Goal: Task Accomplishment & Management: Complete application form

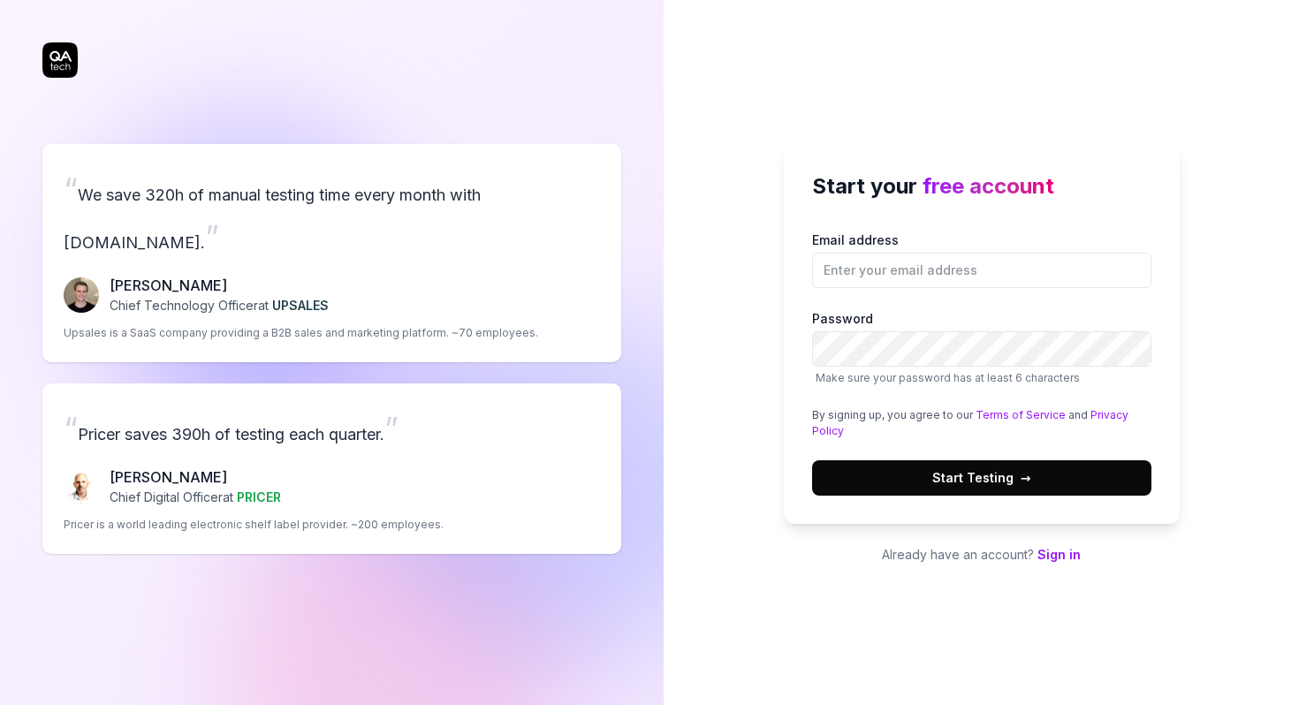
click at [911, 292] on div "Email address Password Make sure your password has at least 6 characters By sig…" at bounding box center [981, 363] width 339 height 265
click at [905, 274] on input "Email address" at bounding box center [981, 270] width 339 height 35
type input "[EMAIL_ADDRESS][DOMAIN_NAME]"
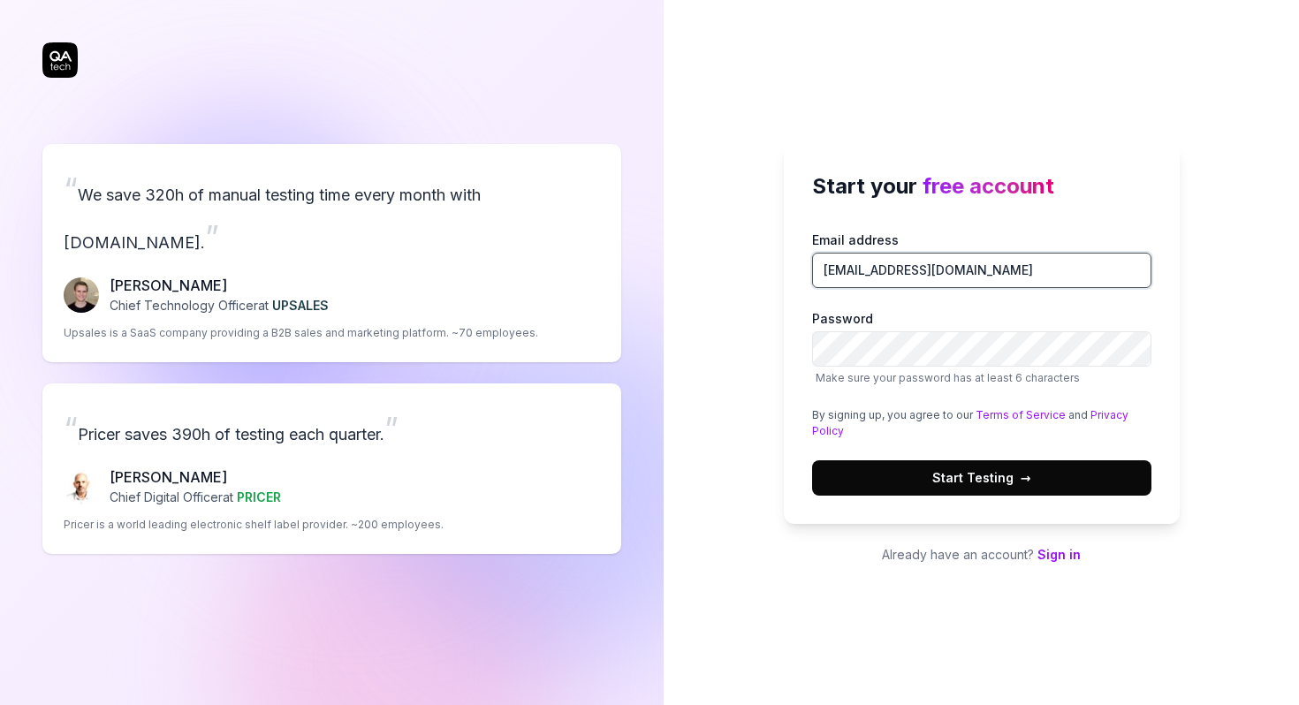
click at [923, 260] on input "sowmiyanagarajan.271998@gmail.com" at bounding box center [981, 270] width 339 height 35
click at [861, 327] on label "Password Make sure your password has at least 6 characters" at bounding box center [981, 347] width 339 height 77
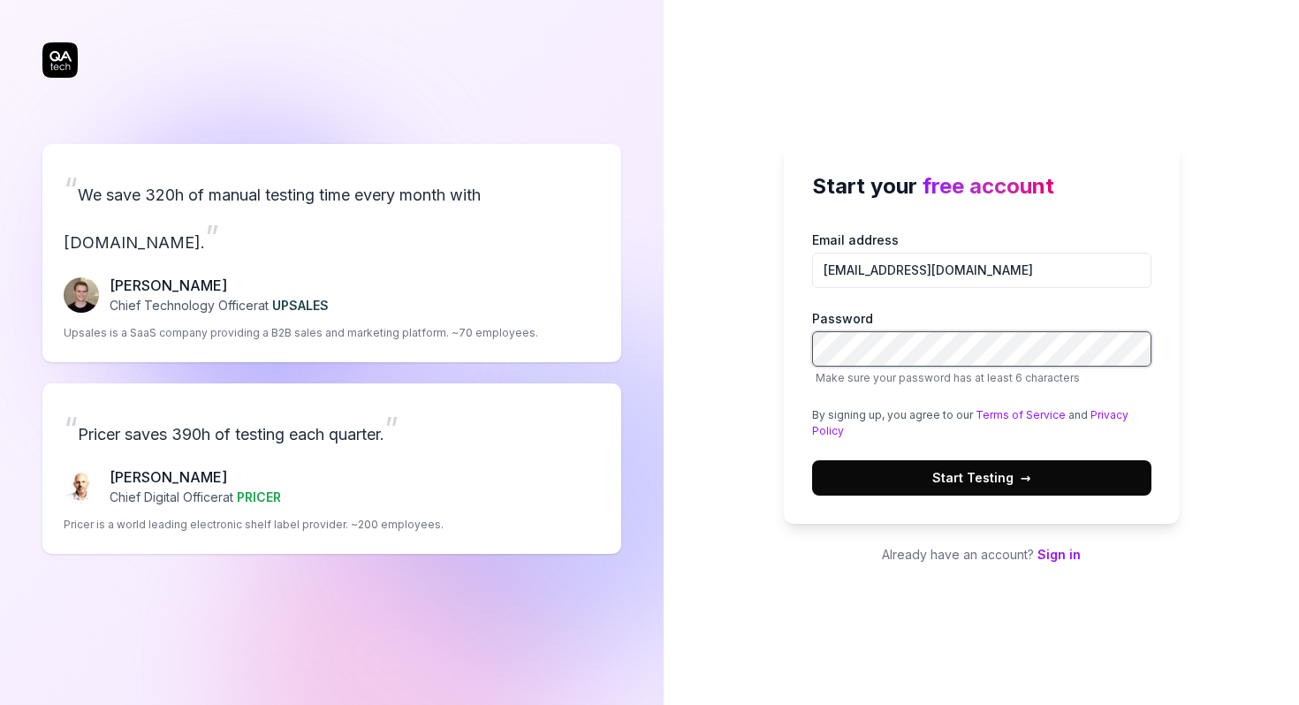
click at [812, 461] on button "Start Testing →" at bounding box center [981, 478] width 339 height 35
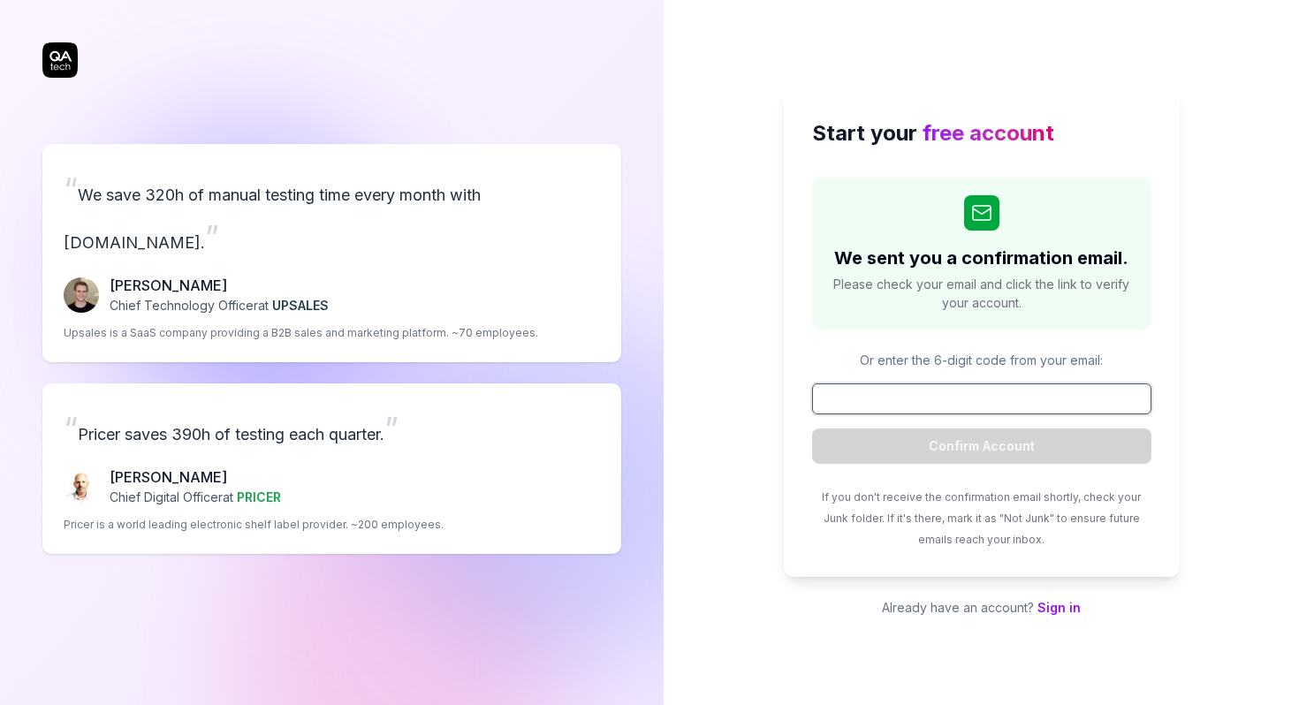
paste input "245382"
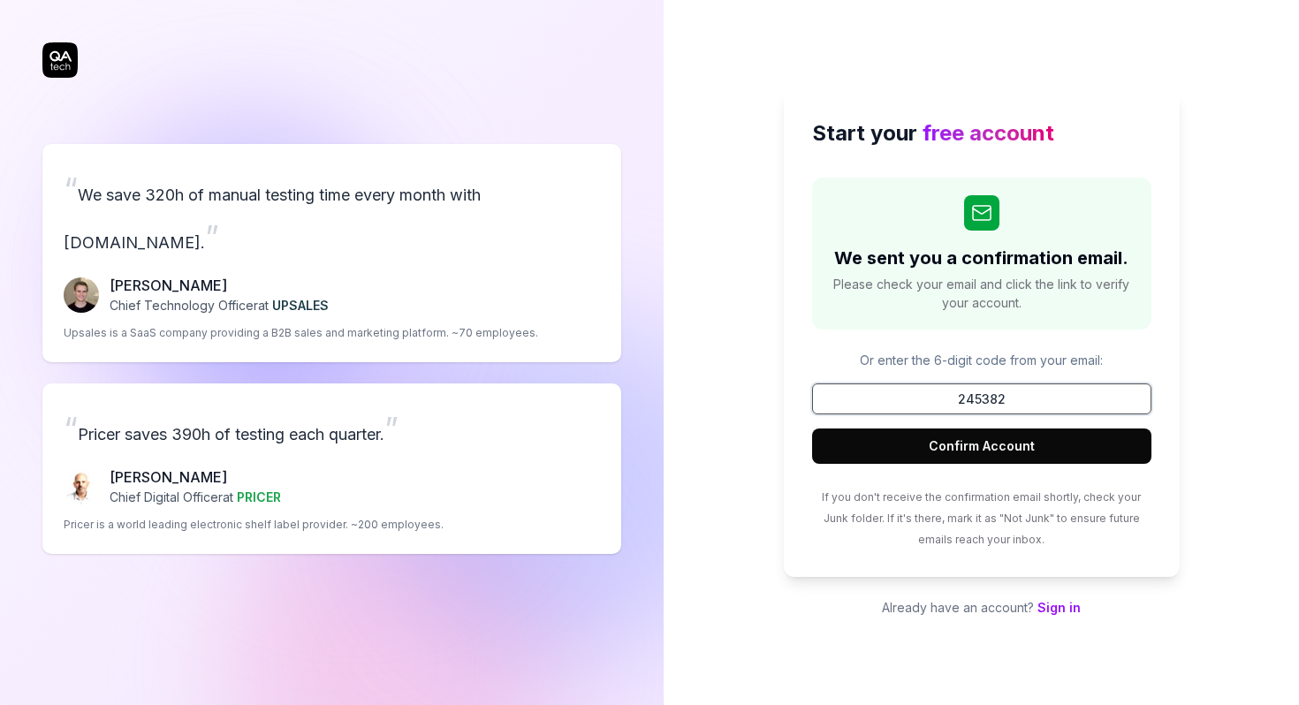
type input "245382"
click at [1044, 447] on button "Confirm Account" at bounding box center [981, 446] width 339 height 35
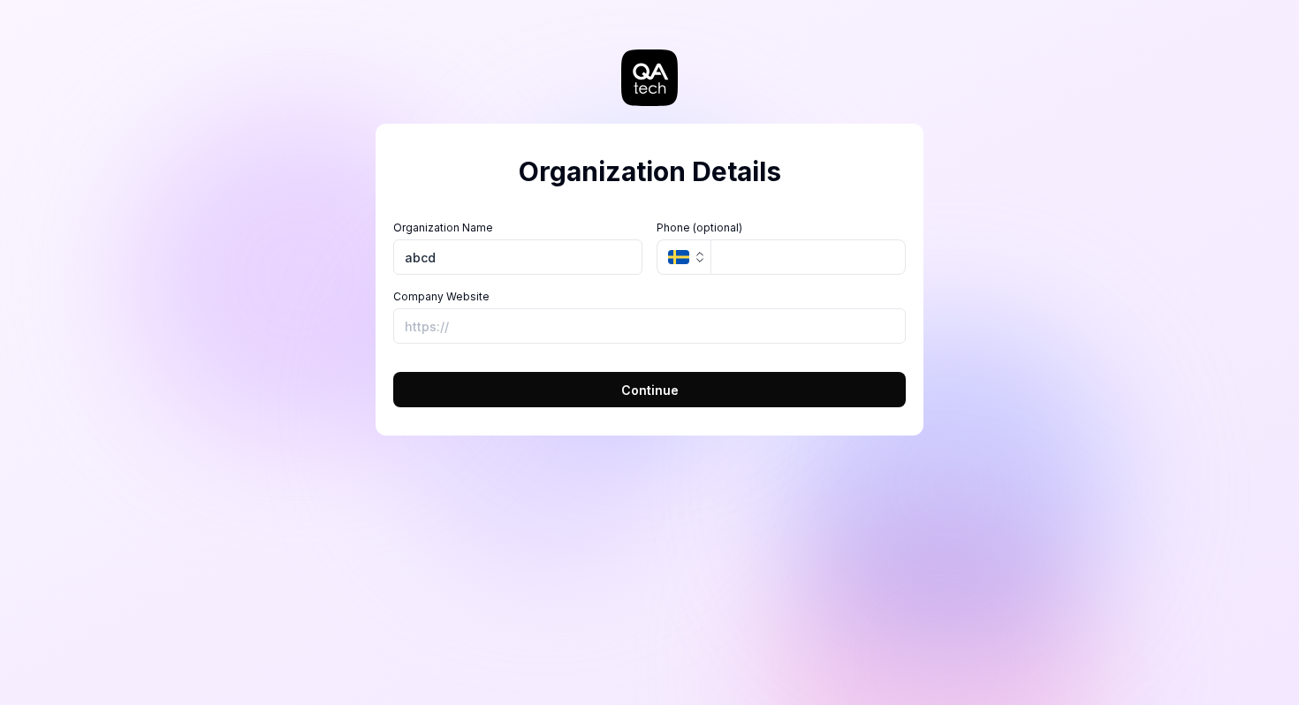
type input "abcd"
click at [631, 322] on input "Company Website" at bounding box center [649, 325] width 513 height 35
paste input "[URL][DOMAIN_NAME]"
type input "[URL][DOMAIN_NAME]"
click at [681, 384] on button "Continue" at bounding box center [649, 389] width 513 height 35
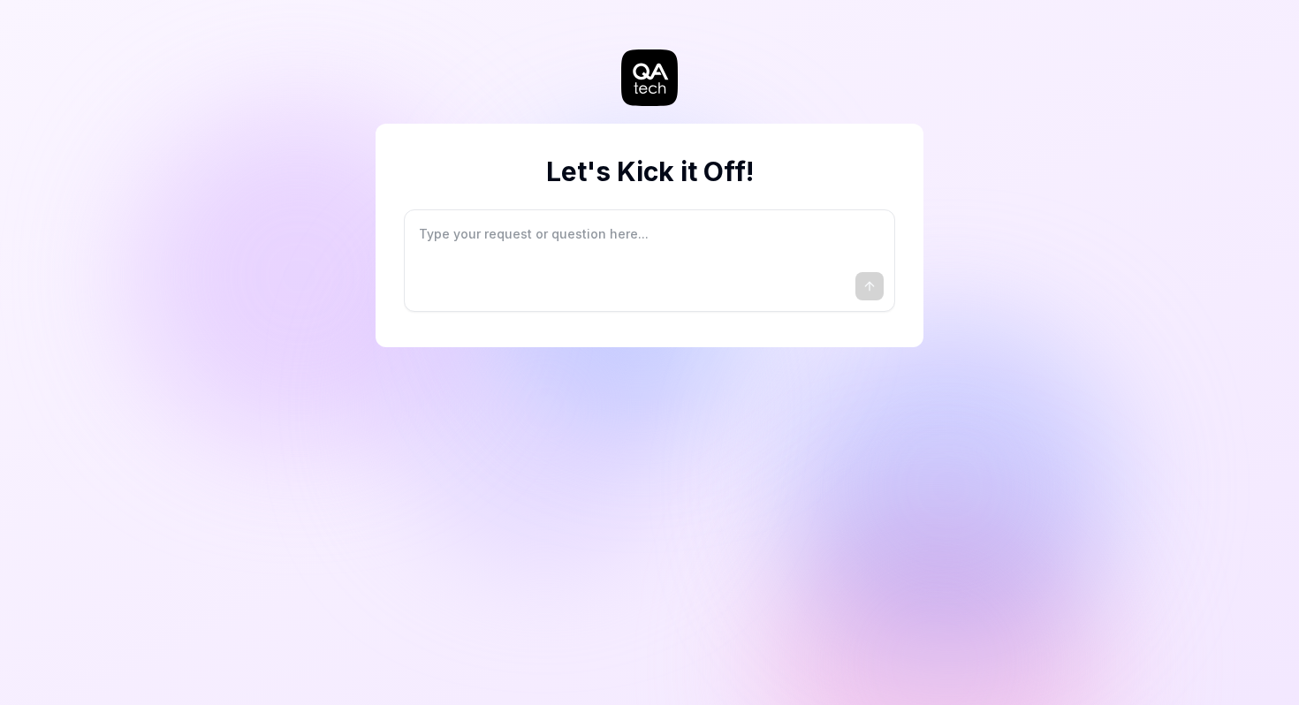
type textarea "*"
type textarea "I"
type textarea "*"
type textarea "I"
type textarea "*"
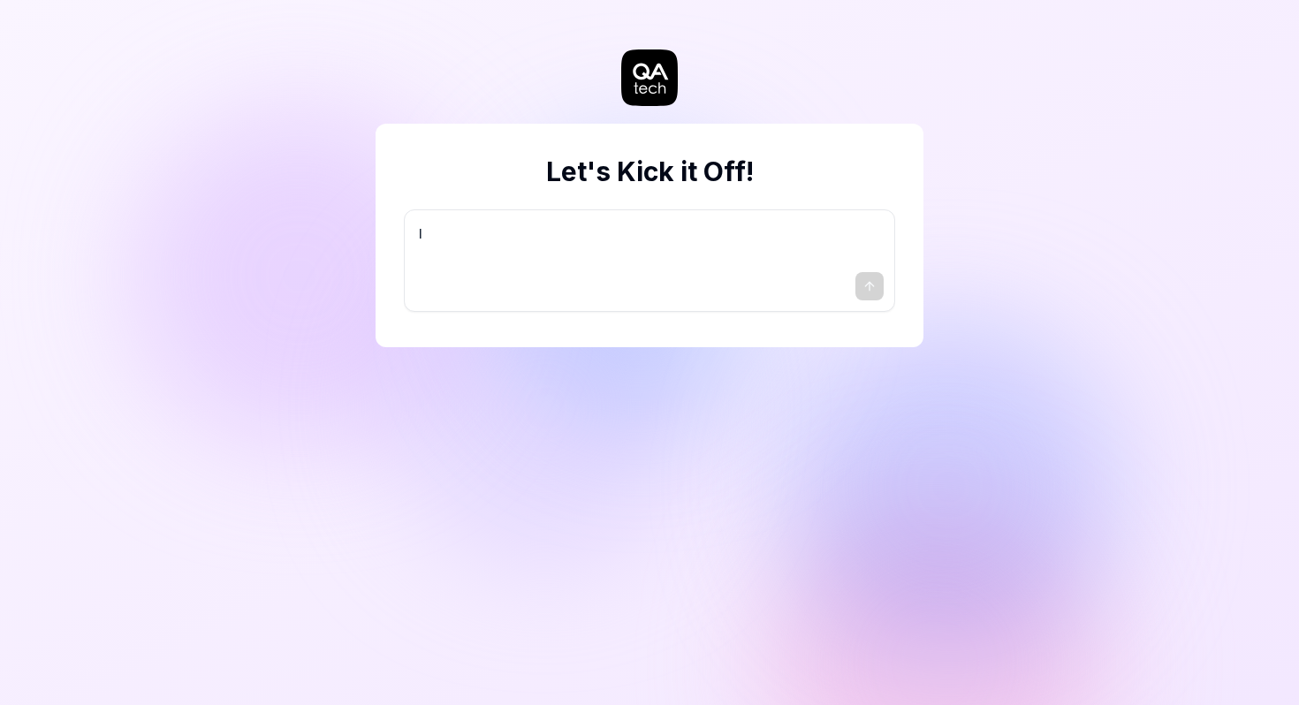
type textarea "I w"
type textarea "*"
type textarea "I wa"
type textarea "*"
type textarea "I wan"
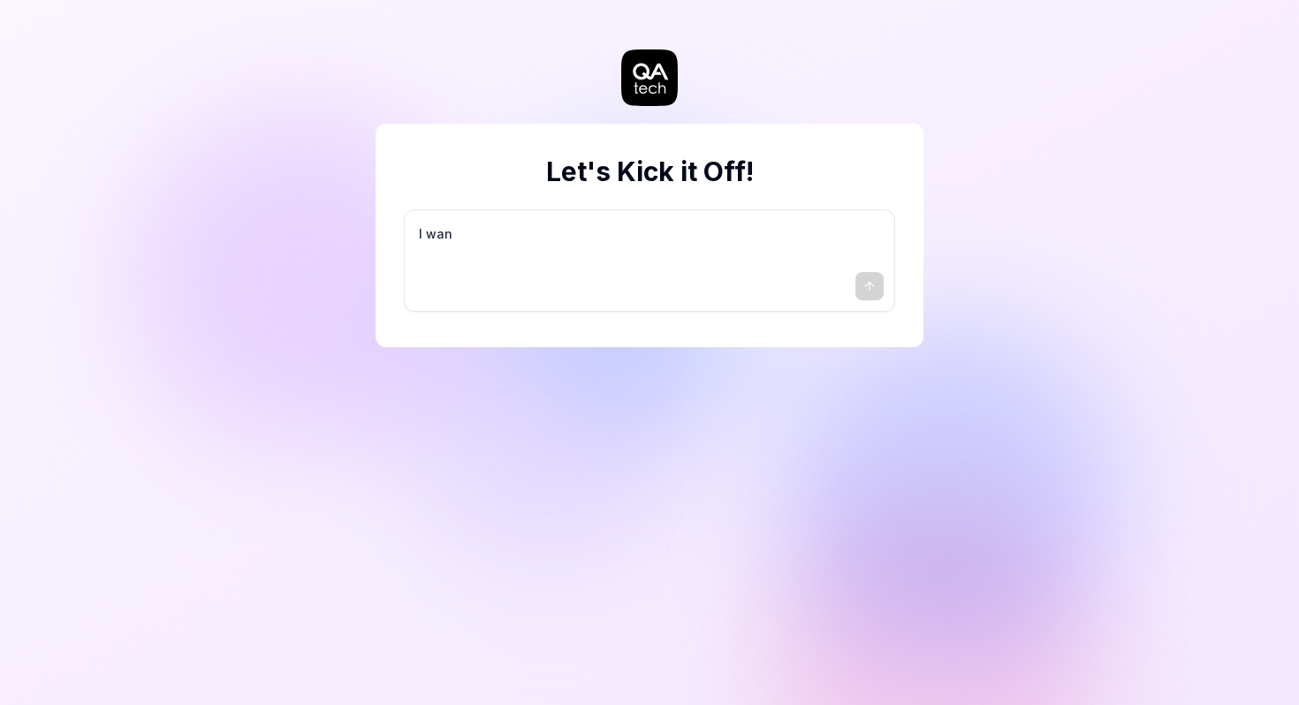
type textarea "*"
type textarea "I want"
type textarea "*"
type textarea "I want"
type textarea "*"
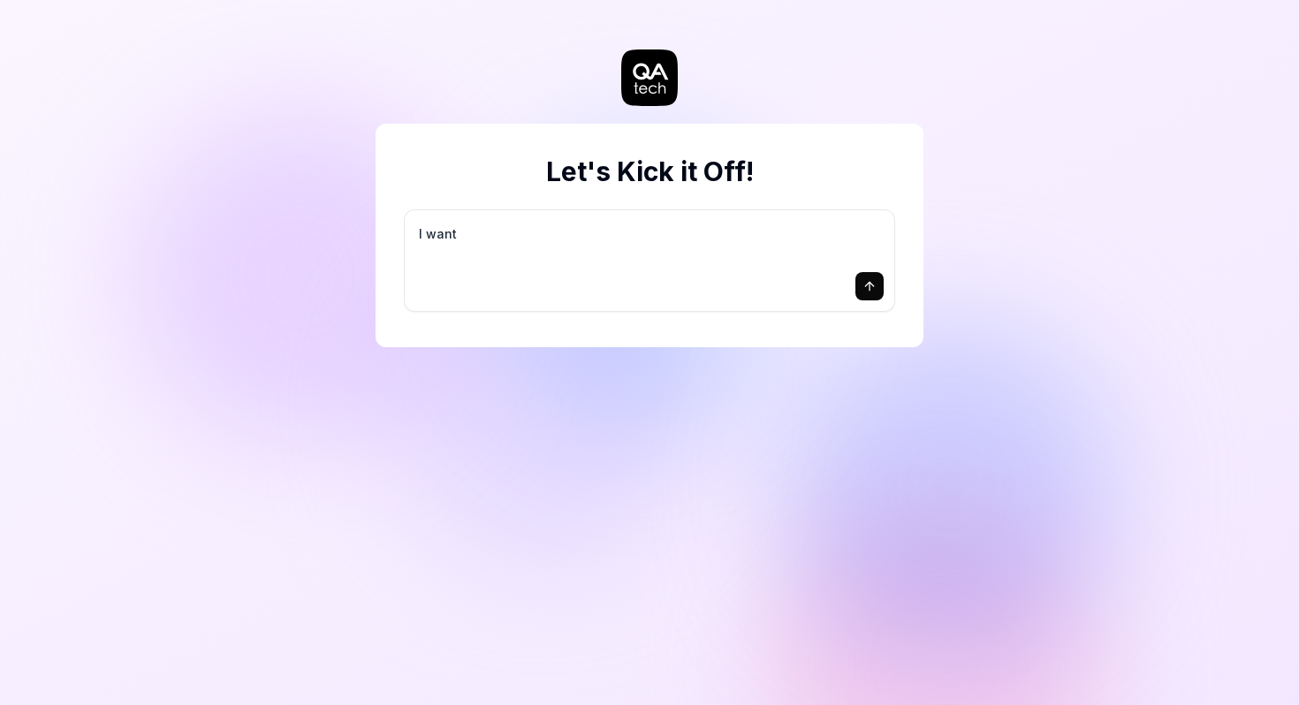
type textarea "I want a"
type textarea "*"
type textarea "I want a"
type textarea "*"
type textarea "I want a g"
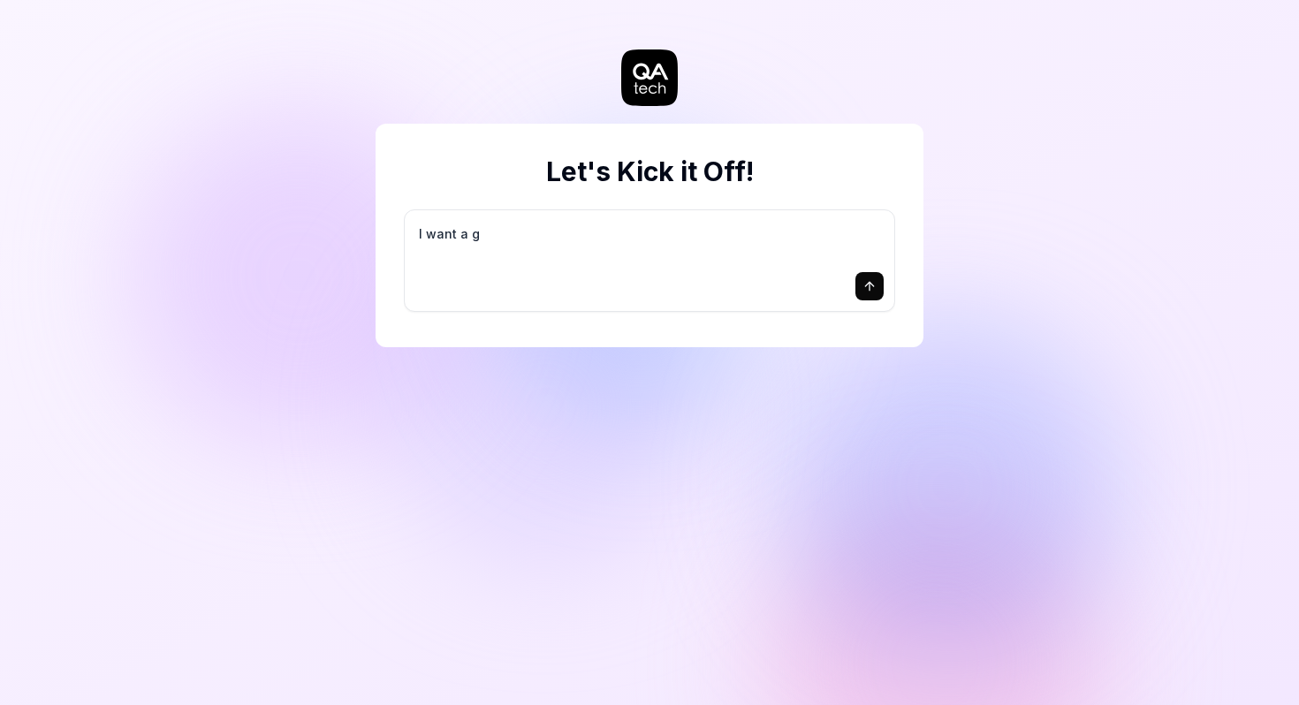
type textarea "*"
type textarea "I want a go"
type textarea "*"
type textarea "I want a goo"
type textarea "*"
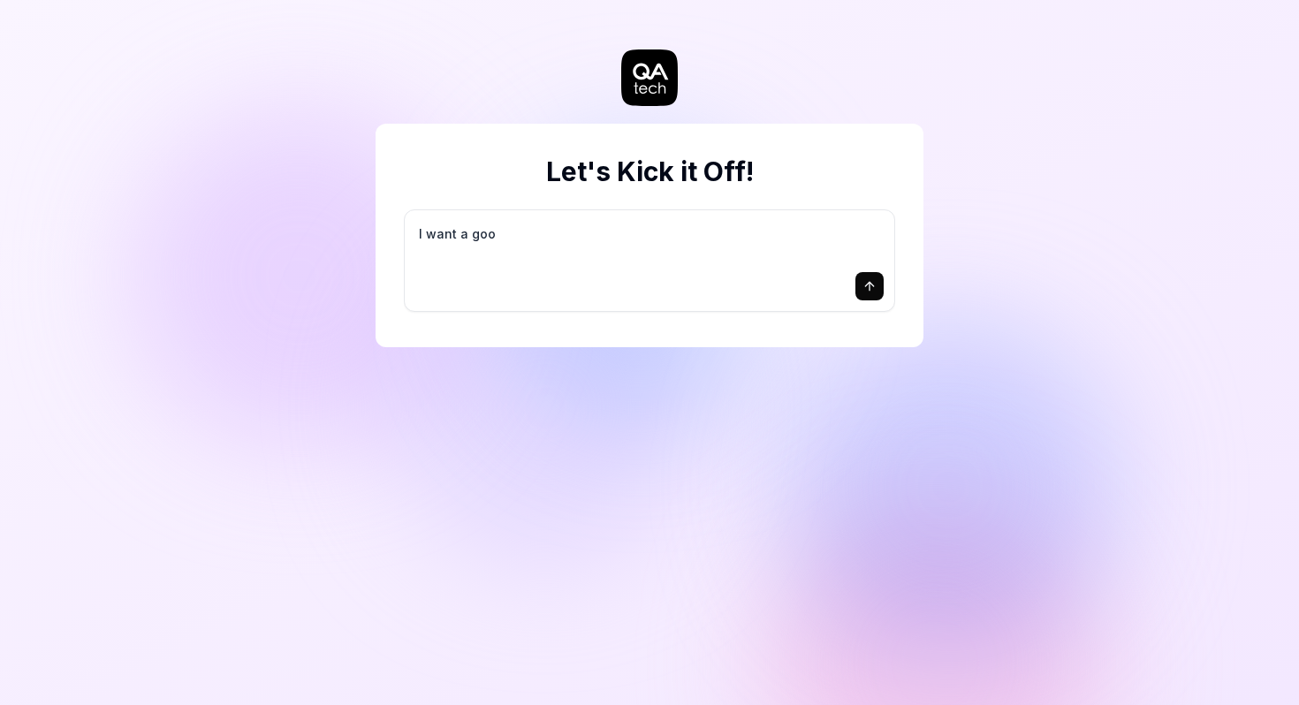
type textarea "I want a good"
type textarea "*"
type textarea "I want a good"
type textarea "*"
type textarea "I want a good t"
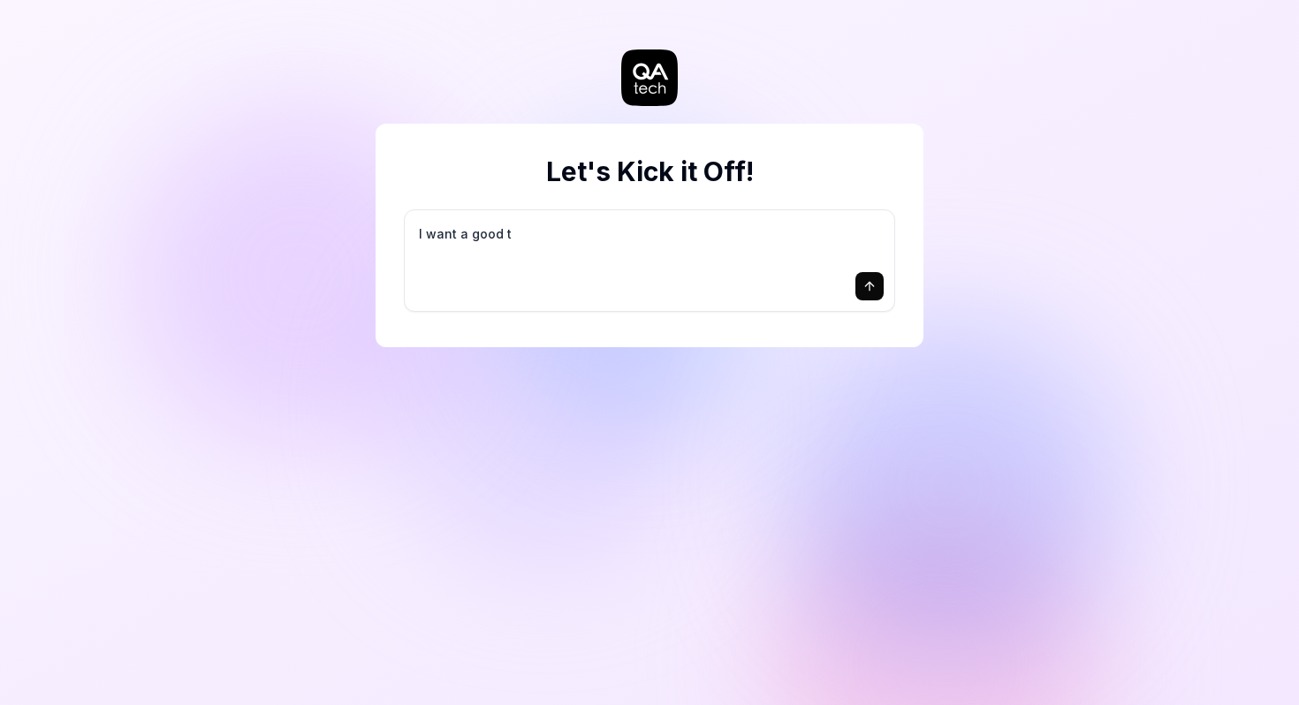
type textarea "*"
type textarea "I want a good te"
type textarea "*"
type textarea "I want a good tes"
type textarea "*"
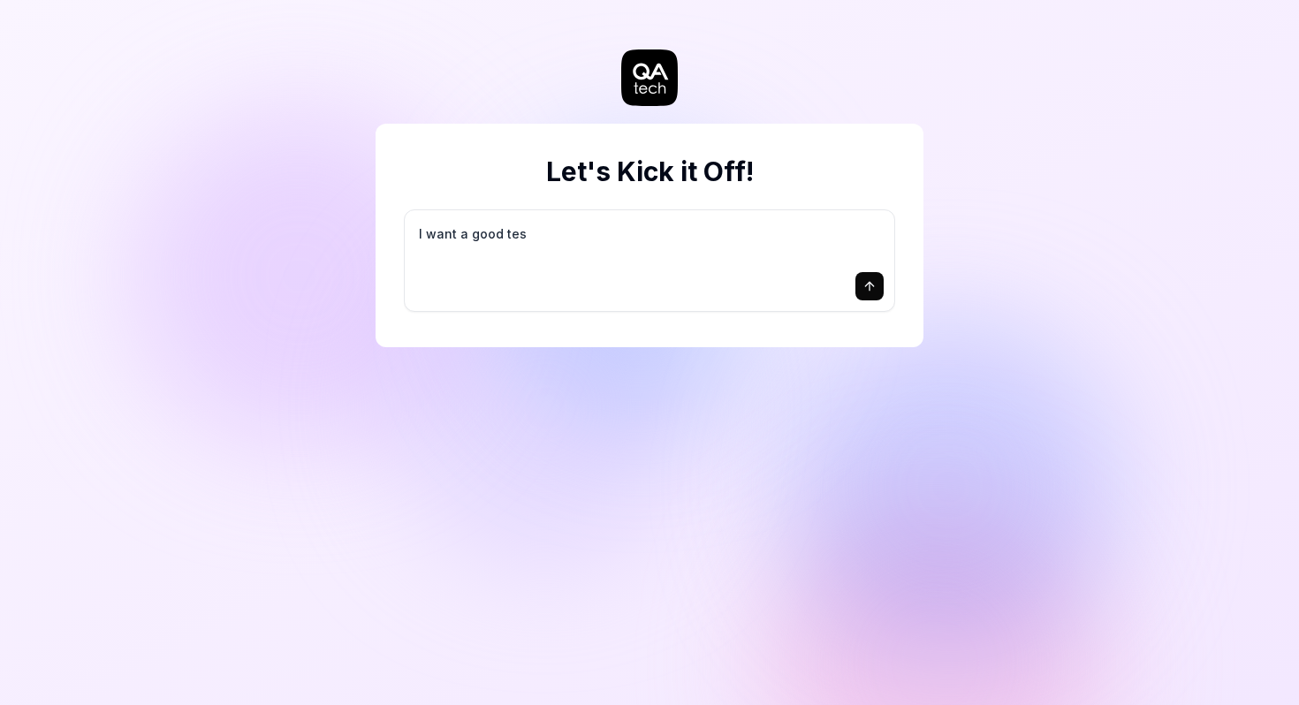
type textarea "I want a good test"
type textarea "*"
type textarea "I want a good test"
type textarea "*"
type textarea "I want a good test s"
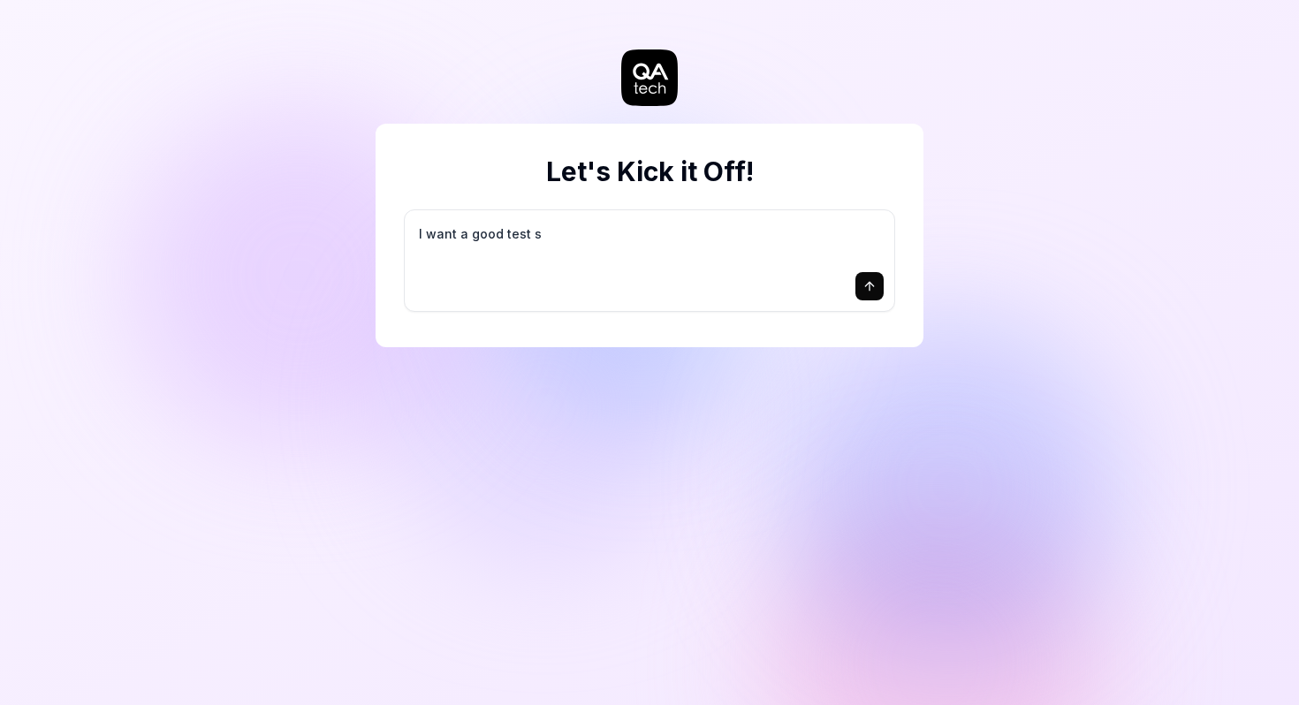
type textarea "*"
type textarea "I want a good test se"
type textarea "*"
type textarea "I want a good test set"
type textarea "*"
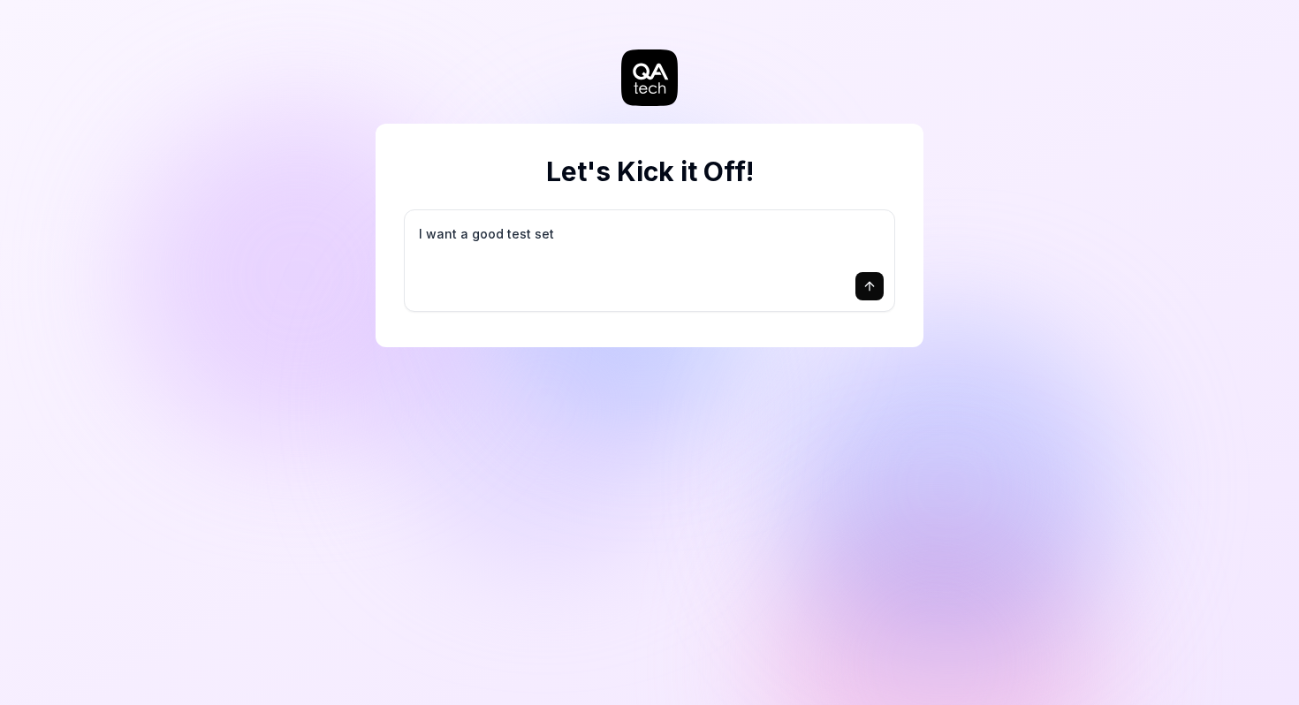
type textarea "I want a good test setu"
type textarea "*"
type textarea "I want a good test setup"
type textarea "*"
type textarea "I want a good test setup"
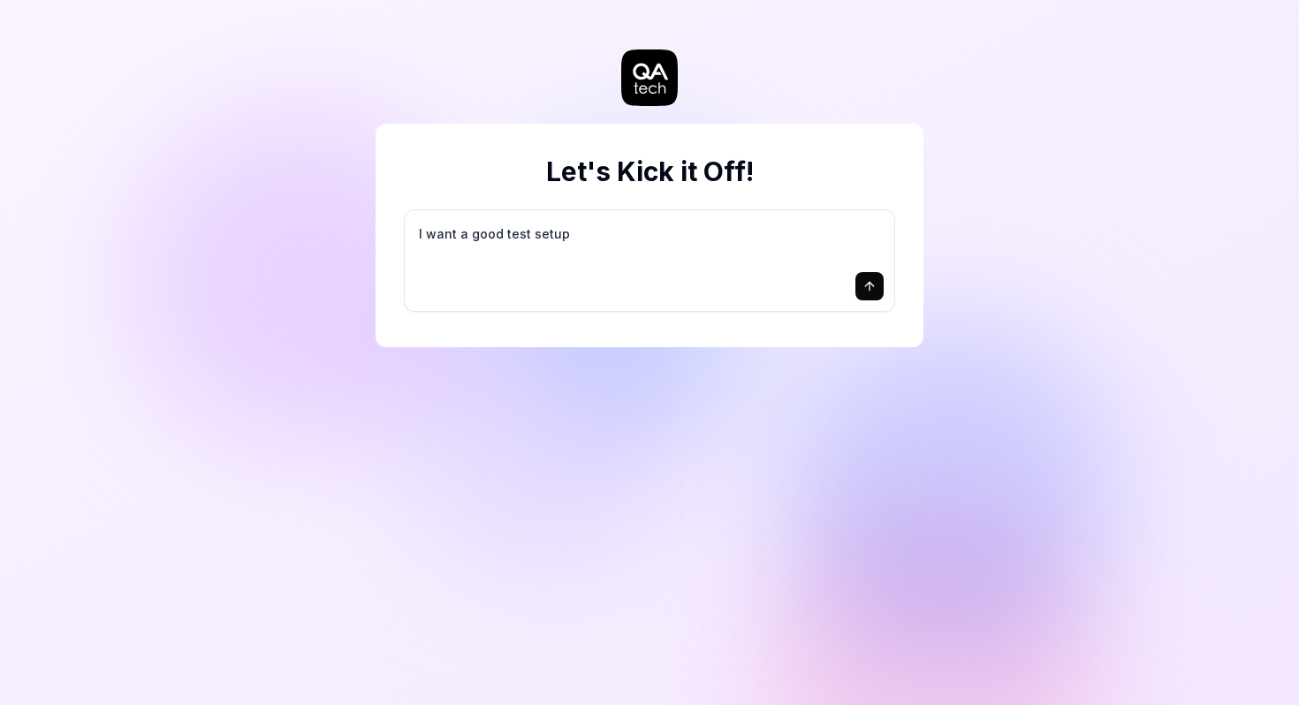
type textarea "*"
type textarea "I want a good test setup f"
type textarea "*"
type textarea "I want a good test setup fo"
type textarea "*"
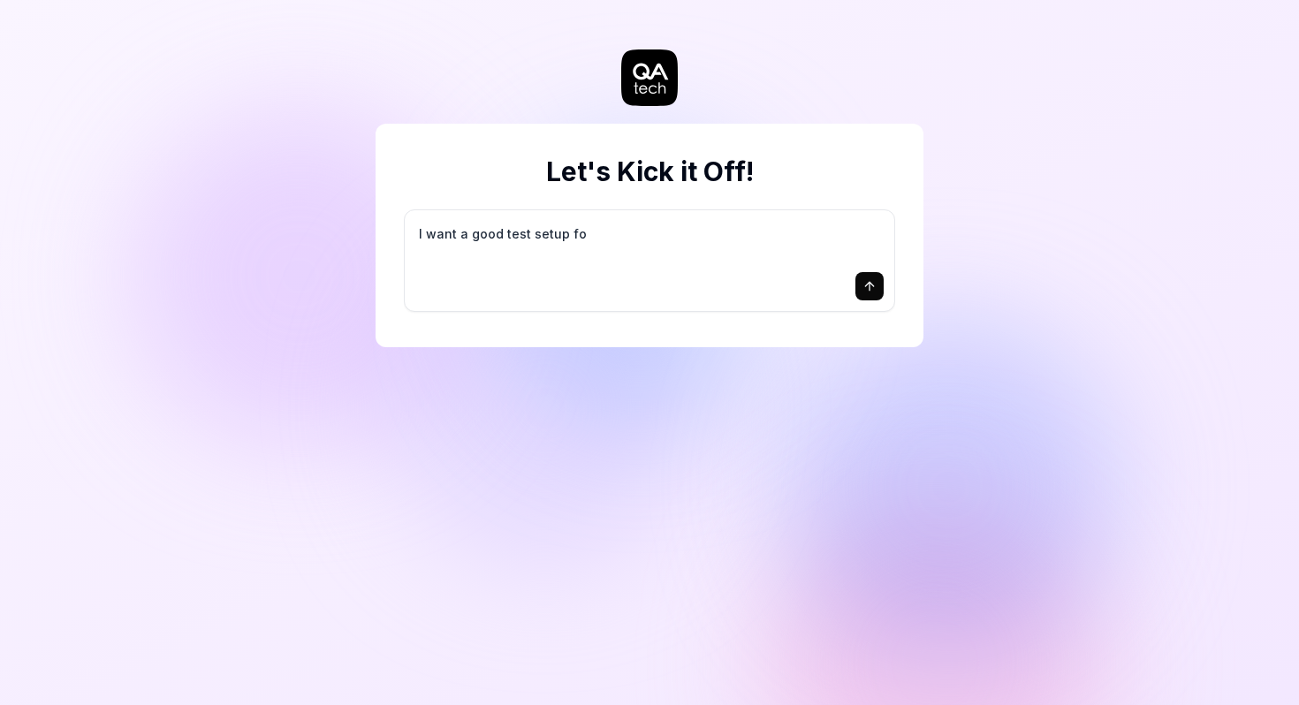
type textarea "I want a good test setup for"
type textarea "*"
type textarea "I want a good test setup for"
type textarea "*"
type textarea "I want a good test setup for m"
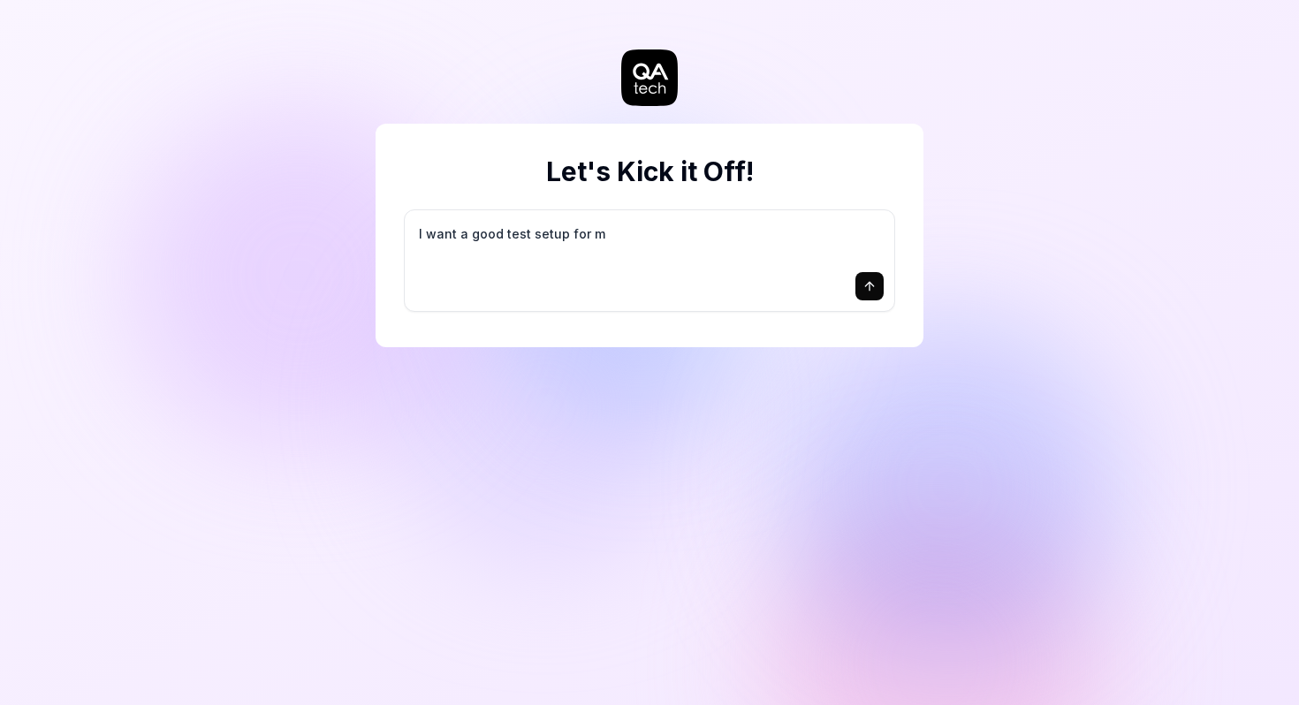
type textarea "*"
type textarea "I want a good test setup for my"
type textarea "*"
type textarea "I want a good test setup for my"
type textarea "*"
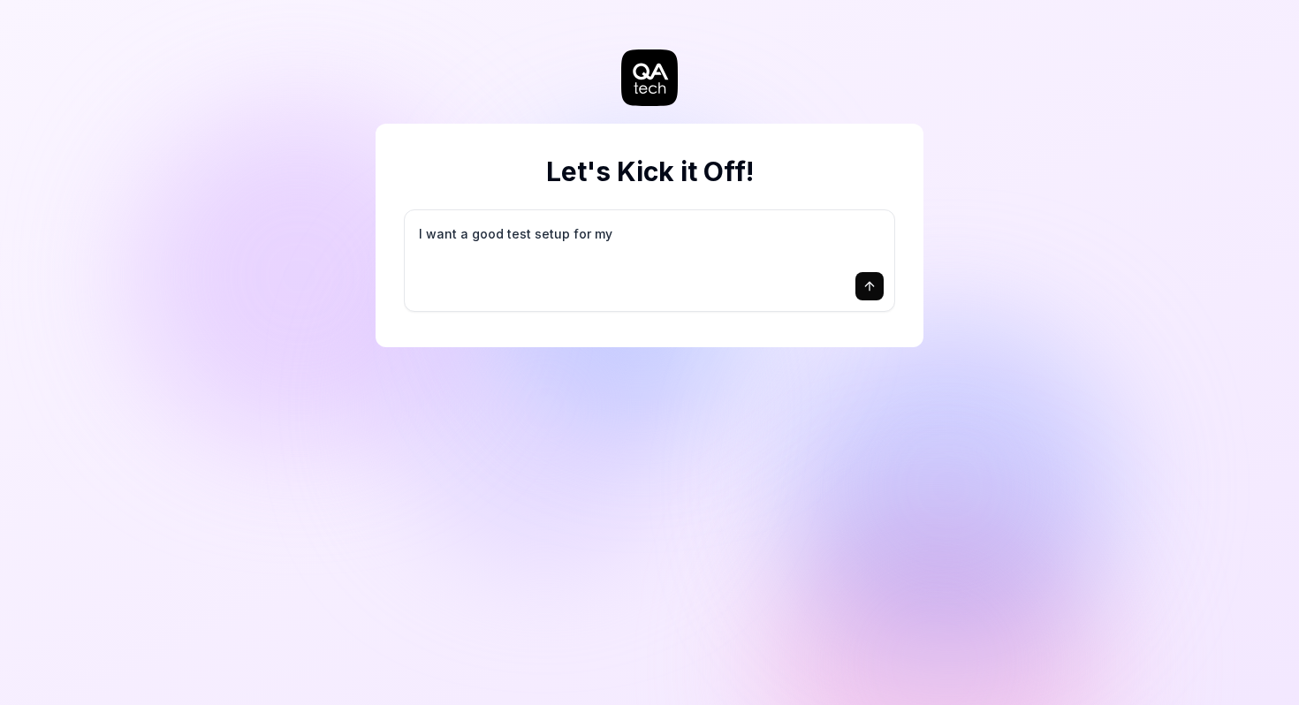
type textarea "I want a good test setup for my s"
type textarea "*"
type textarea "I want a good test setup for my si"
type textarea "*"
type textarea "I want a good test setup for my sit"
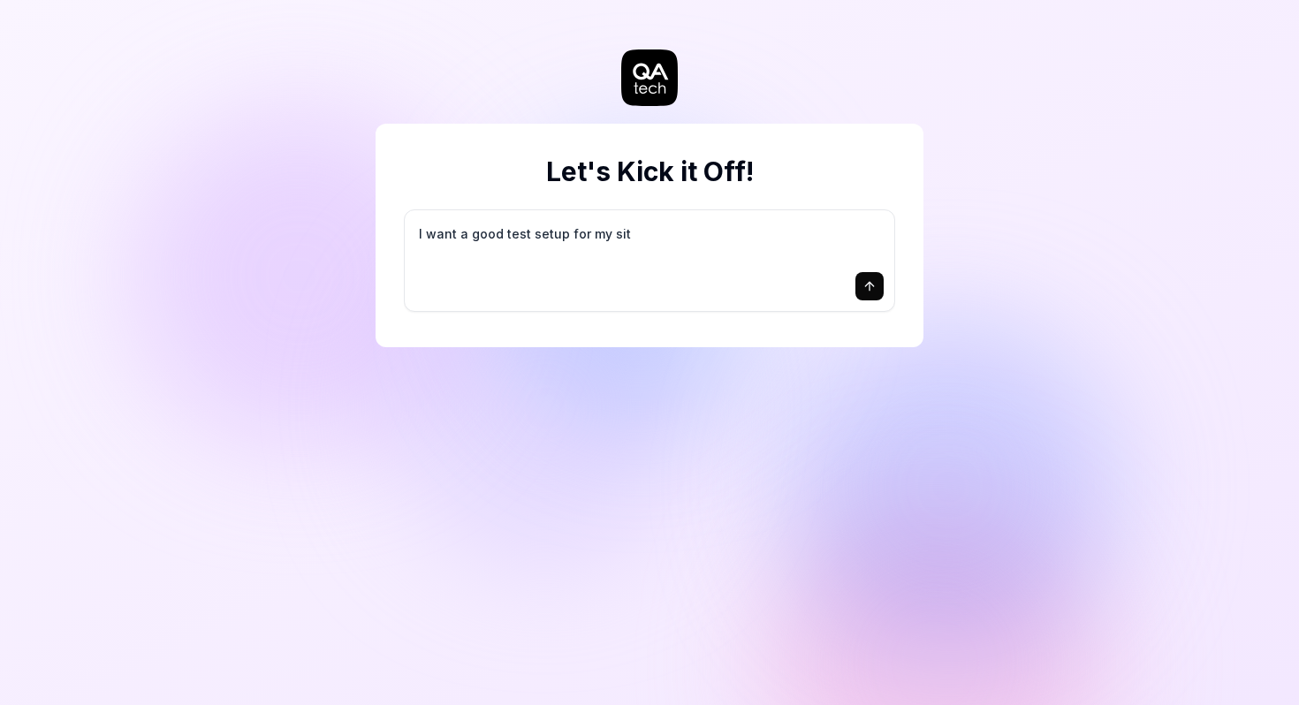
type textarea "*"
type textarea "I want a good test setup for my site"
type textarea "*"
type textarea "I want a good test setup for my site"
type textarea "*"
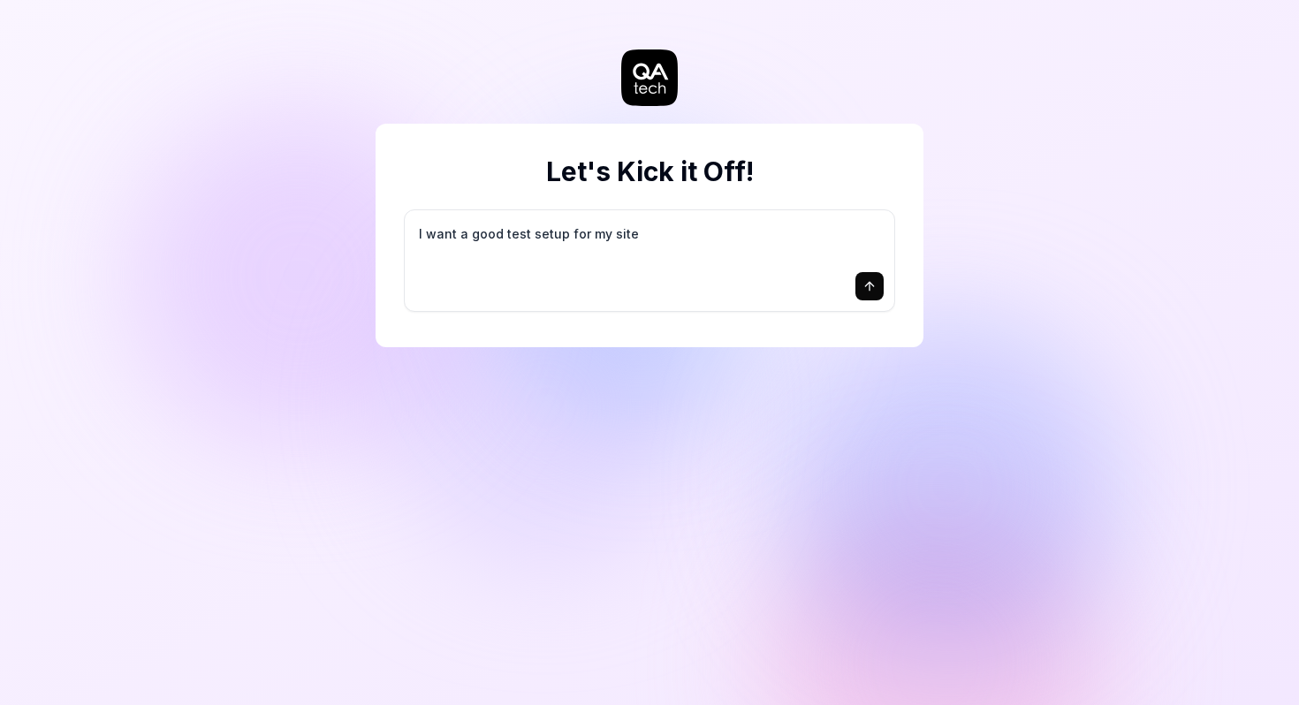
type textarea "I want a good test setup for my site -"
type textarea "*"
type textarea "I want a good test setup for my site -"
type textarea "*"
type textarea "I want a good test setup for my site - h"
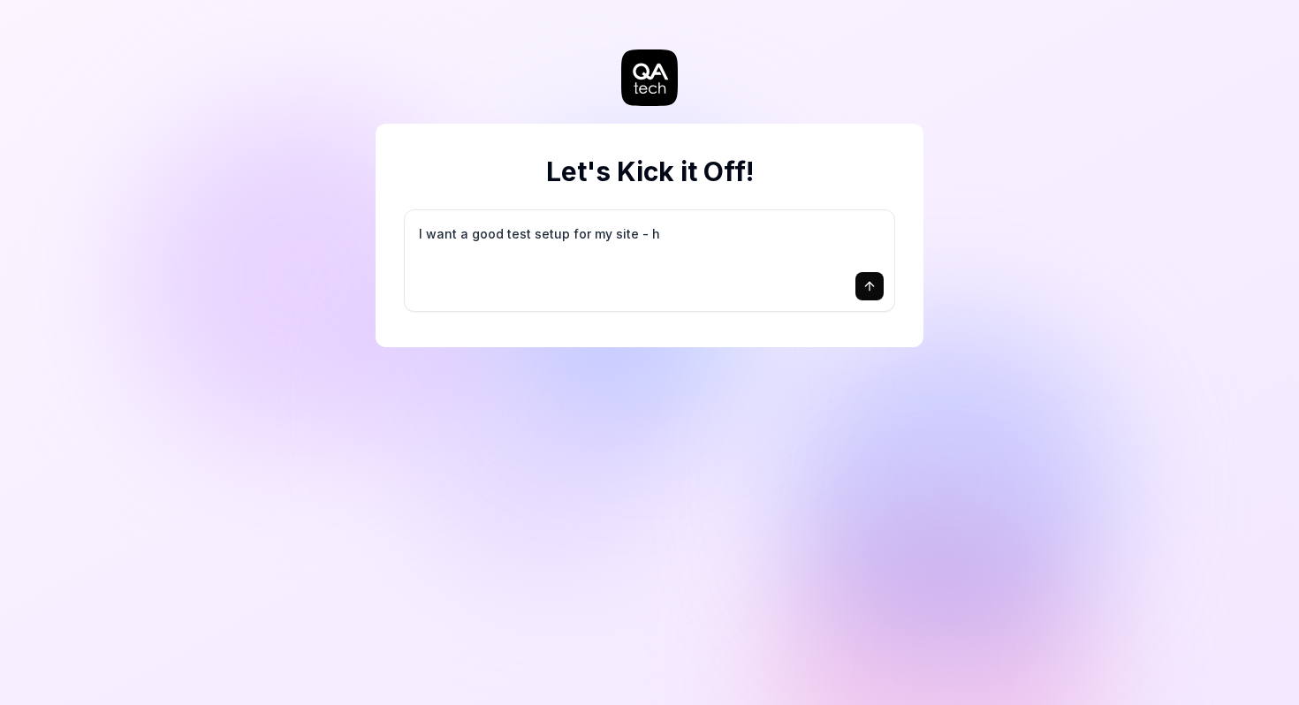
type textarea "*"
type textarea "I want a good test setup for my site - he"
type textarea "*"
type textarea "I want a good test setup for my site - hel"
type textarea "*"
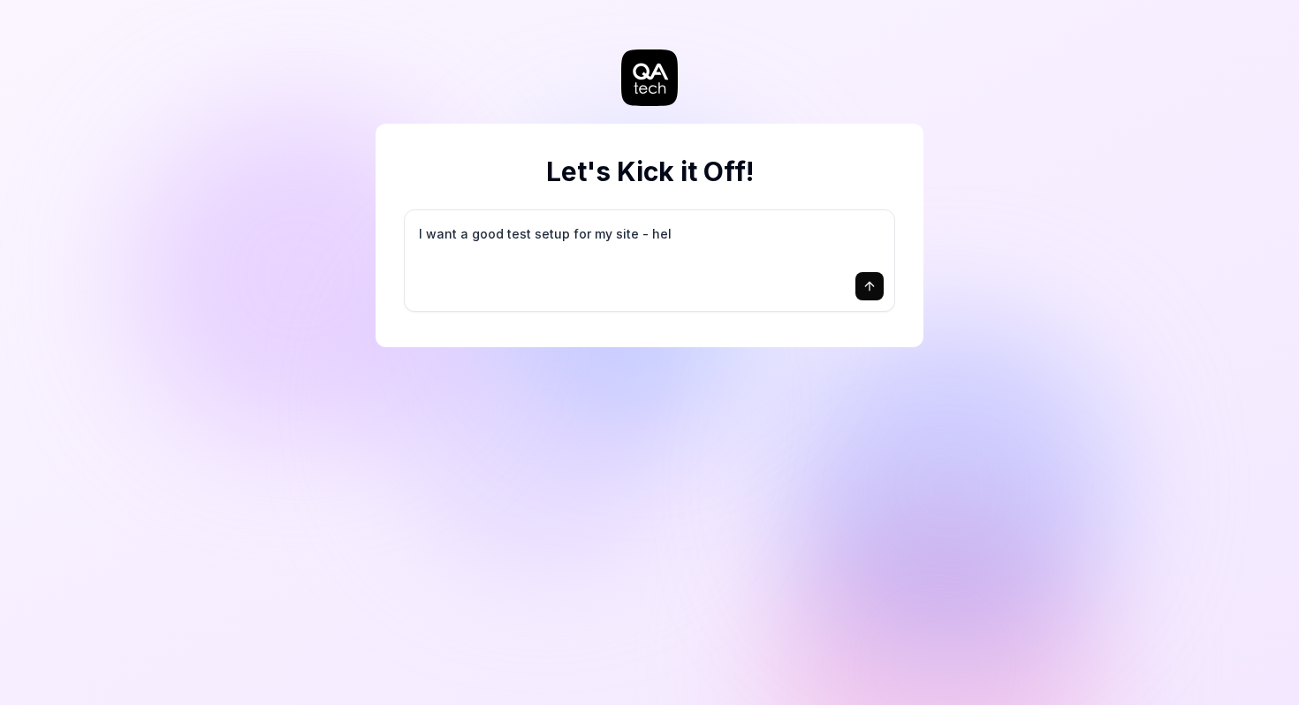
type textarea "I want a good test setup for my site - help"
type textarea "*"
type textarea "I want a good test setup for my site - help"
type textarea "*"
type textarea "I want a good test setup for my site - help m"
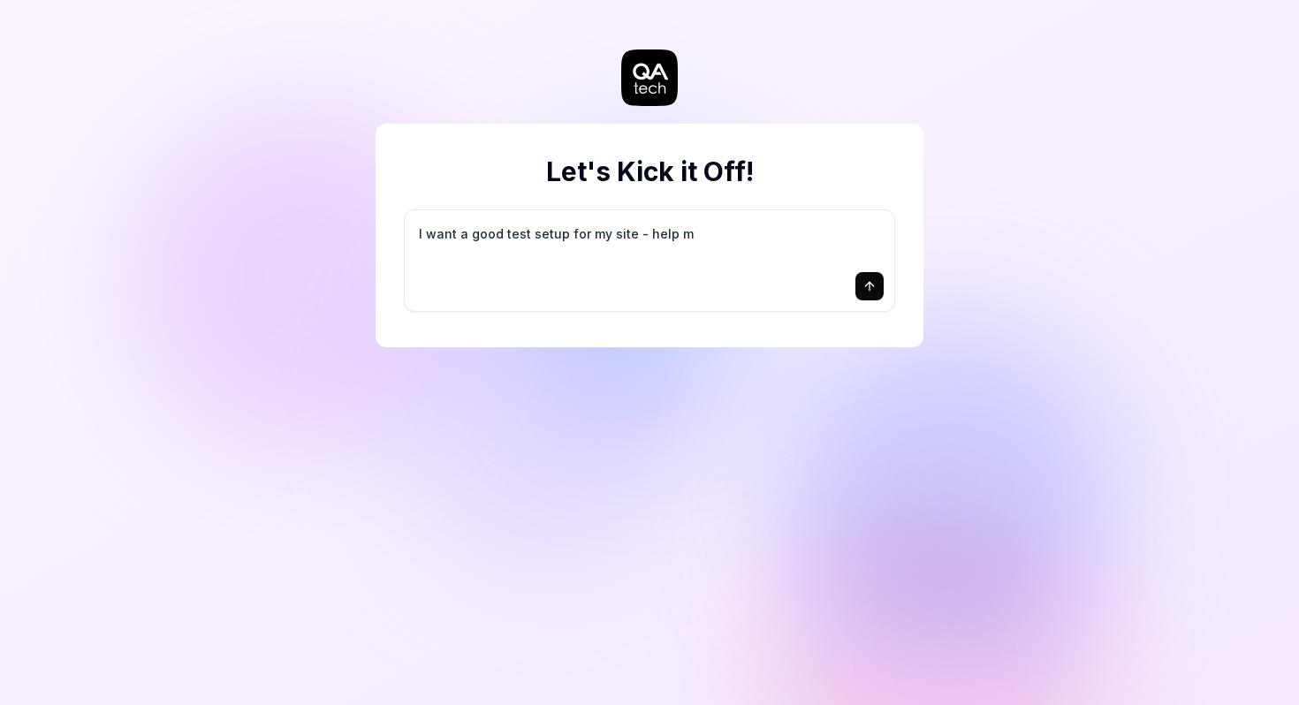
type textarea "*"
type textarea "I want a good test setup for my site - help me"
type textarea "*"
type textarea "I want a good test setup for my site - help me"
type textarea "*"
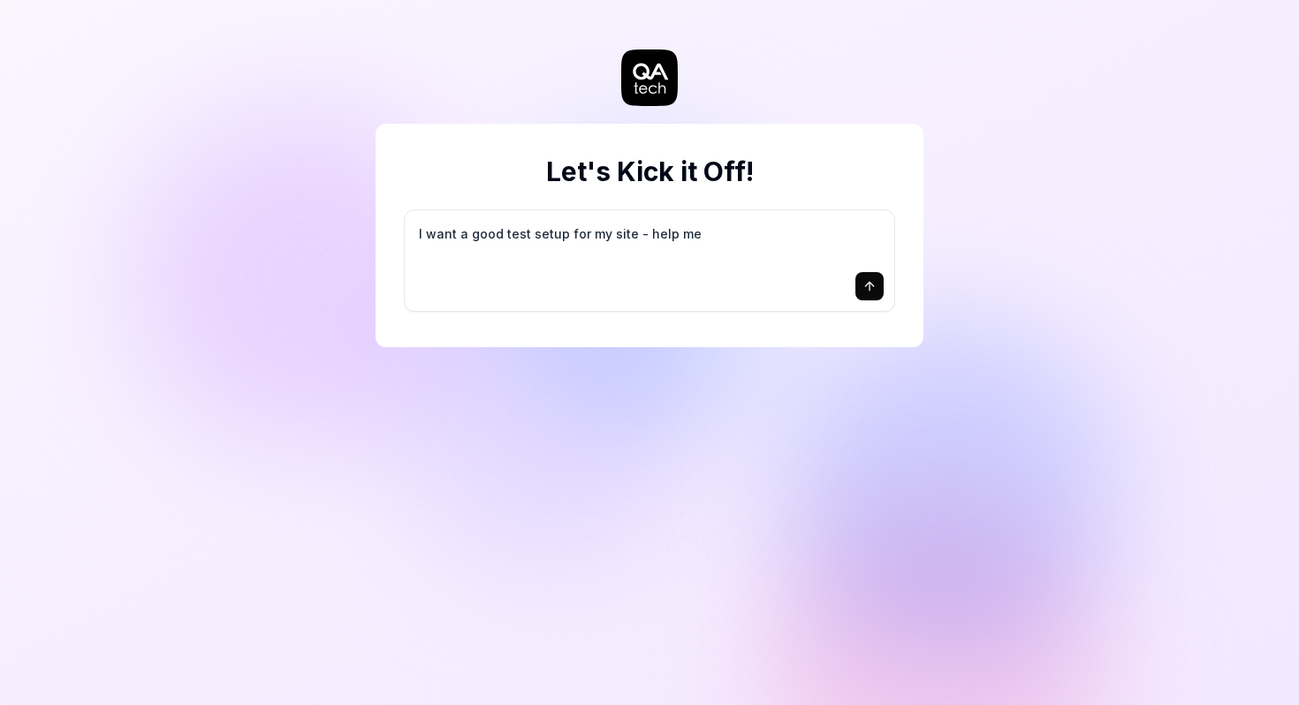
type textarea "I want a good test setup for my site - help me c"
type textarea "*"
type textarea "I want a good test setup for my site - help me cr"
type textarea "*"
type textarea "I want a good test setup for my site - help me cre"
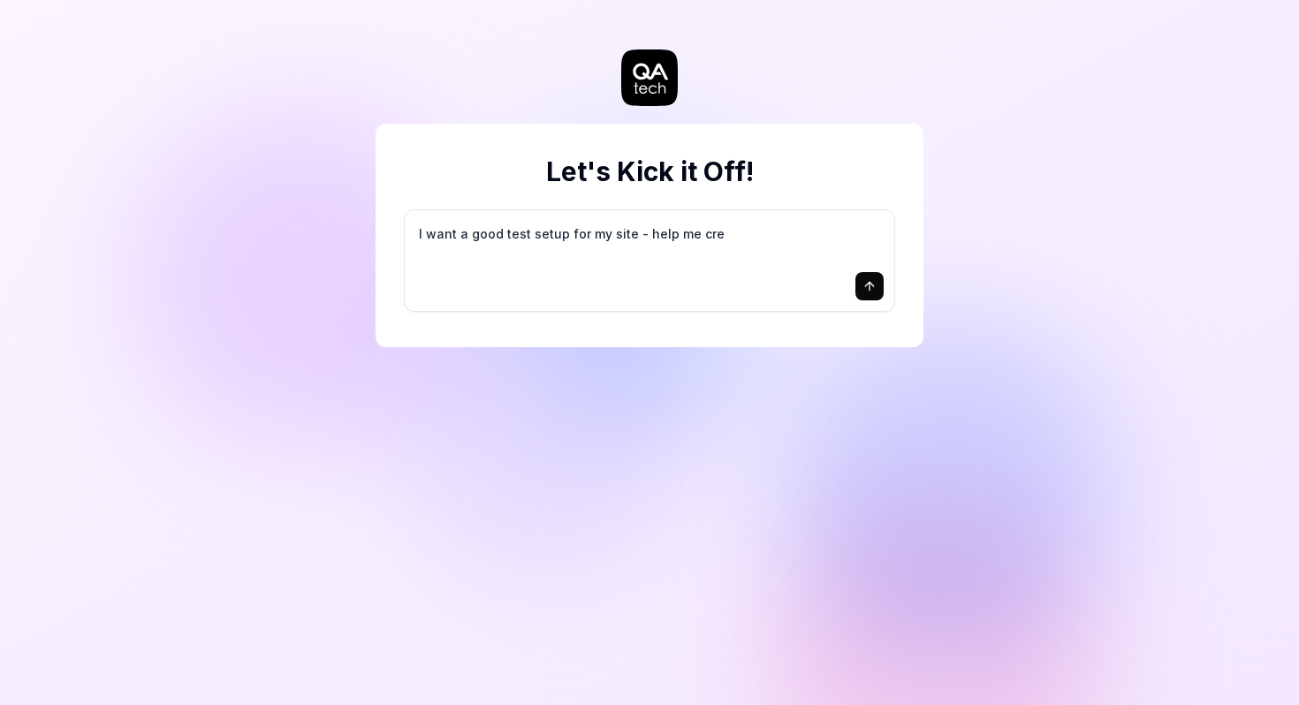
type textarea "*"
type textarea "I want a good test setup for my site - help me crea"
type textarea "*"
type textarea "I want a good test setup for my site - help me creat"
type textarea "*"
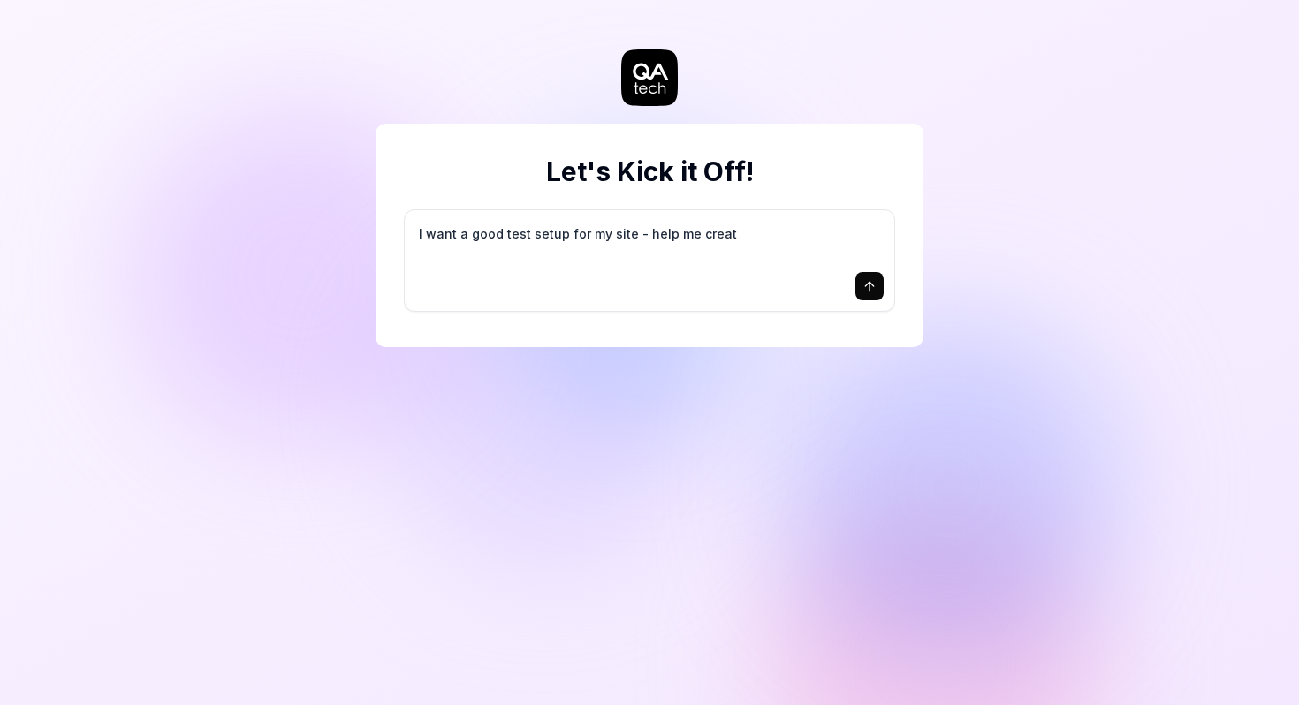
type textarea "I want a good test setup for my site - help me create"
type textarea "*"
type textarea "I want a good test setup for my site - help me create"
type textarea "*"
type textarea "I want a good test setup for my site - help me create t"
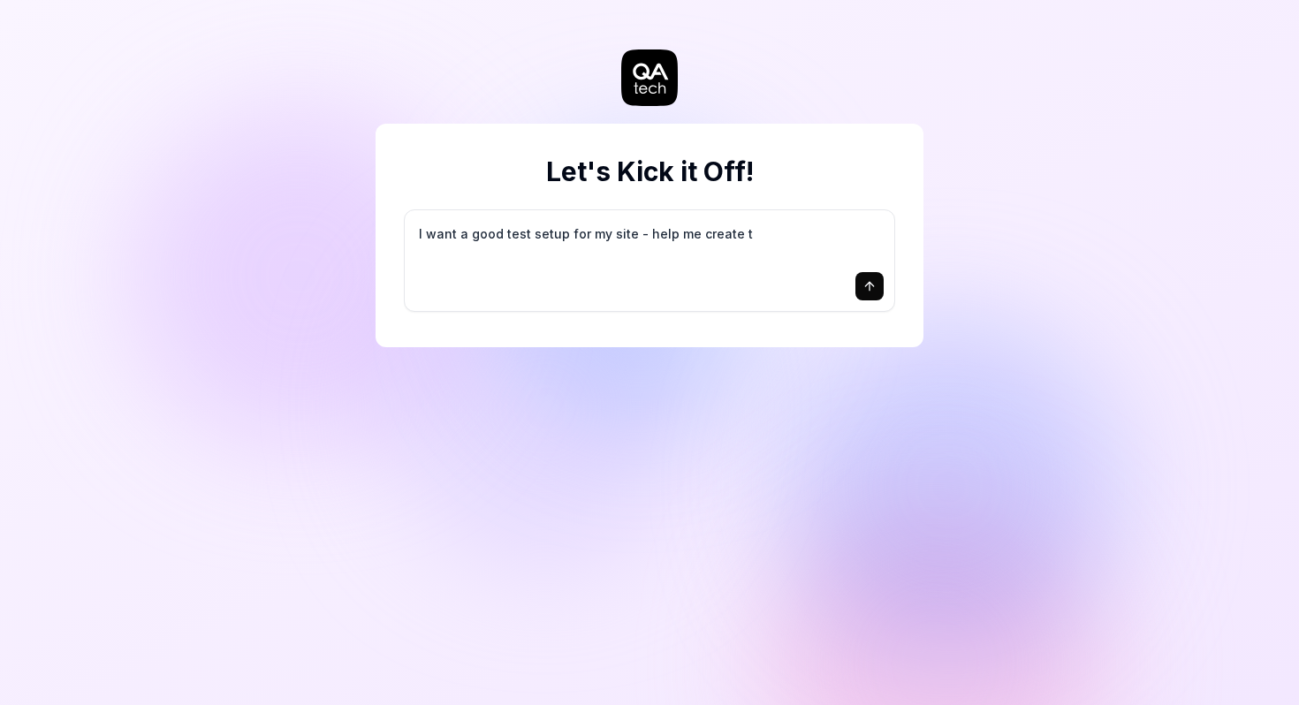
type textarea "*"
type textarea "I want a good test setup for my site - help me create th"
type textarea "*"
type textarea "I want a good test setup for my site - help me create the"
type textarea "*"
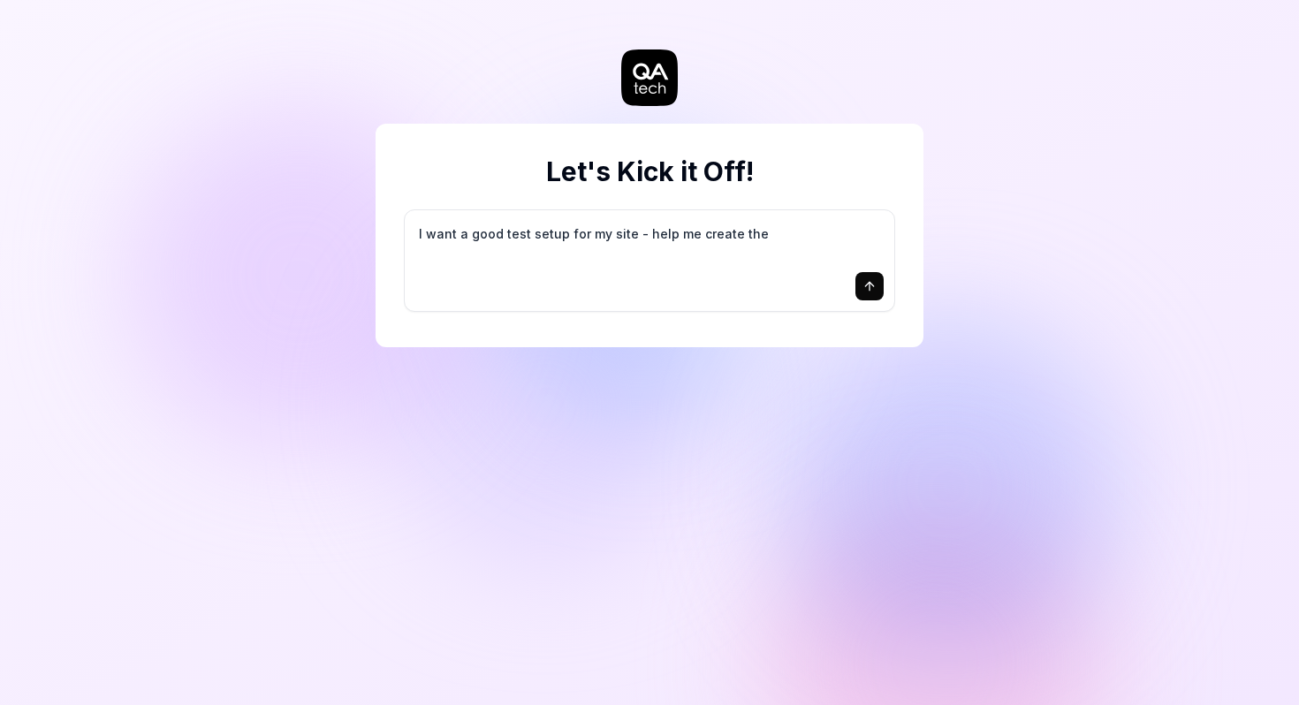
type textarea "I want a good test setup for my site - help me create the"
type textarea "*"
type textarea "I want a good test setup for my site - help me create the f"
type textarea "*"
type textarea "I want a good test setup for my site - help me create the fi"
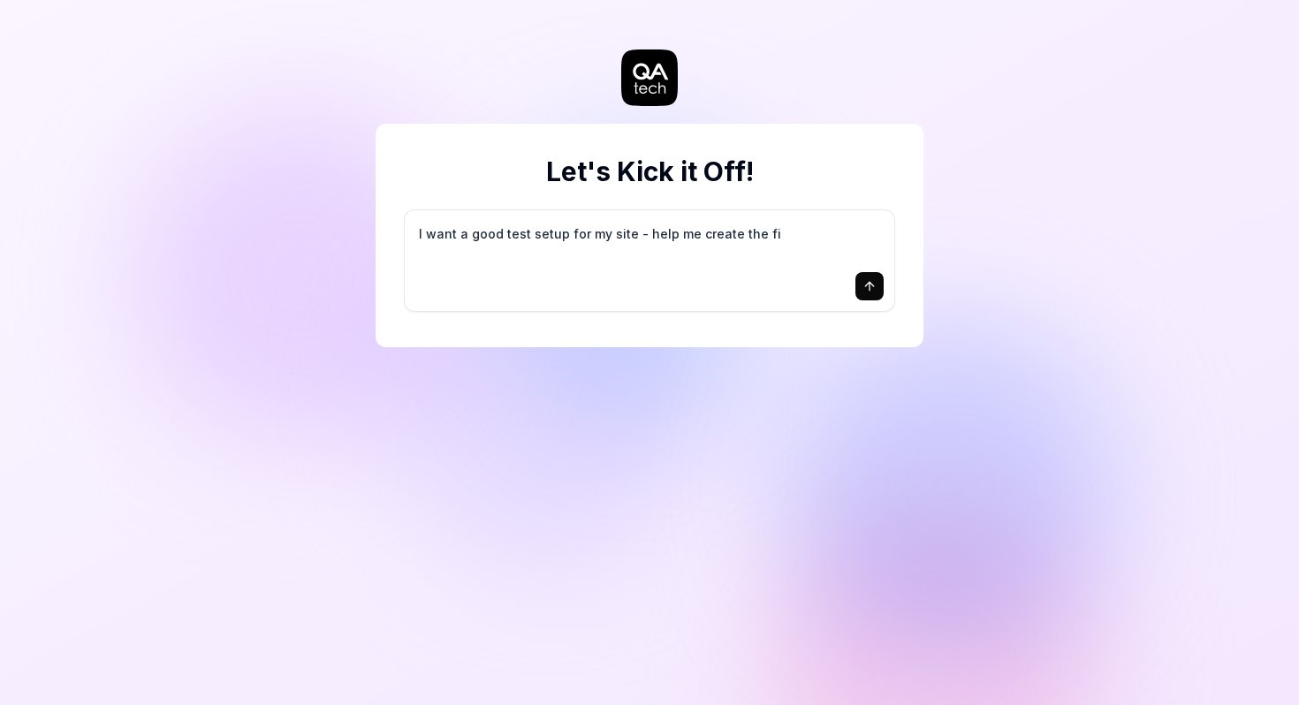
type textarea "*"
type textarea "I want a good test setup for my site - help me create the fir"
type textarea "*"
type textarea "I want a good test setup for my site - help me create the firs"
type textarea "*"
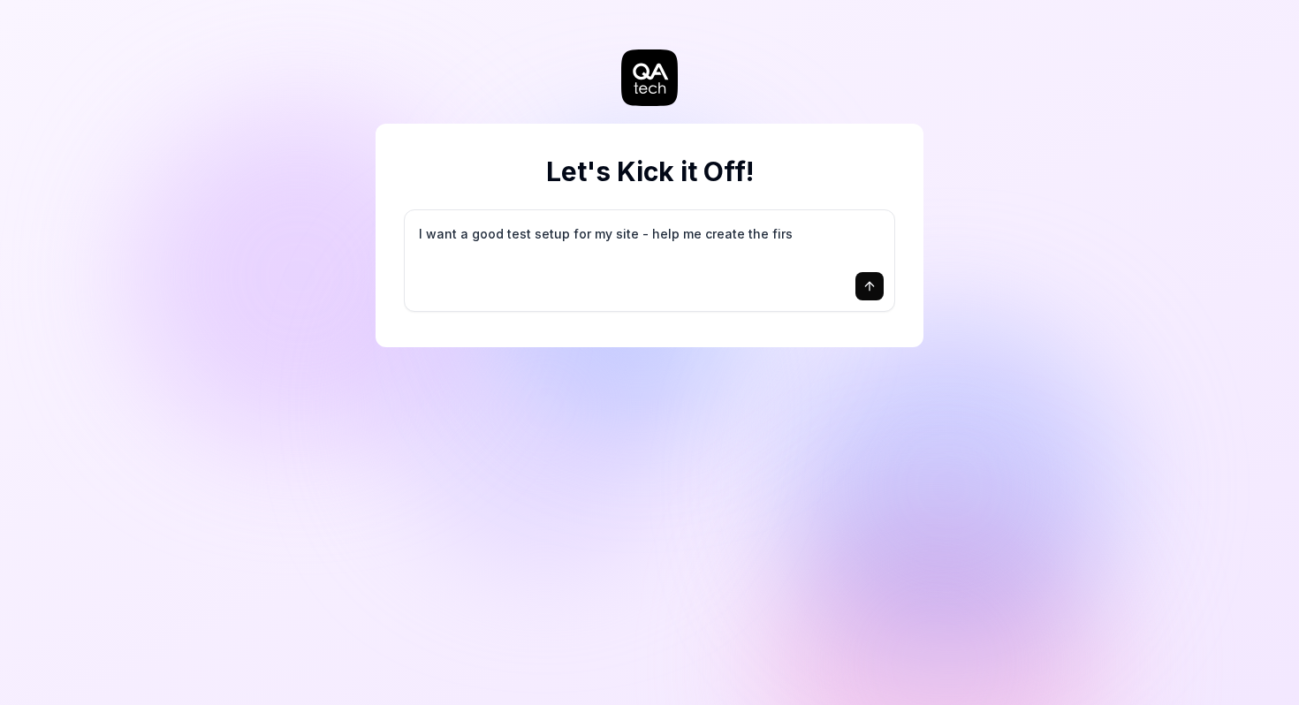
type textarea "I want a good test setup for my site - help me create the first"
type textarea "*"
type textarea "I want a good test setup for my site - help me create the first"
type textarea "*"
type textarea "I want a good test setup for my site - help me create the first 3"
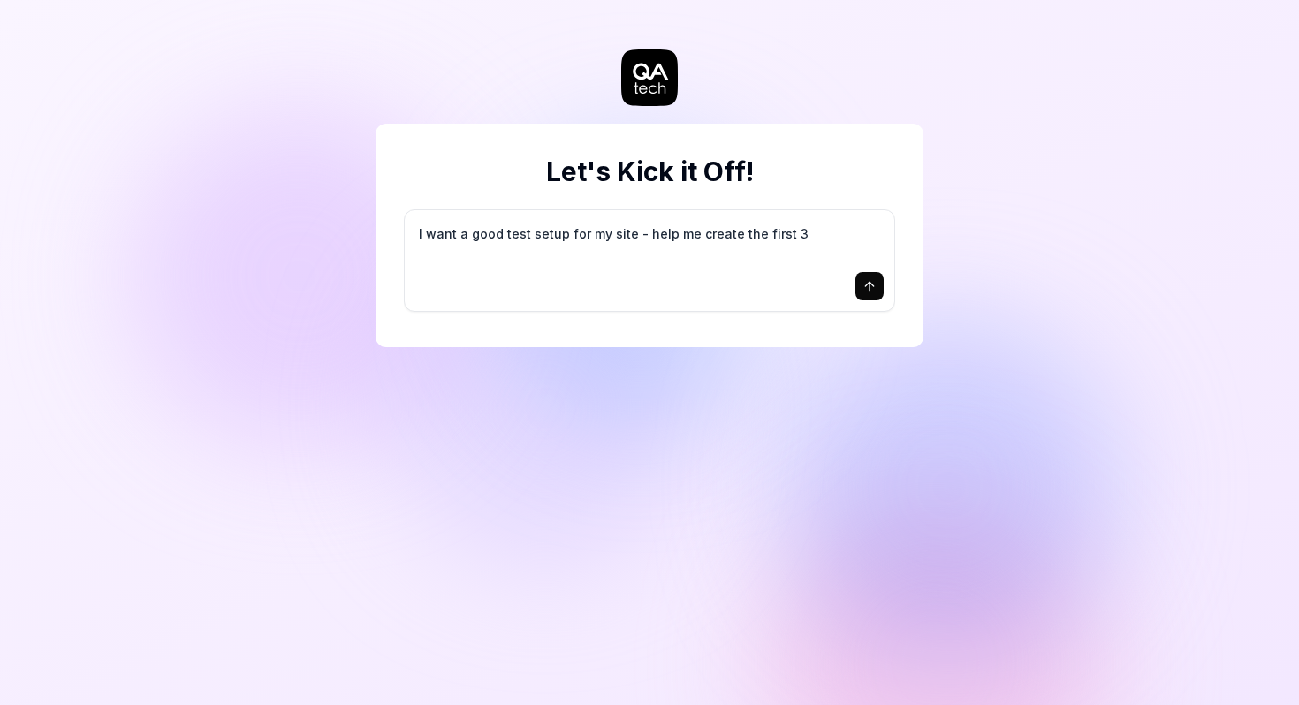
type textarea "*"
type textarea "I want a good test setup for my site - help me create the first 3-"
type textarea "*"
type textarea "I want a good test setup for my site - help me create the first 3-5"
type textarea "*"
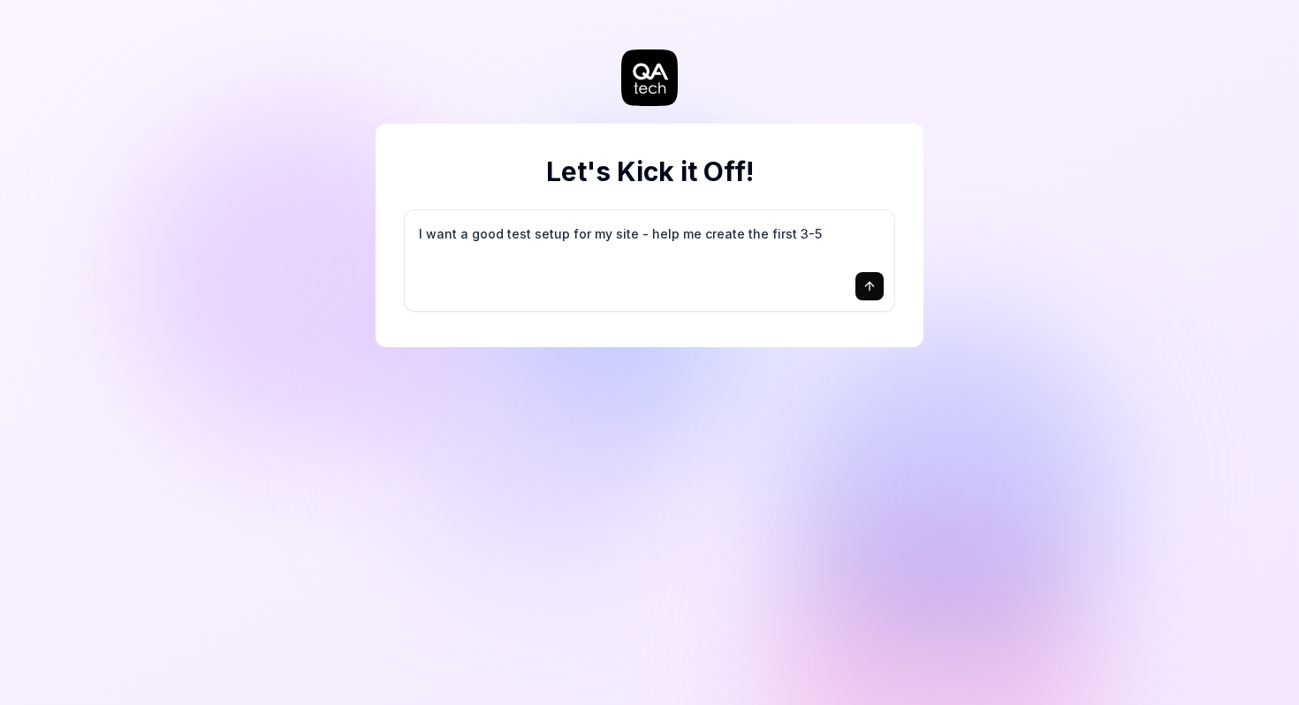
type textarea "I want a good test setup for my site - help me create the first 3-5"
type textarea "*"
type textarea "I want a good test setup for my site - help me create the first 3-5 t"
type textarea "*"
type textarea "I want a good test setup for my site - help me create the first 3-5 te"
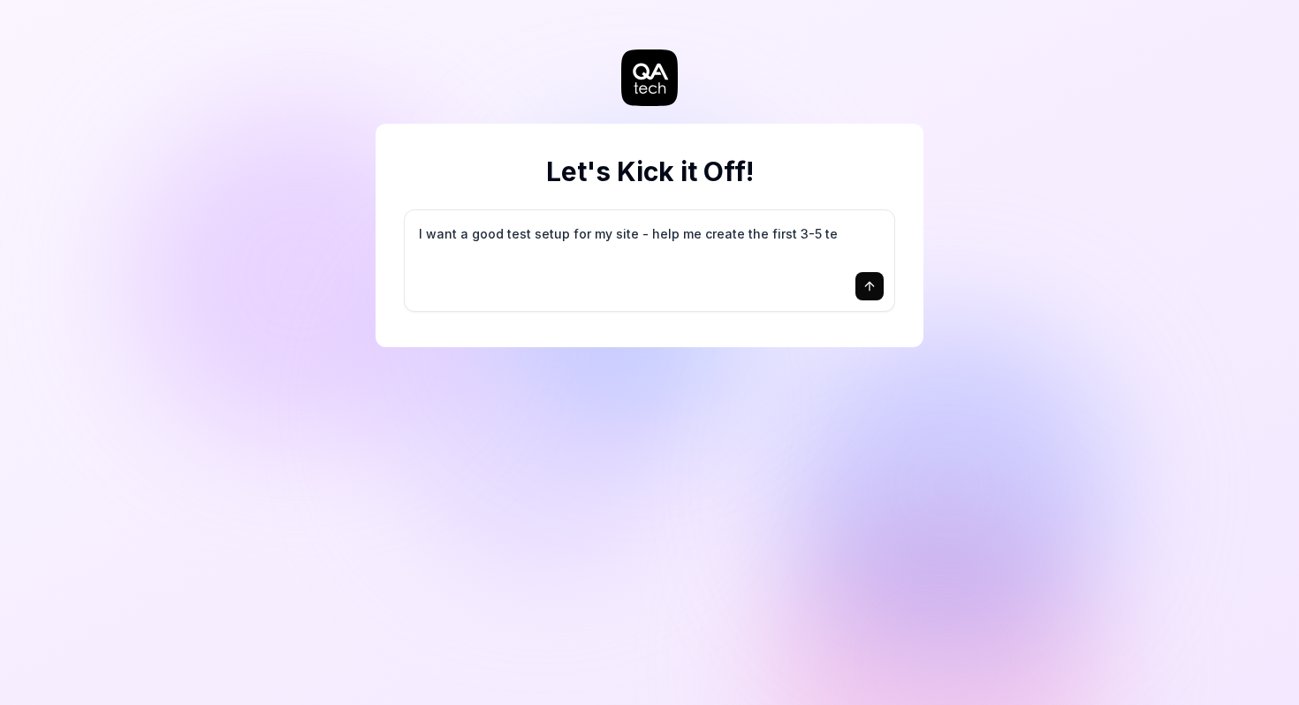
type textarea "*"
type textarea "I want a good test setup for my site - help me create the first 3-5 tes"
type textarea "*"
type textarea "I want a good test setup for my site - help me create the first 3-5 test"
type textarea "*"
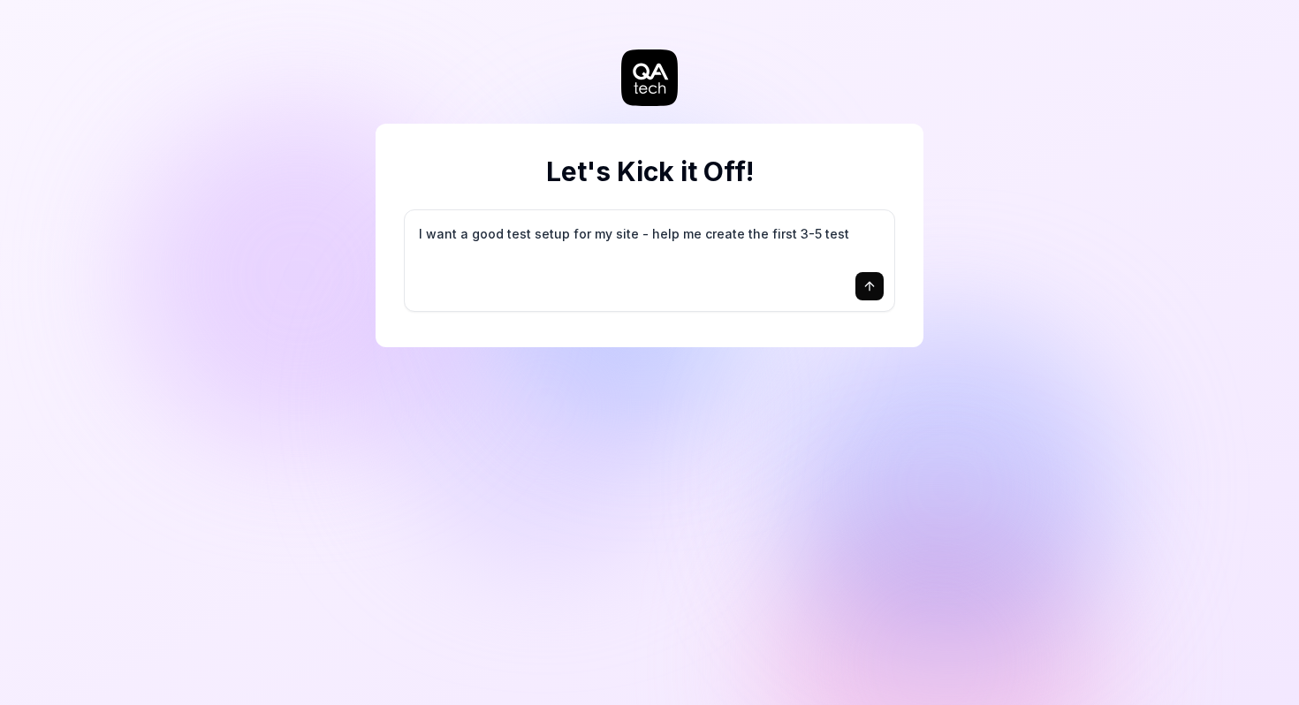
type textarea "I want a good test setup for my site - help me create the first 3-5 test"
type textarea "*"
type textarea "I want a good test setup for my site - help me create the first 3-5 test c"
type textarea "*"
type textarea "I want a good test setup for my site - help me create the first 3-5 test ca"
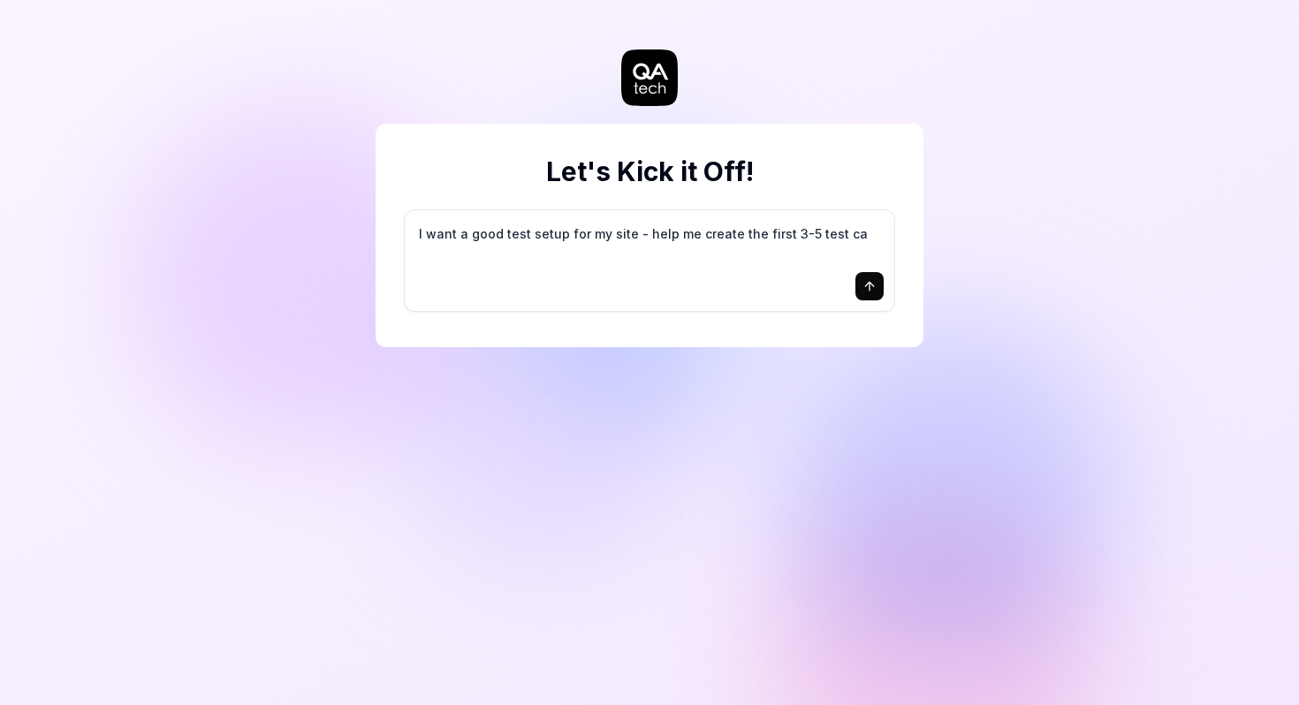
type textarea "*"
type textarea "I want a good test setup for my site - help me create the first 3-5 test cas"
type textarea "*"
type textarea "I want a good test setup for my site - help me create the first 3-5 test case"
type textarea "*"
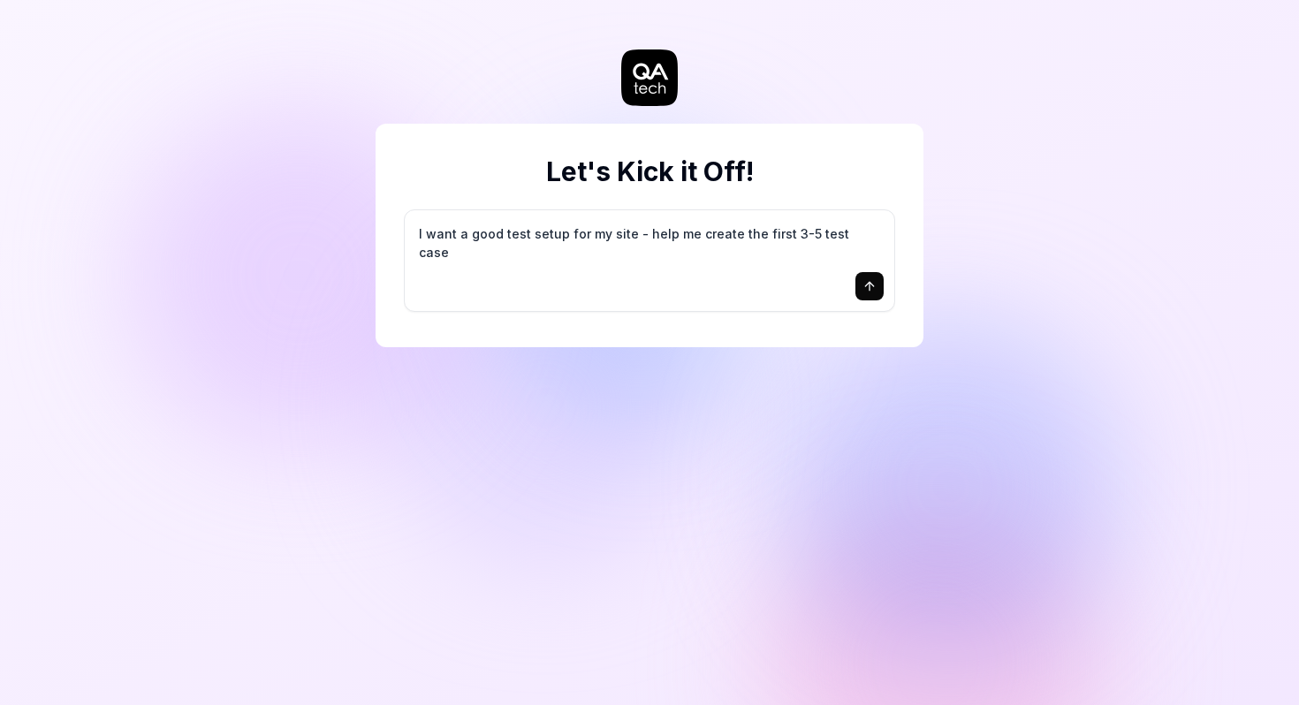
type textarea "I want a good test setup for my site - help me create the first 3-5 test cases"
click at [869, 274] on button "submit" at bounding box center [870, 286] width 28 height 28
type textarea "*"
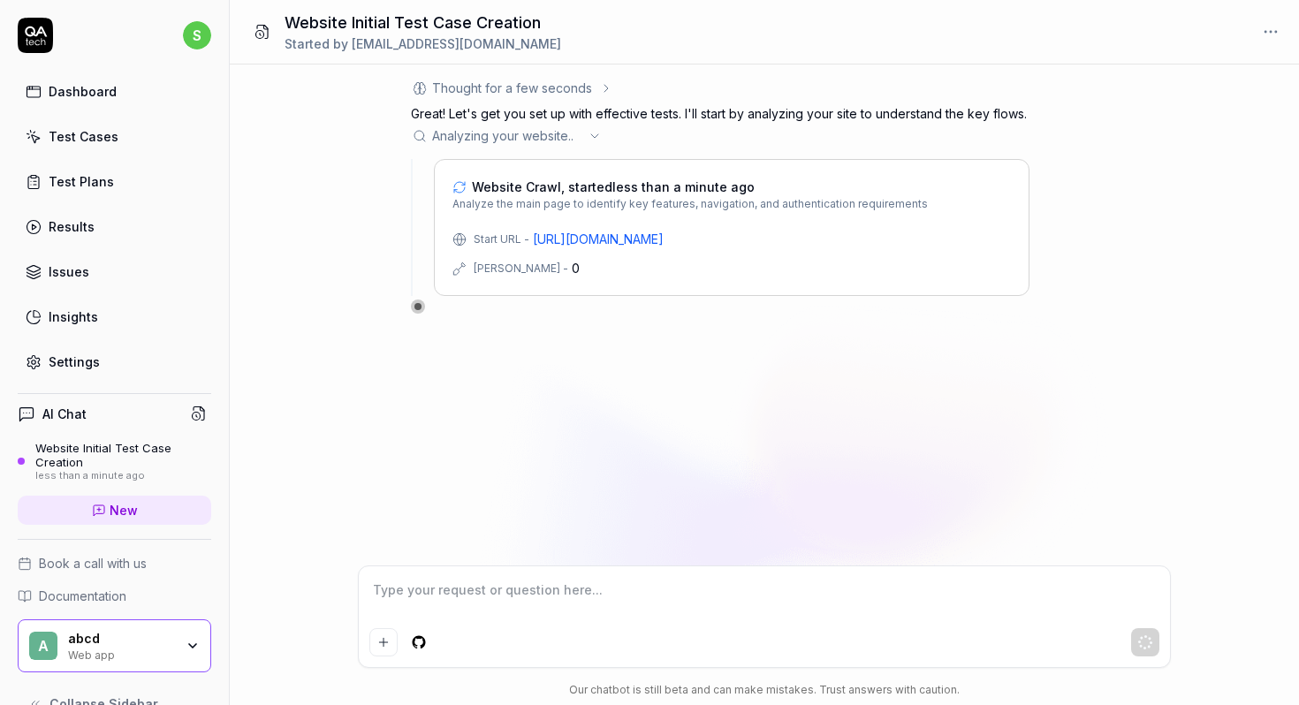
click at [460, 188] on icon at bounding box center [460, 187] width 16 height 16
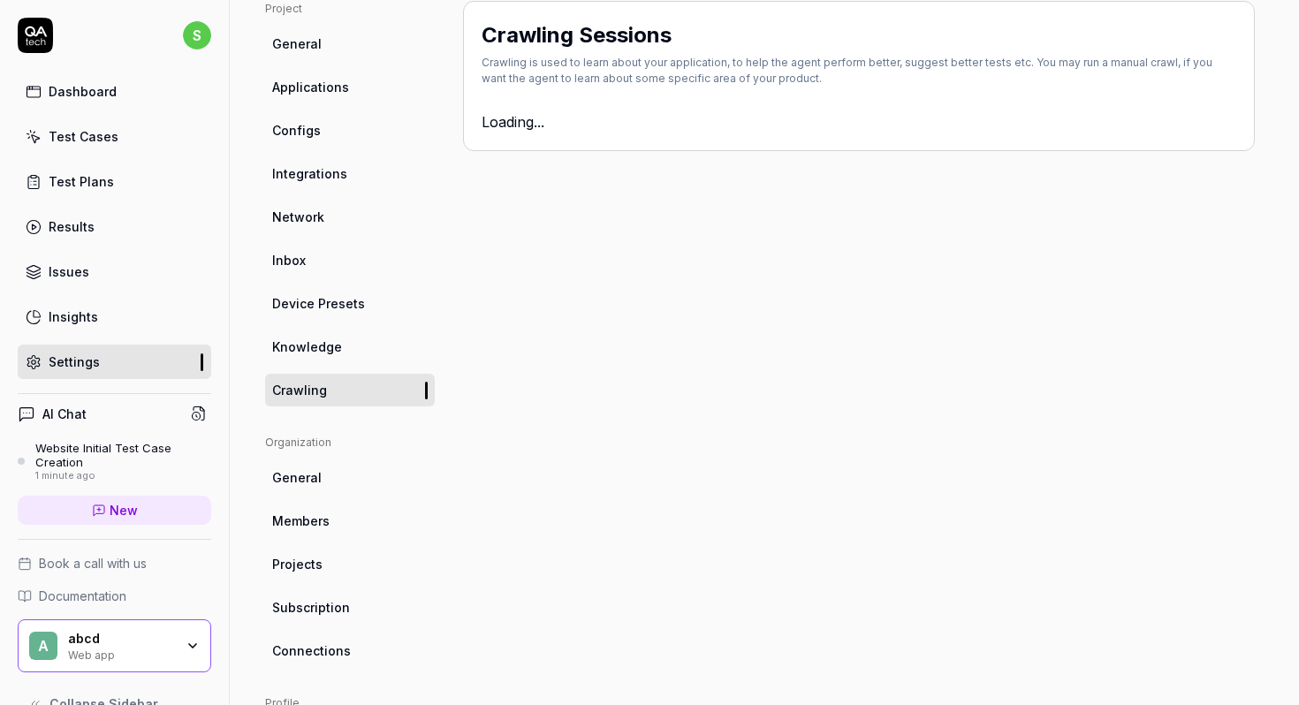
scroll to position [139, 0]
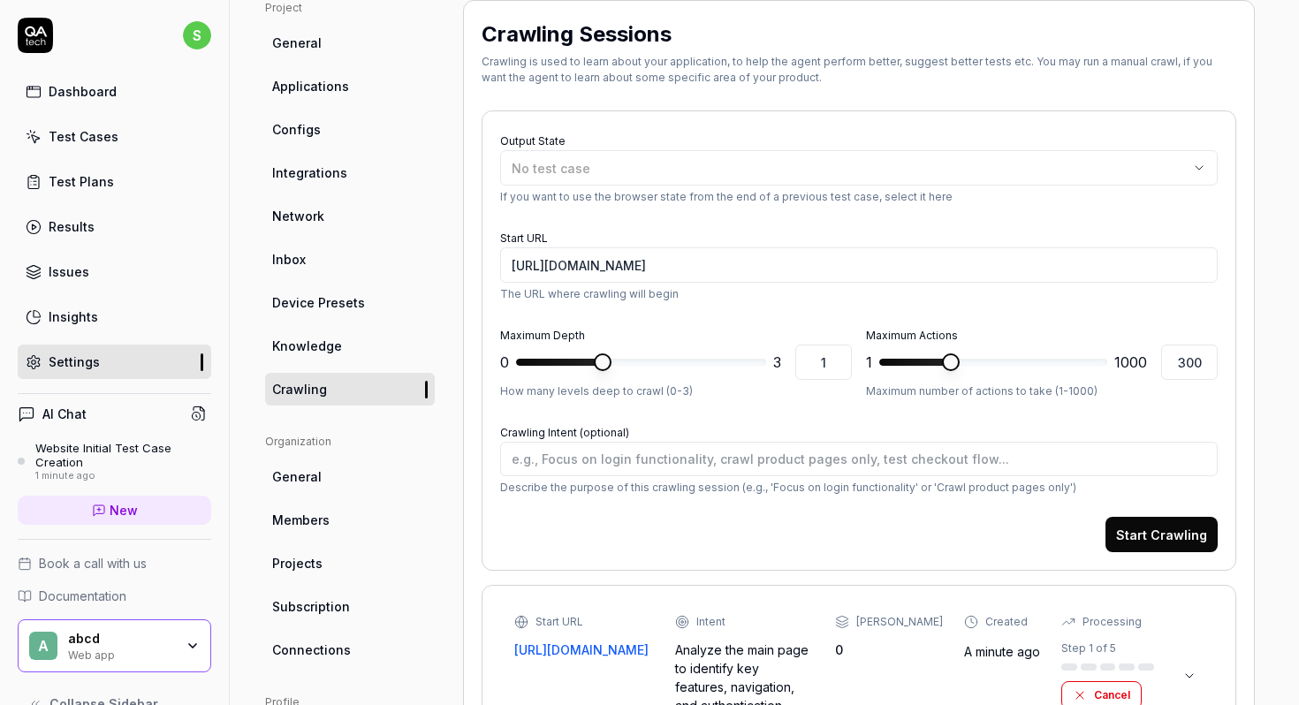
click at [105, 103] on link "Dashboard" at bounding box center [115, 91] width 194 height 34
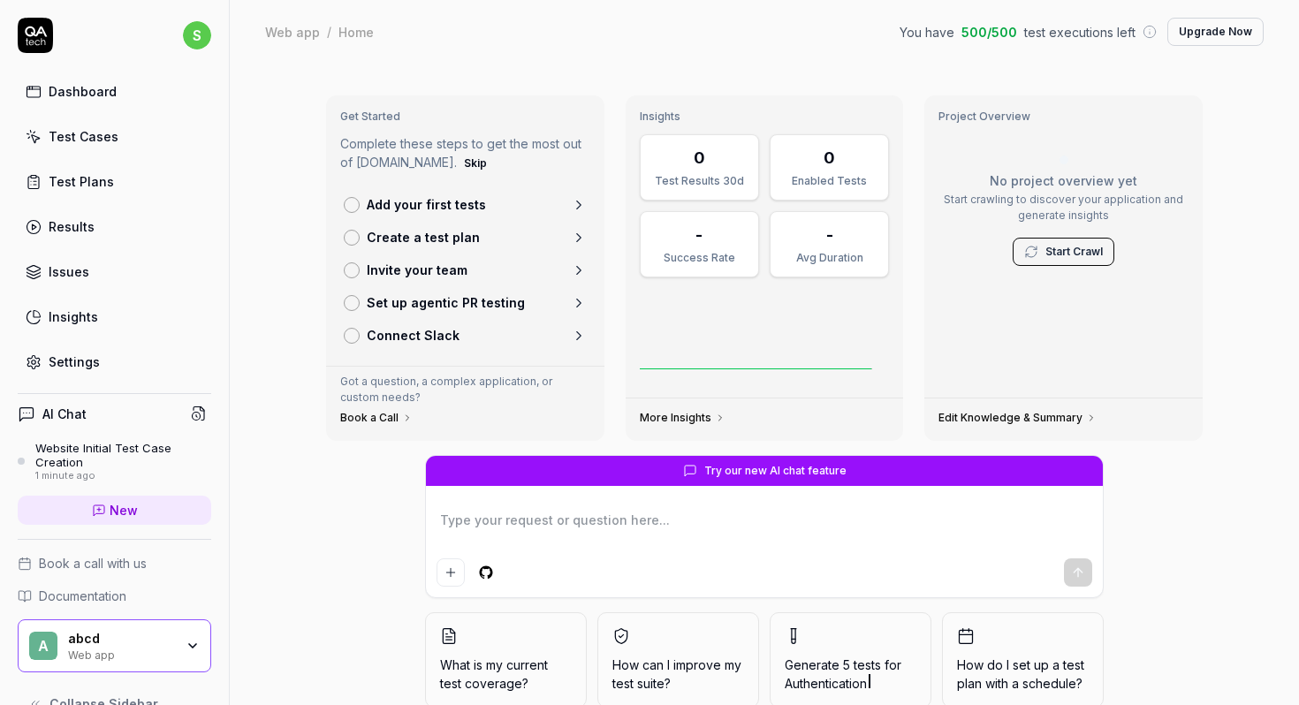
click at [107, 636] on div "abcd" at bounding box center [121, 639] width 106 height 16
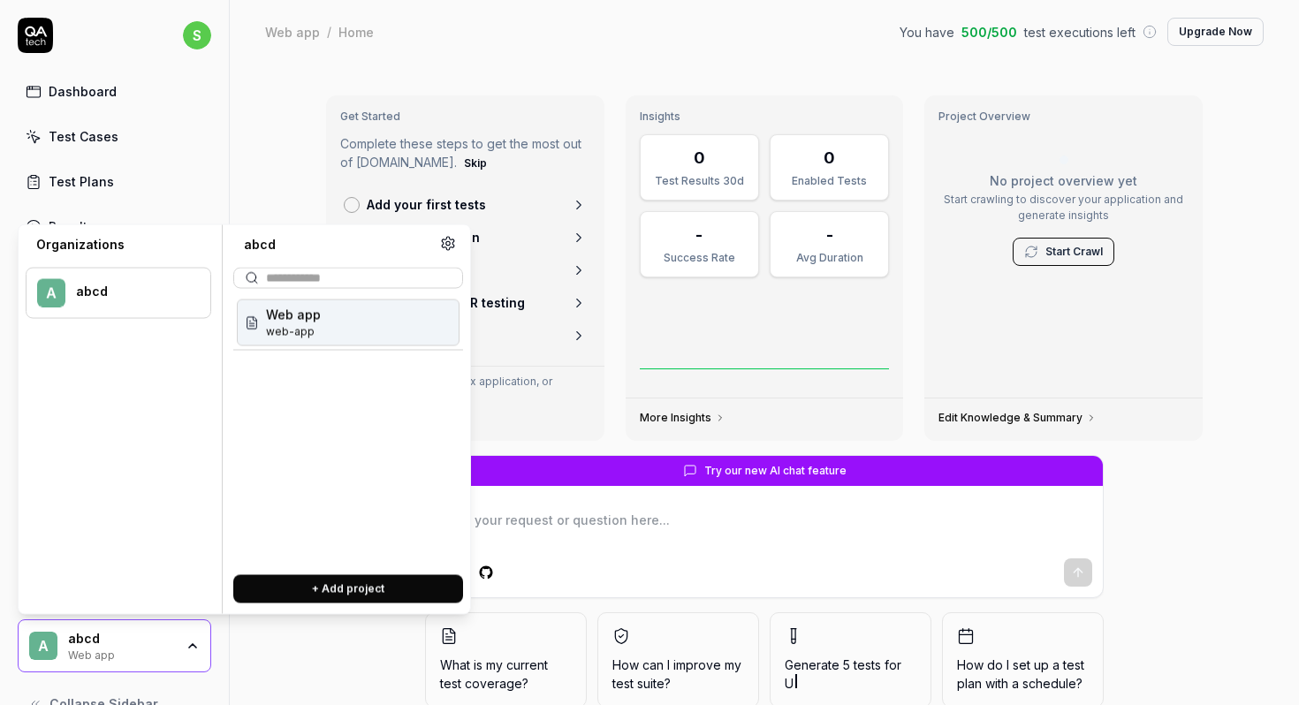
click at [328, 315] on div "Web app web-app" at bounding box center [348, 323] width 223 height 47
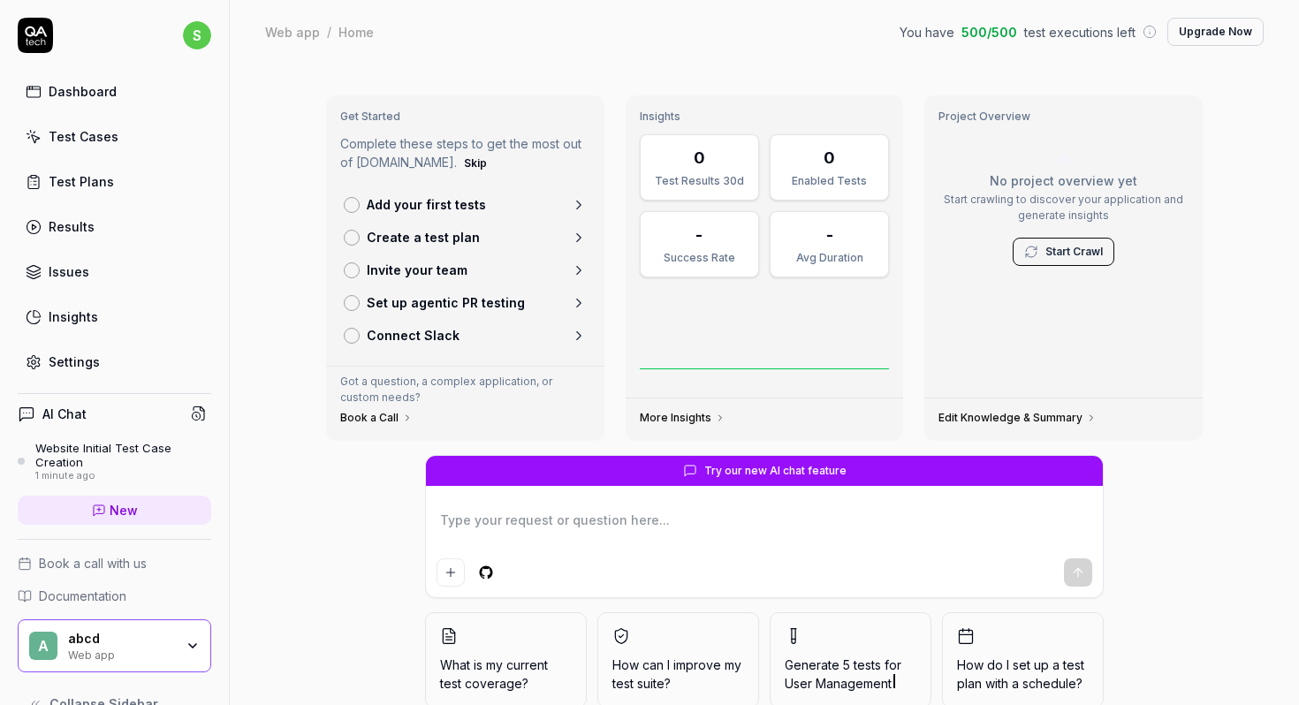
click at [73, 653] on div "Web app" at bounding box center [121, 654] width 106 height 14
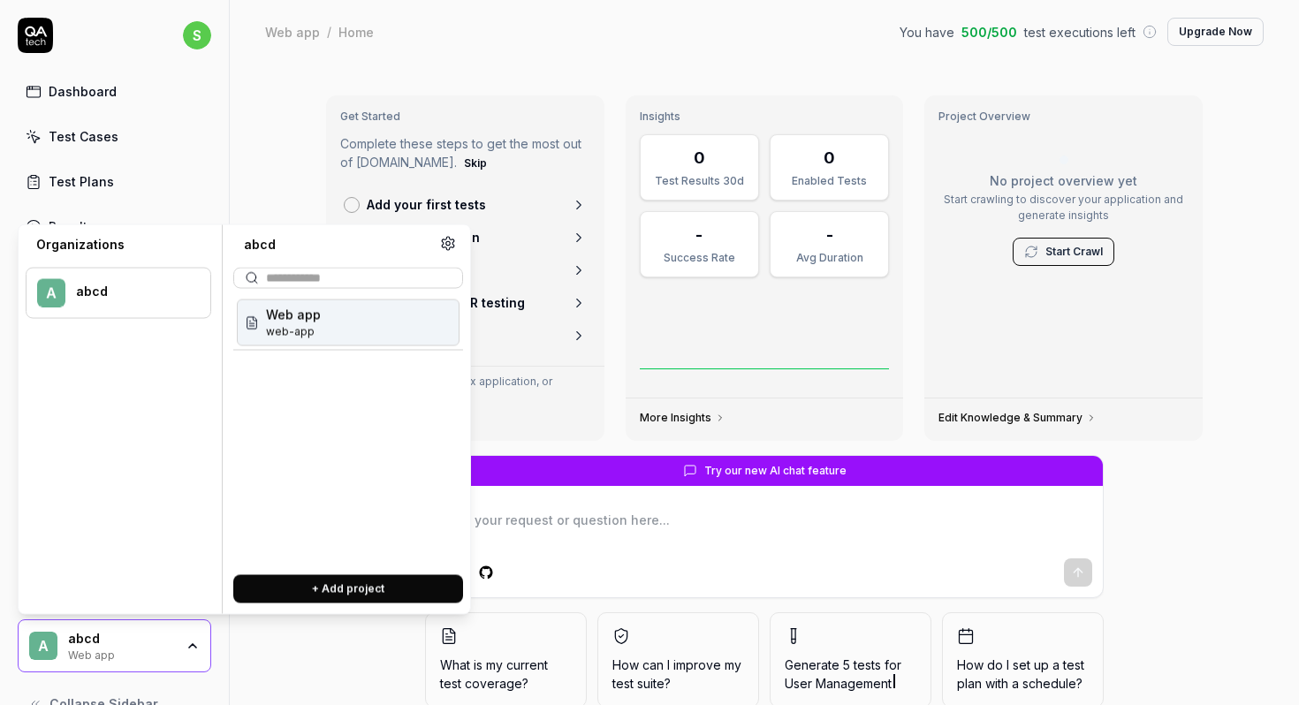
click at [444, 245] on icon at bounding box center [448, 244] width 16 height 16
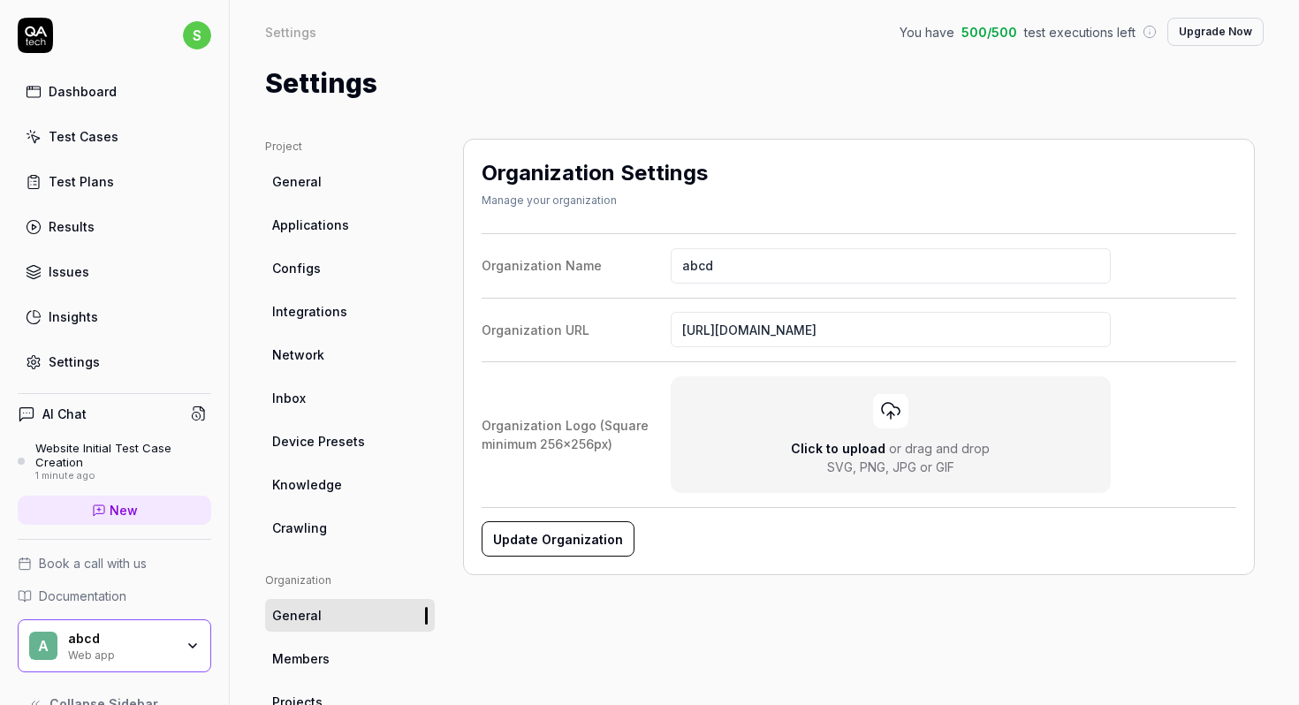
click at [312, 165] on link "General" at bounding box center [350, 181] width 170 height 33
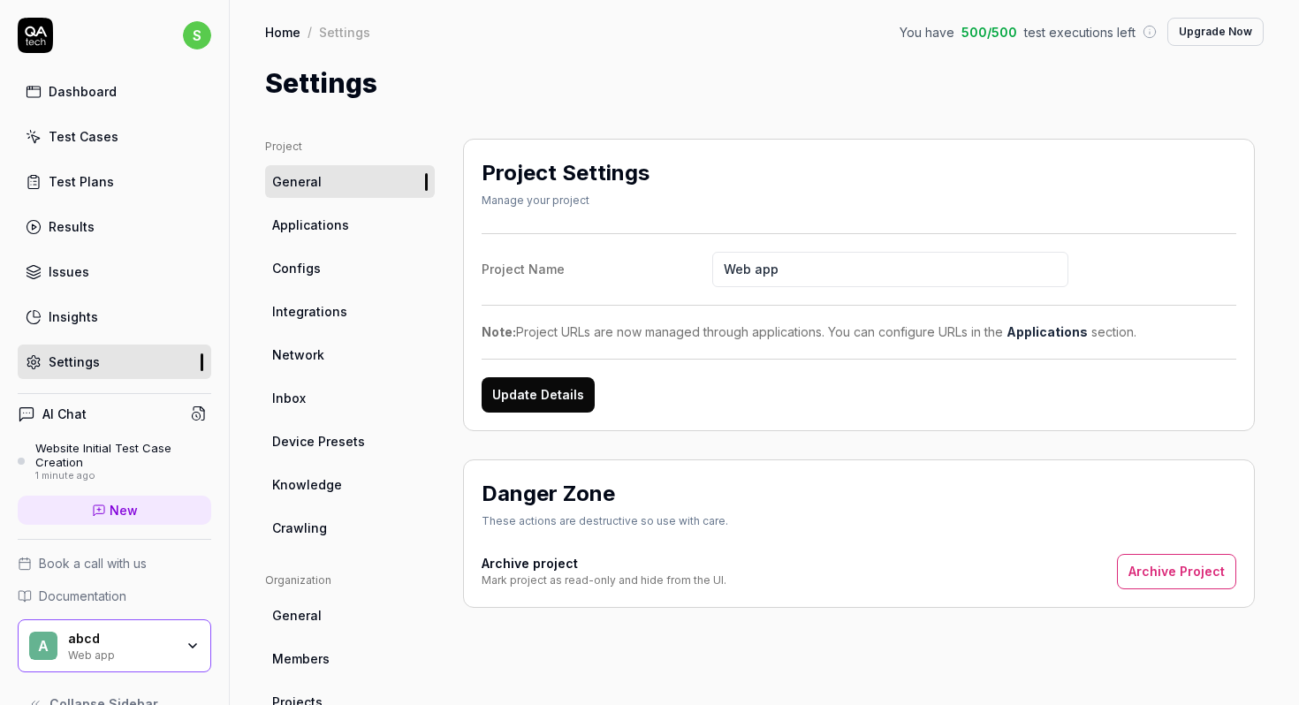
click at [349, 210] on link "Applications" at bounding box center [350, 225] width 170 height 33
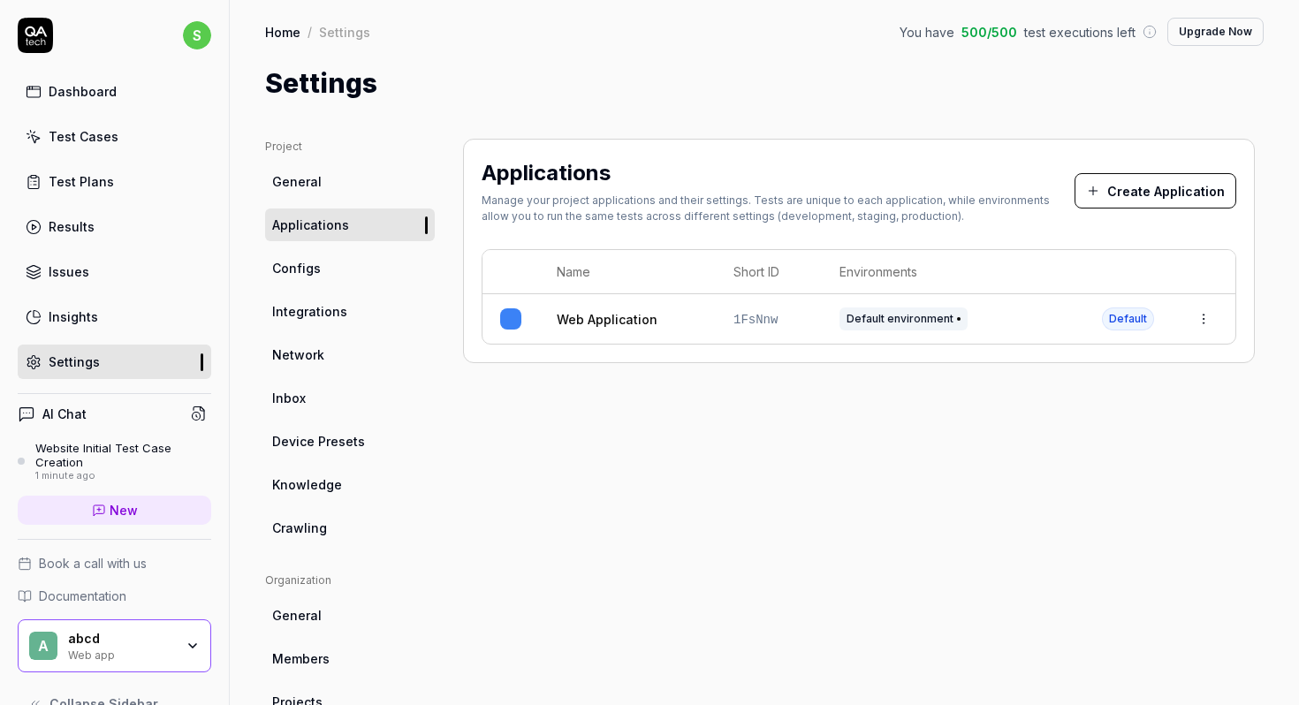
click at [346, 291] on ul "Project General Applications Configs Integrations Network Inbox Device Presets …" at bounding box center [350, 342] width 170 height 406
click at [324, 274] on link "Configs" at bounding box center [350, 268] width 170 height 33
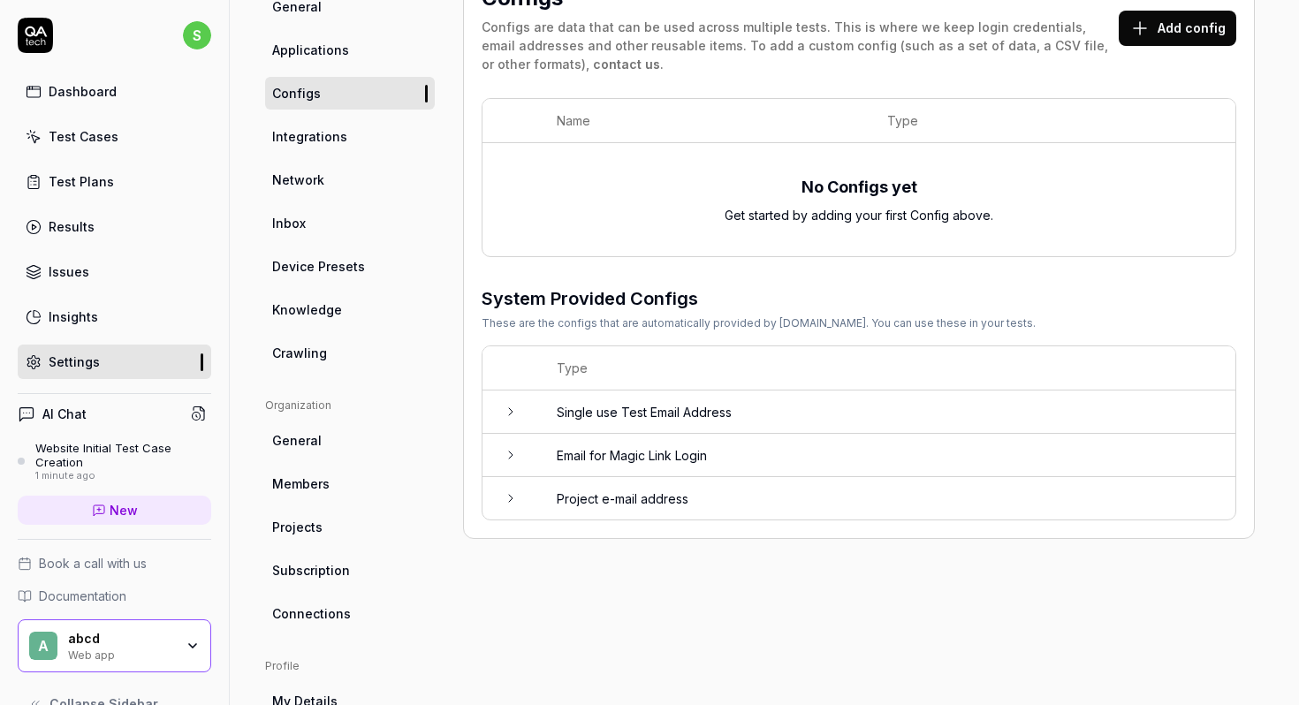
scroll to position [129, 0]
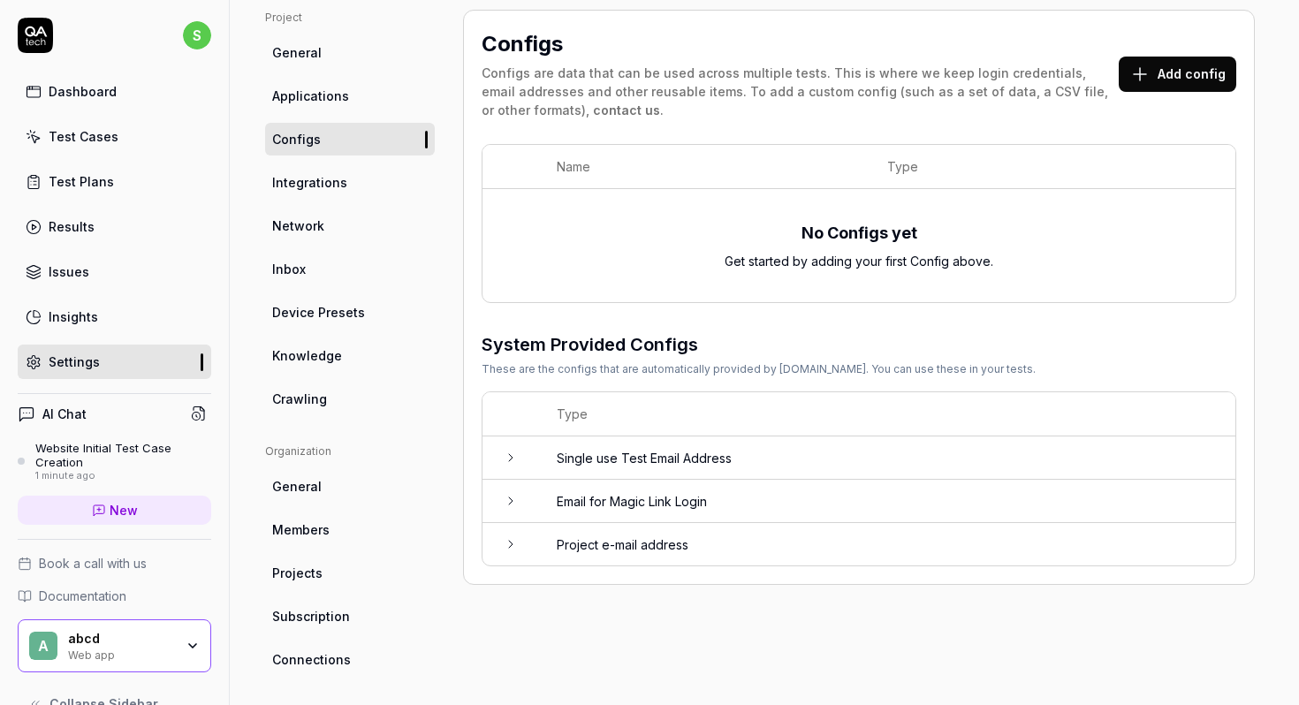
click at [293, 188] on span "Integrations" at bounding box center [309, 182] width 75 height 19
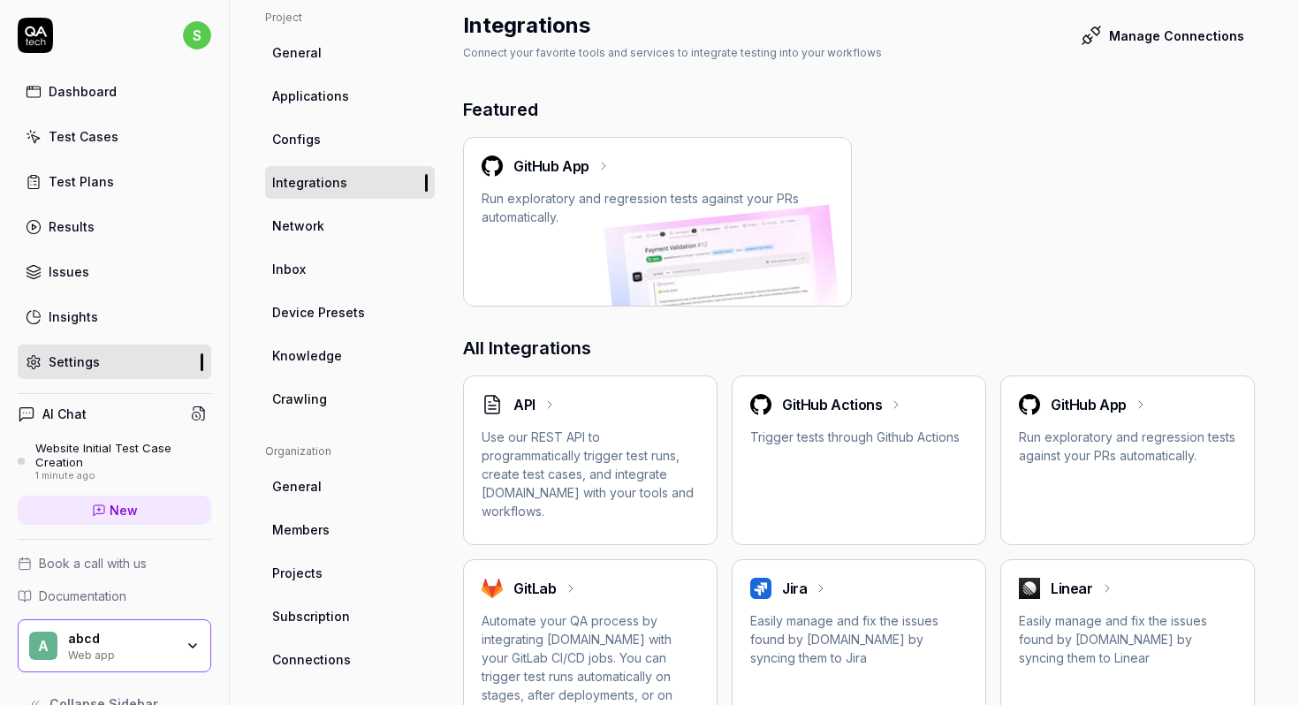
click at [301, 245] on ul "Project General Applications Configs Integrations Network Inbox Device Presets …" at bounding box center [350, 213] width 170 height 406
click at [293, 234] on span "Network" at bounding box center [298, 226] width 52 height 19
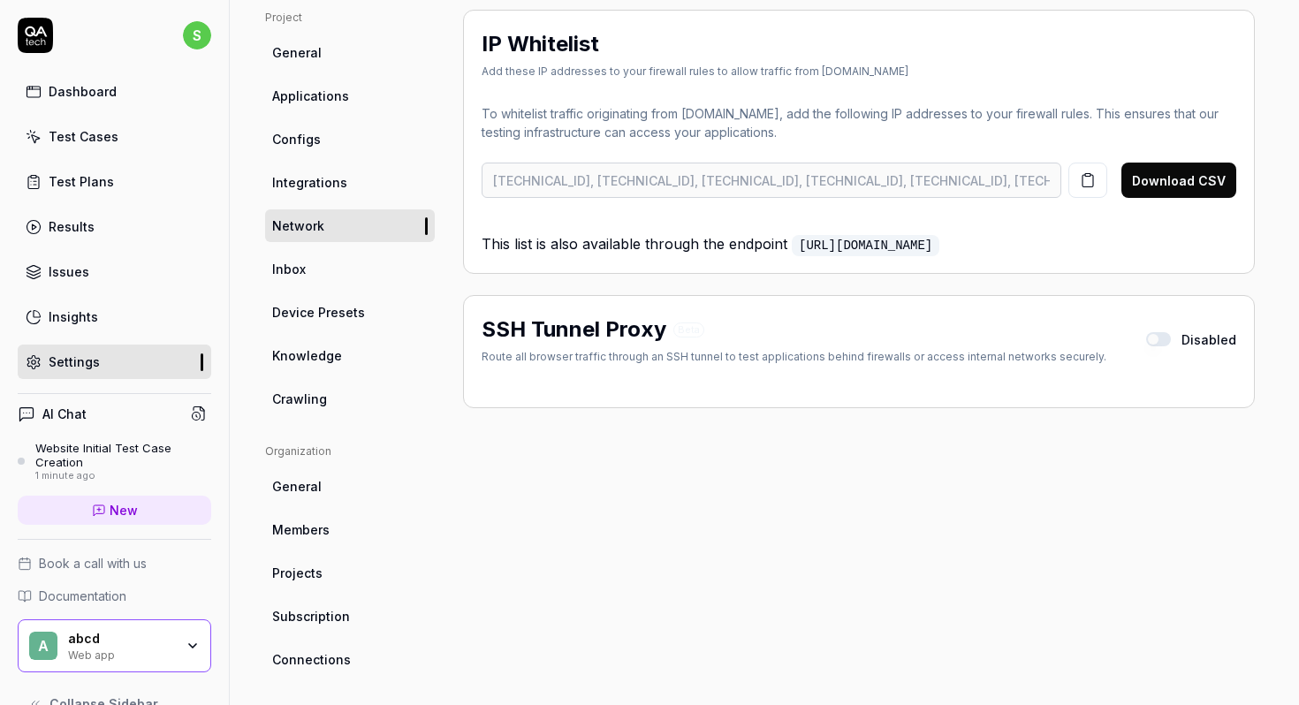
click at [88, 91] on div "Dashboard" at bounding box center [83, 91] width 68 height 19
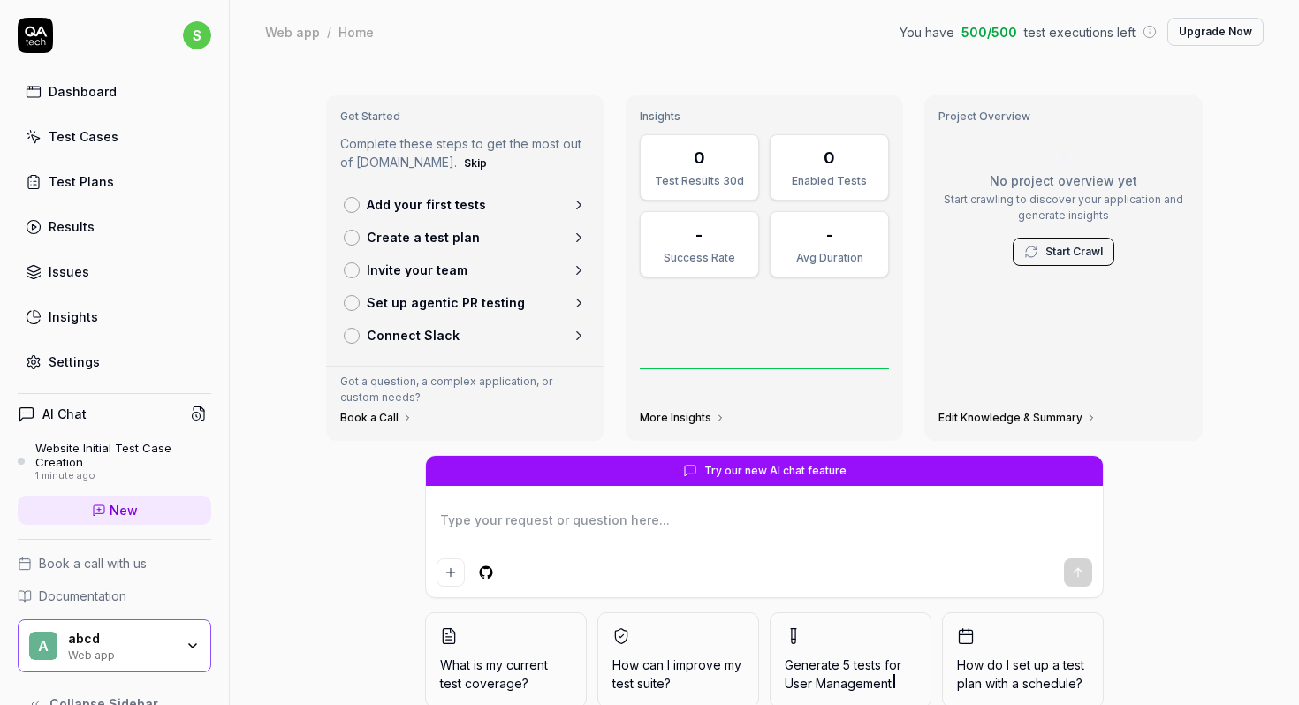
scroll to position [75, 0]
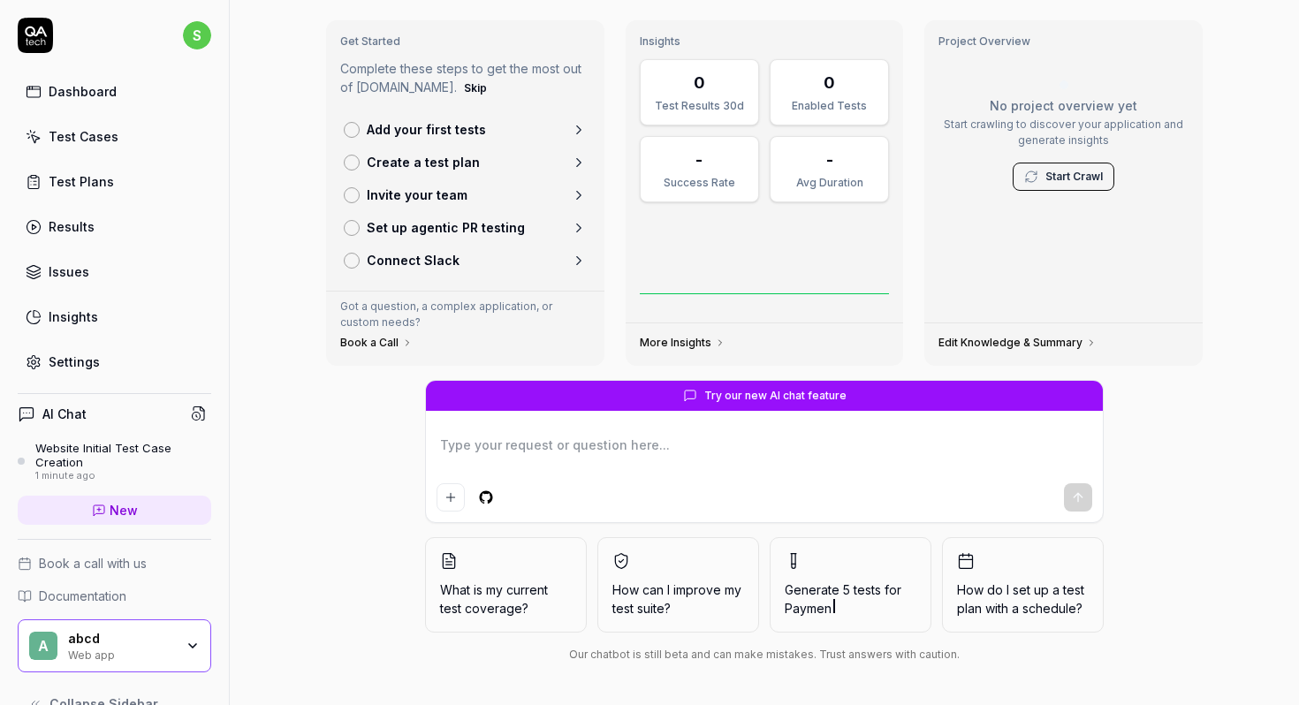
type textarea "*"
click at [145, 509] on link "New" at bounding box center [115, 510] width 194 height 29
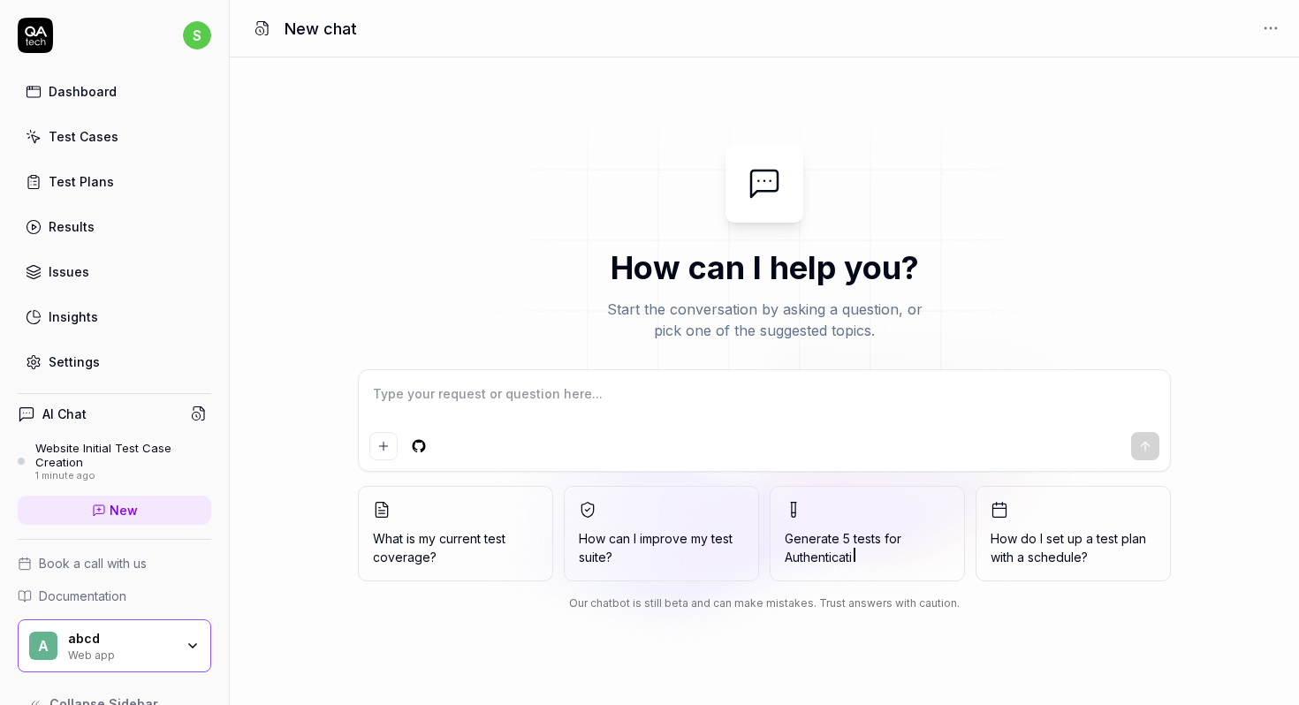
click at [465, 407] on textarea at bounding box center [764, 403] width 790 height 44
click at [851, 560] on span "User Ma" at bounding box center [867, 557] width 165 height 19
type textarea "*"
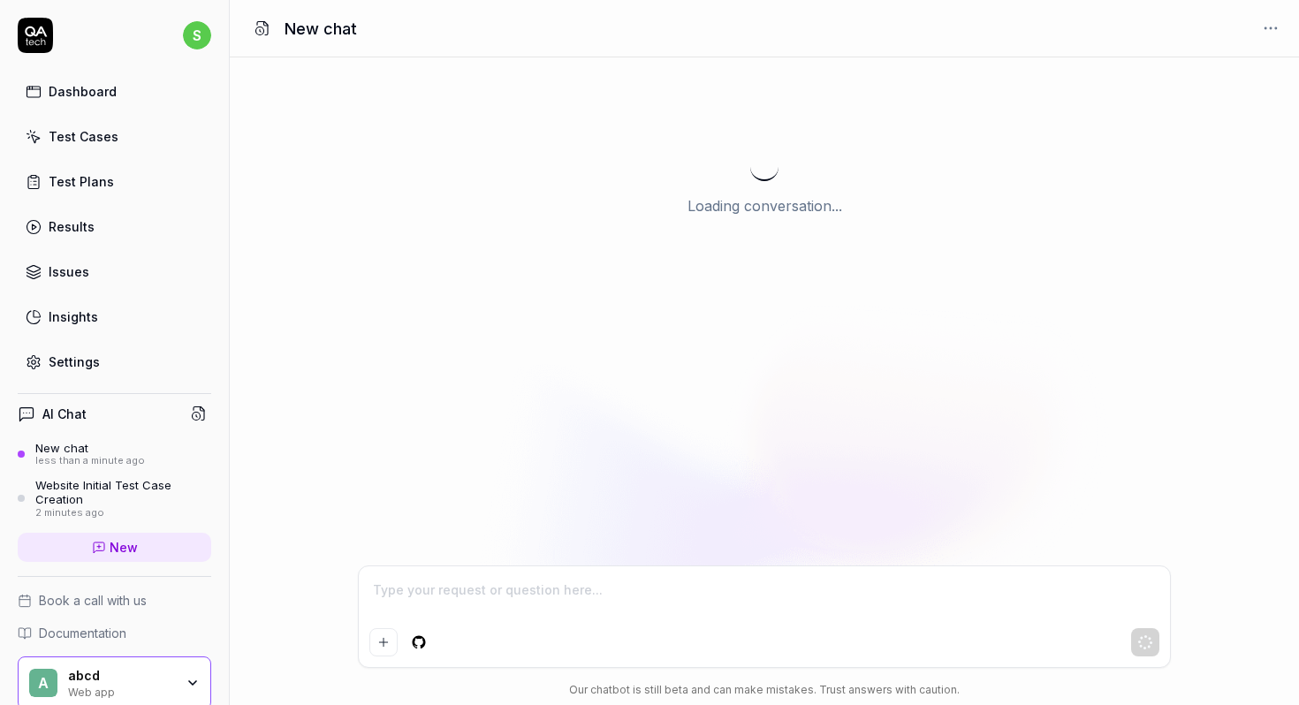
click at [817, 512] on div "Loading conversation..." at bounding box center [765, 311] width 1070 height 508
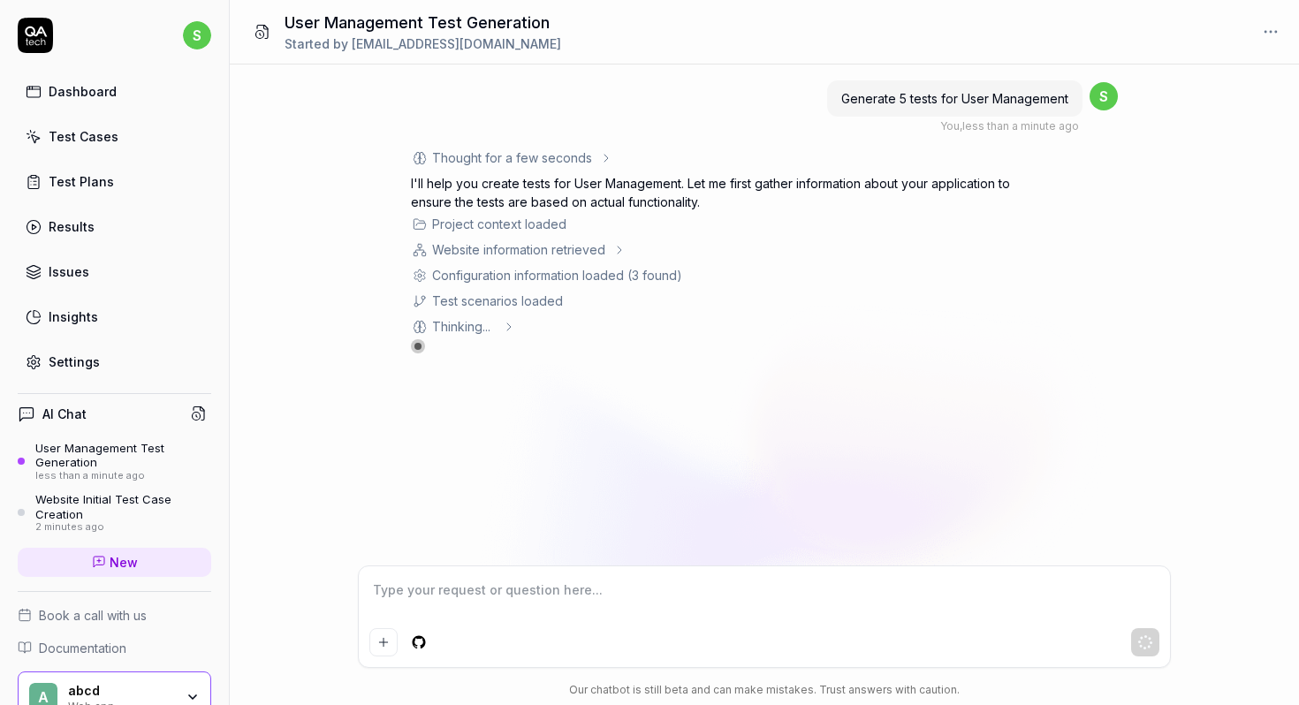
click at [591, 251] on div "Website information retrieved" at bounding box center [518, 249] width 173 height 19
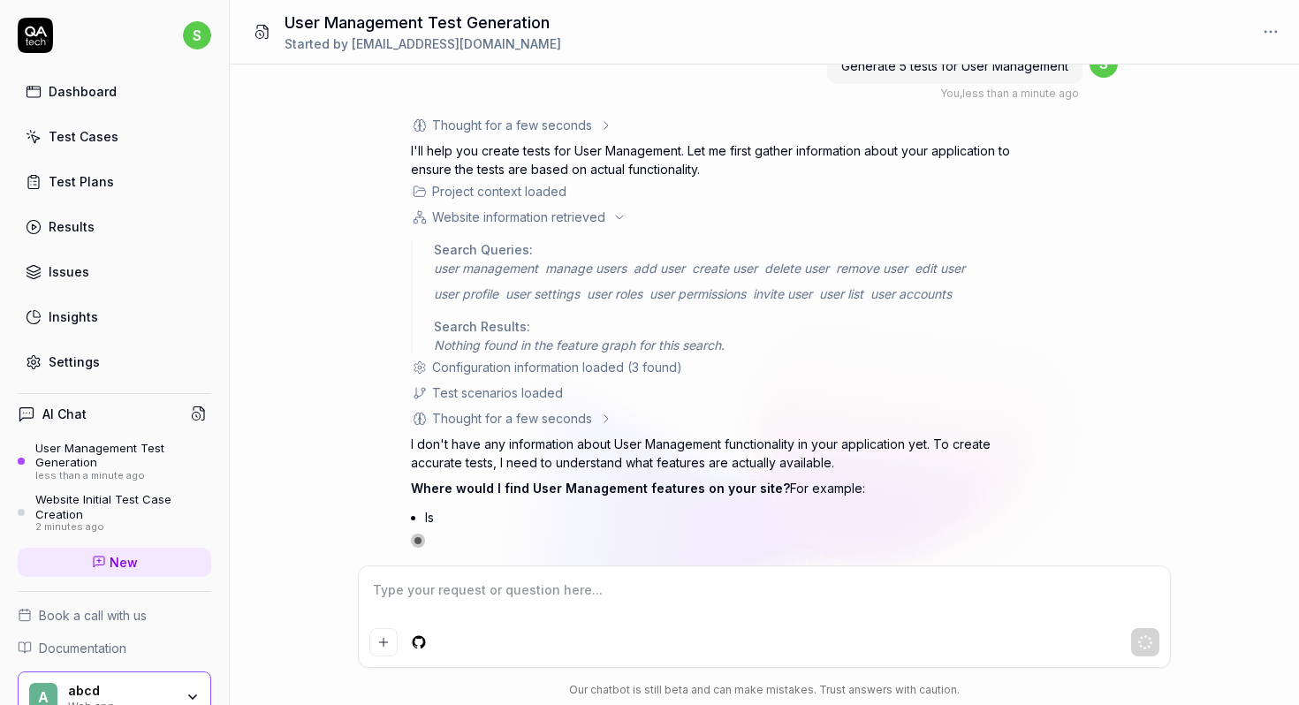
click at [591, 251] on div "Search Queries:" at bounding box center [732, 249] width 596 height 19
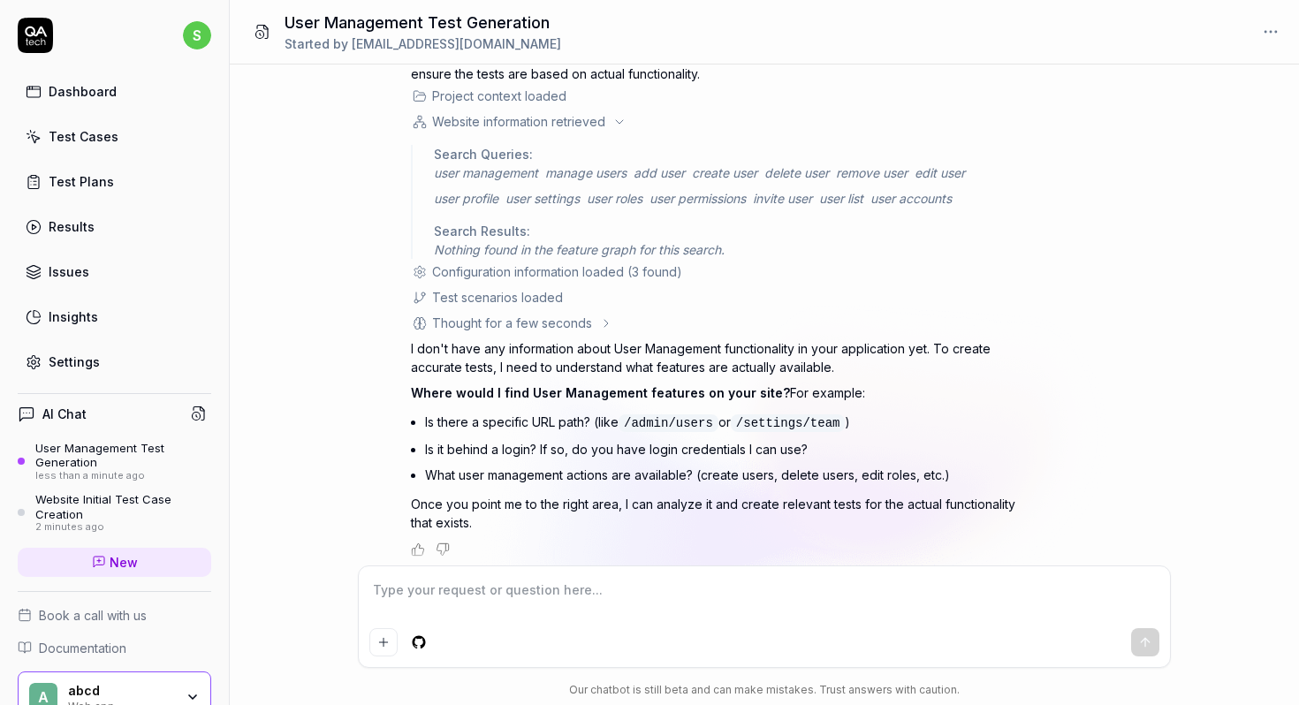
scroll to position [135, 0]
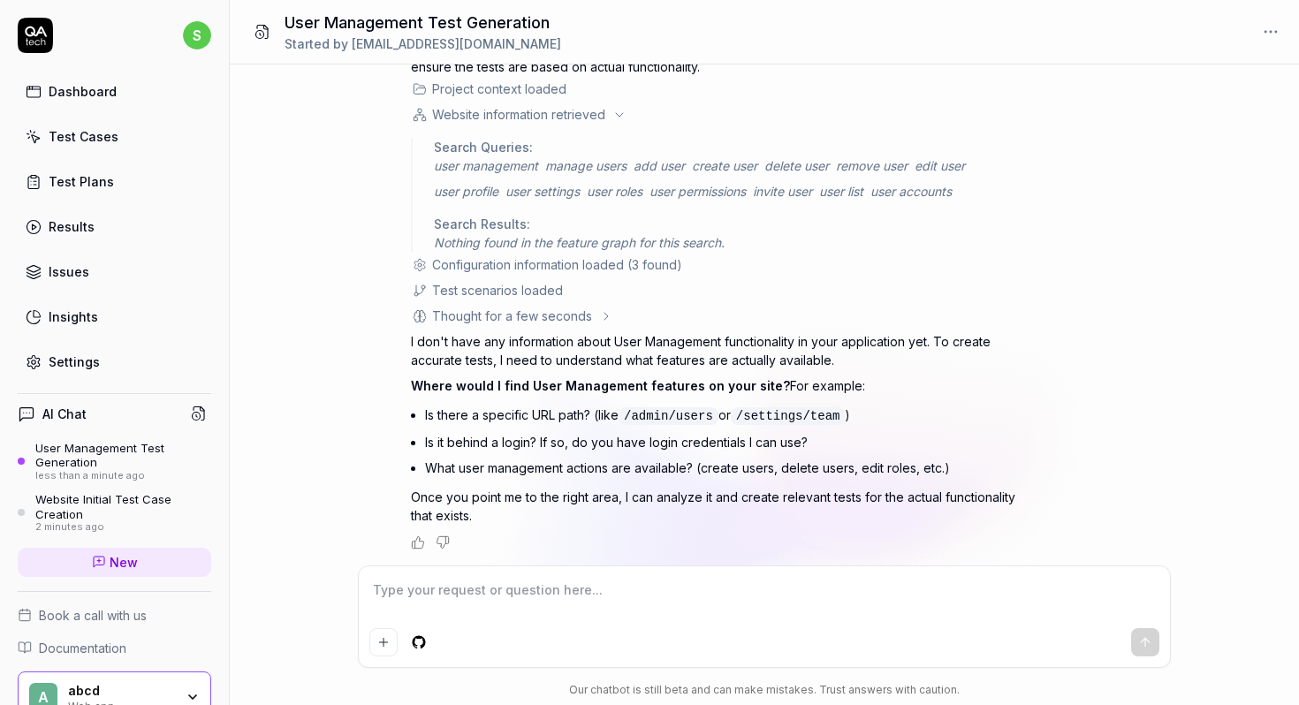
click at [555, 610] on textarea at bounding box center [764, 599] width 790 height 44
paste textarea "[URL][DOMAIN_NAME]"
type textarea "use this website: https://www.amazon.in/"
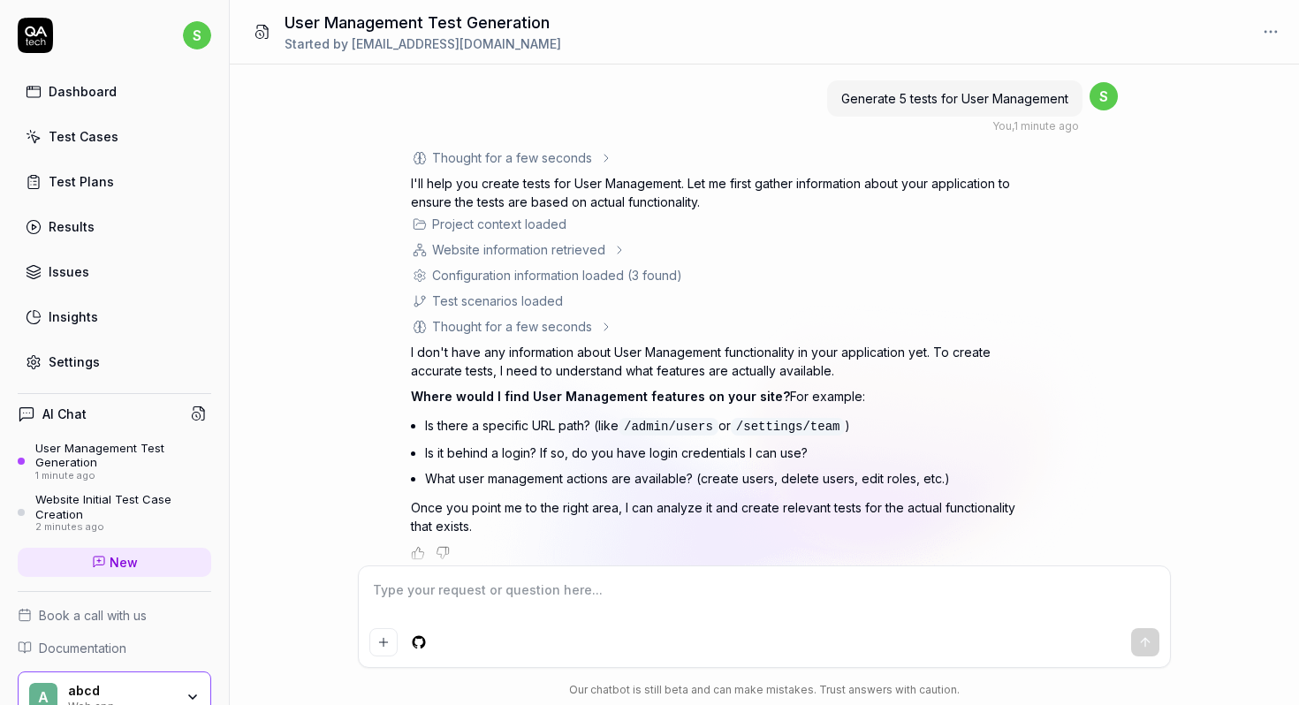
scroll to position [11, 0]
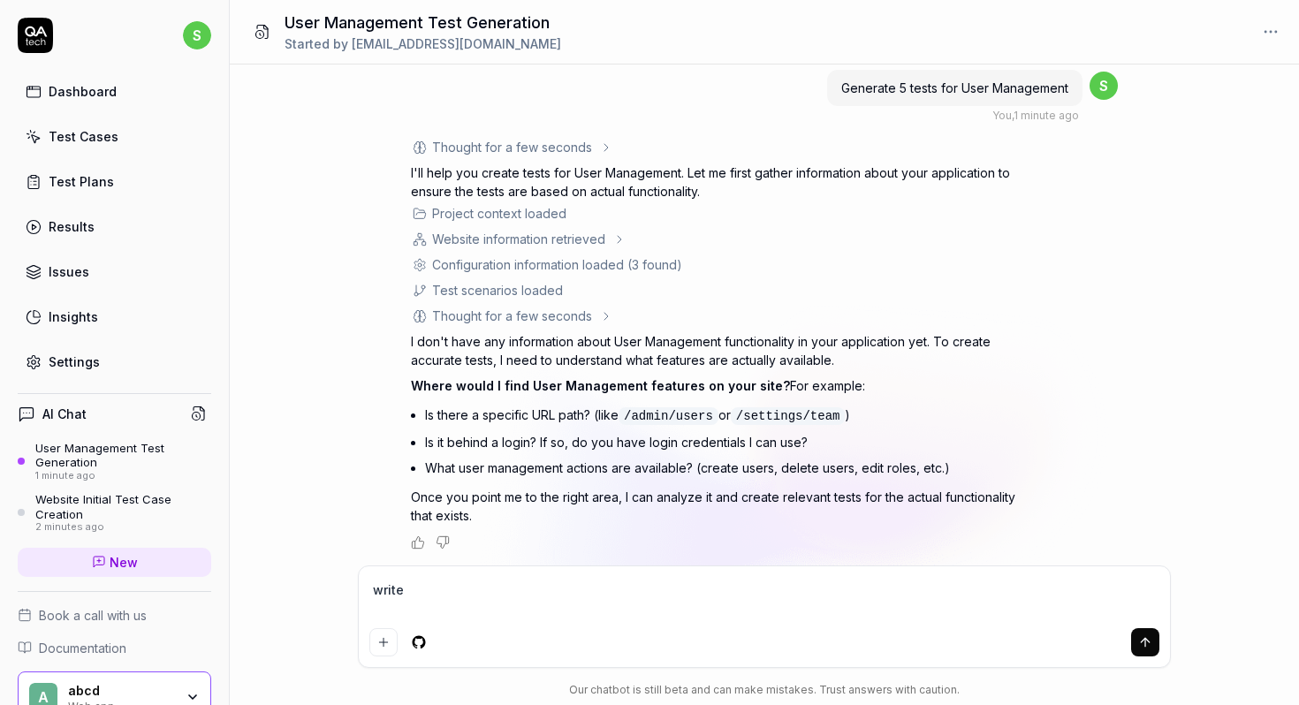
click at [485, 635] on div at bounding box center [764, 642] width 790 height 28
type textarea "w"
paste textarea "[URL][DOMAIN_NAME]"
type textarea "use this website : https://www.amazon.in/ Write test case for search"
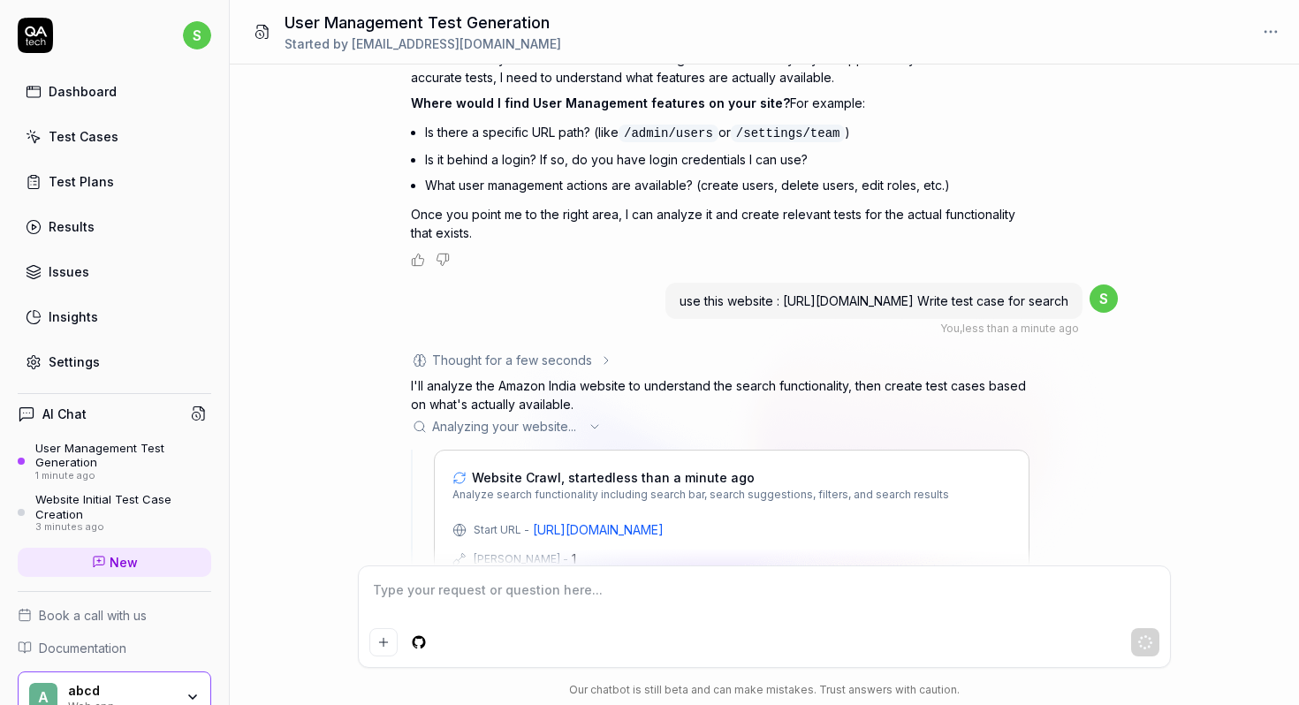
scroll to position [347, 0]
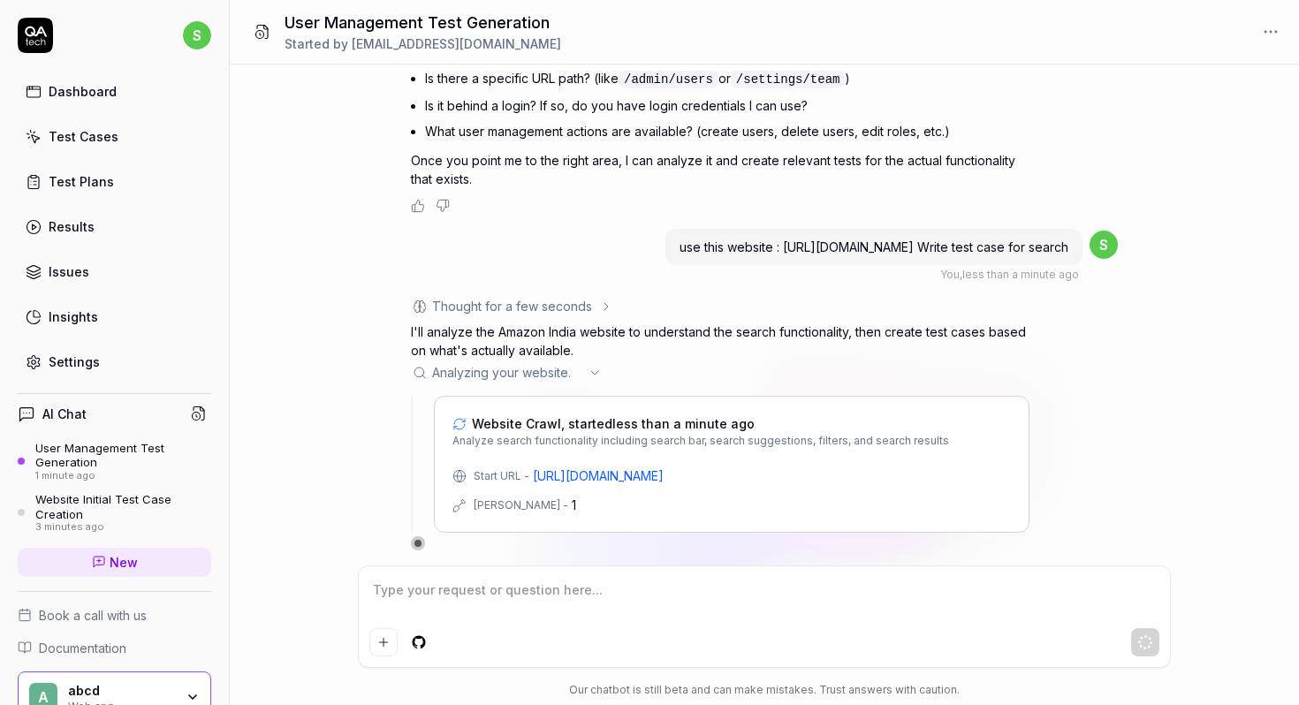
click at [576, 382] on div "Thought for a few seconds The user is now asking me to create test cases for se…" at bounding box center [720, 424] width 619 height 254
click at [577, 370] on span "..." at bounding box center [574, 372] width 12 height 19
click at [93, 365] on div "Settings" at bounding box center [74, 362] width 51 height 19
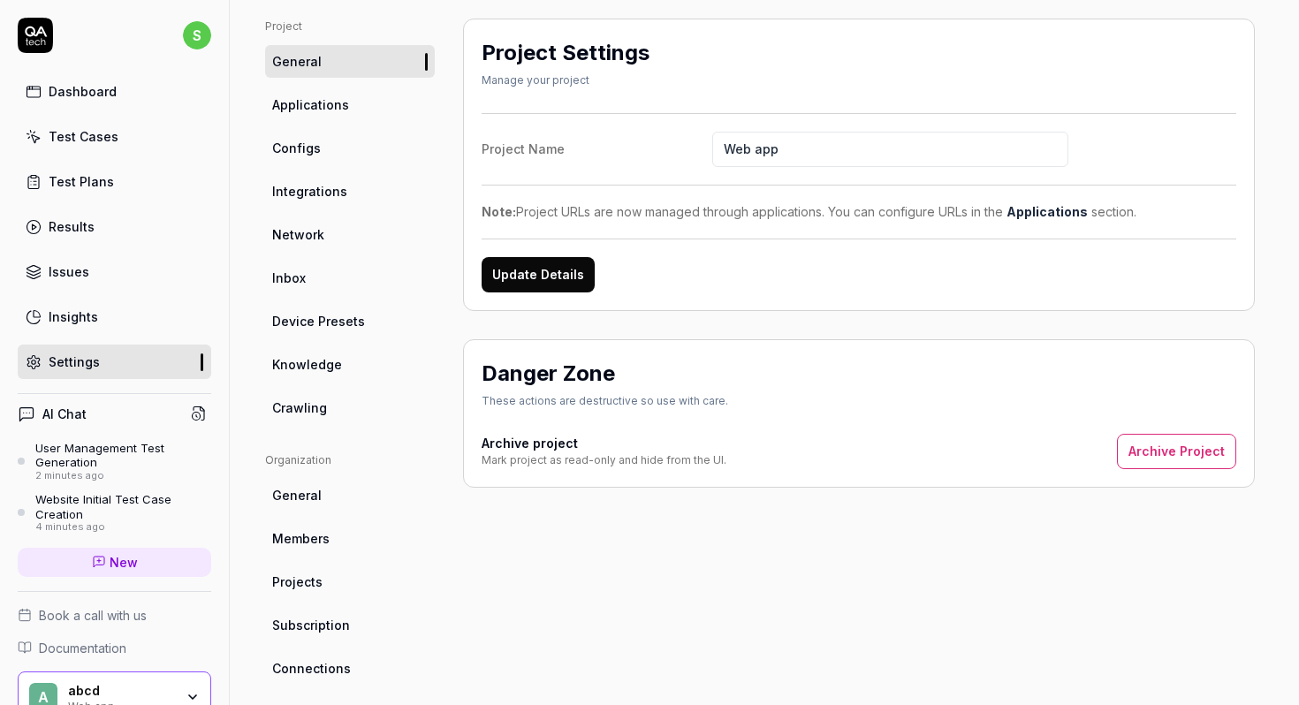
scroll to position [108, 0]
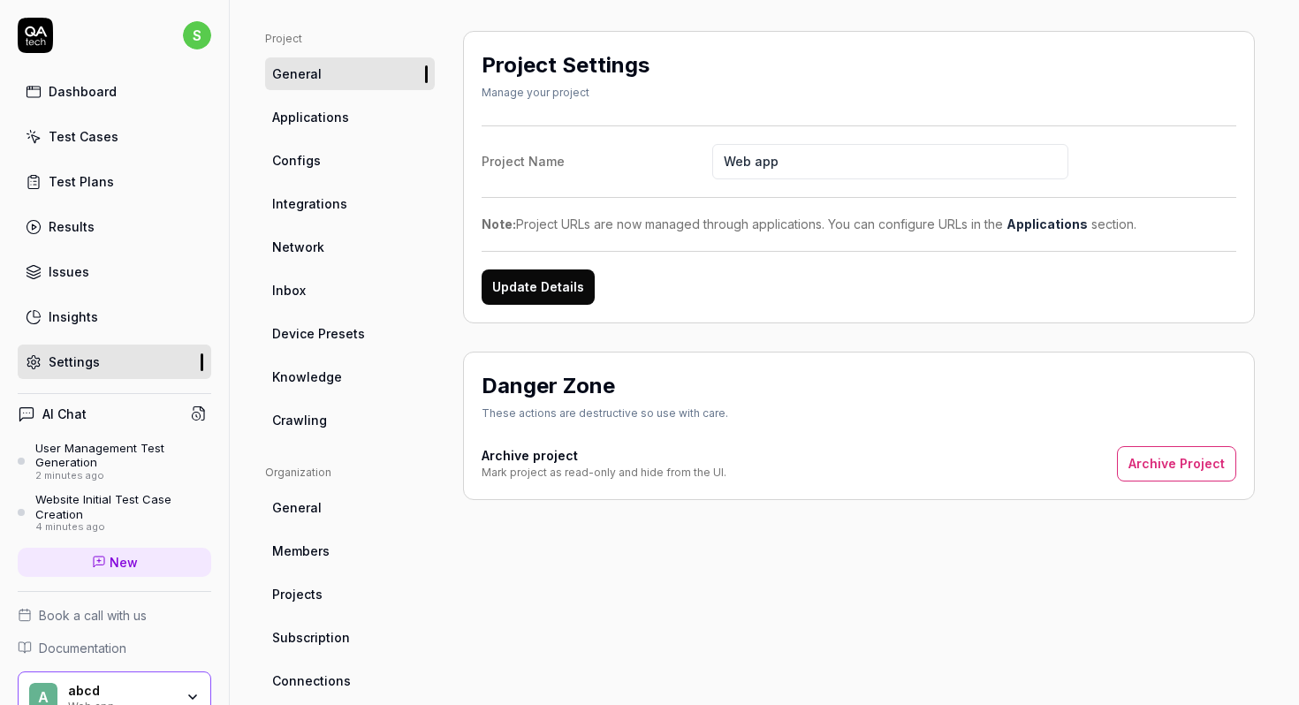
click at [318, 408] on link "Crawling" at bounding box center [350, 420] width 170 height 33
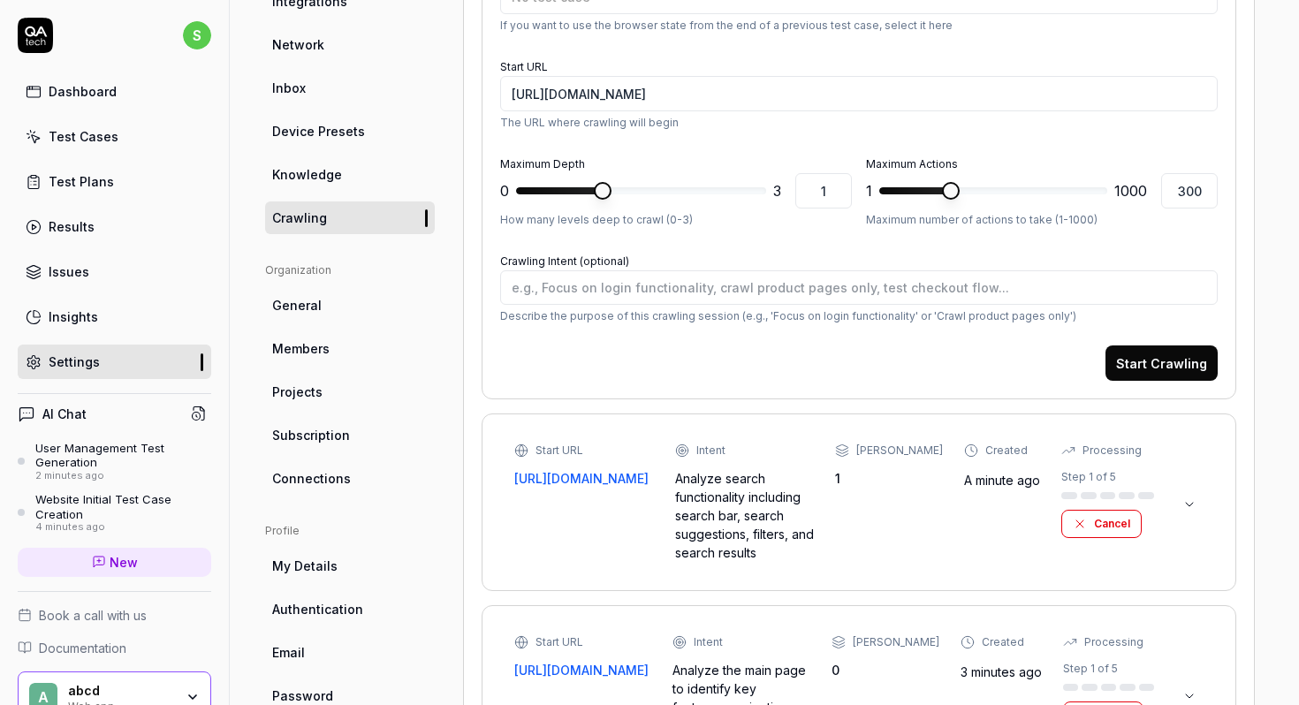
scroll to position [332, 0]
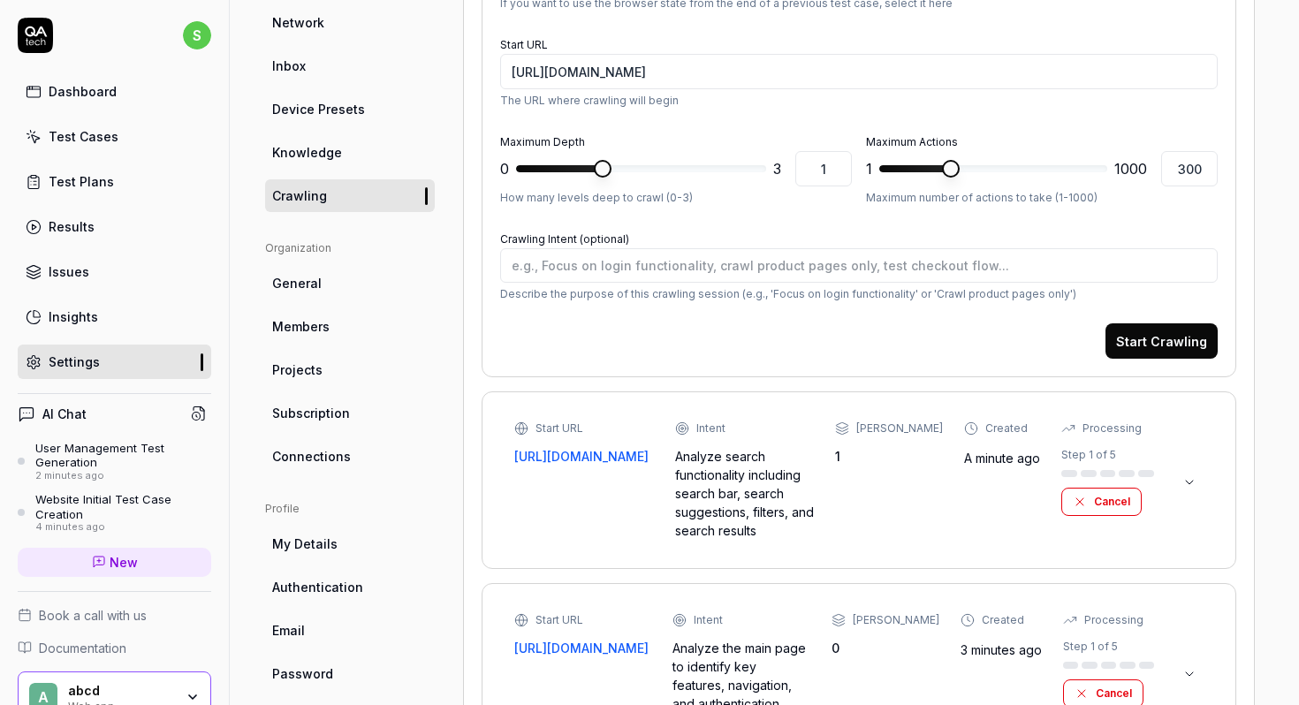
click at [1102, 491] on button "Cancel" at bounding box center [1102, 502] width 80 height 28
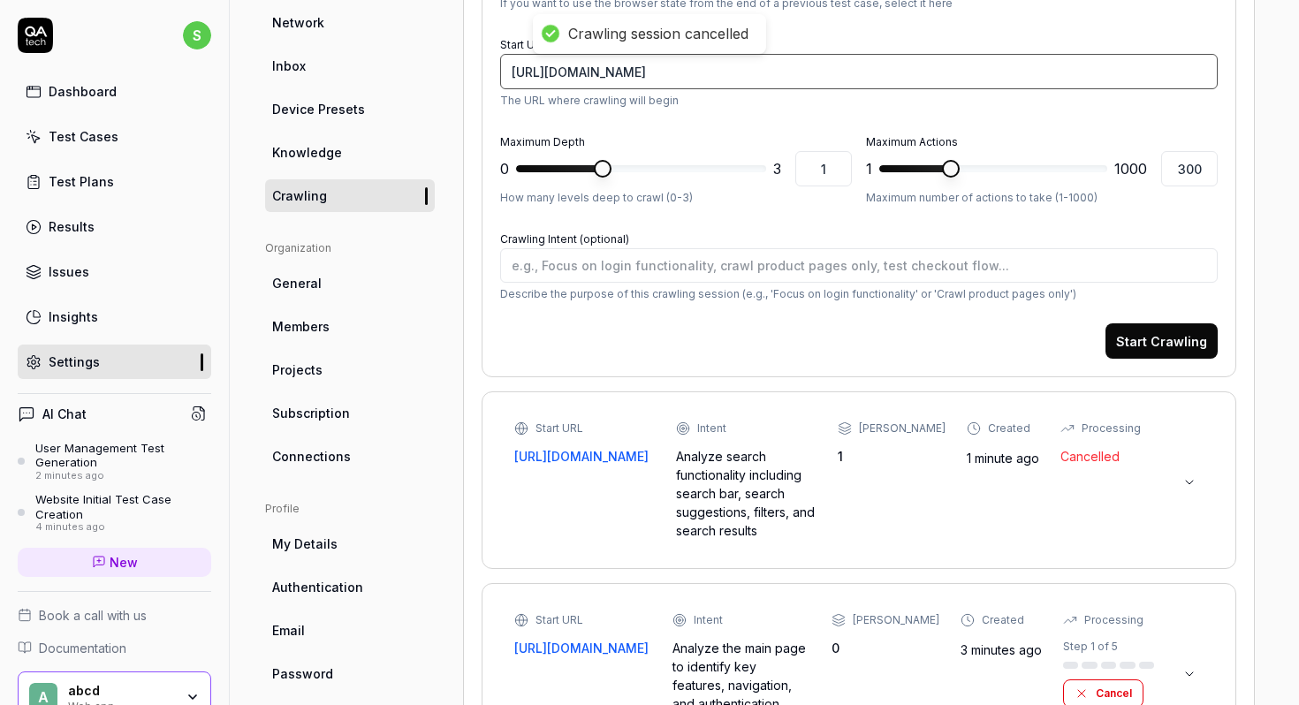
click at [728, 83] on input "https://www.you.co/sg/" at bounding box center [859, 71] width 718 height 35
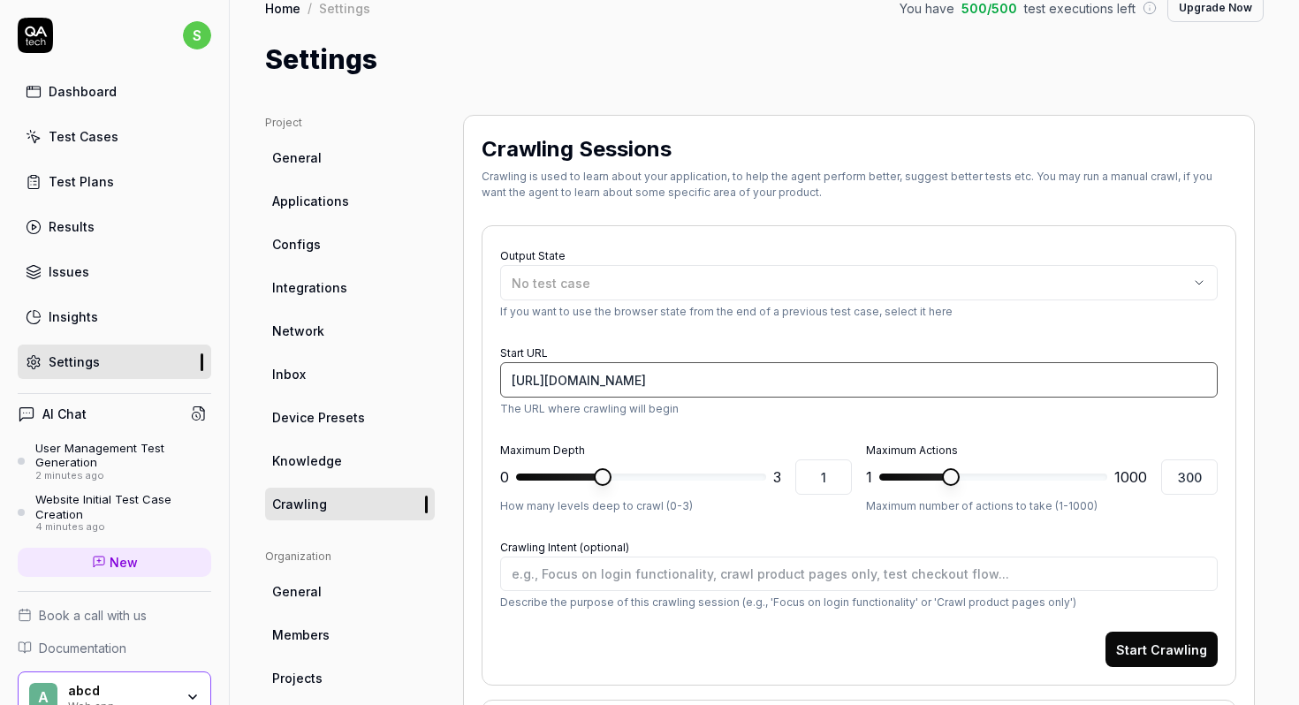
scroll to position [23, 0]
paste input "[URL][DOMAIN_NAME]"
type input "[URL][DOMAIN_NAME]"
click at [1141, 642] on button "Start Crawling" at bounding box center [1162, 650] width 112 height 35
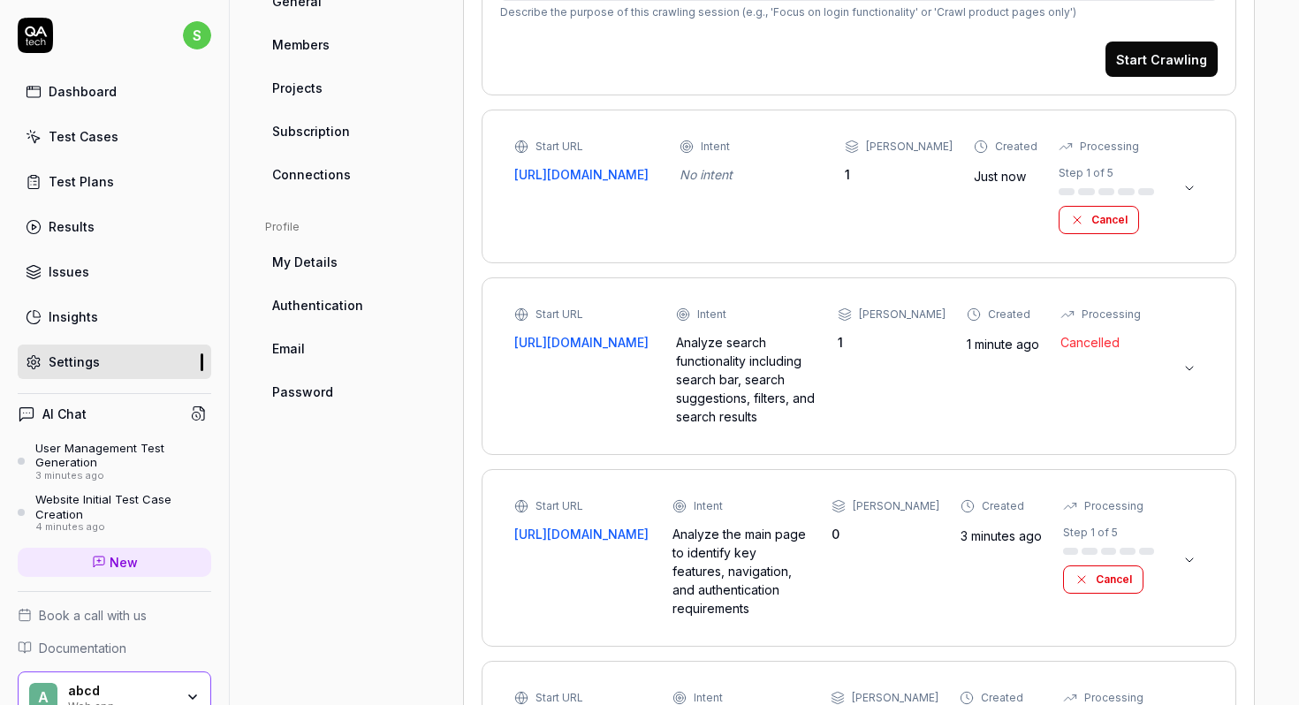
scroll to position [609, 0]
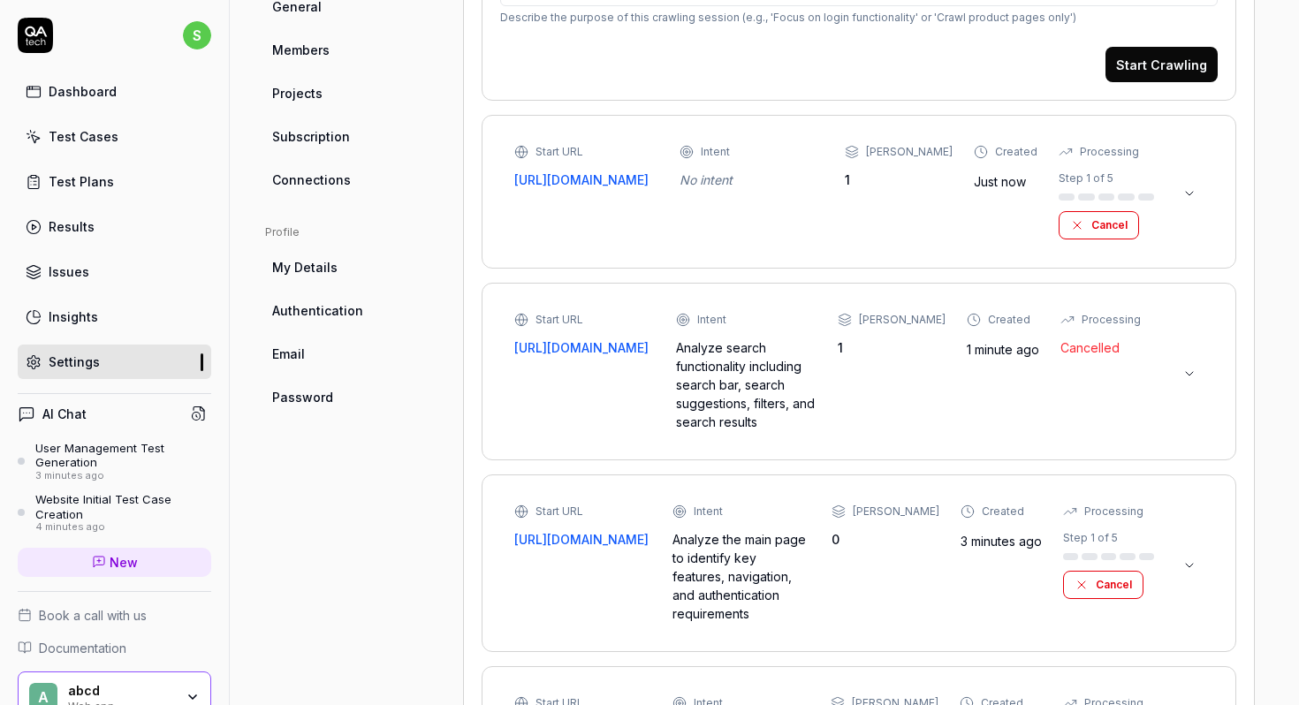
click at [1119, 577] on button "Cancel" at bounding box center [1103, 585] width 80 height 28
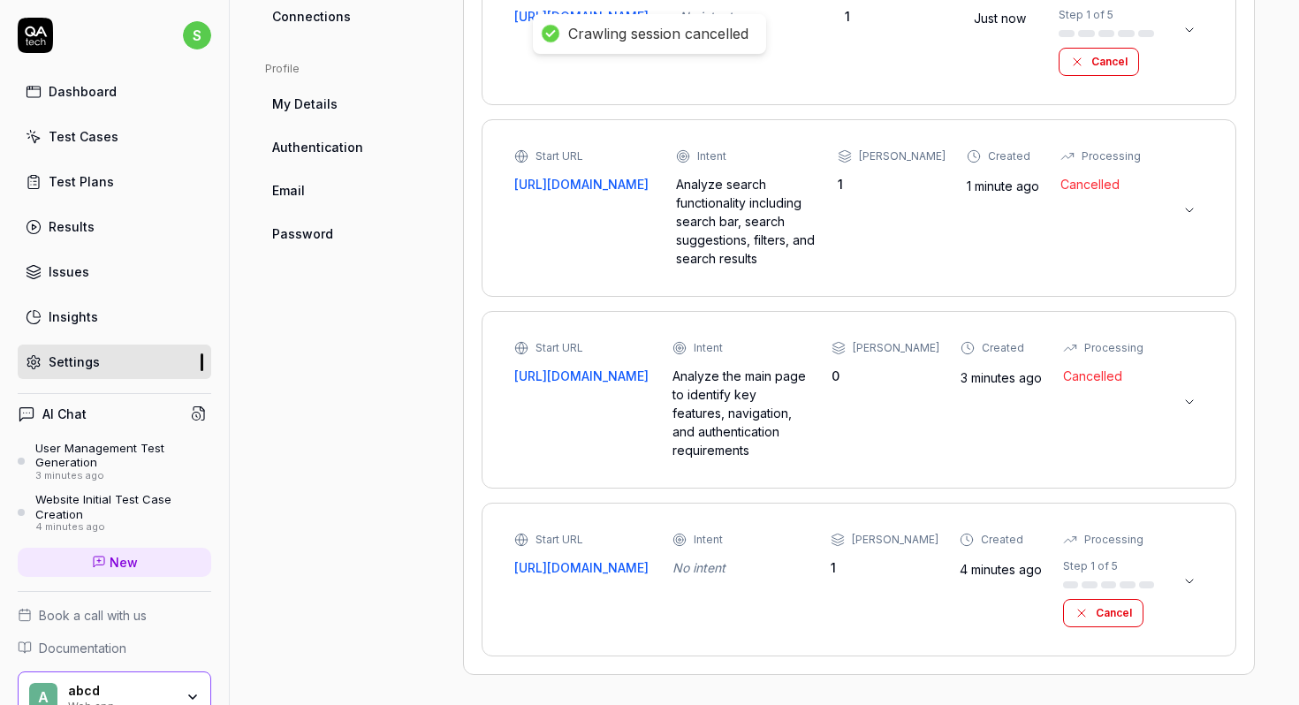
click at [1106, 616] on button "Cancel" at bounding box center [1103, 613] width 80 height 28
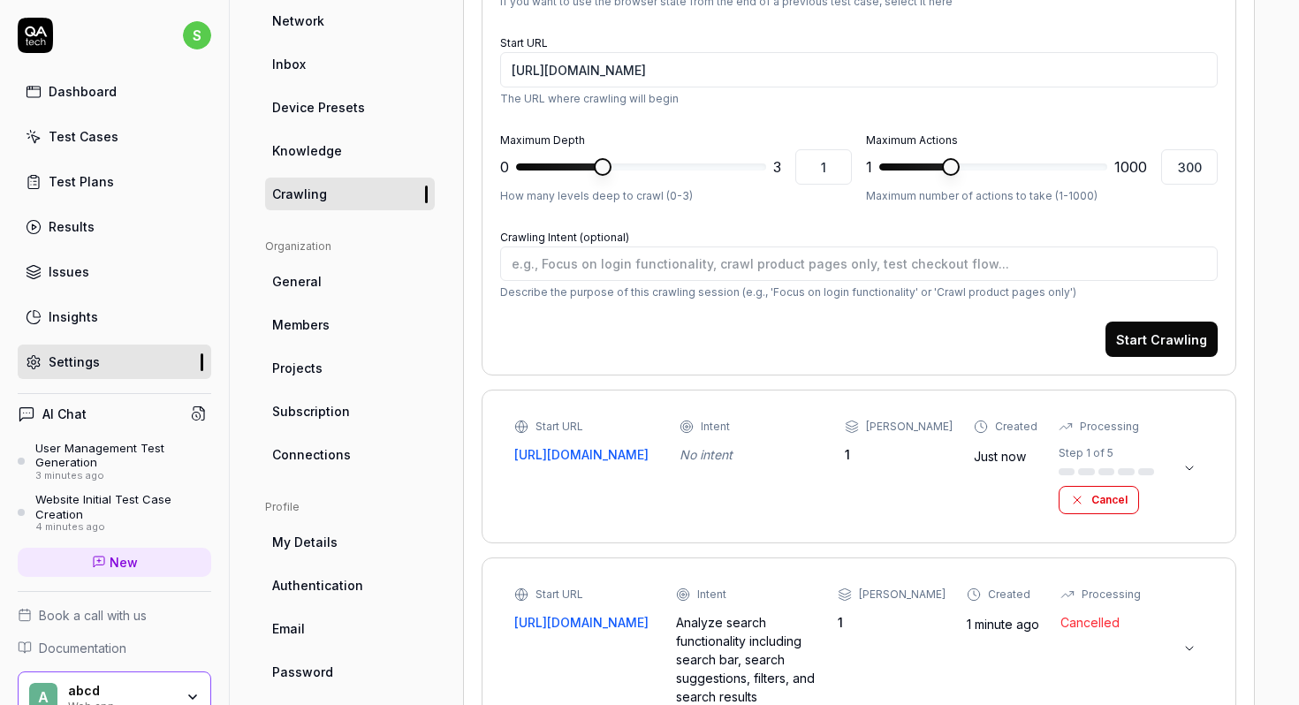
scroll to position [306, 0]
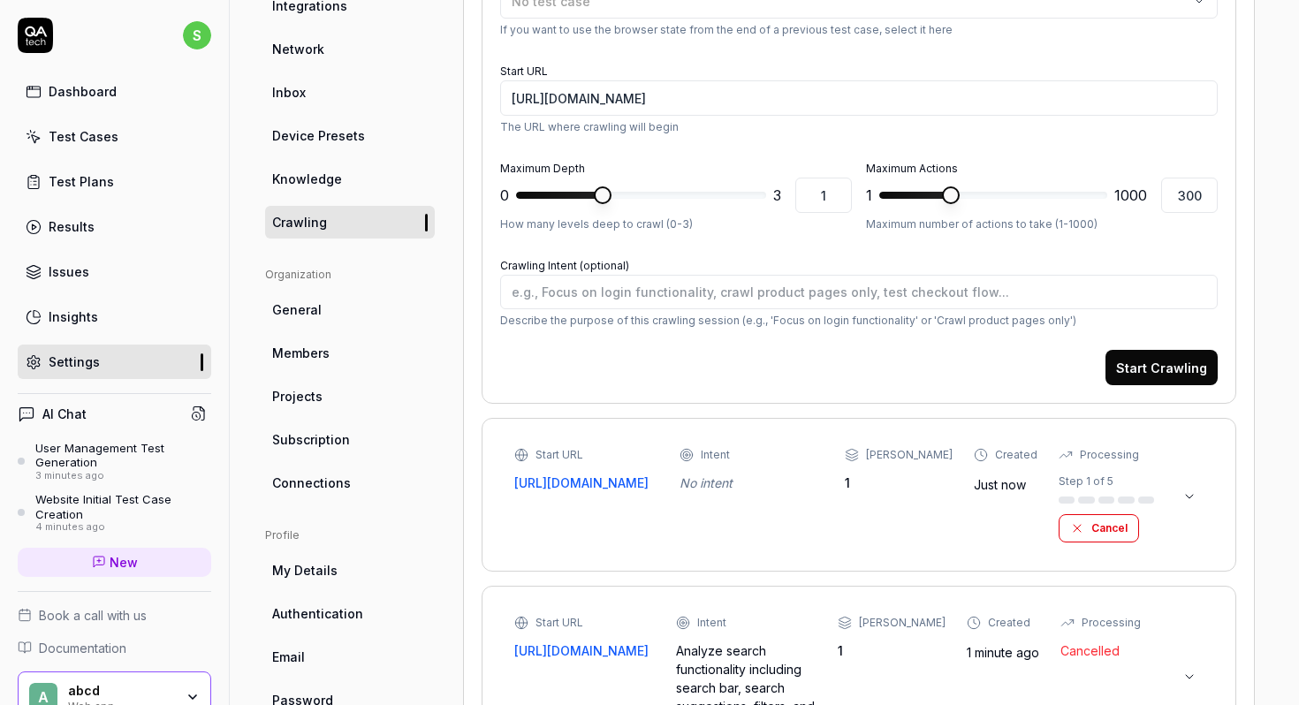
click at [127, 100] on link "Dashboard" at bounding box center [115, 91] width 194 height 34
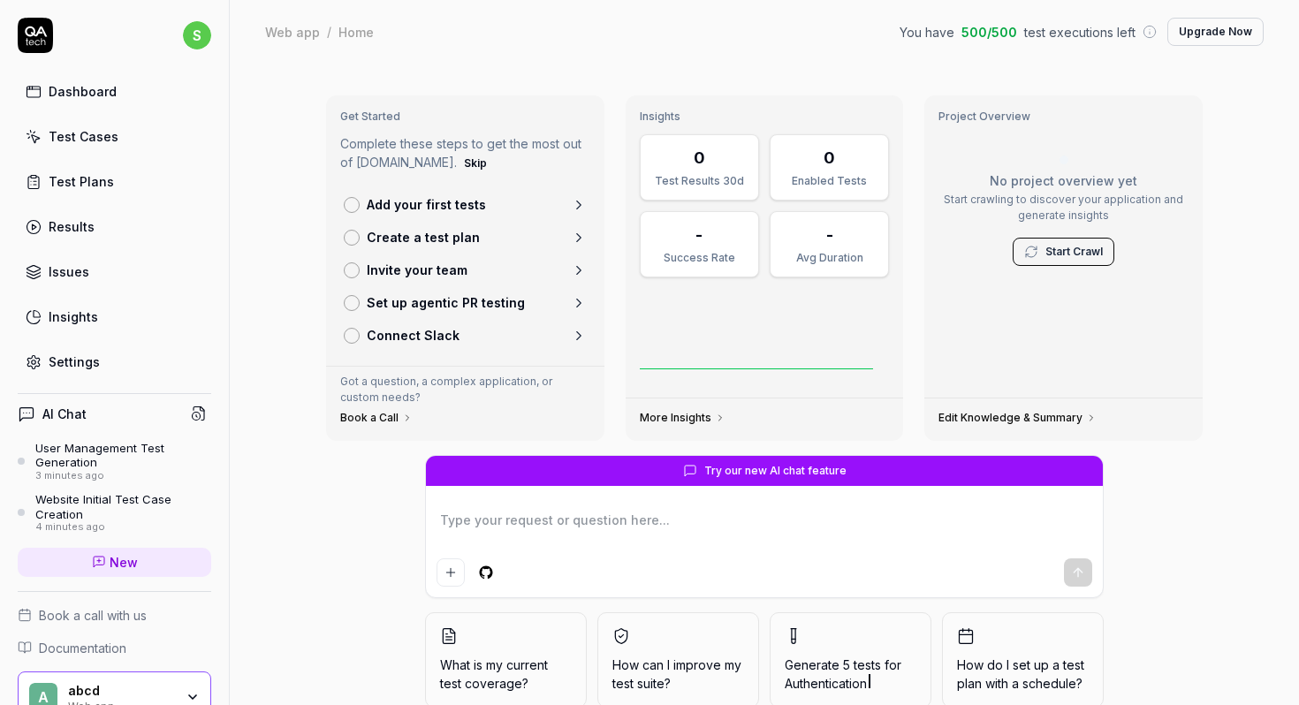
click at [127, 147] on link "Test Cases" at bounding box center [115, 136] width 194 height 34
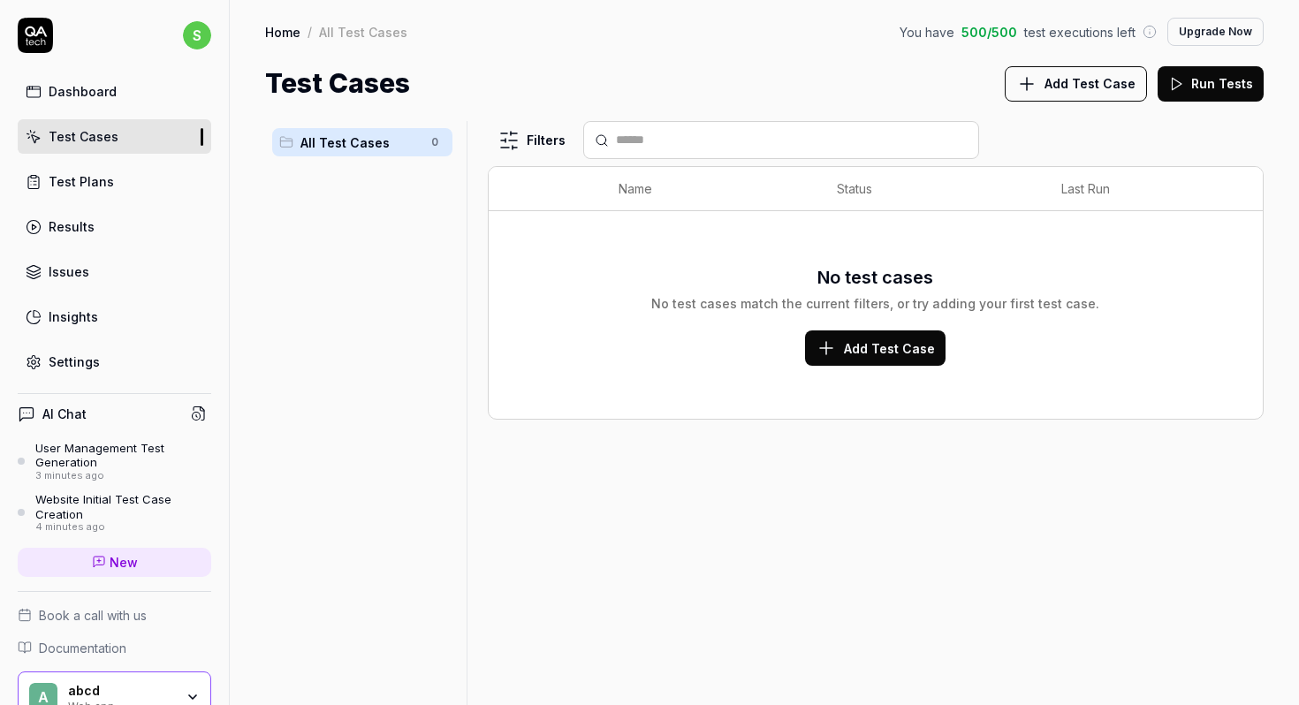
click at [115, 464] on div "User Management Test Generation" at bounding box center [123, 455] width 176 height 29
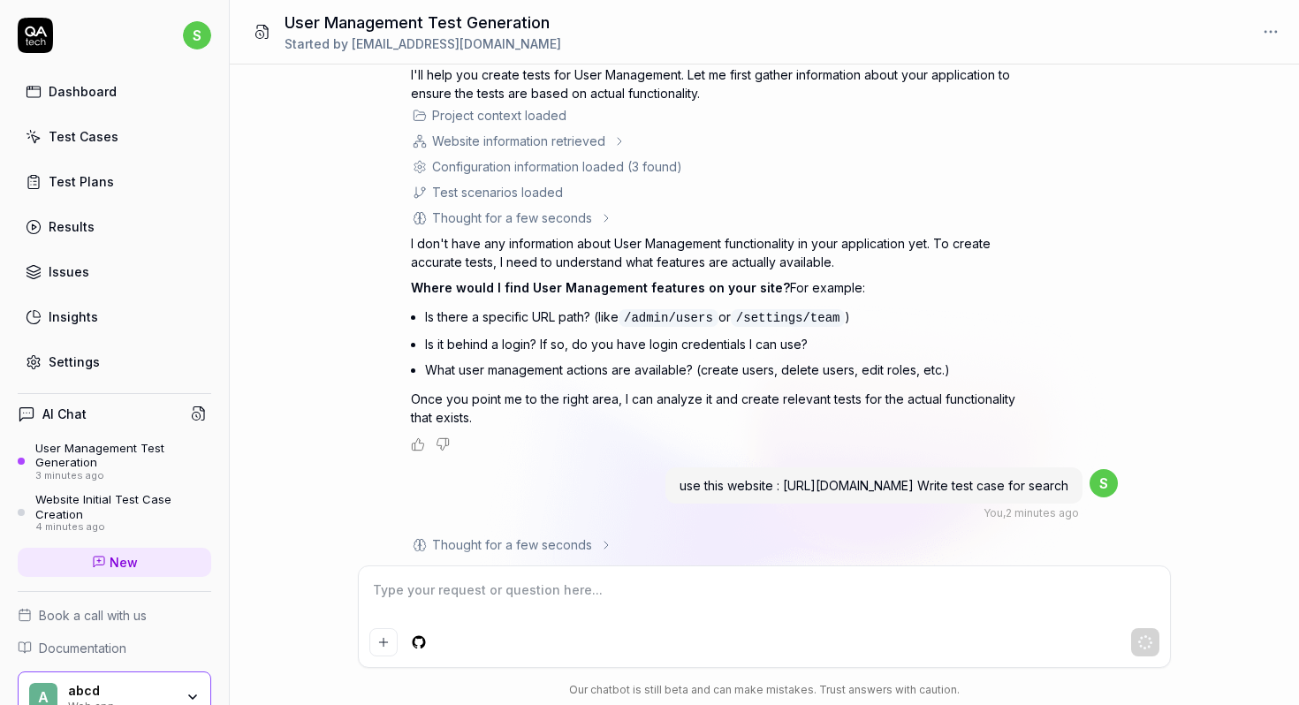
scroll to position [447, 0]
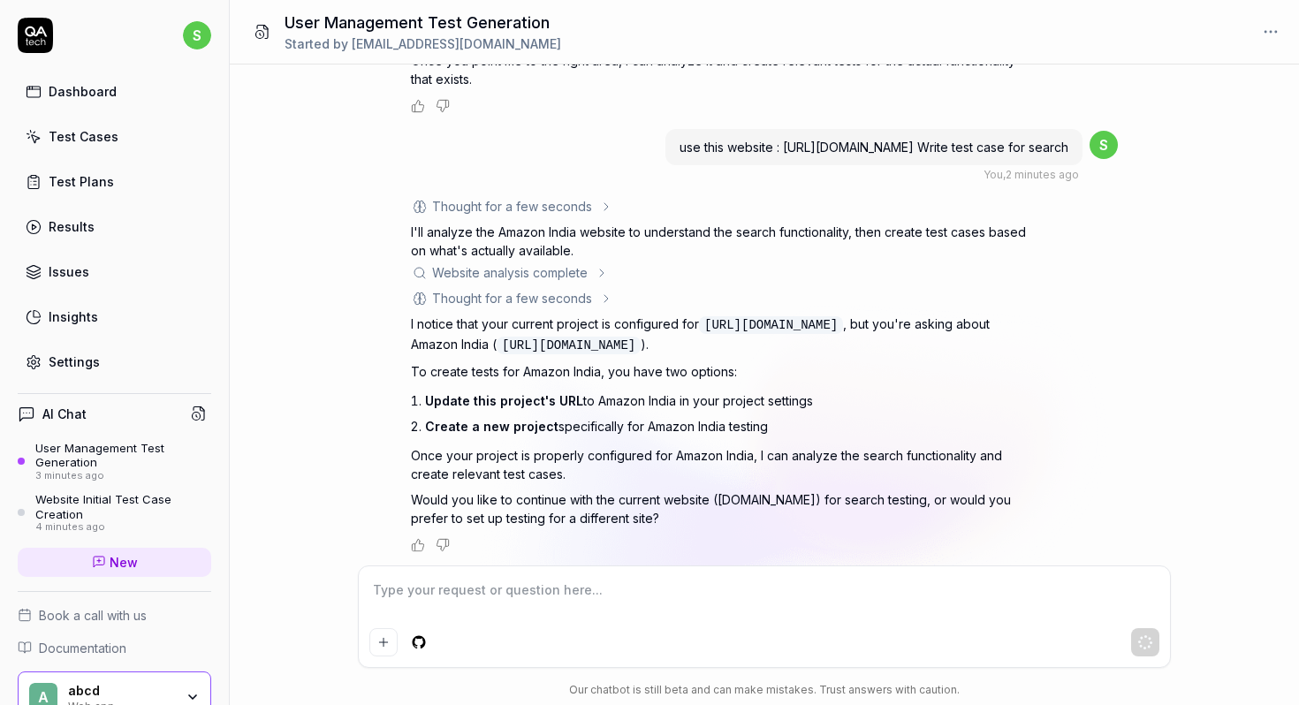
click at [102, 503] on div "Website Initial Test Case Creation" at bounding box center [123, 506] width 176 height 29
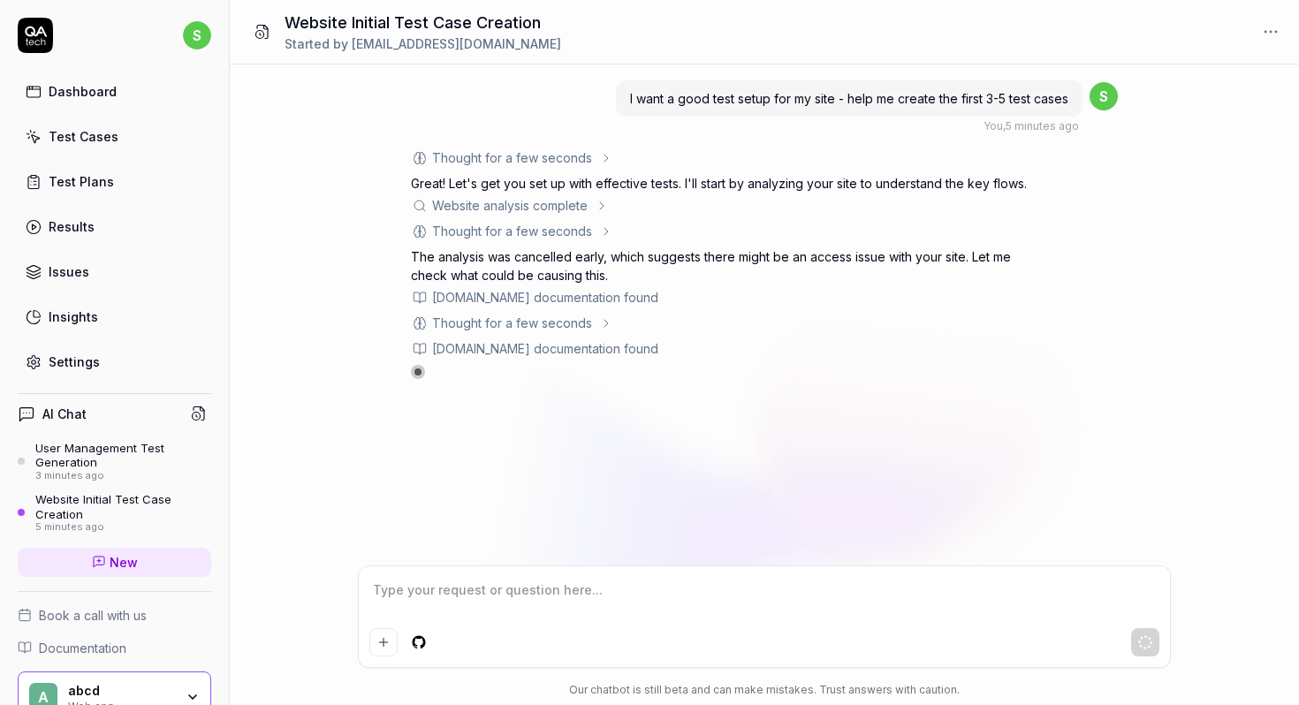
click at [109, 450] on div "User Management Test Generation" at bounding box center [123, 455] width 176 height 29
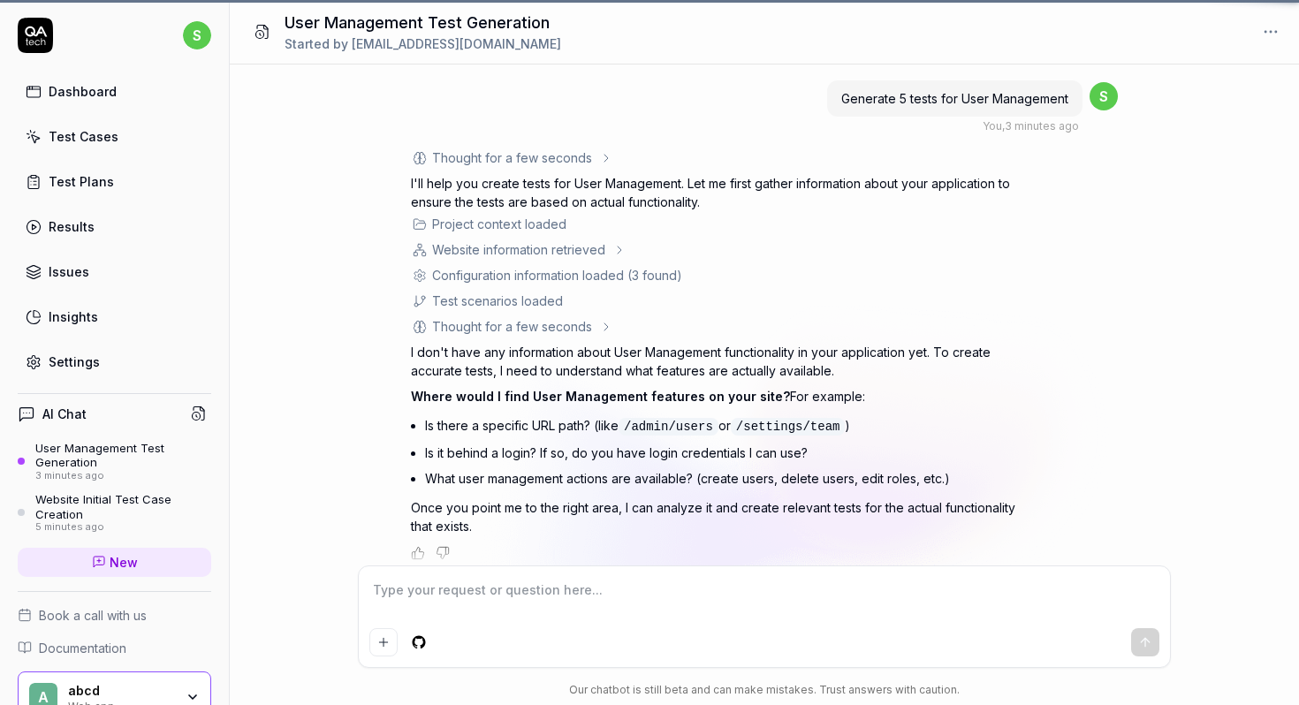
scroll to position [447, 0]
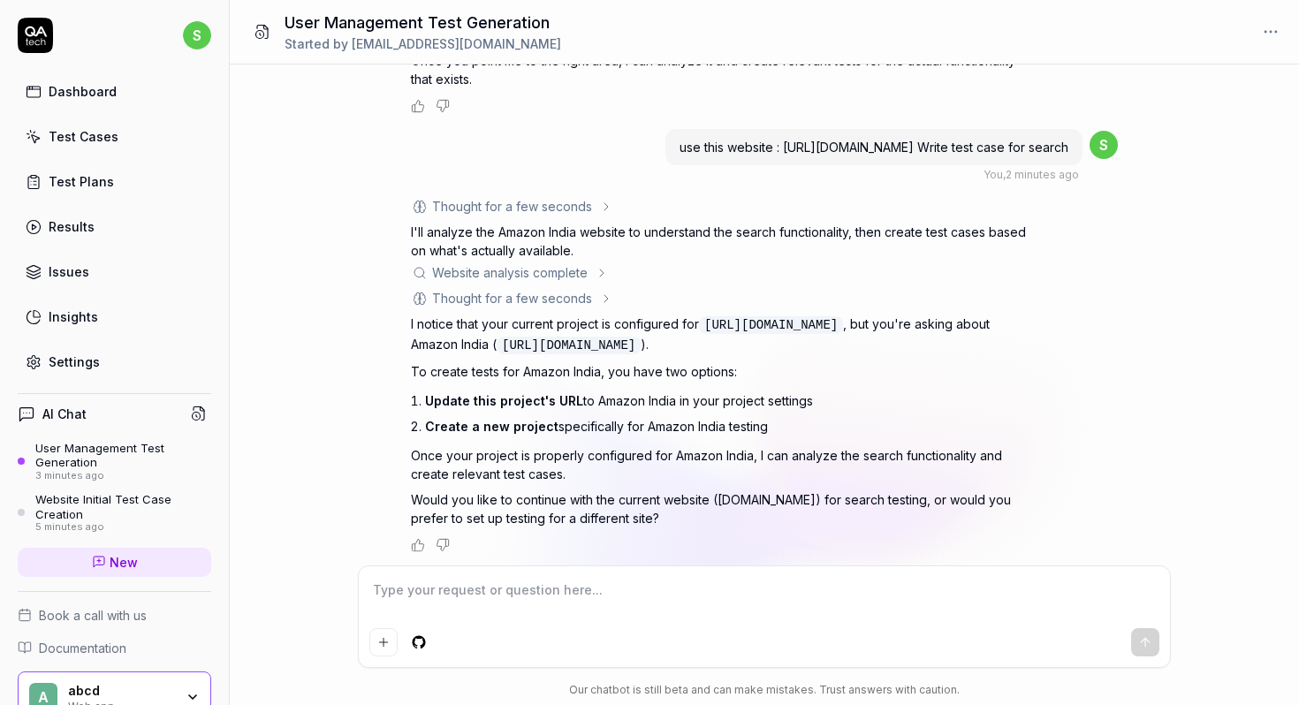
click at [483, 616] on textarea at bounding box center [764, 599] width 790 height 44
type textarea "Done, can you try now?"
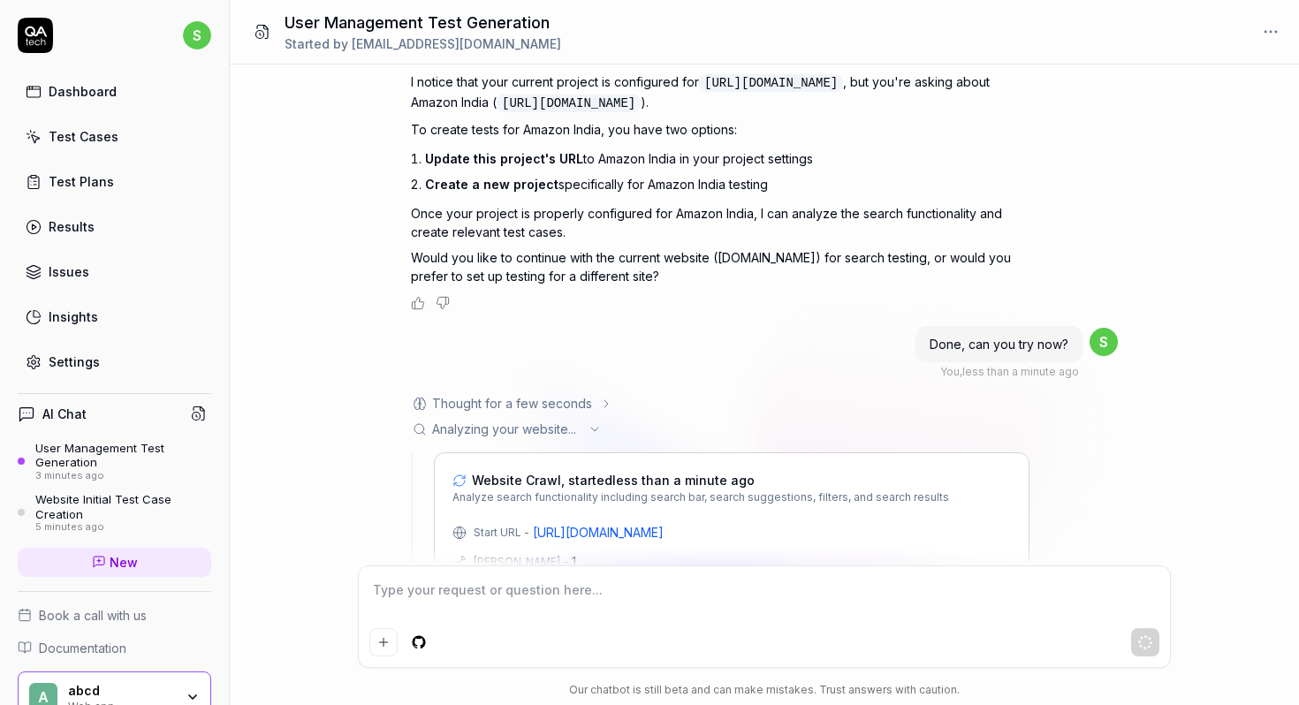
scroll to position [790, 0]
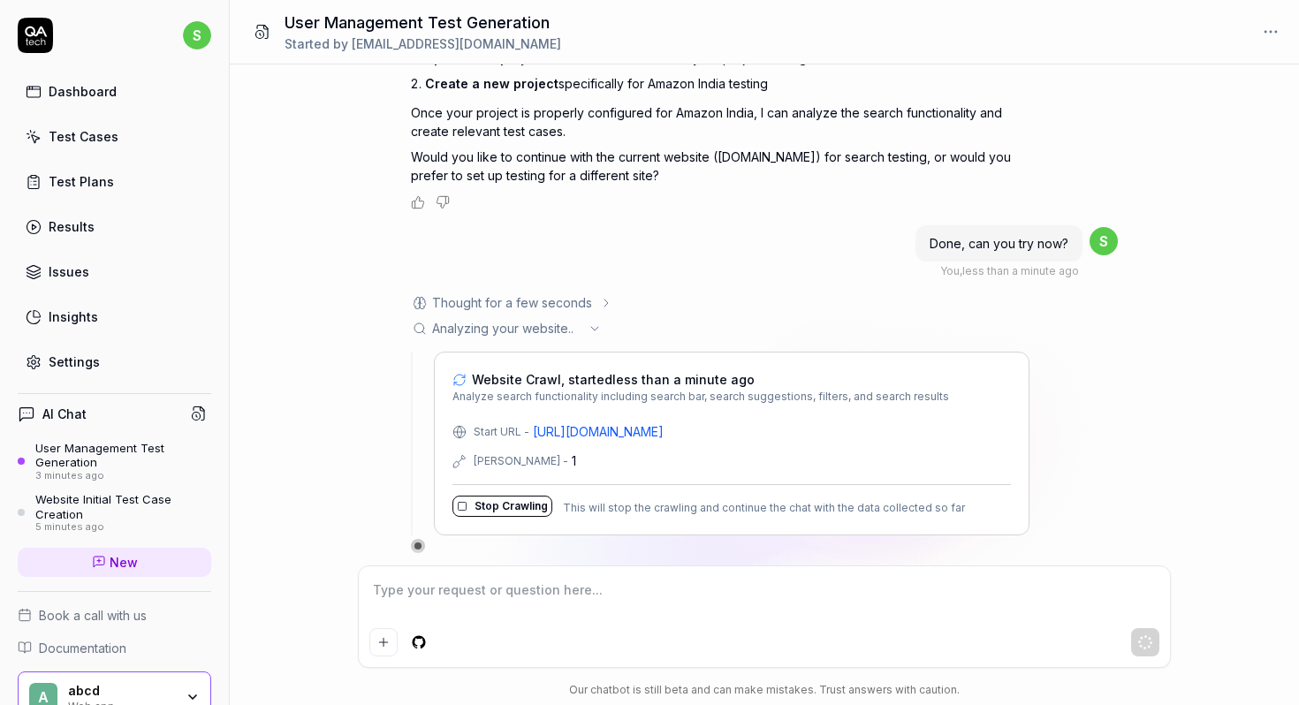
click at [487, 501] on button "Stop Crawling" at bounding box center [503, 506] width 100 height 21
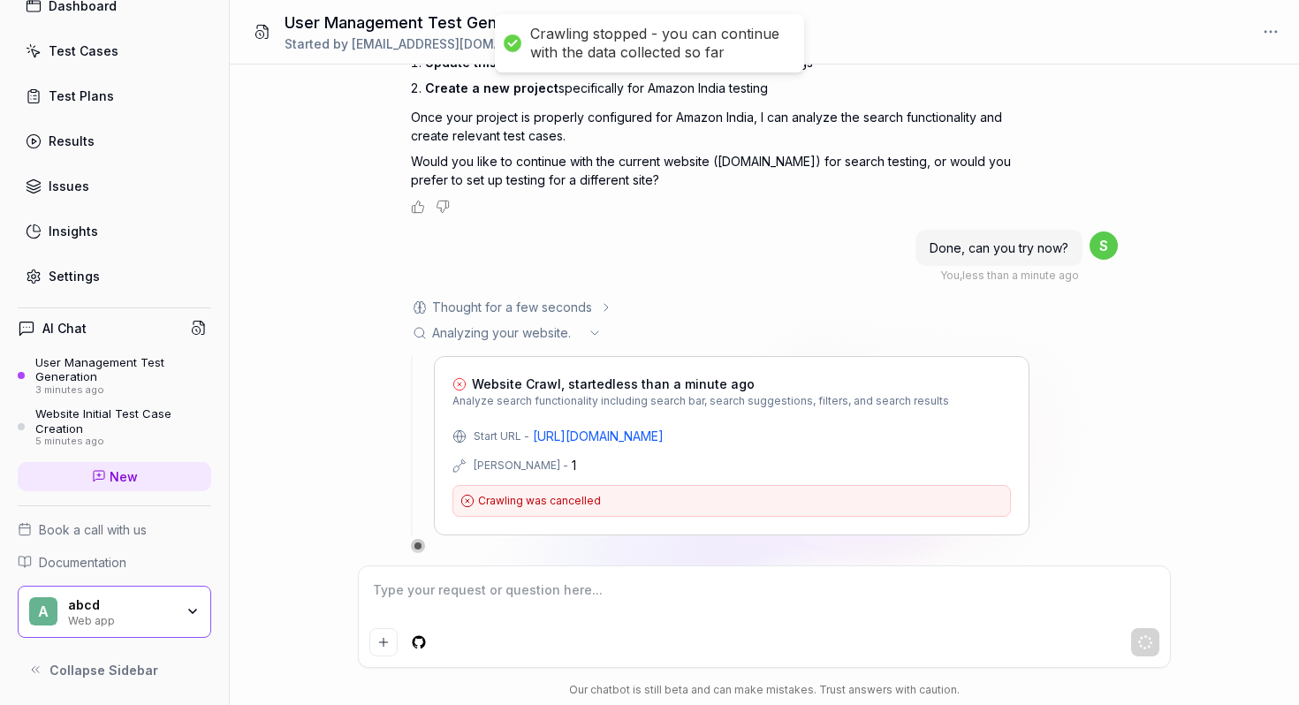
scroll to position [0, 0]
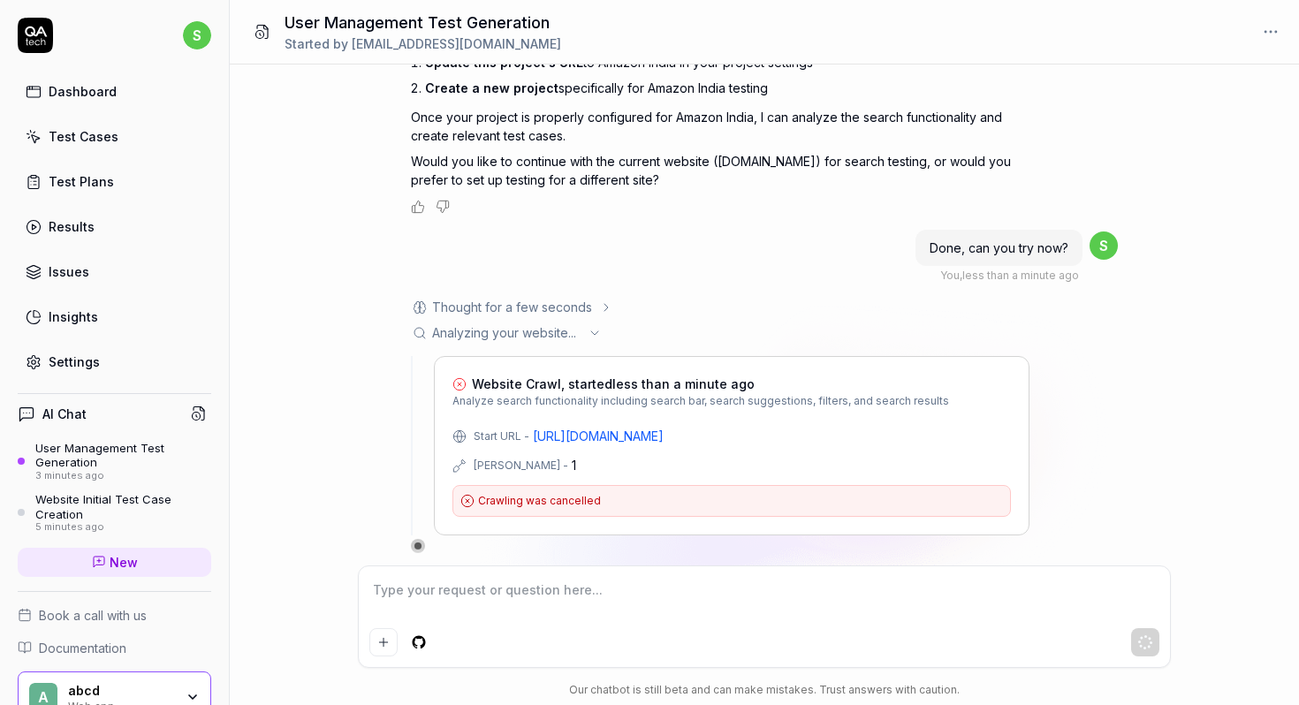
click at [73, 348] on link "Settings" at bounding box center [115, 362] width 194 height 34
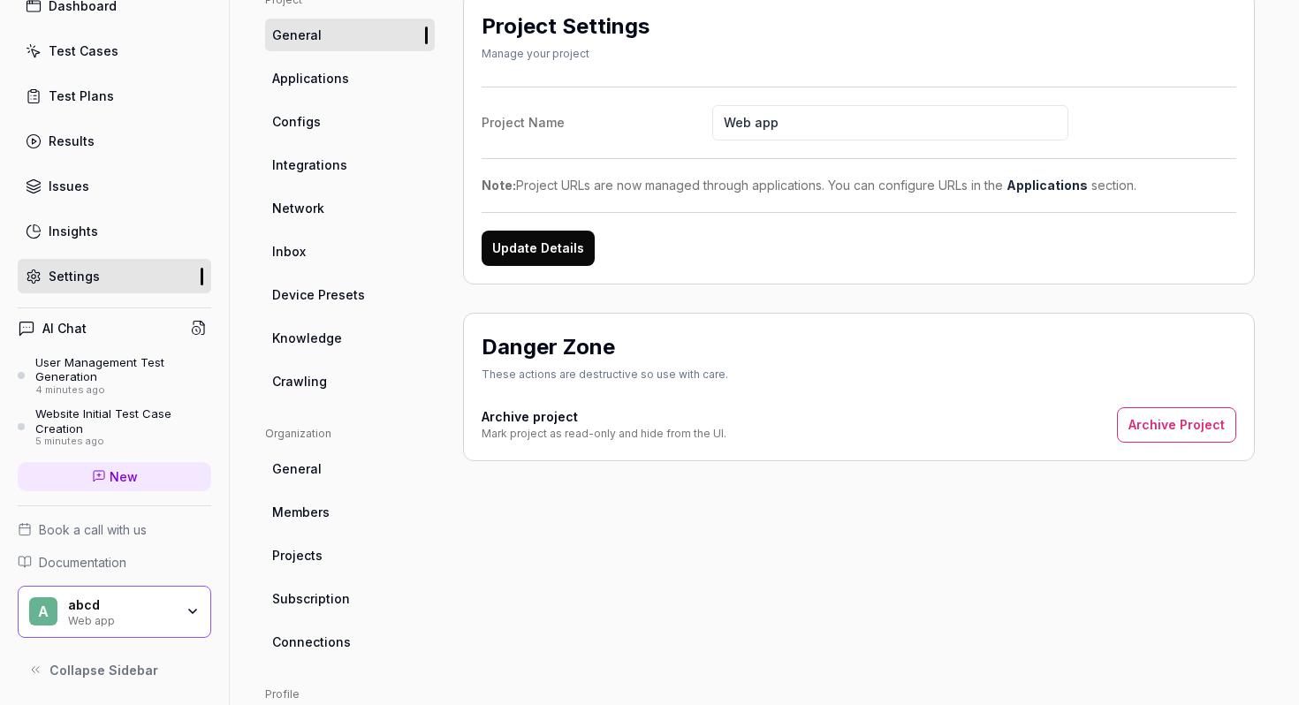
scroll to position [353, 0]
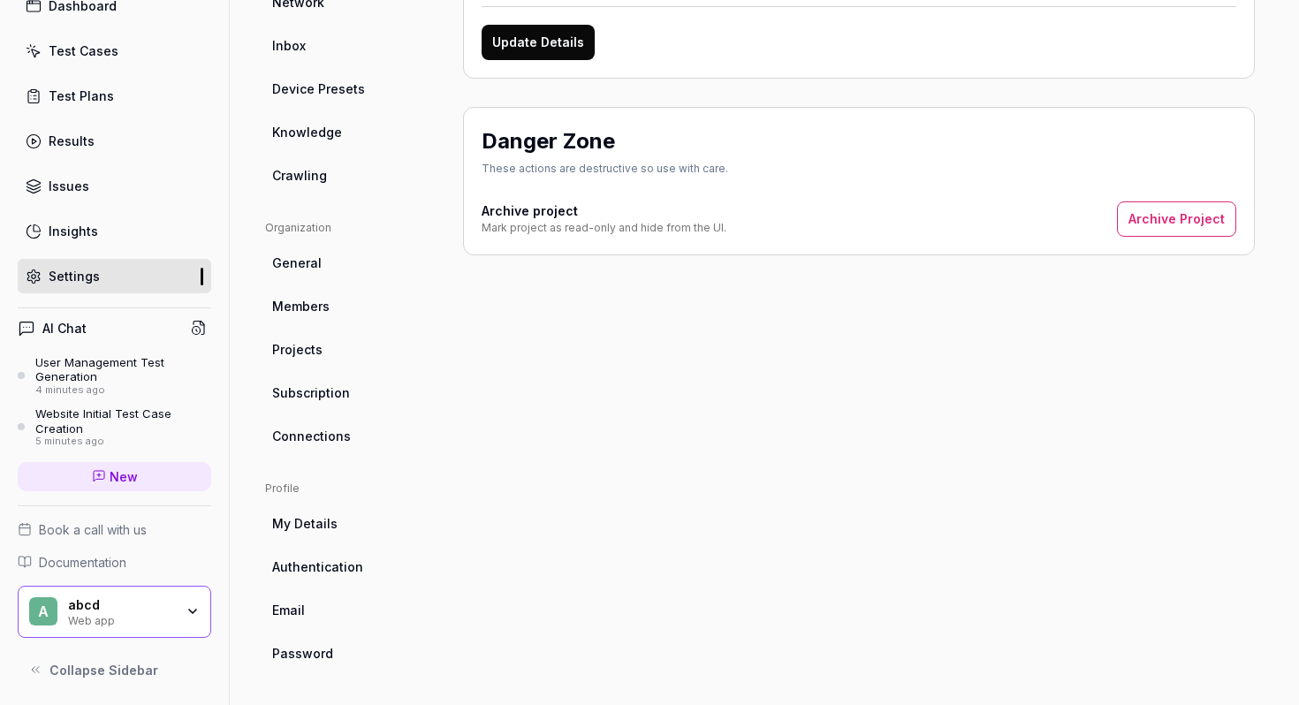
click at [313, 514] on link "My Details" at bounding box center [350, 523] width 170 height 33
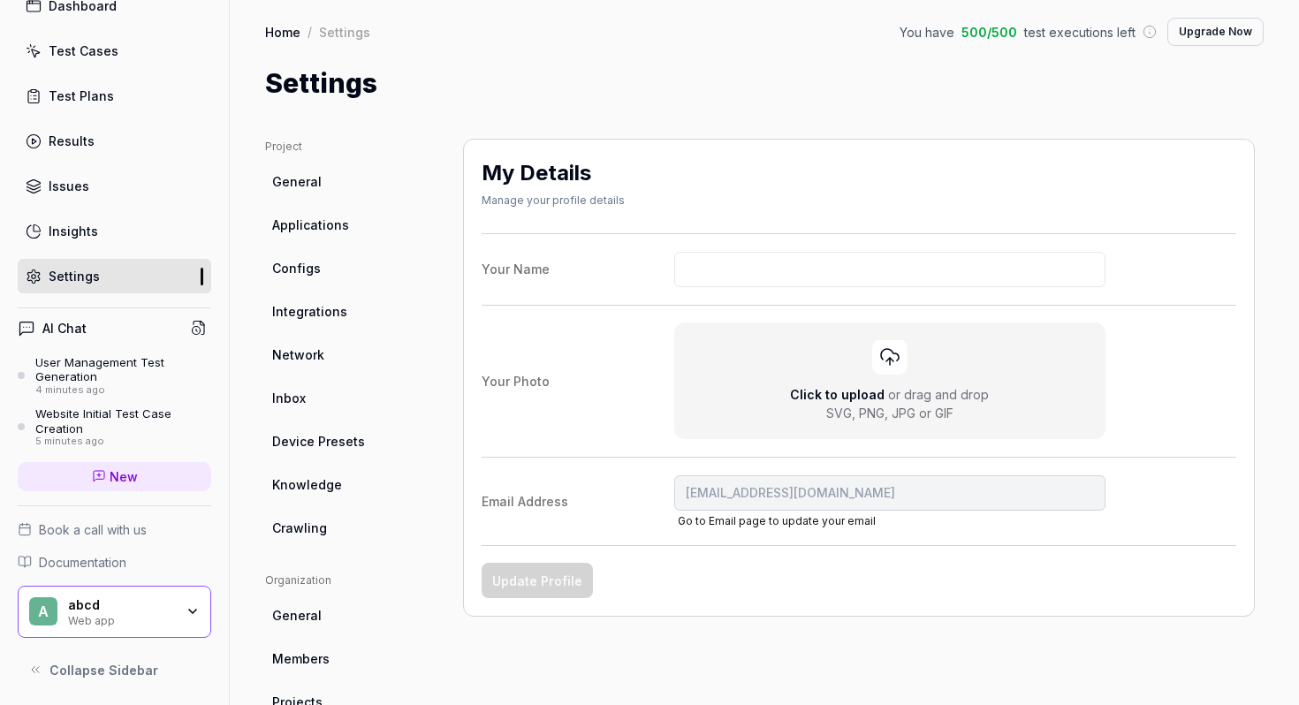
click at [327, 231] on span "Applications" at bounding box center [310, 225] width 77 height 19
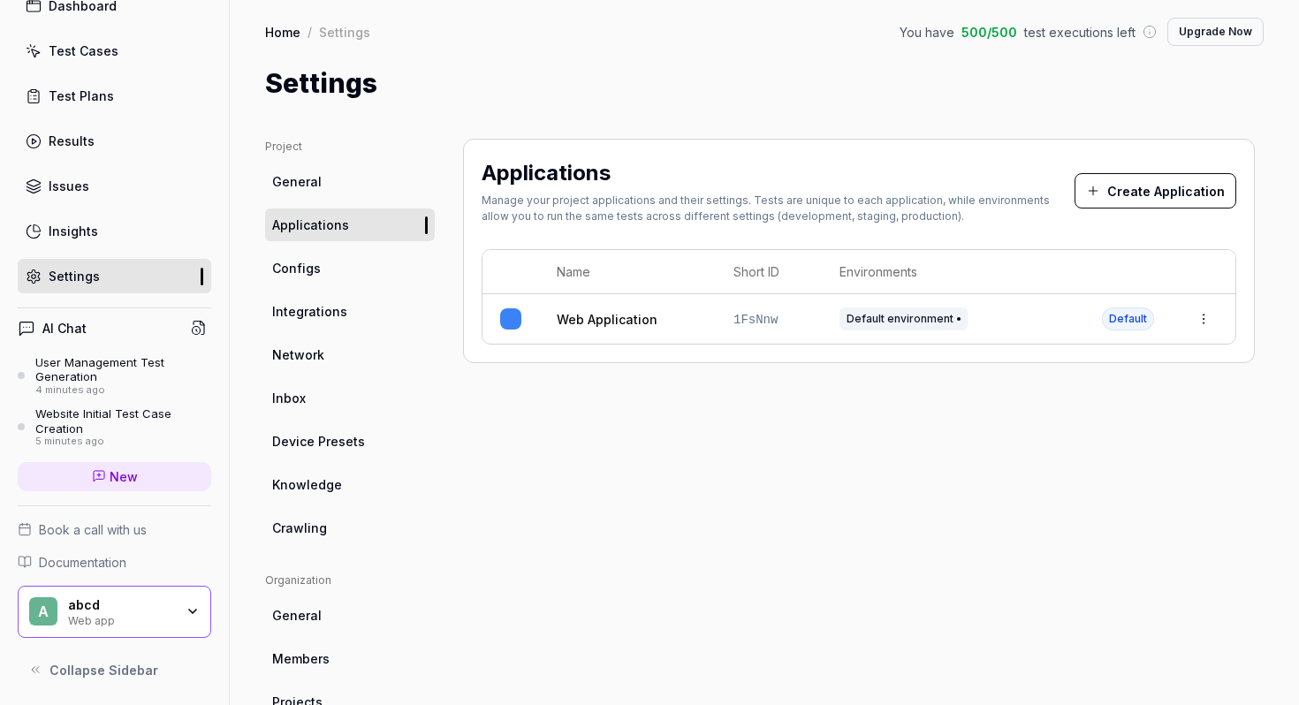
click at [302, 542] on link "Crawling" at bounding box center [350, 528] width 170 height 33
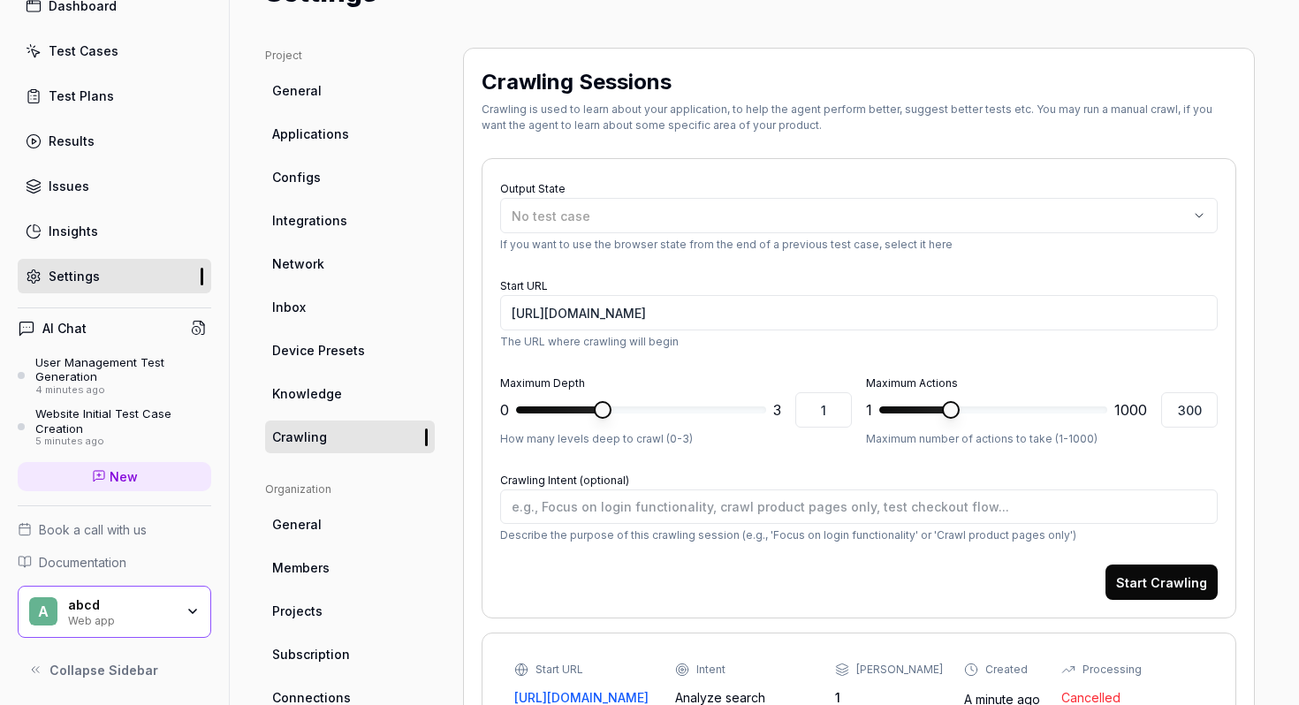
scroll to position [244, 0]
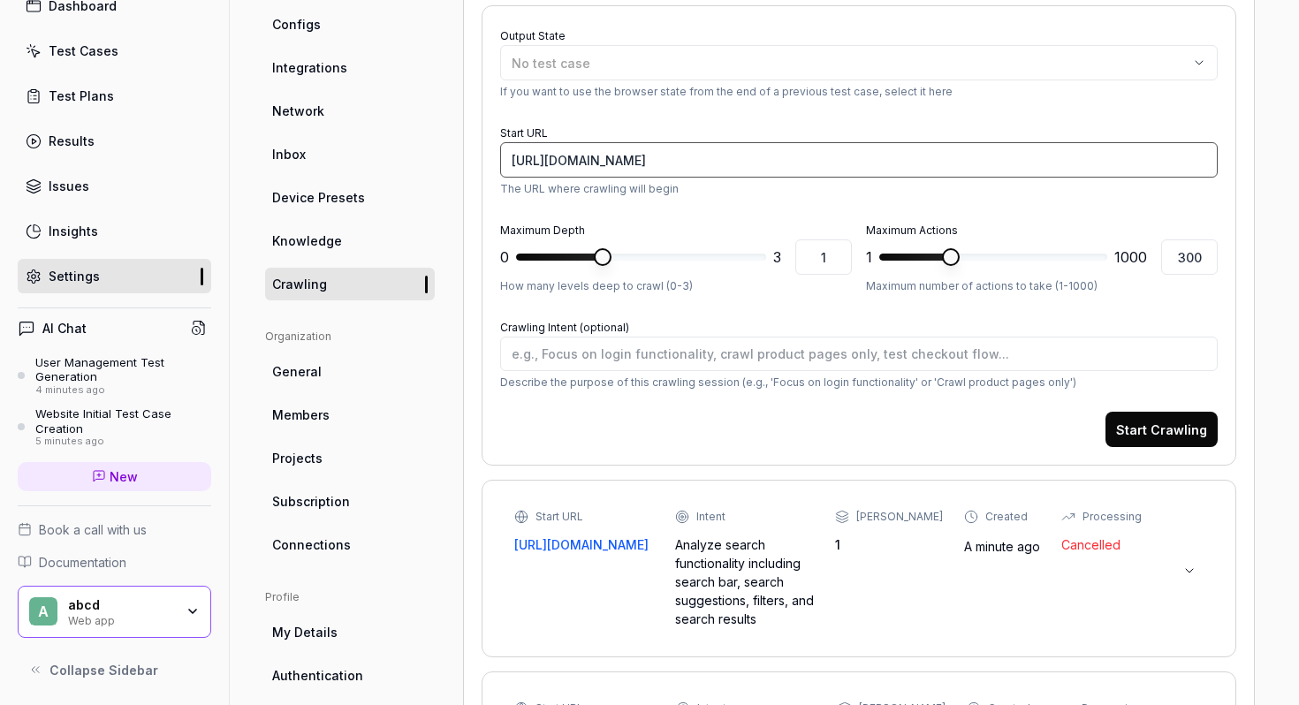
click at [666, 164] on input "https://www.you.co/sg/" at bounding box center [859, 159] width 718 height 35
paste input "[URL][DOMAIN_NAME]"
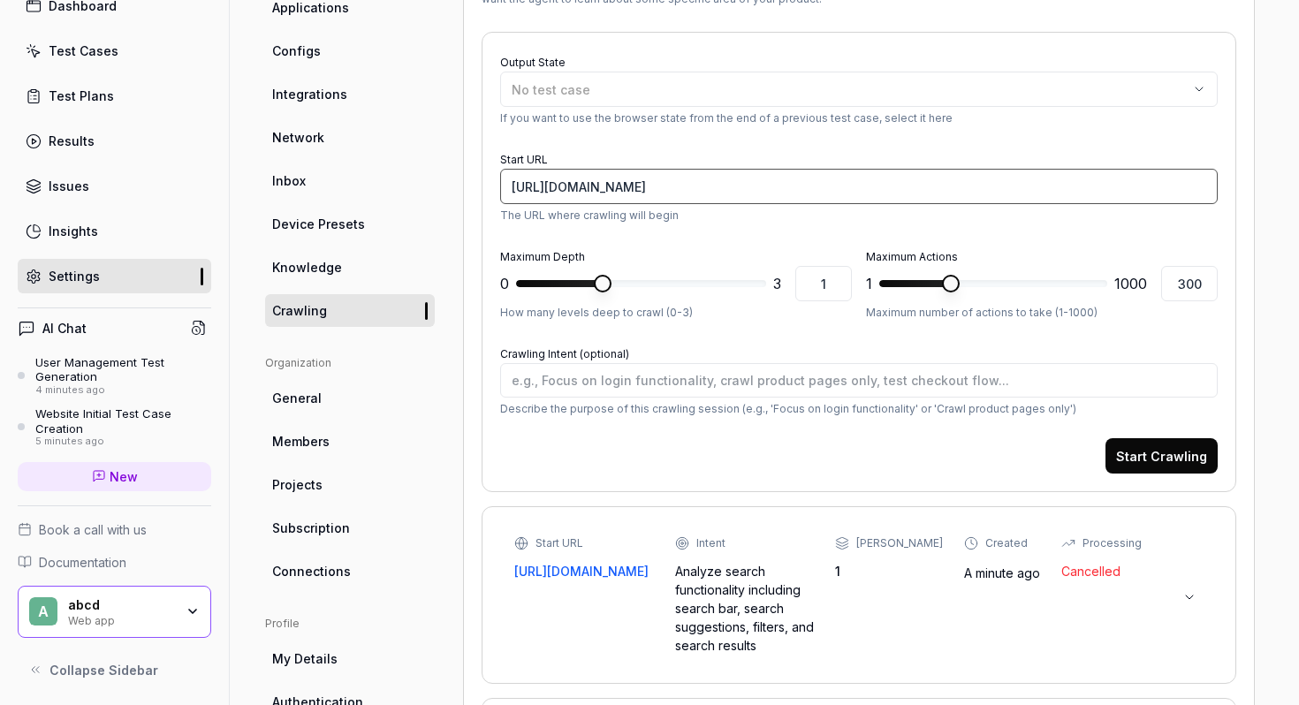
scroll to position [243, 0]
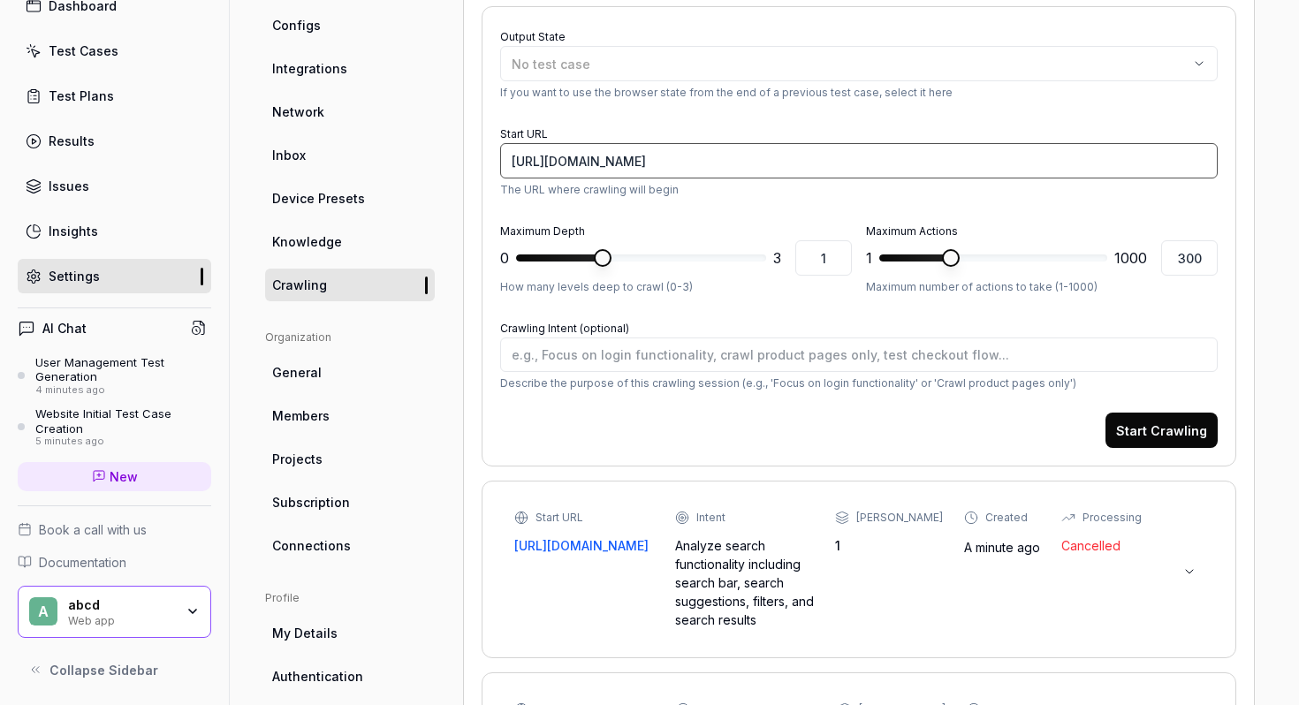
type input "[URL][DOMAIN_NAME]"
click at [1141, 422] on button "Start Crawling" at bounding box center [1162, 430] width 112 height 35
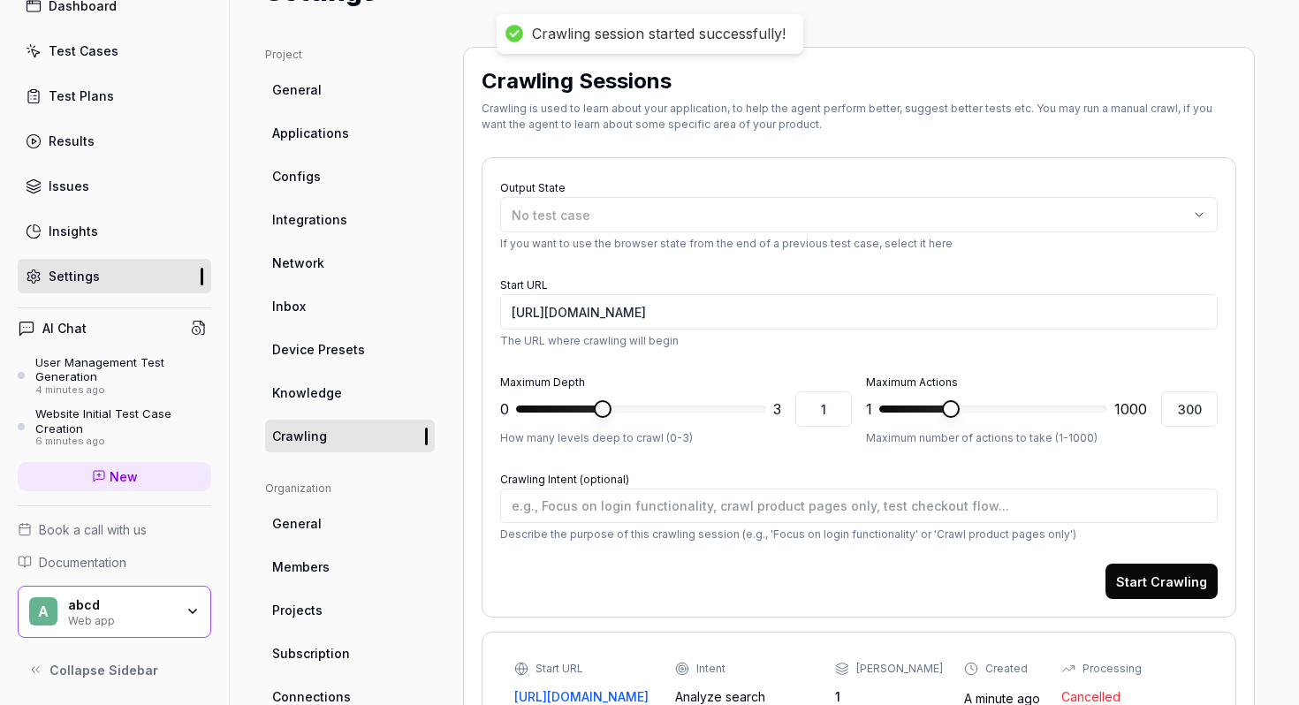
scroll to position [0, 0]
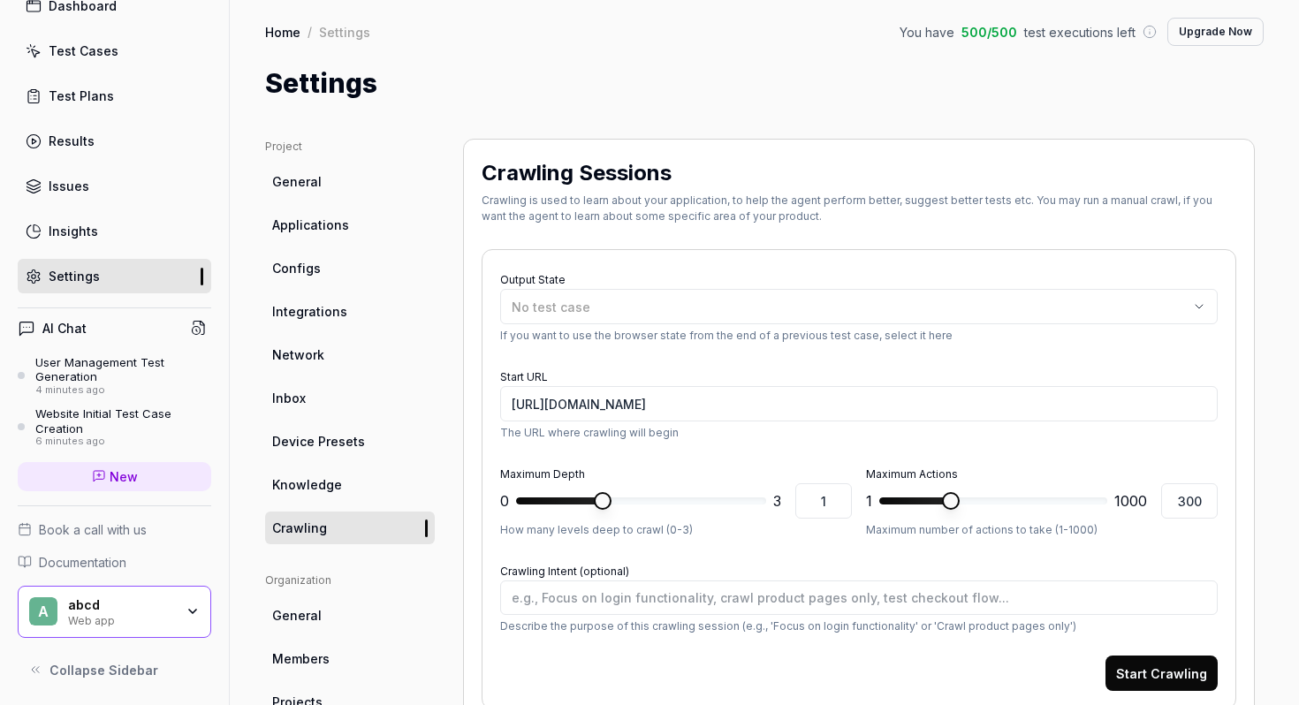
click at [86, 236] on div "Insights" at bounding box center [73, 231] width 49 height 19
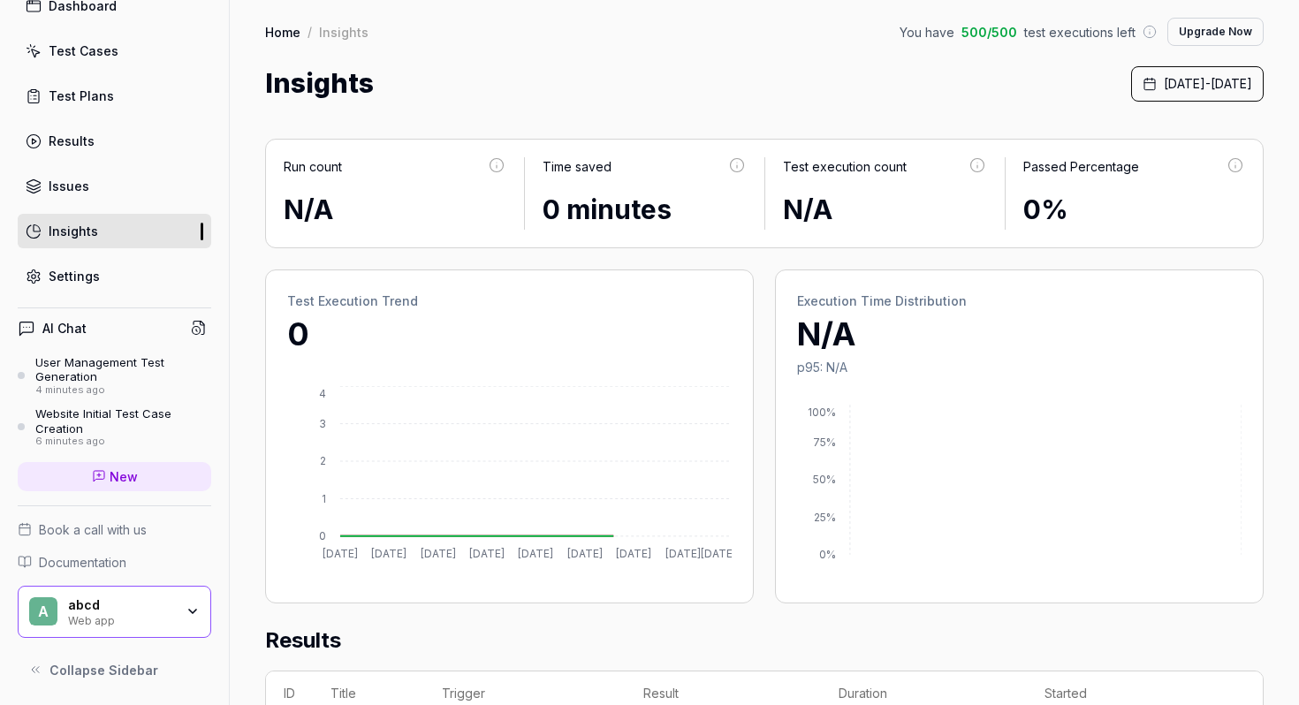
click at [100, 271] on link "Settings" at bounding box center [115, 276] width 194 height 34
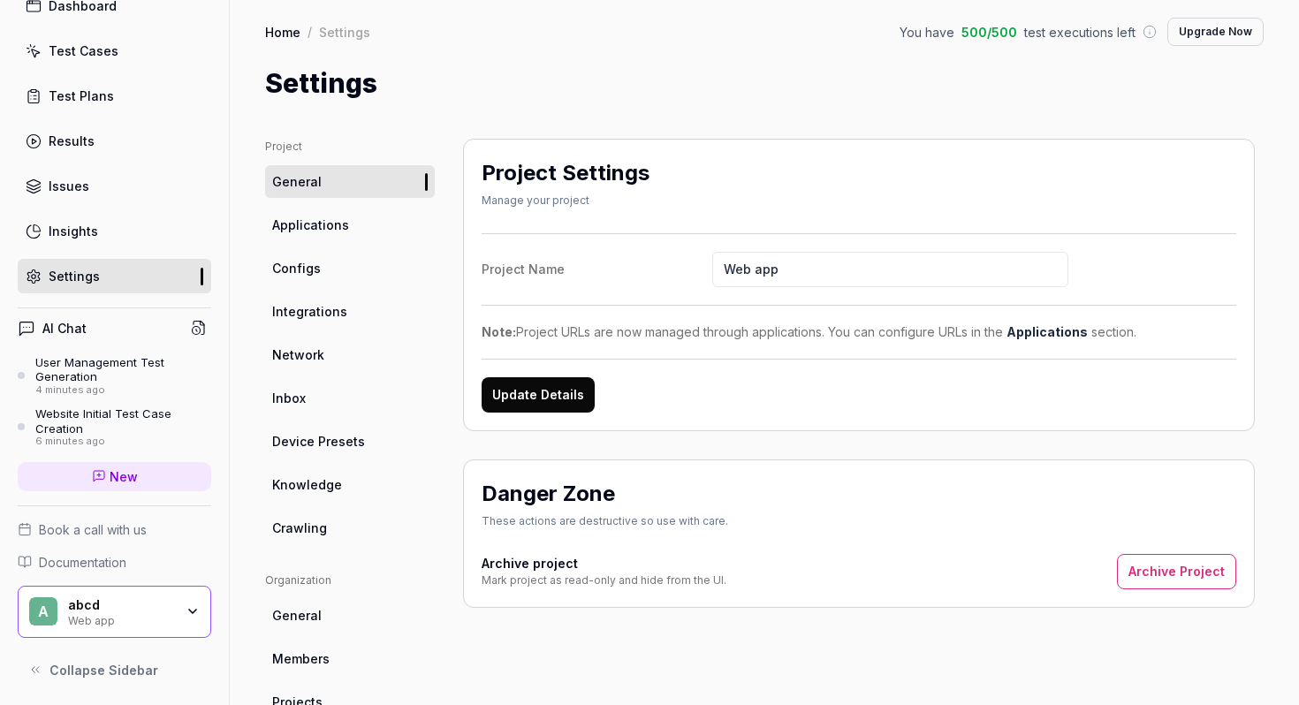
click at [341, 514] on link "Crawling" at bounding box center [350, 528] width 170 height 33
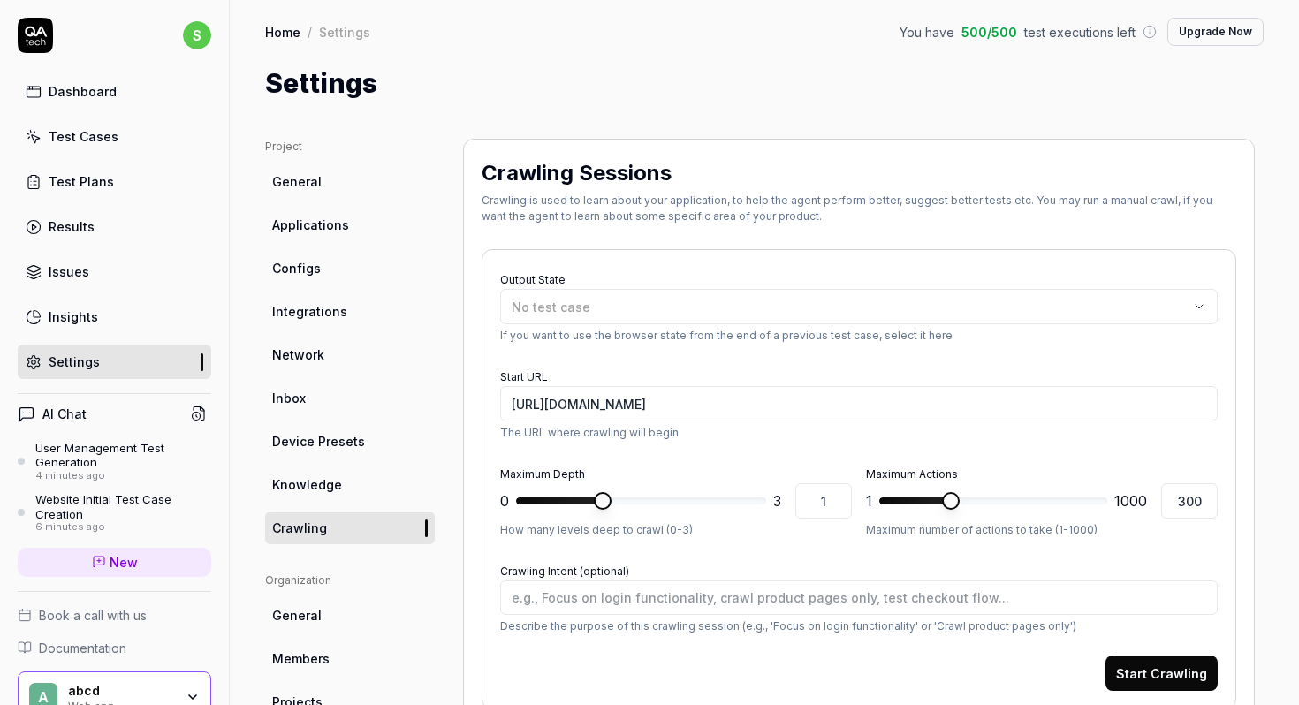
click at [198, 36] on html "s Dashboard Test Cases Test Plans Results Issues Insights Settings AI Chat User…" at bounding box center [649, 352] width 1299 height 705
click at [139, 195] on span "Sign out" at bounding box center [122, 196] width 186 height 19
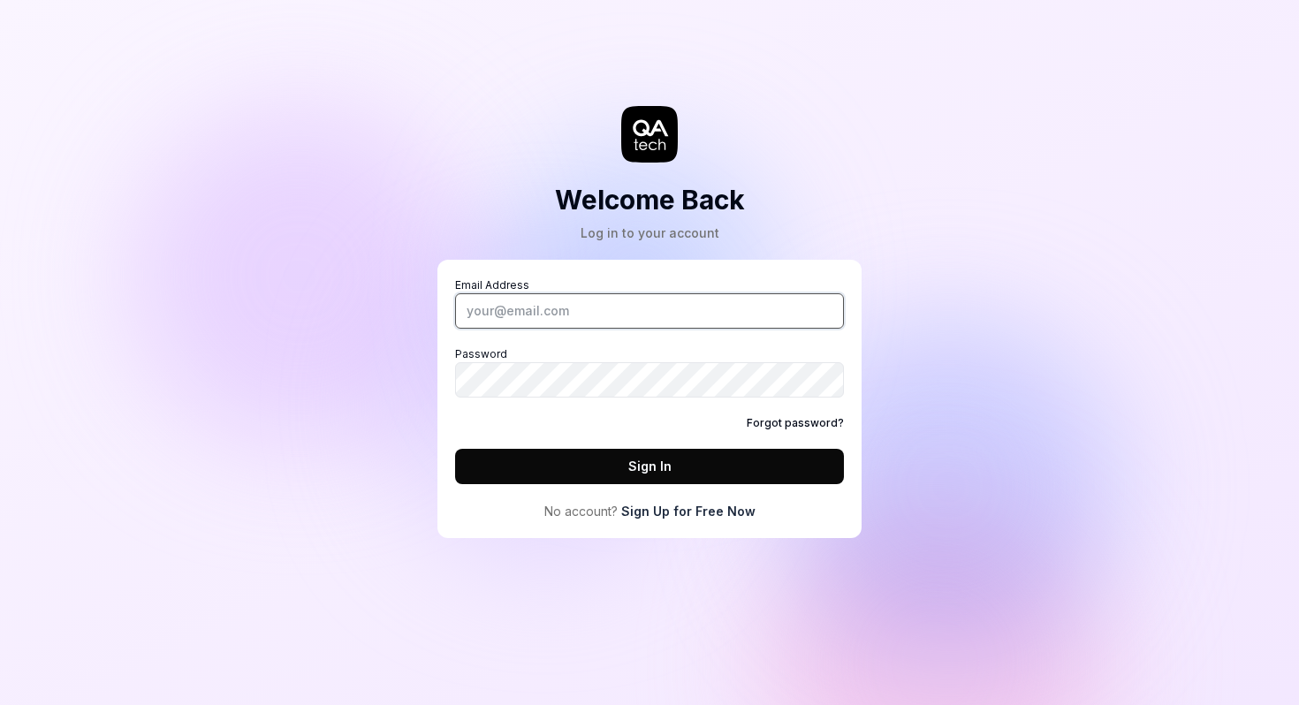
click at [579, 312] on input "Email Address" at bounding box center [649, 310] width 389 height 35
click at [691, 517] on link "Sign Up for Free Now" at bounding box center [688, 511] width 134 height 19
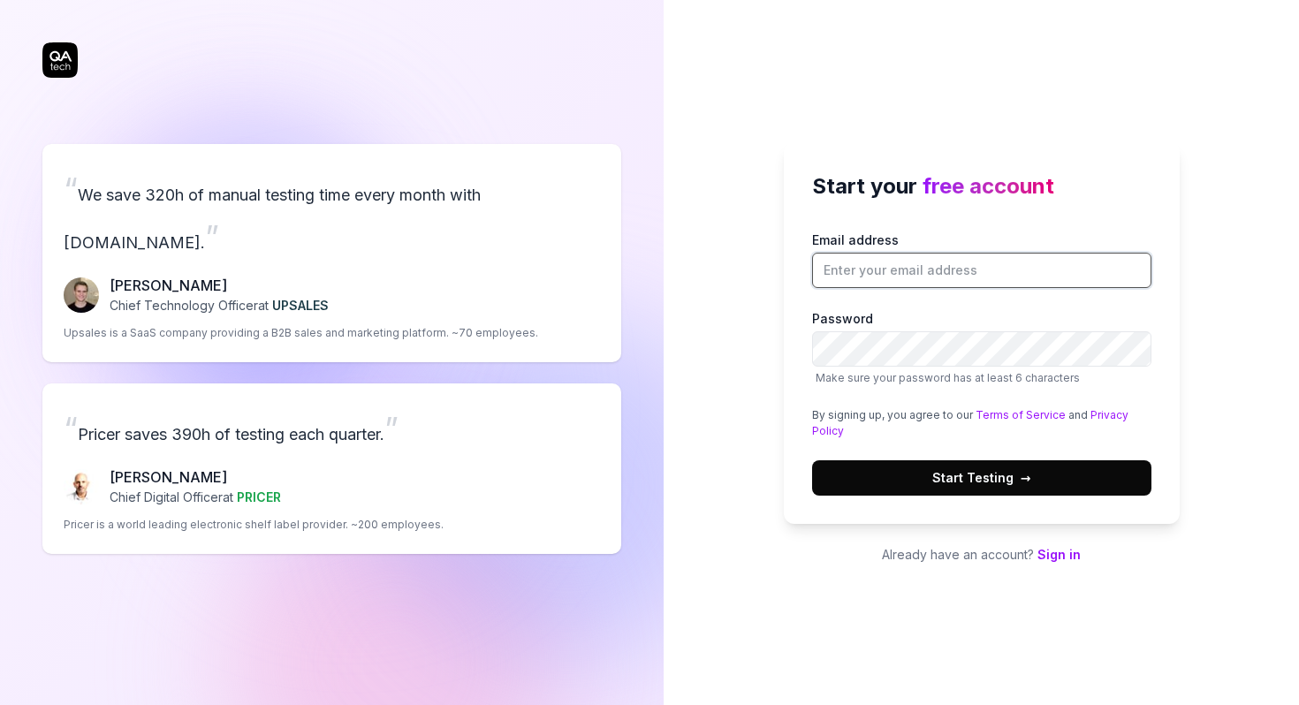
click at [972, 275] on input "Email address" at bounding box center [981, 270] width 339 height 35
click at [984, 268] on input "sowmiyanagarajan.271998@gmail.com" at bounding box center [981, 270] width 339 height 35
type input "[EMAIL_ADDRESS][DOMAIN_NAME]"
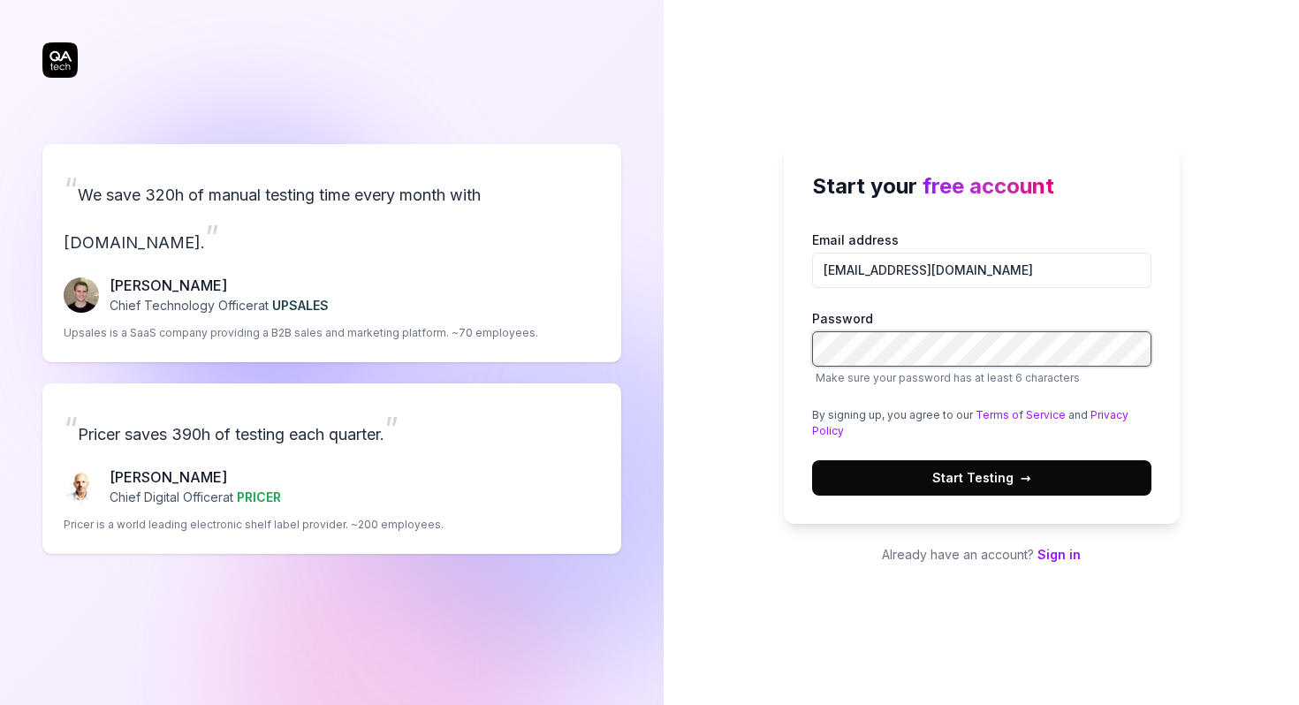
click at [812, 461] on button "Start Testing →" at bounding box center [981, 478] width 339 height 35
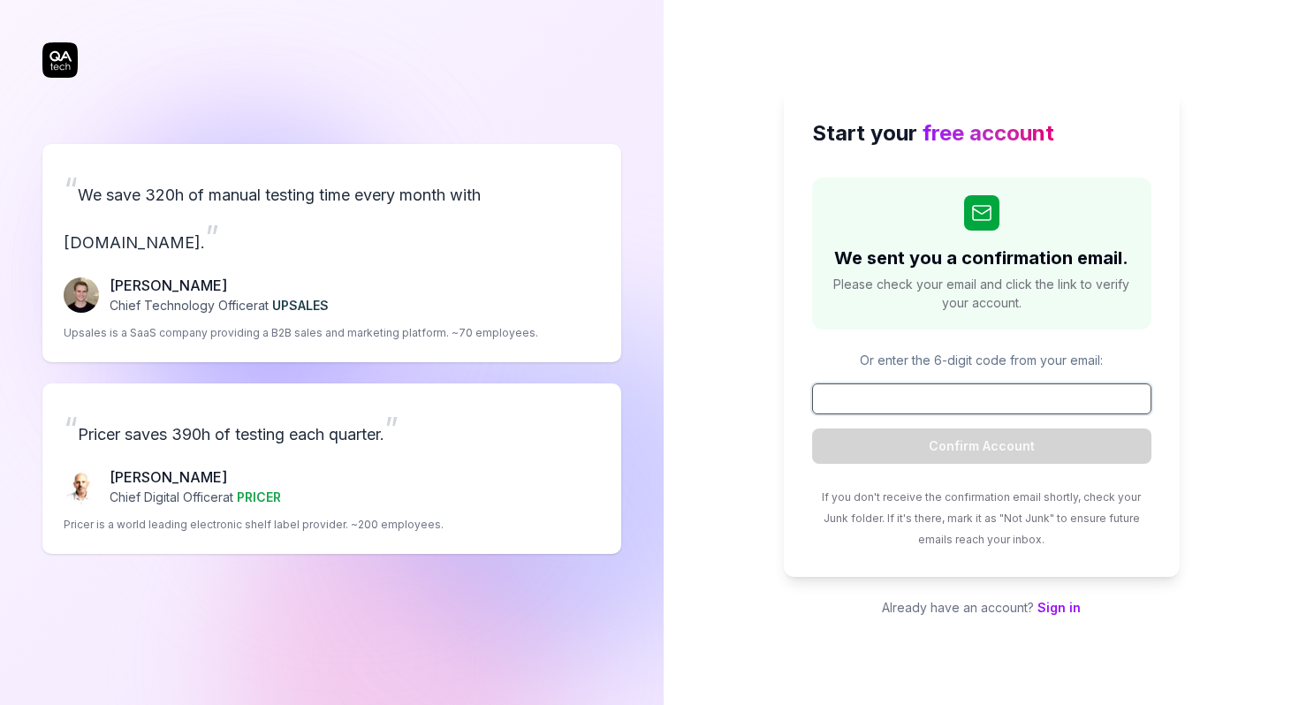
paste input "340635"
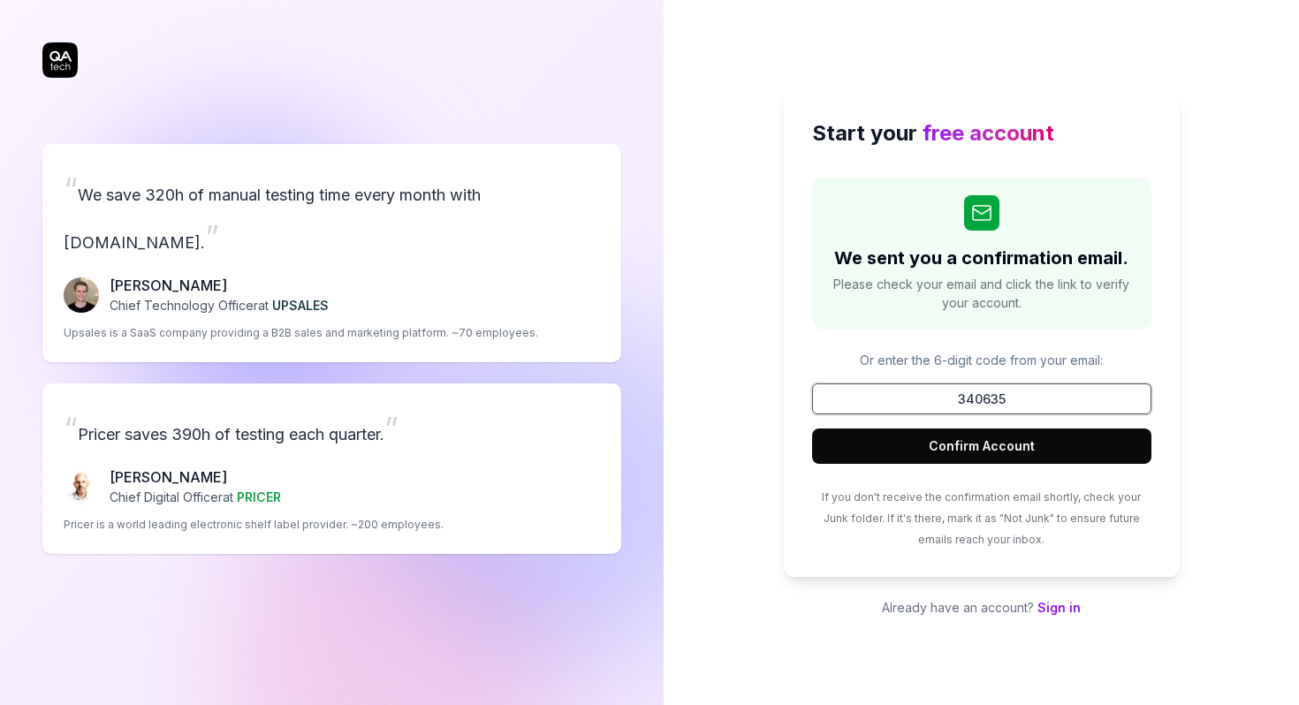
type input "340635"
click at [999, 436] on button "Confirm Account" at bounding box center [981, 446] width 339 height 35
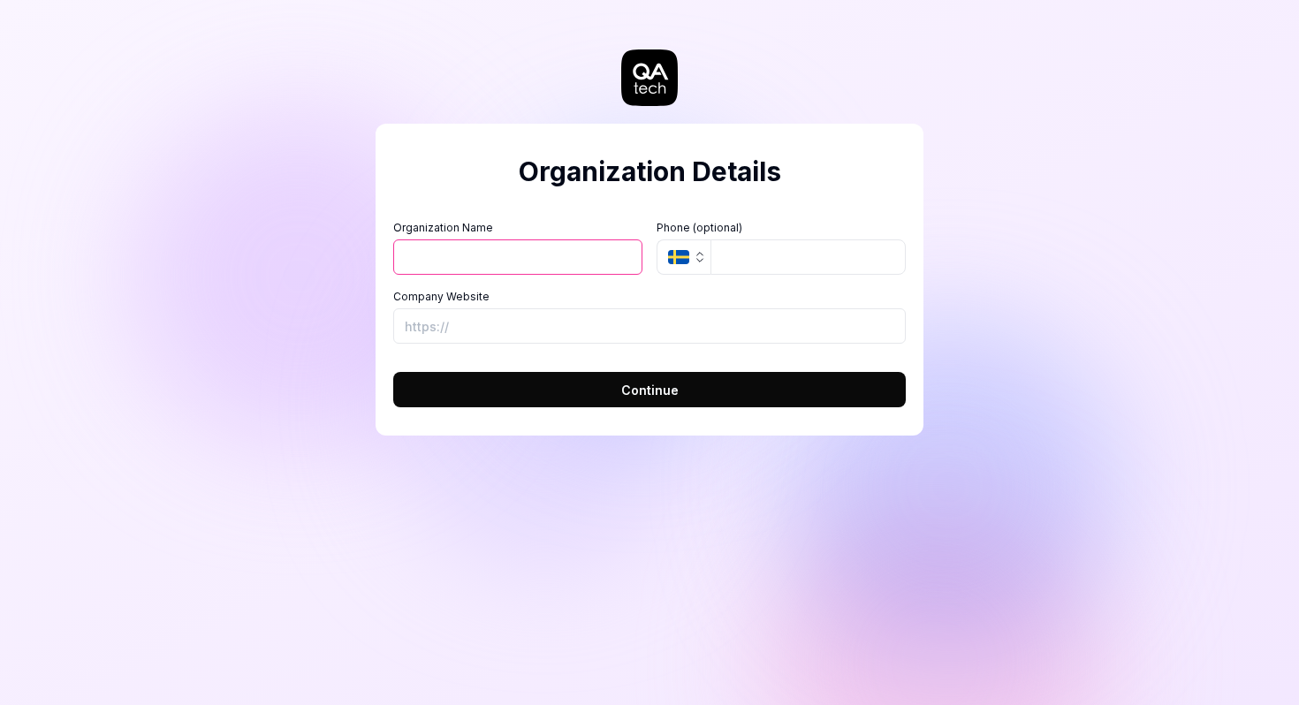
click at [538, 265] on input "Organization Name" at bounding box center [517, 257] width 249 height 35
type input "abcd"
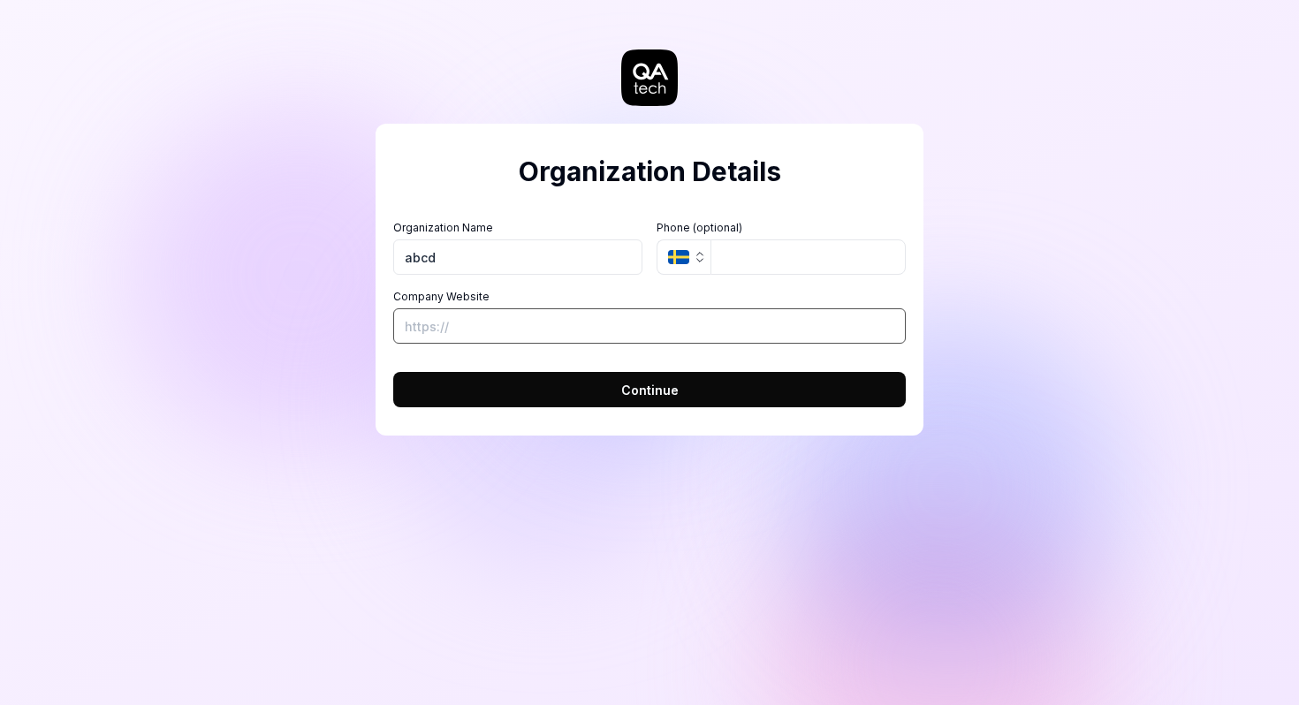
click at [482, 325] on input "Company Website" at bounding box center [649, 325] width 513 height 35
type input "https://www.you.co/sg/"
click at [571, 392] on button "Continue" at bounding box center [649, 389] width 513 height 35
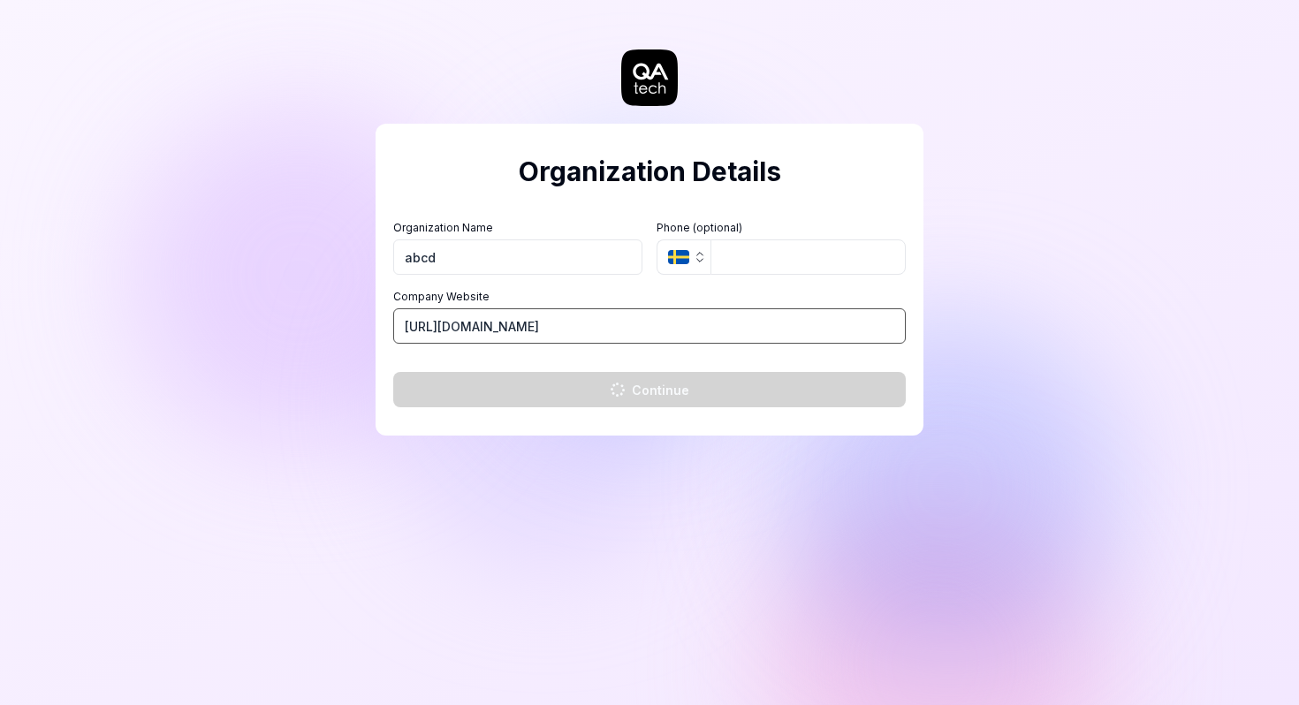
click at [558, 338] on input "https://www.you.co/sg/" at bounding box center [649, 325] width 513 height 35
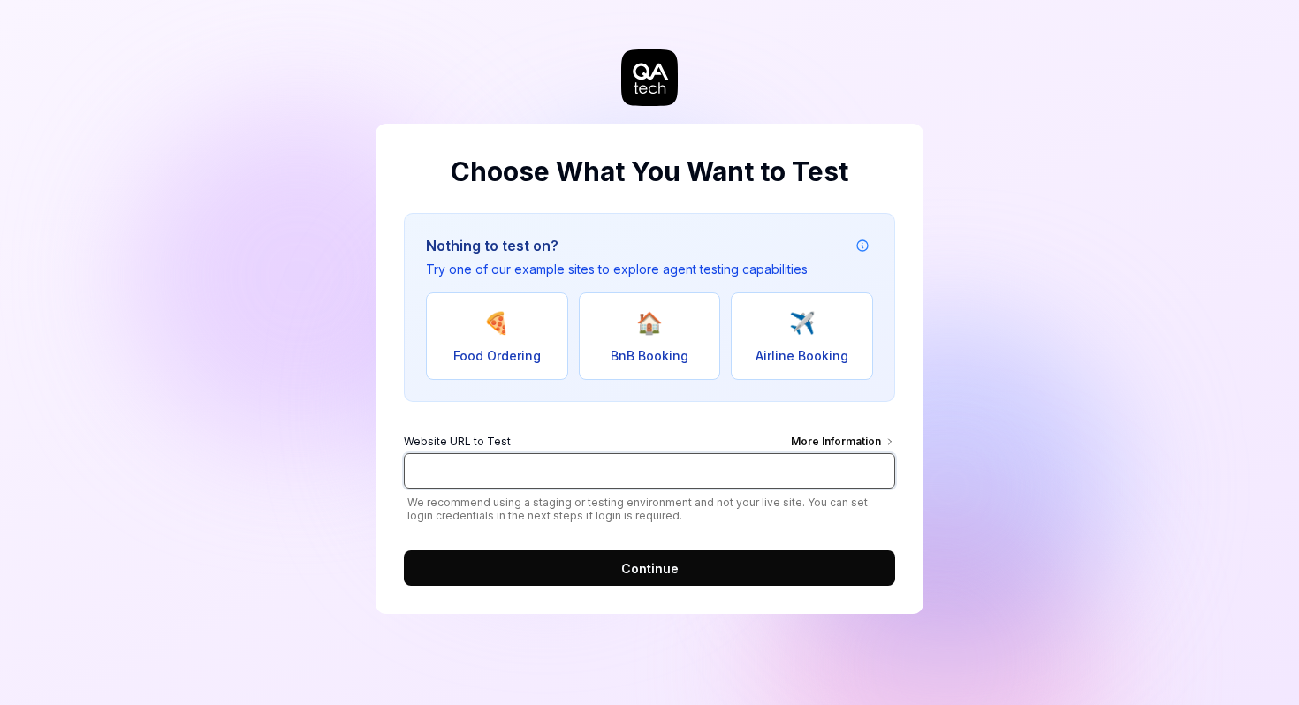
click at [547, 475] on input "Website URL to Test More Information" at bounding box center [649, 470] width 491 height 35
type input "[URL][DOMAIN_NAME]"
click at [647, 567] on span "Continue" at bounding box center [649, 569] width 57 height 19
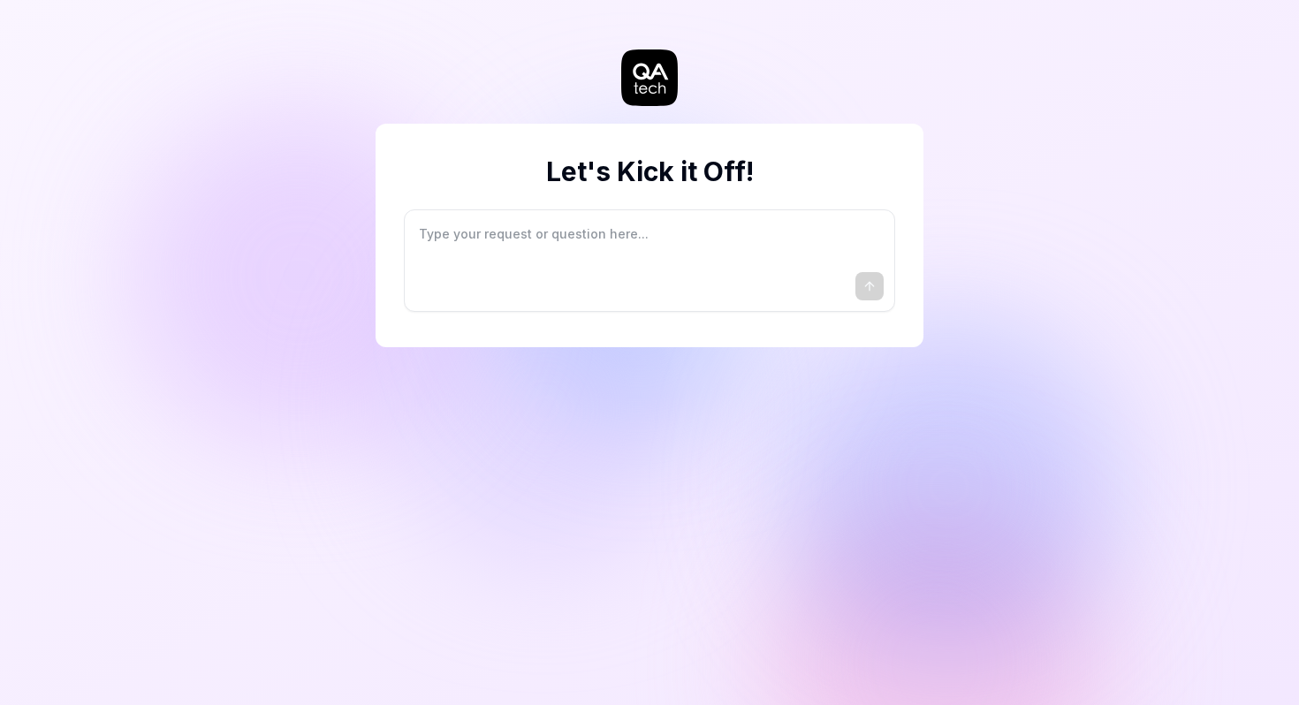
type textarea "*"
type textarea "I"
type textarea "*"
type textarea "I"
type textarea "*"
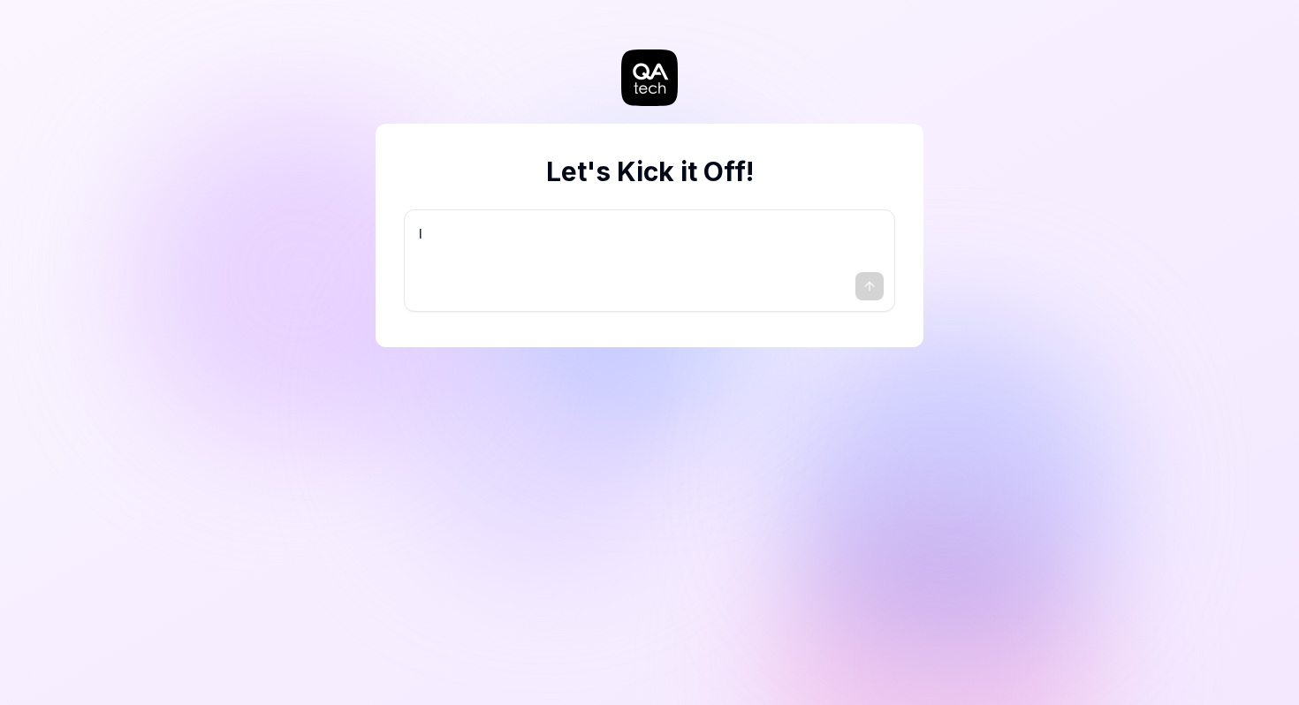
type textarea "I w"
type textarea "*"
type textarea "I wa"
type textarea "*"
type textarea "I wan"
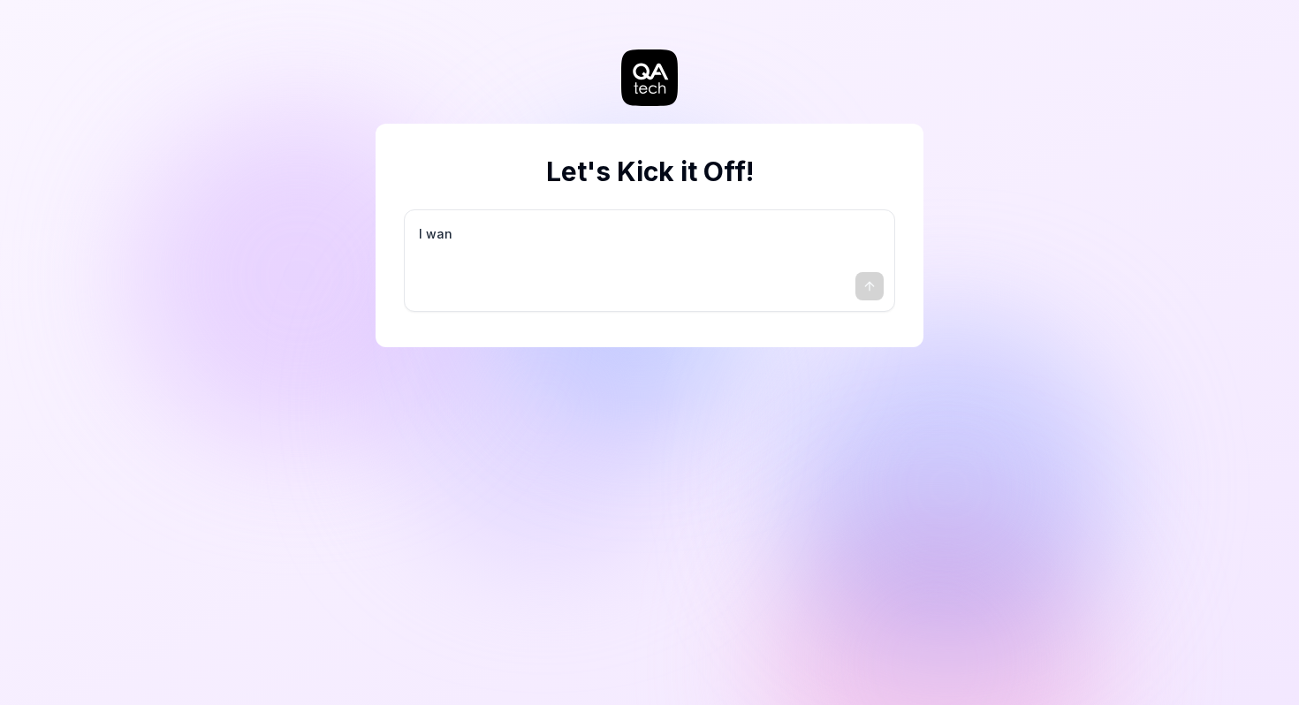
type textarea "*"
type textarea "I want"
type textarea "*"
type textarea "I want"
type textarea "*"
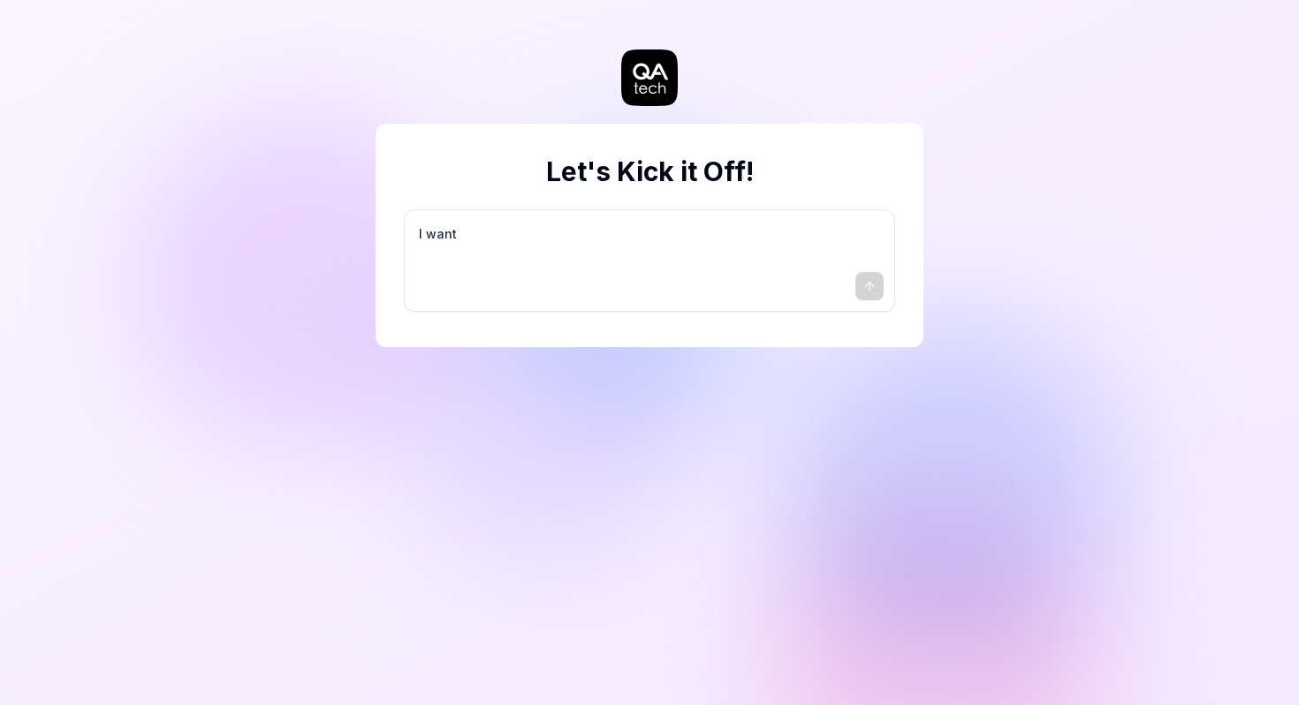
type textarea "I want a"
type textarea "*"
type textarea "I want a"
type textarea "*"
type textarea "I want a g"
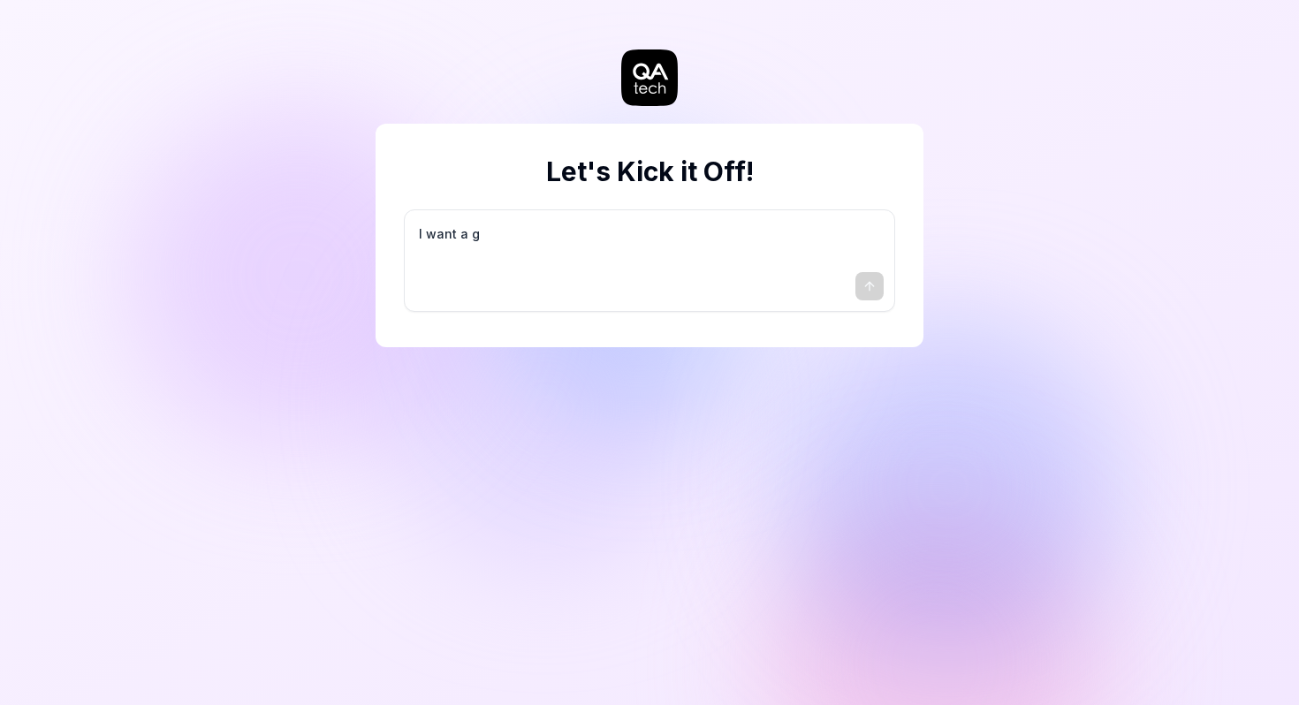
type textarea "*"
type textarea "I want a go"
type textarea "*"
type textarea "I want a goo"
type textarea "*"
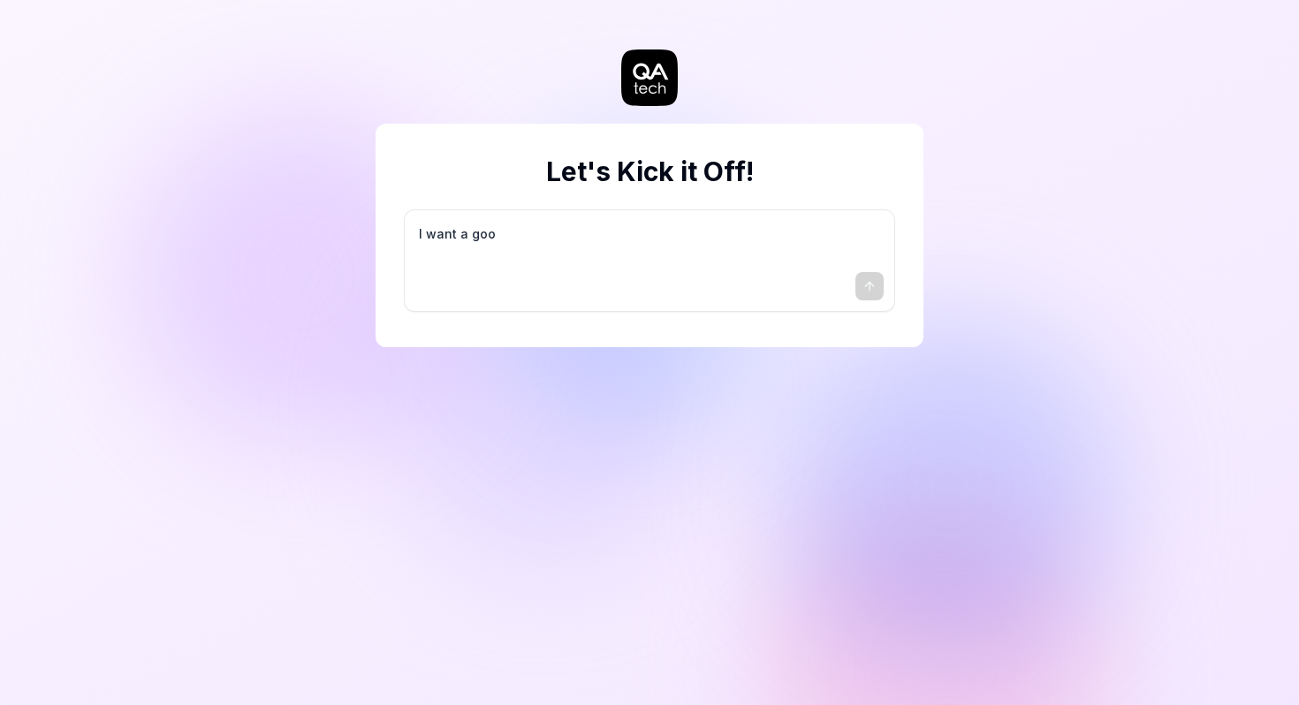
type textarea "I want a good"
type textarea "*"
type textarea "I want a good"
type textarea "*"
type textarea "I want a good t"
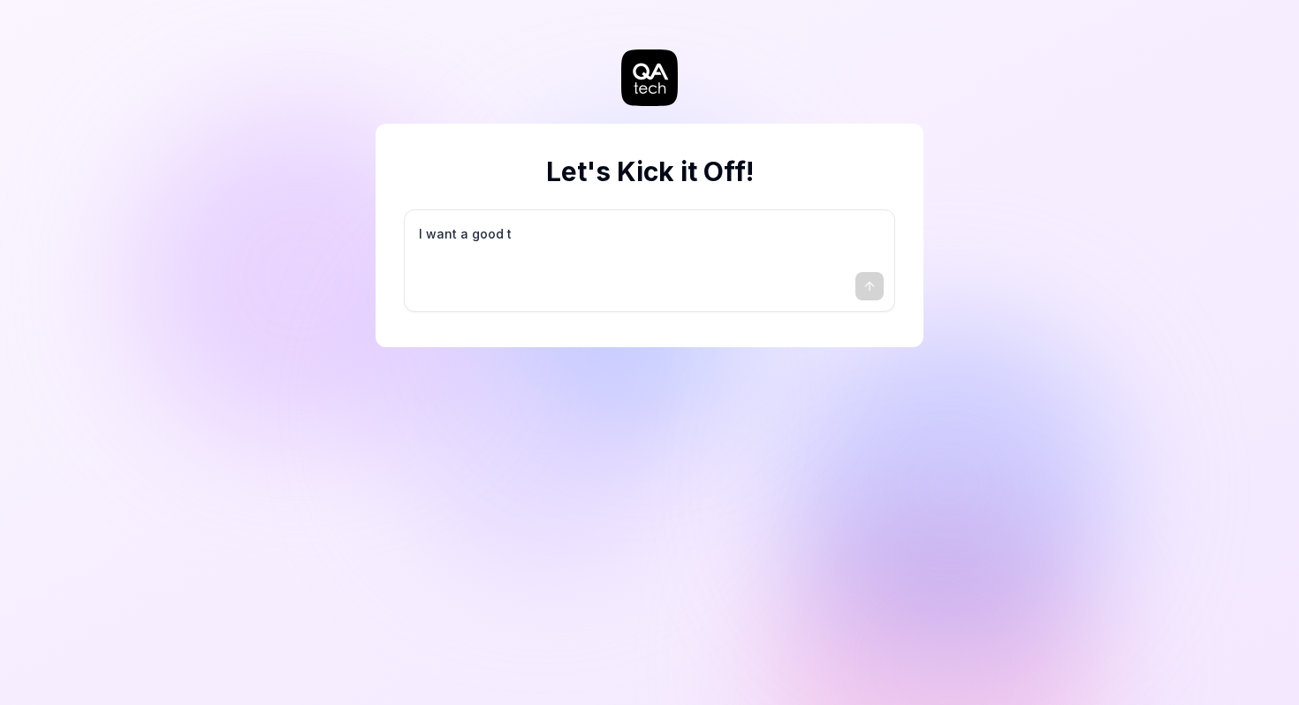
type textarea "*"
type textarea "I want a good te"
type textarea "*"
type textarea "I want a good tes"
type textarea "*"
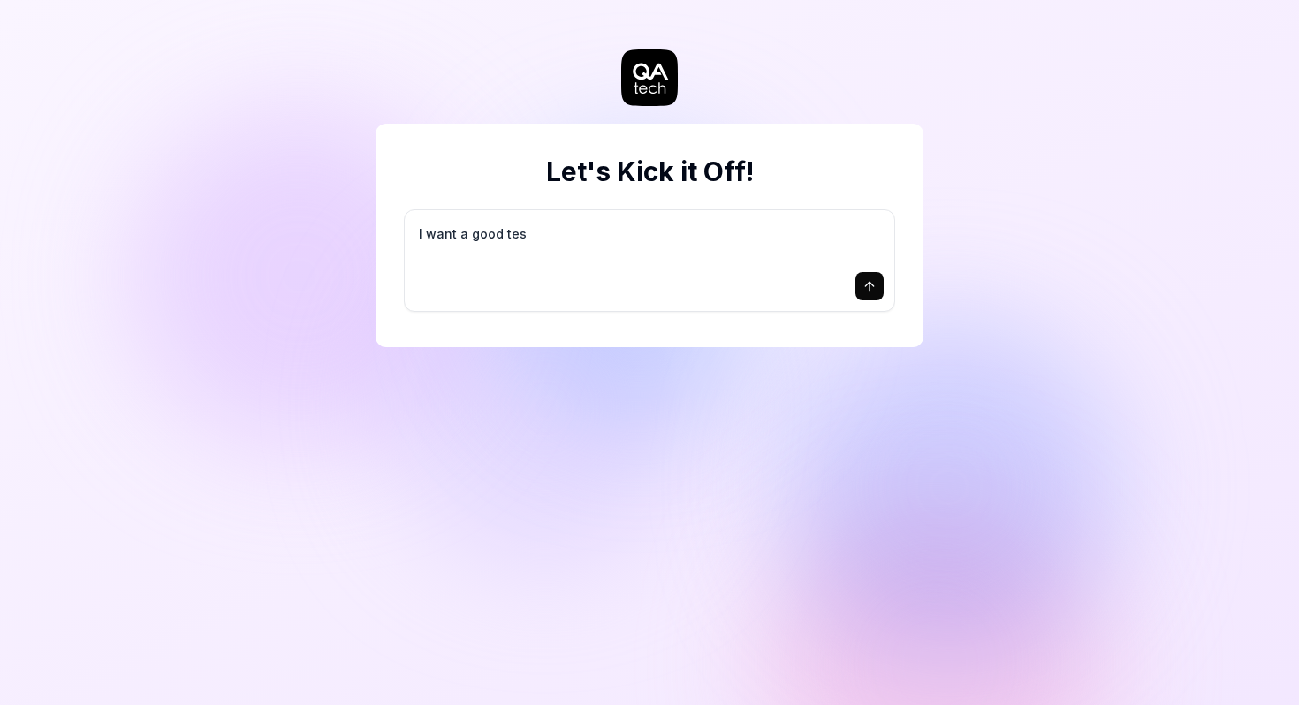
type textarea "I want a good test"
type textarea "*"
type textarea "I want a good test"
type textarea "*"
type textarea "I want a good test s"
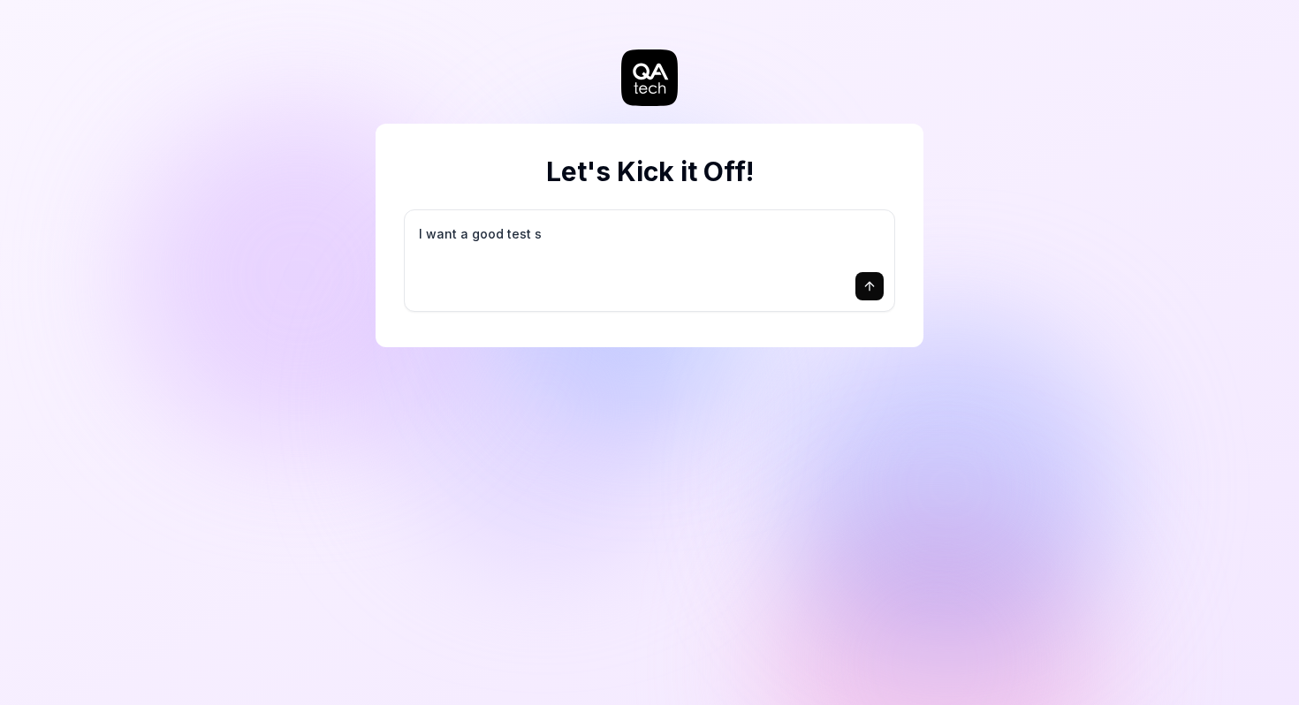
type textarea "*"
type textarea "I want a good test se"
type textarea "*"
type textarea "I want a good test set"
type textarea "*"
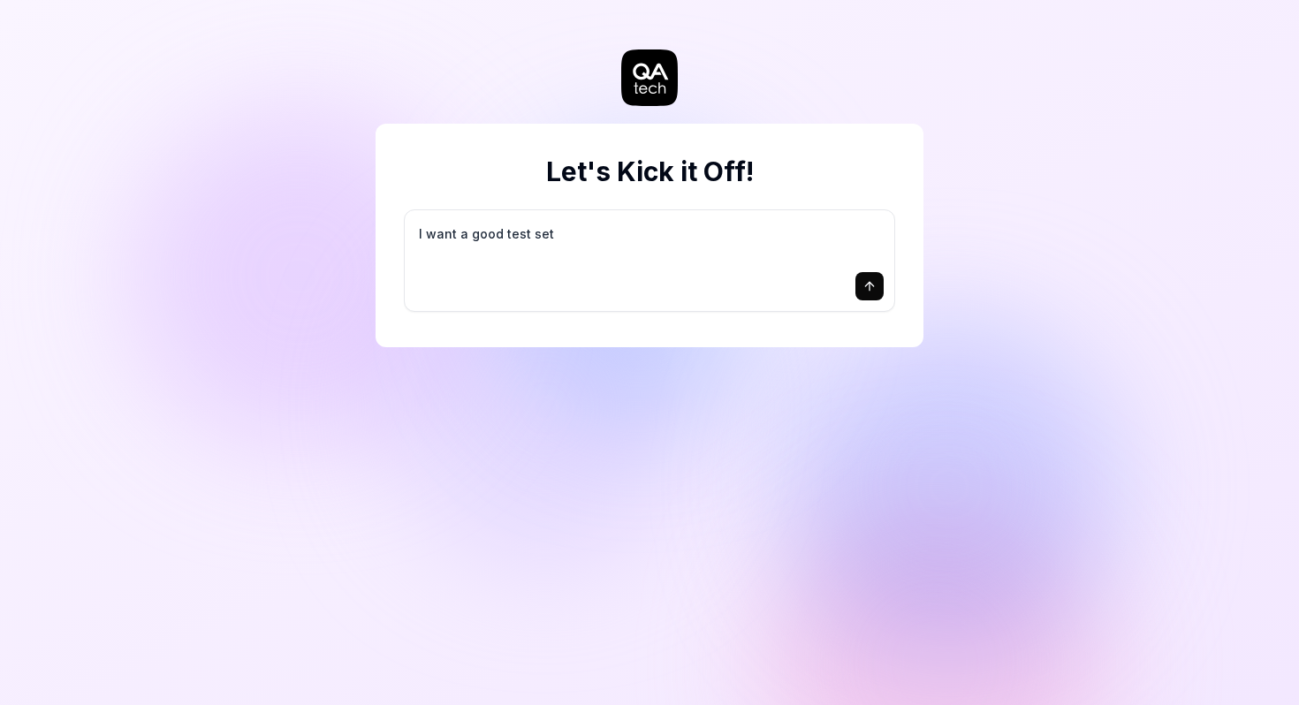
type textarea "I want a good test setu"
type textarea "*"
type textarea "I want a good test setup"
type textarea "*"
type textarea "I want a good test setup"
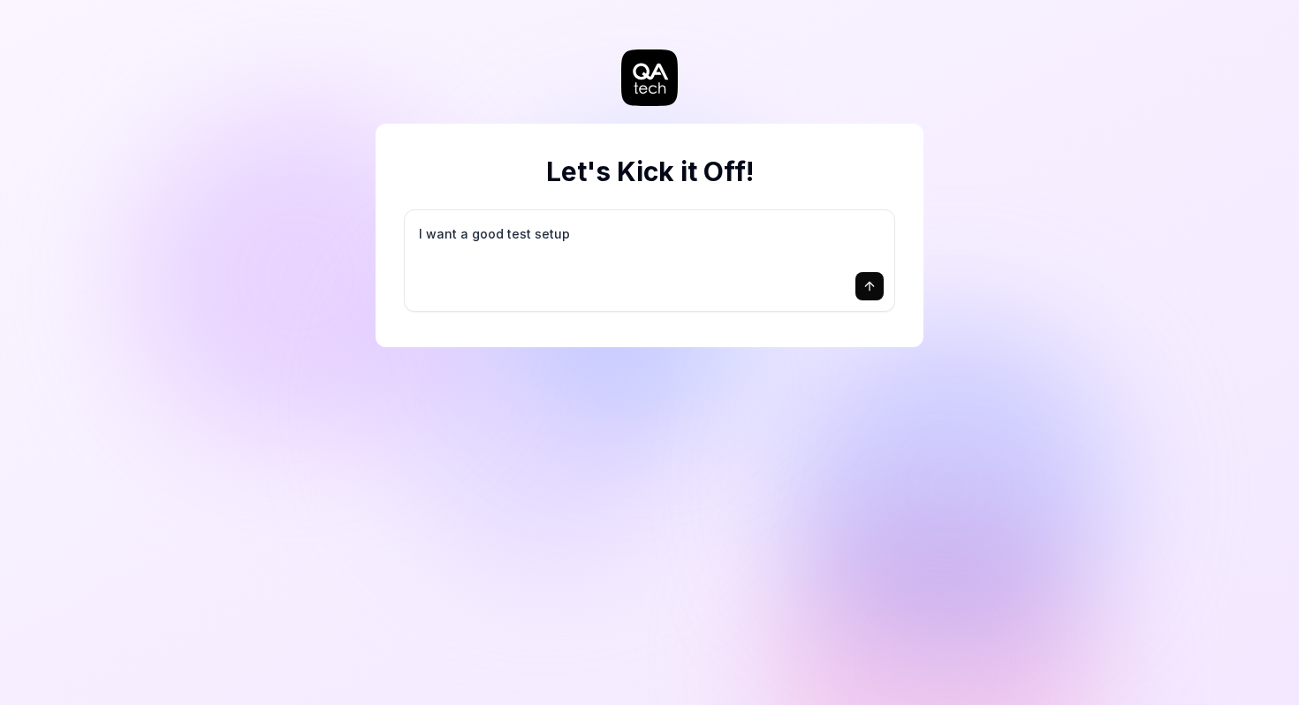
type textarea "*"
type textarea "I want a good test setup f"
type textarea "*"
type textarea "I want a good test setup fo"
type textarea "*"
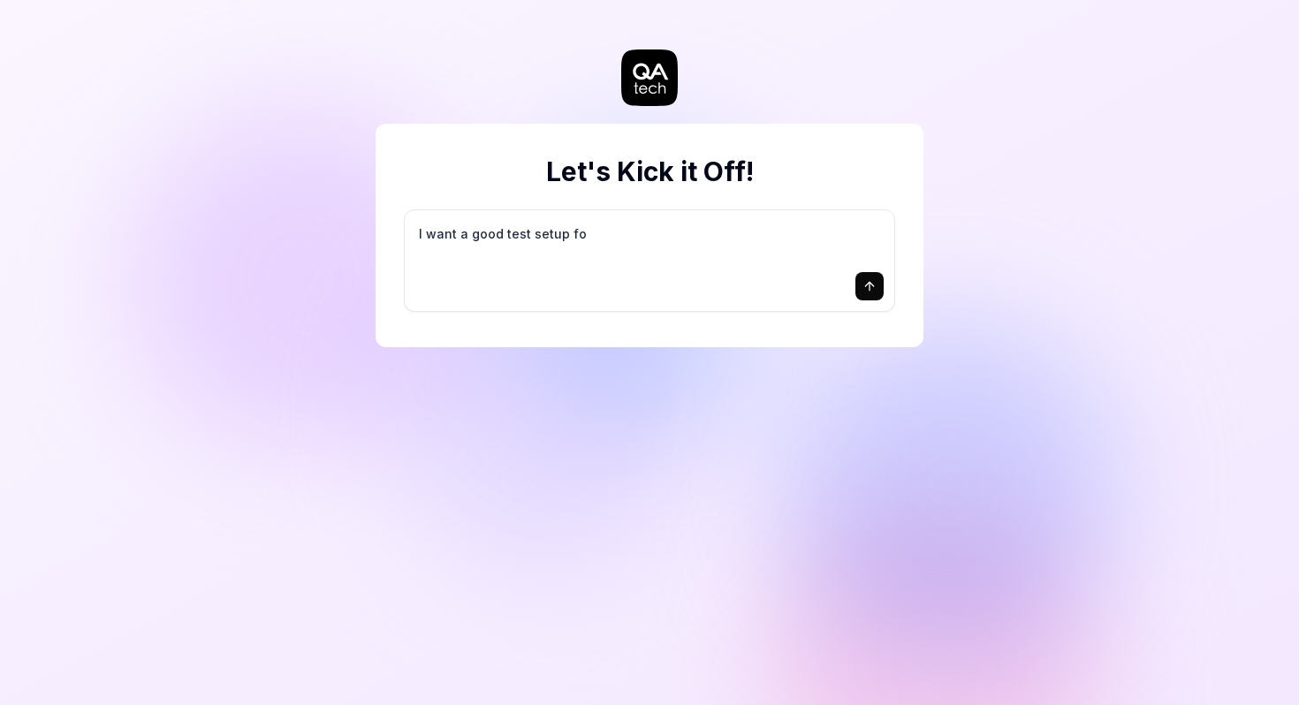
type textarea "I want a good test setup for"
type textarea "*"
type textarea "I want a good test setup for"
type textarea "*"
type textarea "I want a good test setup for m"
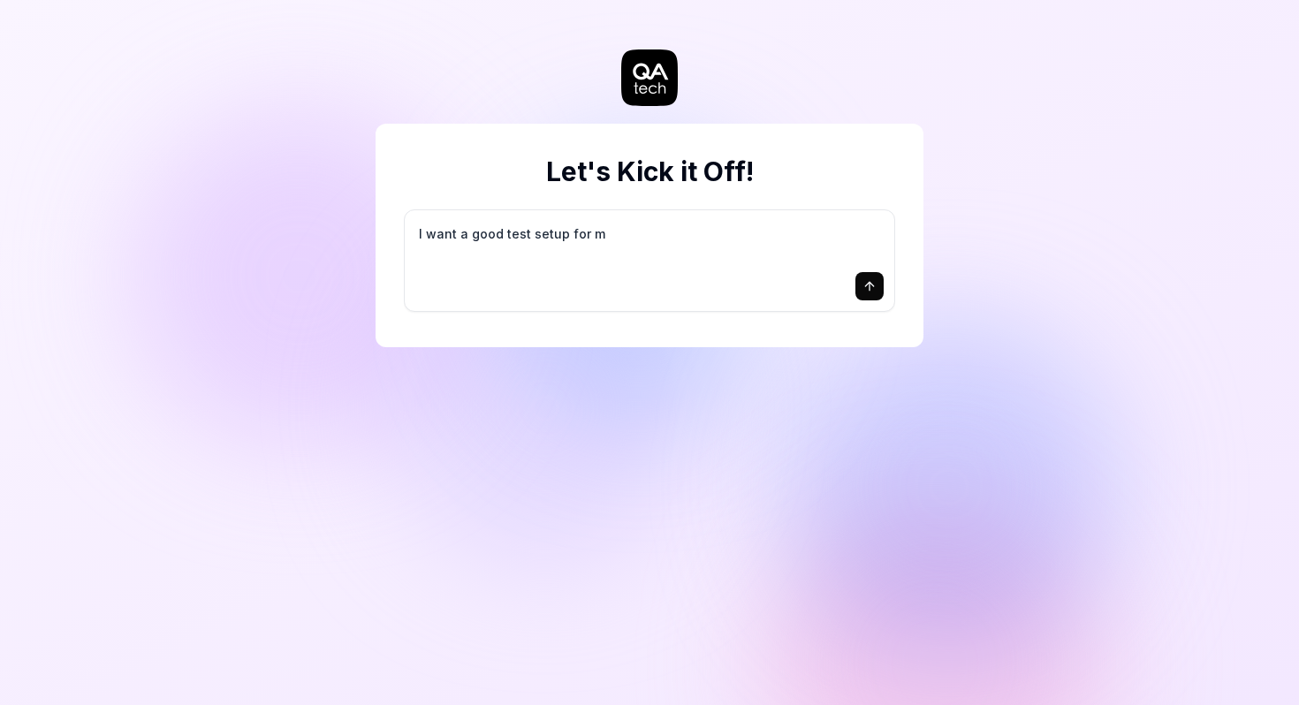
type textarea "*"
type textarea "I want a good test setup for my"
type textarea "*"
type textarea "I want a good test setup for my"
type textarea "*"
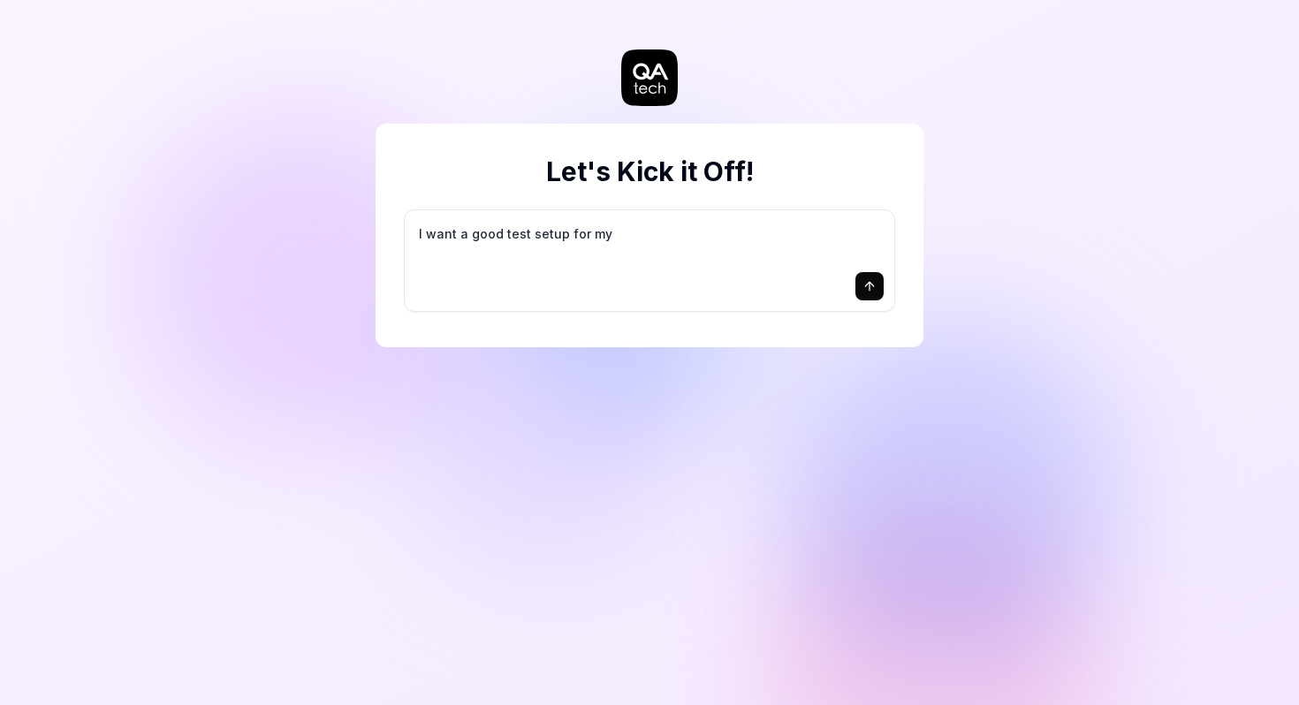
type textarea "I want a good test setup for my s"
type textarea "*"
type textarea "I want a good test setup for my si"
type textarea "*"
type textarea "I want a good test setup for my sit"
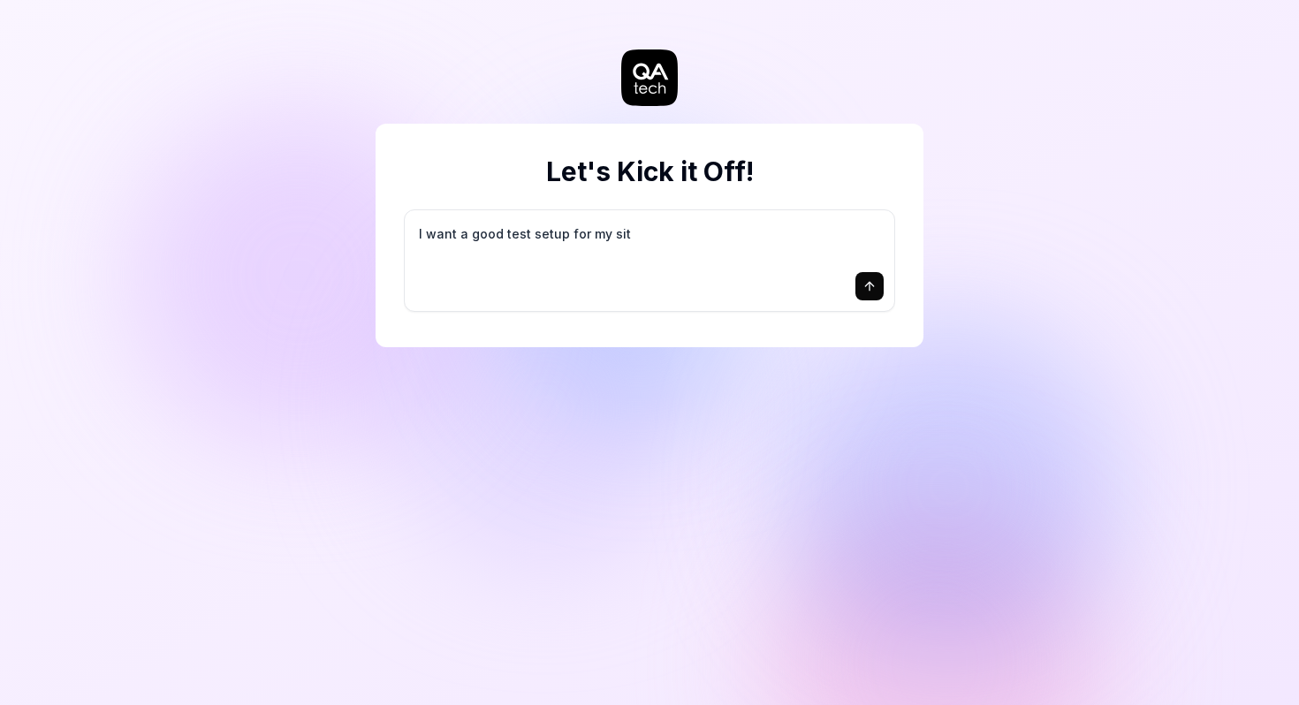
type textarea "*"
type textarea "I want a good test setup for my site"
type textarea "*"
type textarea "I want a good test setup for my site"
type textarea "*"
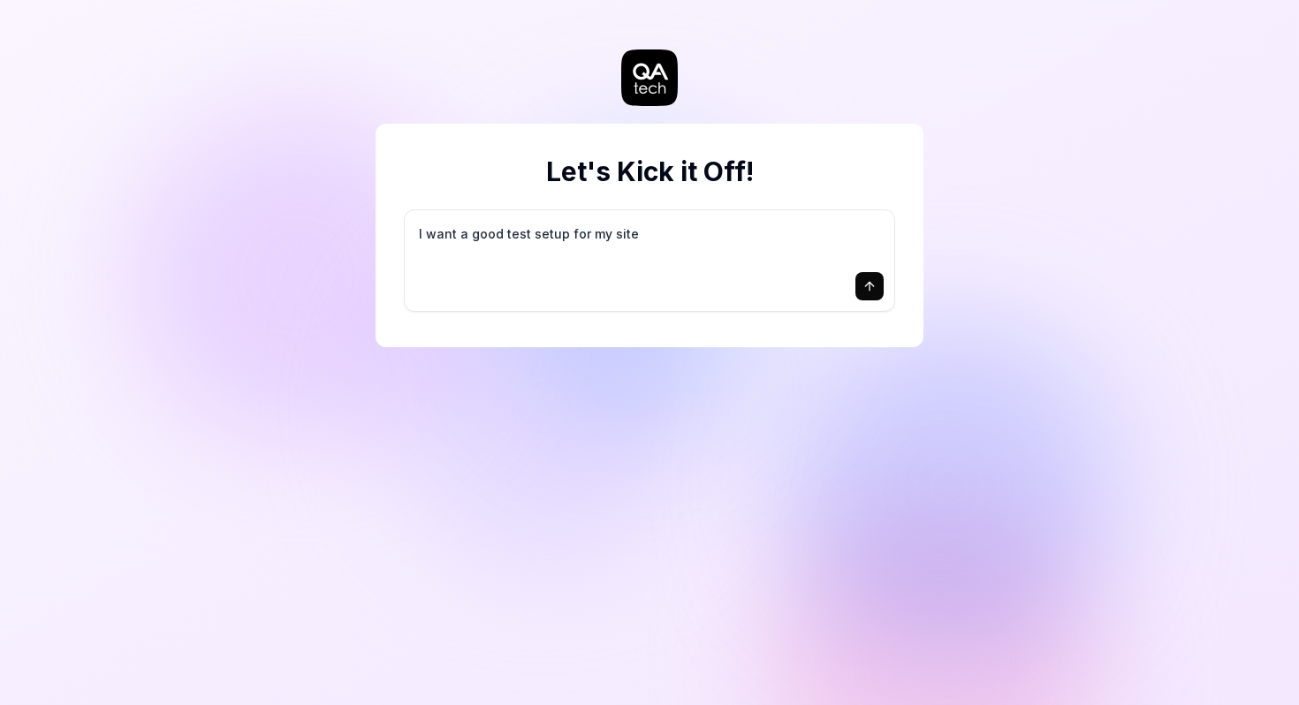
type textarea "I want a good test setup for my site -"
type textarea "*"
type textarea "I want a good test setup for my site -"
type textarea "*"
type textarea "I want a good test setup for my site - h"
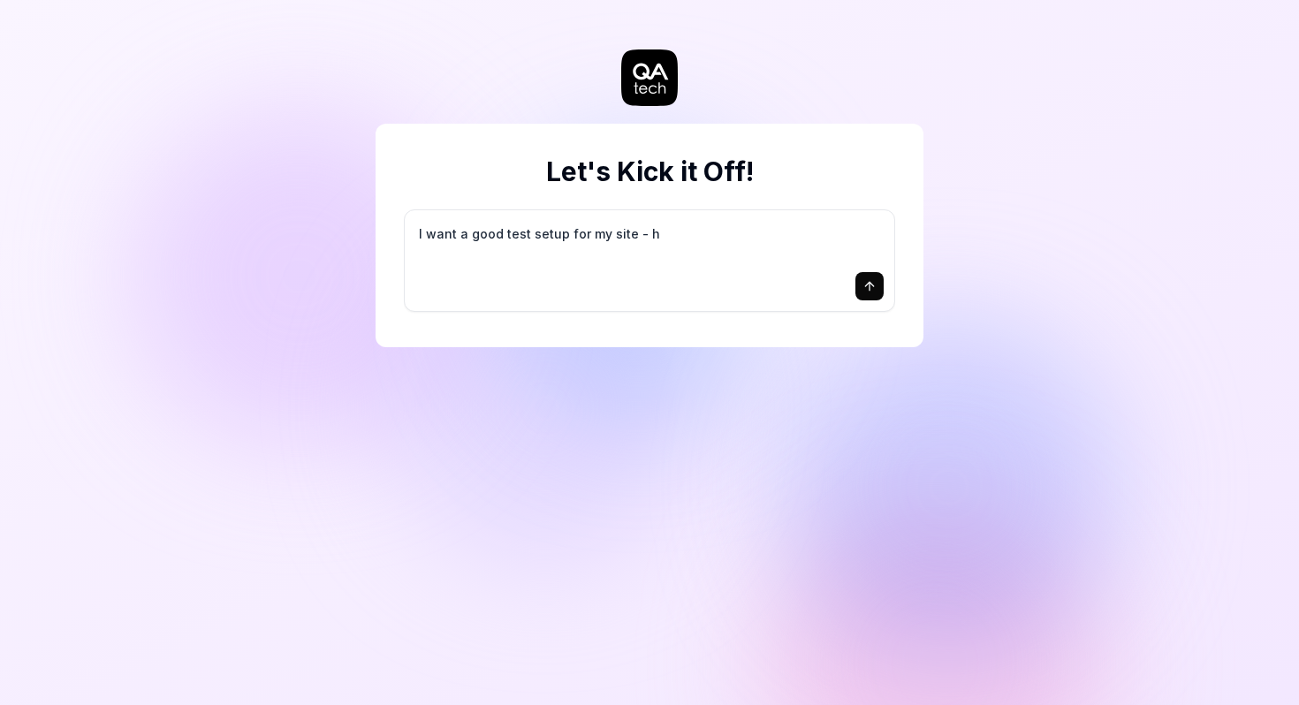
type textarea "*"
type textarea "I want a good test setup for my site - he"
type textarea "*"
type textarea "I want a good test setup for my site - hel"
type textarea "*"
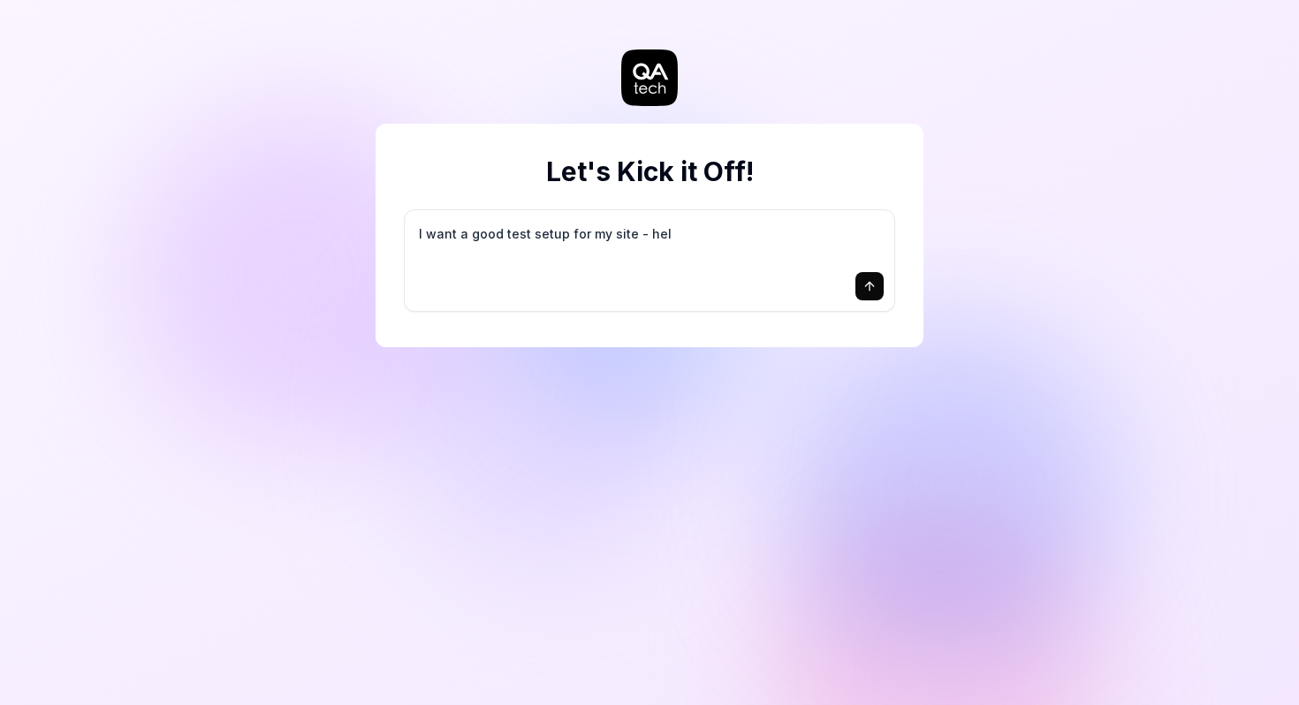
type textarea "I want a good test setup for my site - help"
type textarea "*"
type textarea "I want a good test setup for my site - help"
type textarea "*"
type textarea "I want a good test setup for my site - help m"
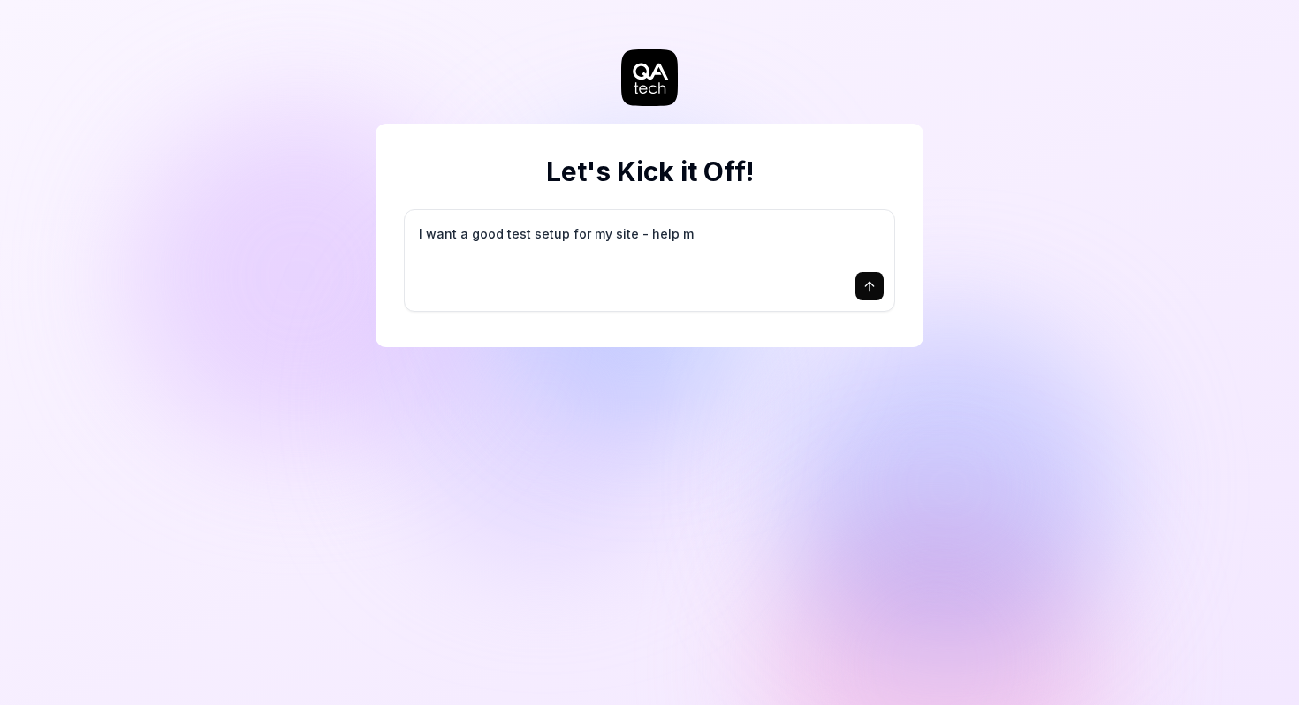
type textarea "*"
type textarea "I want a good test setup for my site - help me"
type textarea "*"
type textarea "I want a good test setup for my site - help me"
type textarea "*"
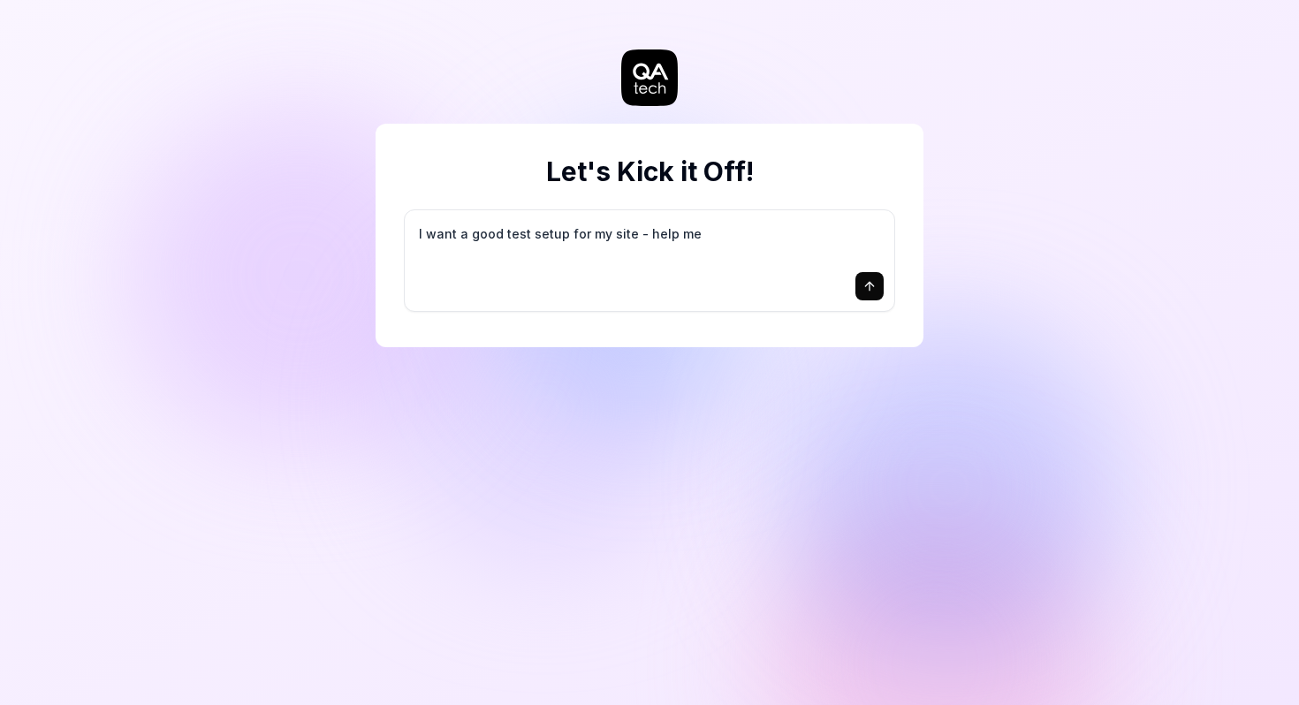
type textarea "I want a good test setup for my site - help me c"
type textarea "*"
type textarea "I want a good test setup for my site - help me cr"
type textarea "*"
type textarea "I want a good test setup for my site - help me cre"
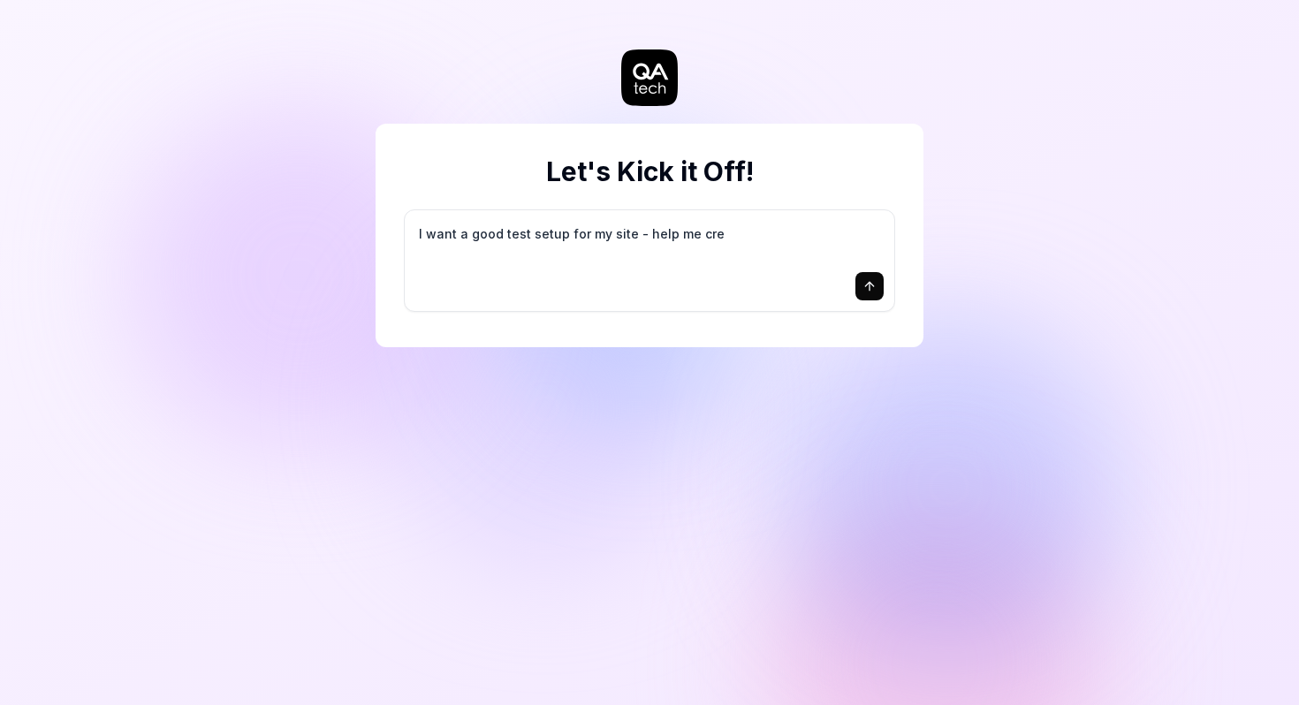
type textarea "*"
type textarea "I want a good test setup for my site - help me crea"
type textarea "*"
type textarea "I want a good test setup for my site - help me creat"
type textarea "*"
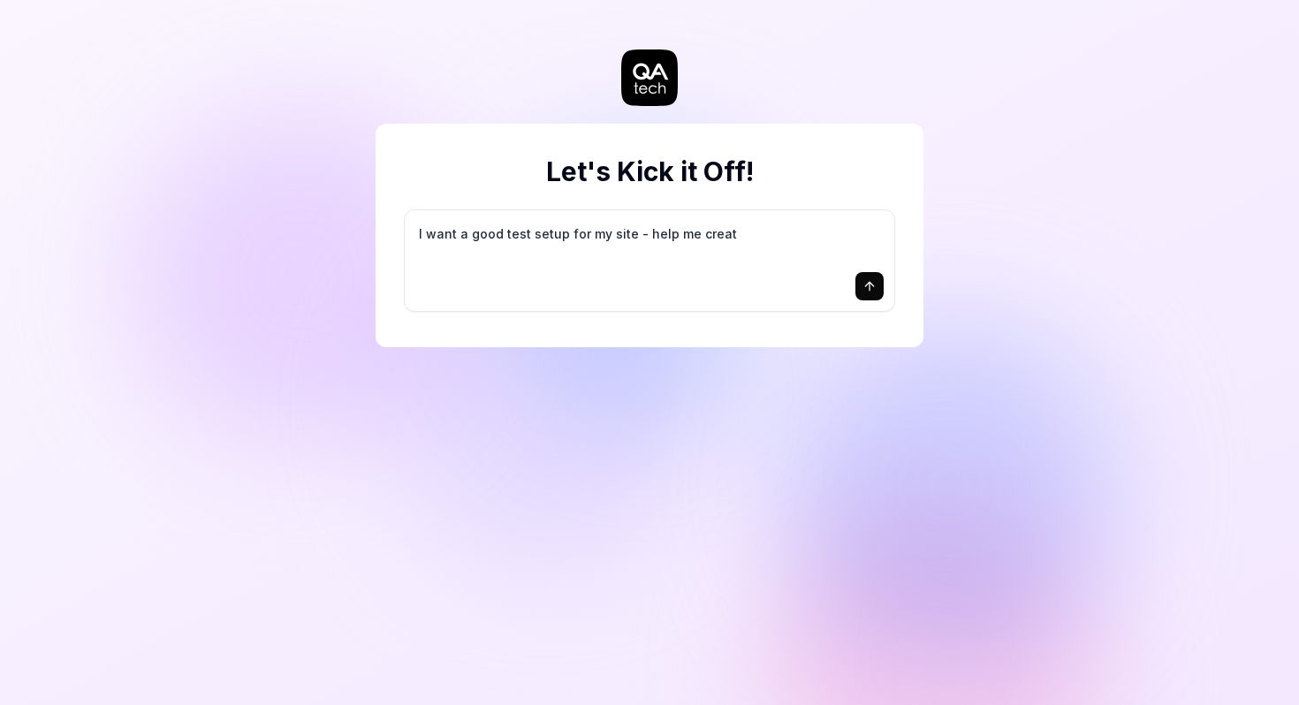
type textarea "I want a good test setup for my site - help me create"
type textarea "*"
type textarea "I want a good test setup for my site - help me create"
type textarea "*"
type textarea "I want a good test setup for my site - help me create t"
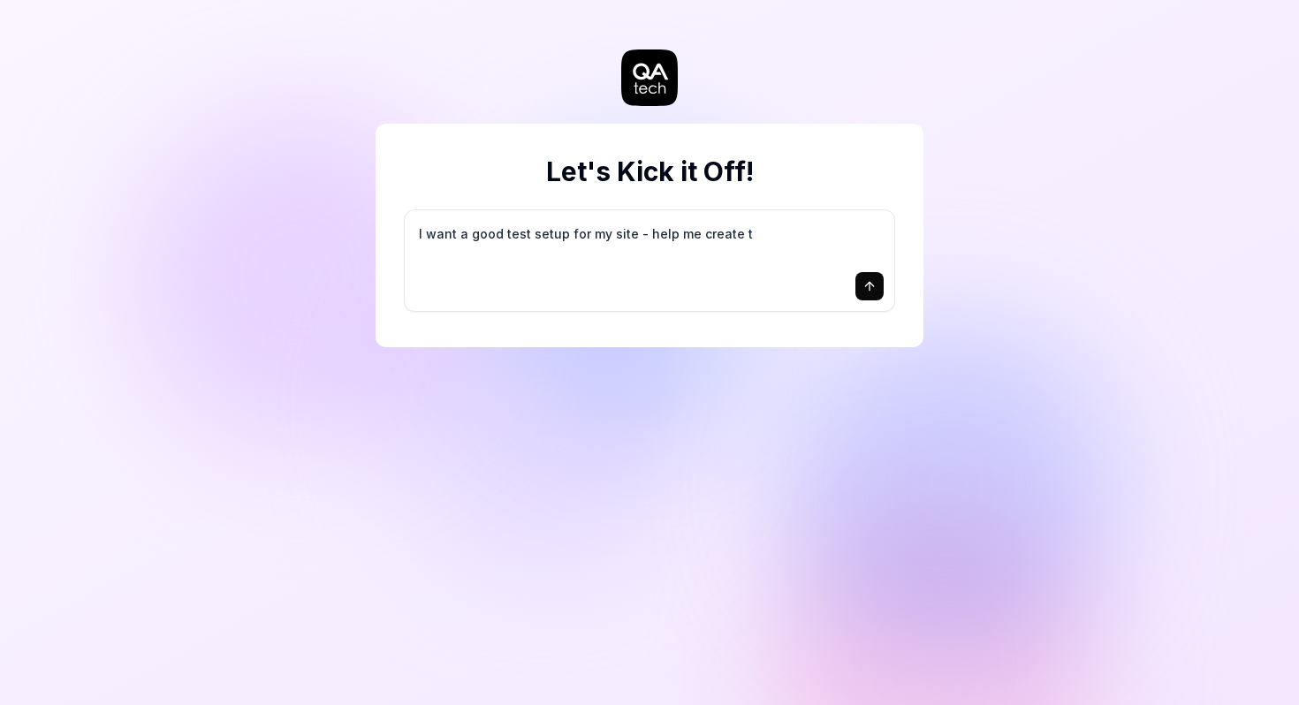
type textarea "*"
type textarea "I want a good test setup for my site - help me create th"
type textarea "*"
type textarea "I want a good test setup for my site - help me create the"
type textarea "*"
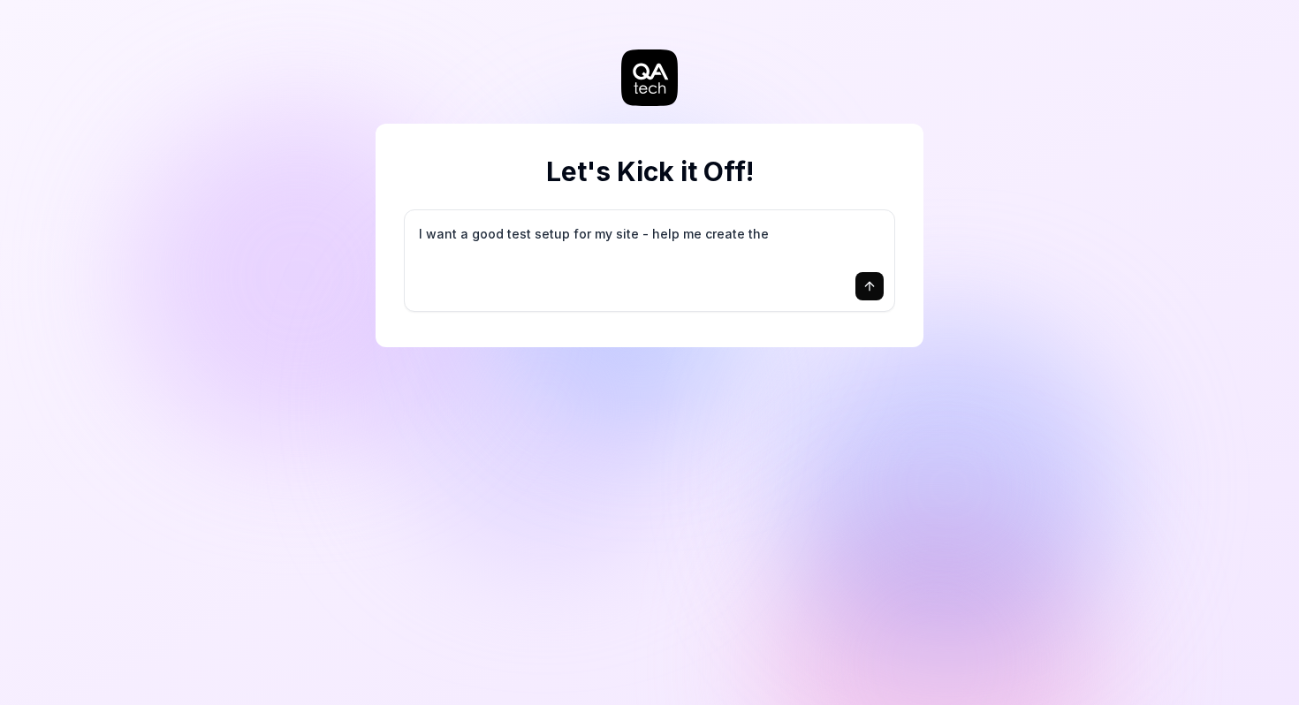
type textarea "I want a good test setup for my site - help me create the"
type textarea "*"
type textarea "I want a good test setup for my site - help me create the f"
type textarea "*"
type textarea "I want a good test setup for my site - help me create the fi"
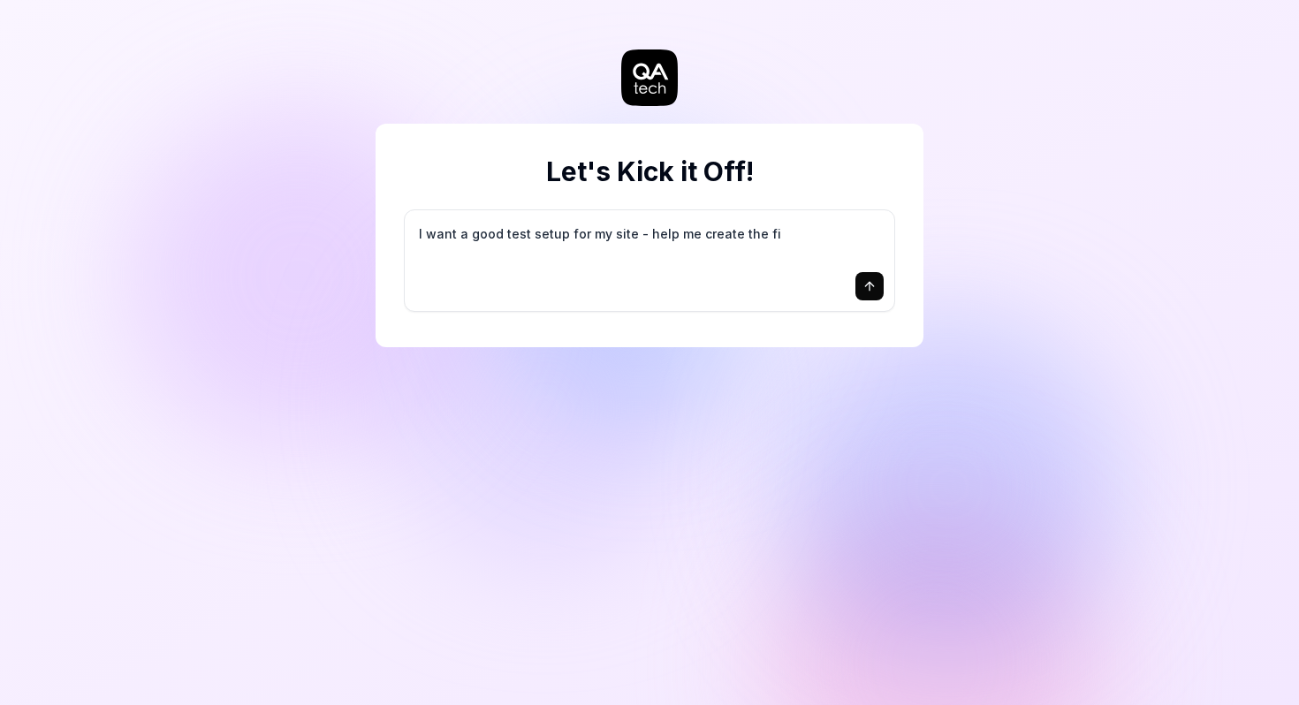
type textarea "*"
type textarea "I want a good test setup for my site - help me create the fir"
type textarea "*"
type textarea "I want a good test setup for my site - help me create the firs"
type textarea "*"
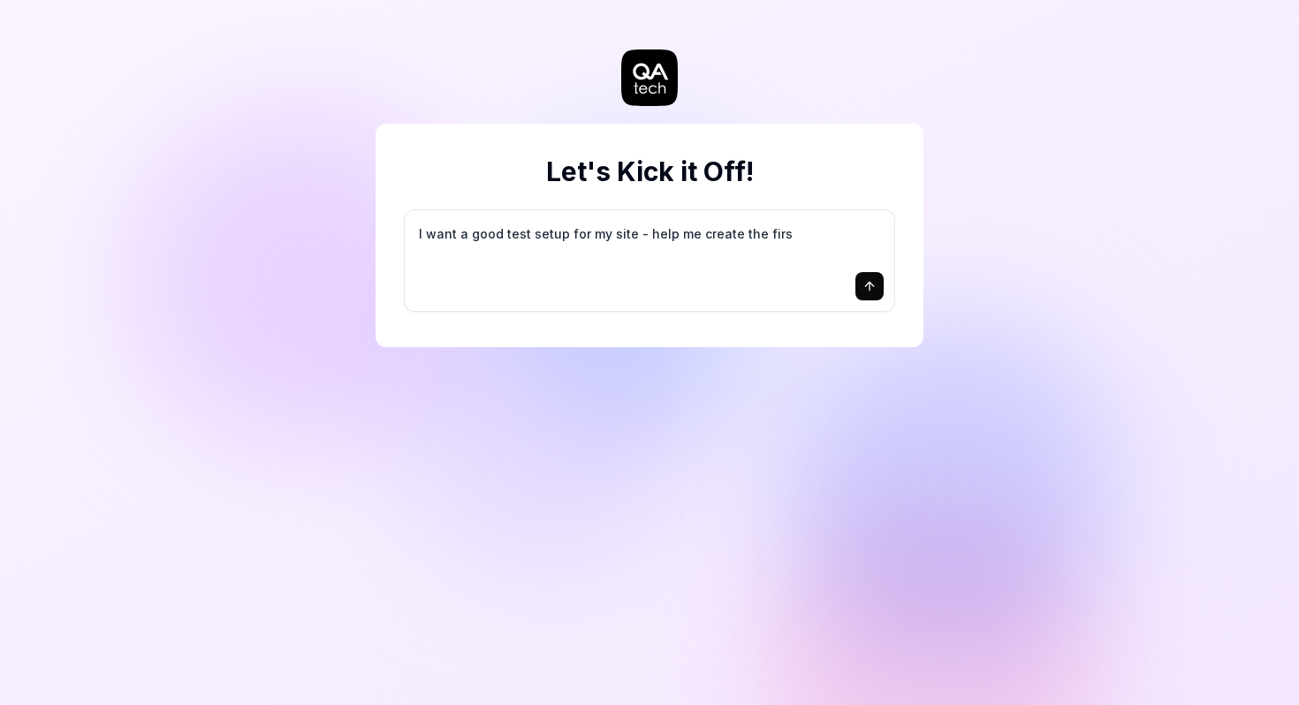
type textarea "I want a good test setup for my site - help me create the first"
type textarea "*"
type textarea "I want a good test setup for my site - help me create the first"
type textarea "*"
type textarea "I want a good test setup for my site - help me create the first 3"
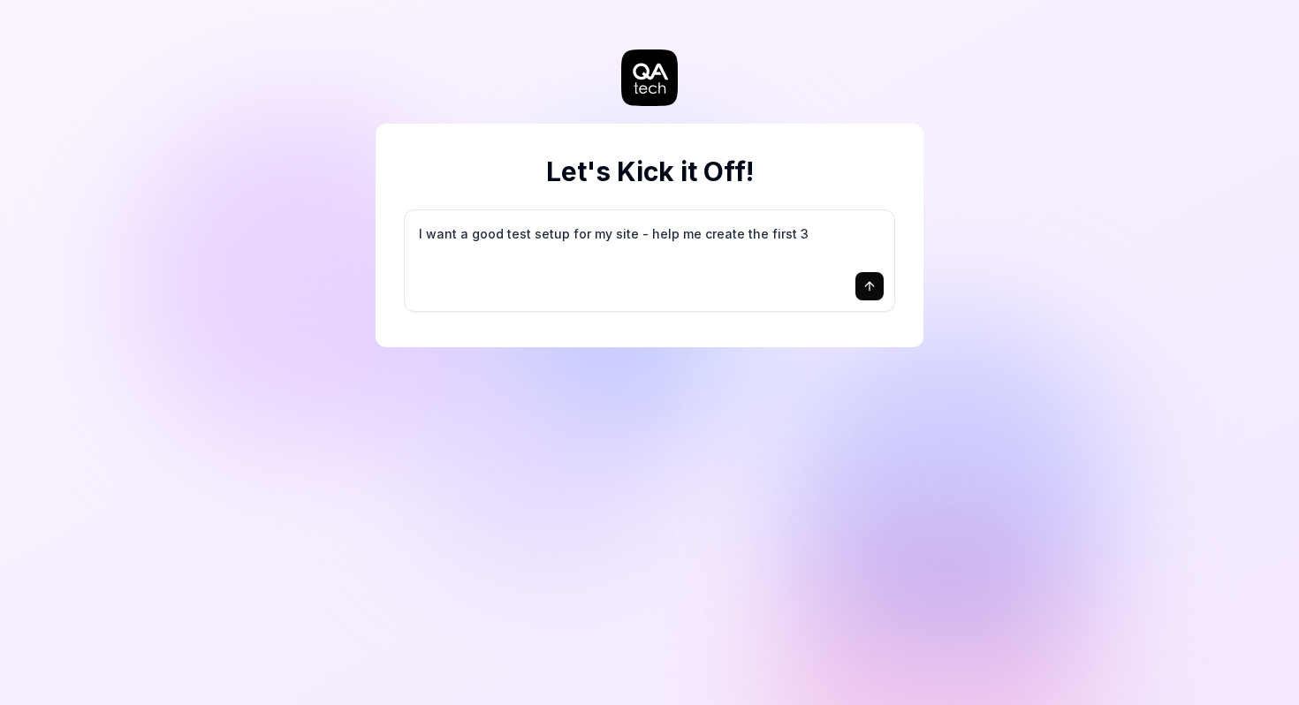
type textarea "*"
type textarea "I want a good test setup for my site - help me create the first 3-"
type textarea "*"
type textarea "I want a good test setup for my site - help me create the first 3-5"
type textarea "*"
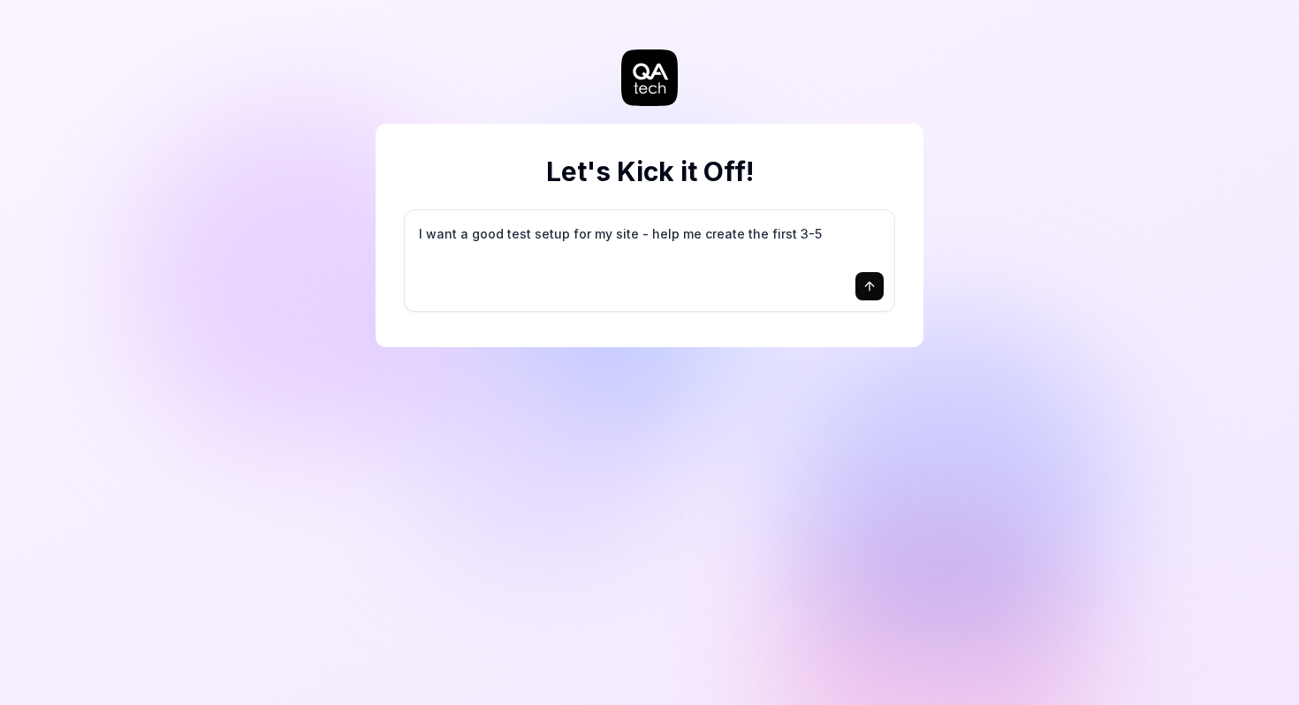
type textarea "I want a good test setup for my site - help me create the first 3-5"
type textarea "*"
type textarea "I want a good test setup for my site - help me create the first 3-5 t"
type textarea "*"
type textarea "I want a good test setup for my site - help me create the first 3-5 te"
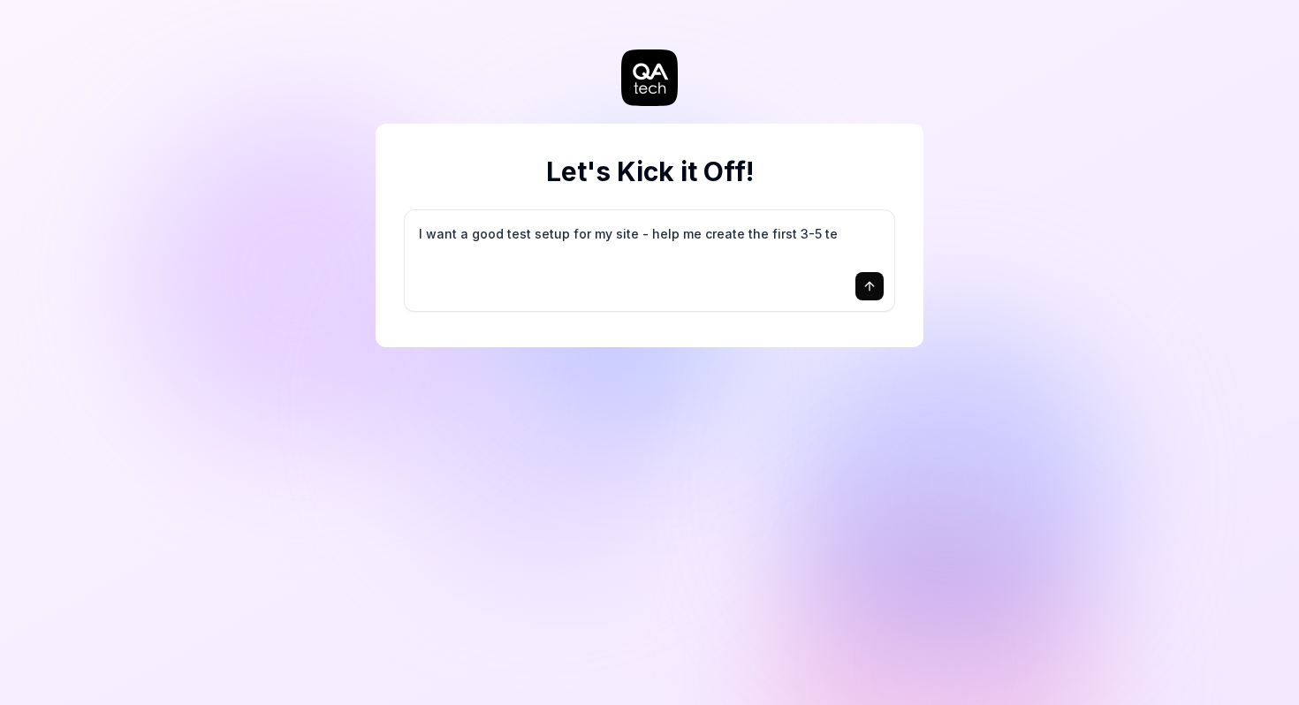
type textarea "*"
type textarea "I want a good test setup for my site - help me create the first 3-5 tes"
type textarea "*"
type textarea "I want a good test setup for my site - help me create the first 3-5 test"
type textarea "*"
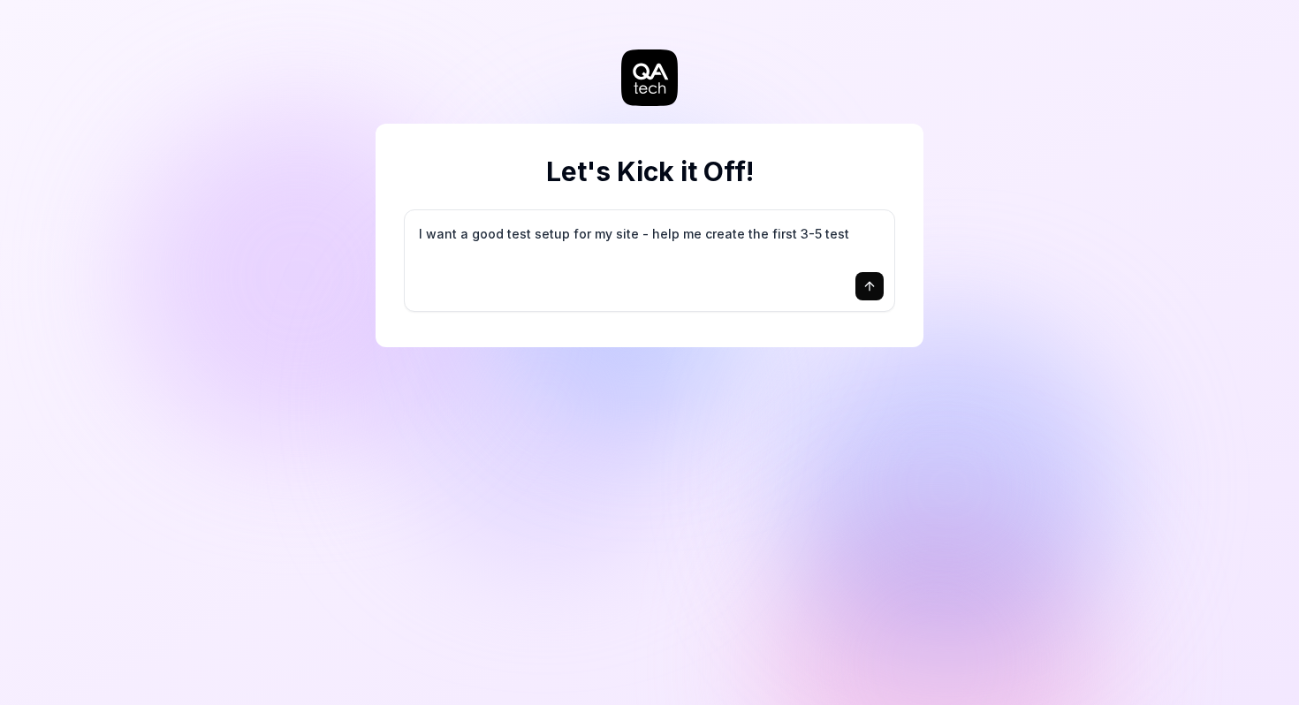
type textarea "I want a good test setup for my site - help me create the first 3-5 test"
type textarea "*"
type textarea "I want a good test setup for my site - help me create the first 3-5 test c"
type textarea "*"
type textarea "I want a good test setup for my site - help me create the first 3-5 test ca"
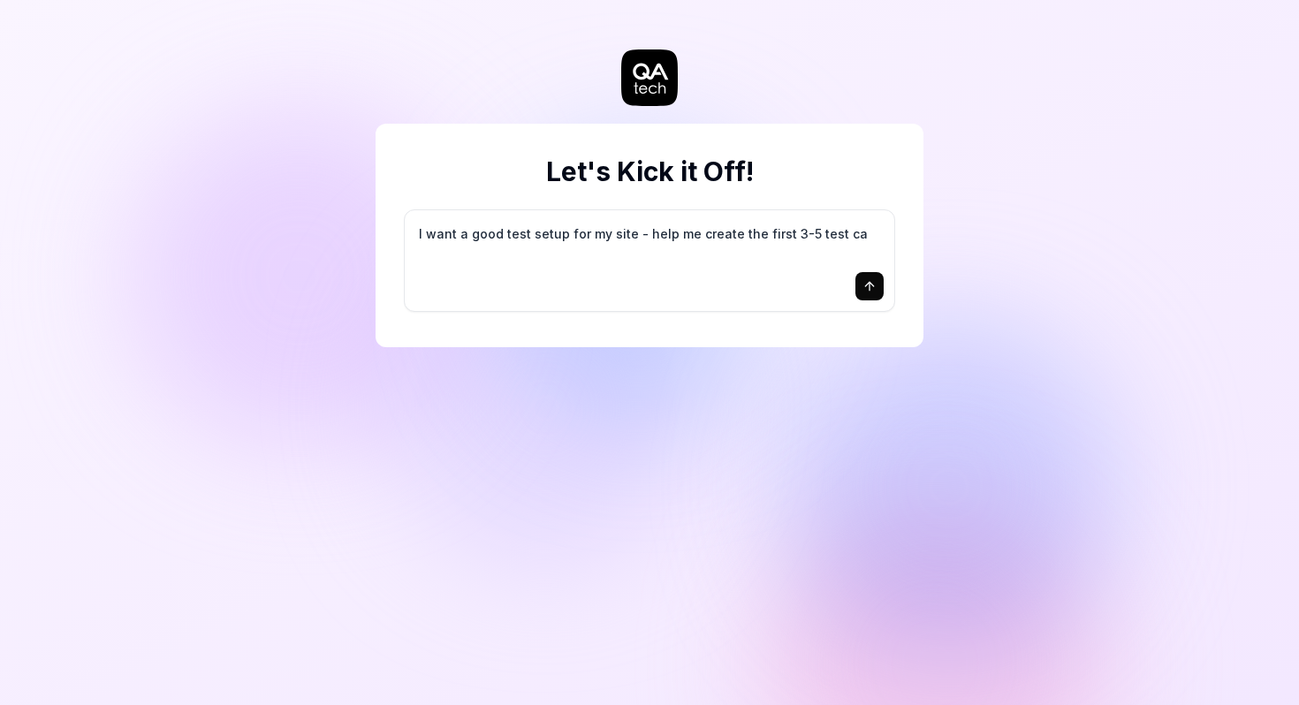
type textarea "*"
type textarea "I want a good test setup for my site - help me create the first 3-5 test cas"
type textarea "*"
type textarea "I want a good test setup for my site - help me create the first 3-5 test case"
type textarea "*"
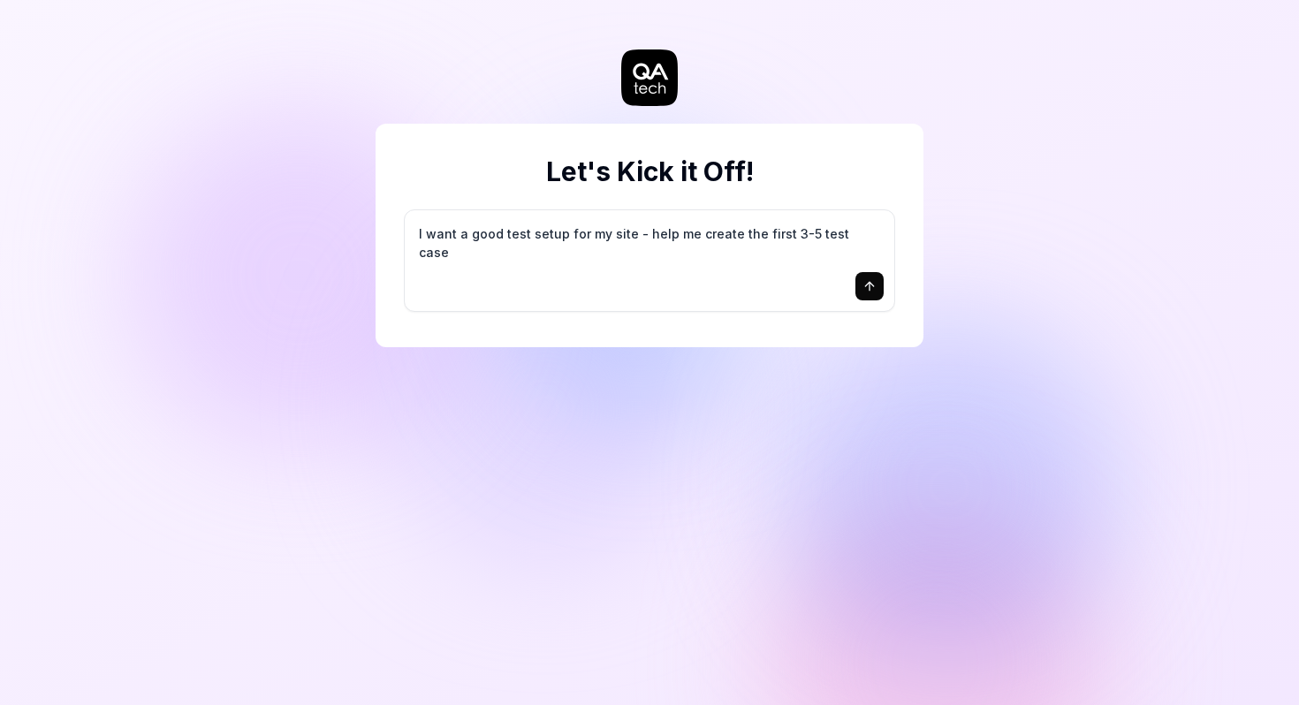
type textarea "I want a good test setup for my site - help me create the first 3-5 test cases"
click at [865, 278] on button "submit" at bounding box center [870, 286] width 28 height 28
type textarea "*"
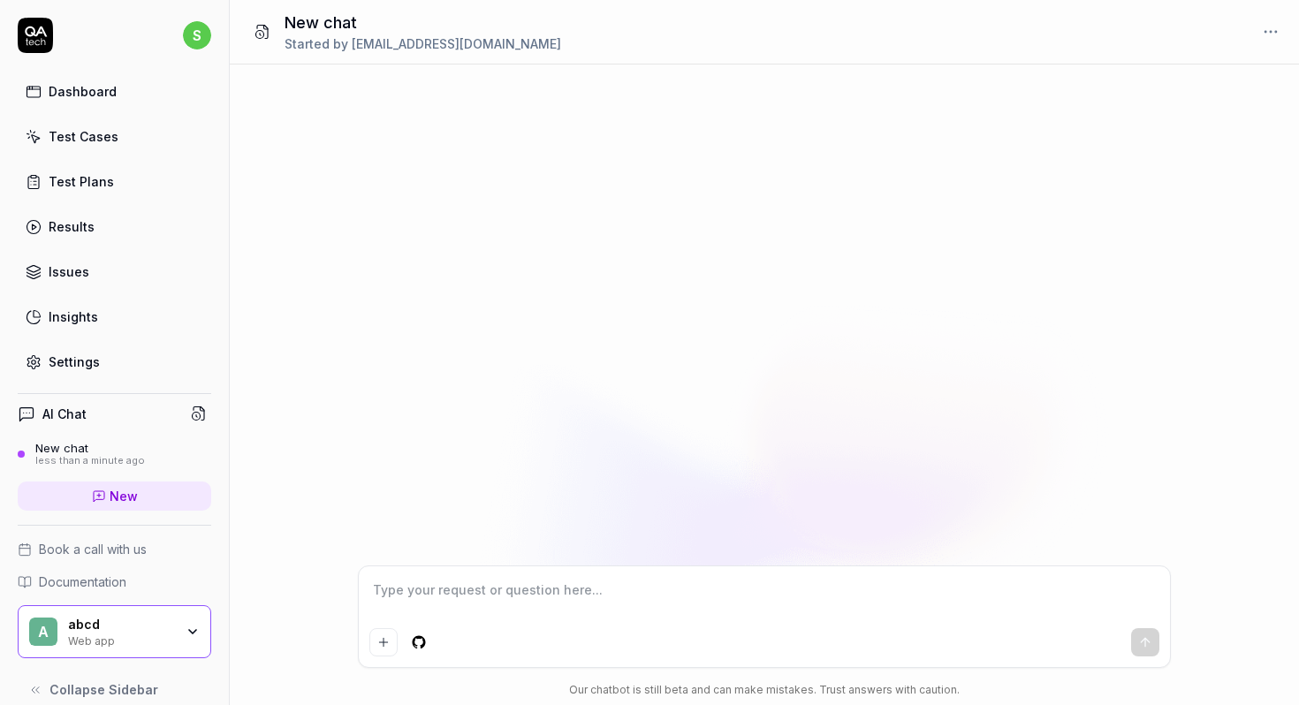
click at [207, 36] on html "s Dashboard Test Cases Test Plans Results Issues Insights Settings AI Chat New …" at bounding box center [649, 352] width 1299 height 705
click at [126, 198] on span "Sign out" at bounding box center [122, 196] width 186 height 19
type textarea "*"
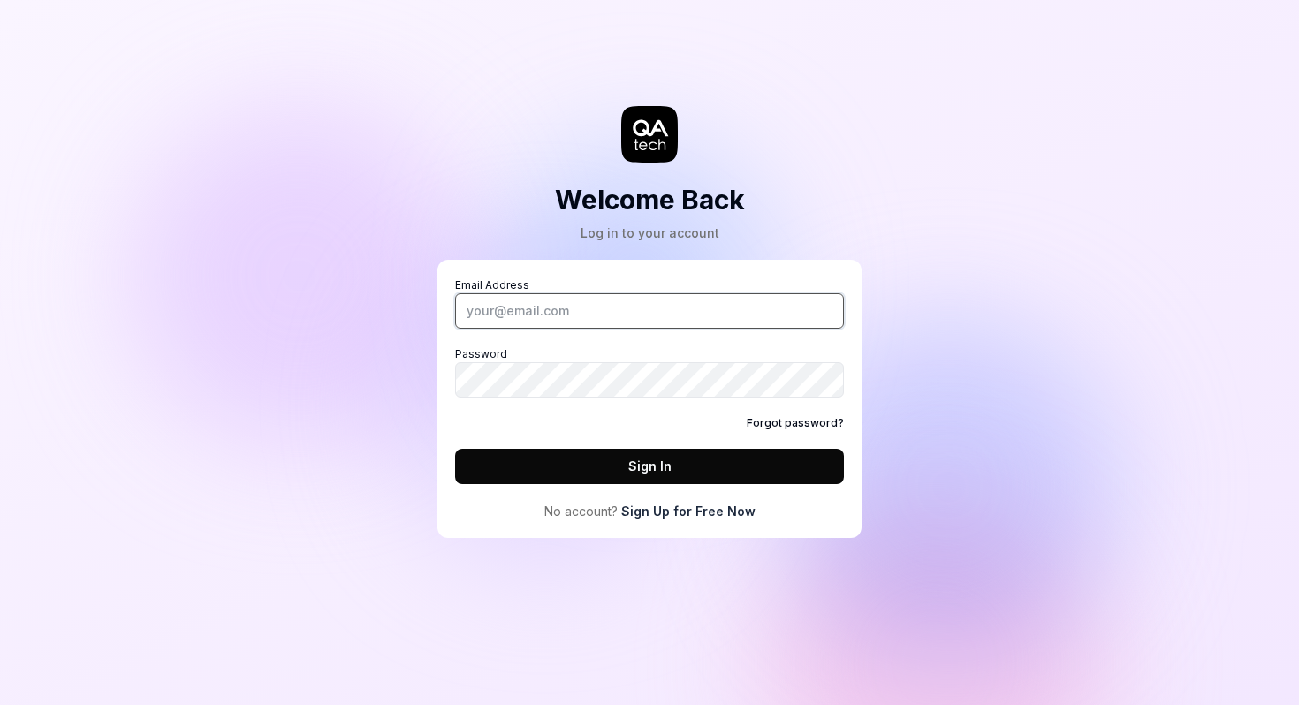
click at [499, 305] on input "Email Address" at bounding box center [649, 310] width 389 height 35
click at [739, 512] on link "Sign Up for Free Now" at bounding box center [688, 511] width 134 height 19
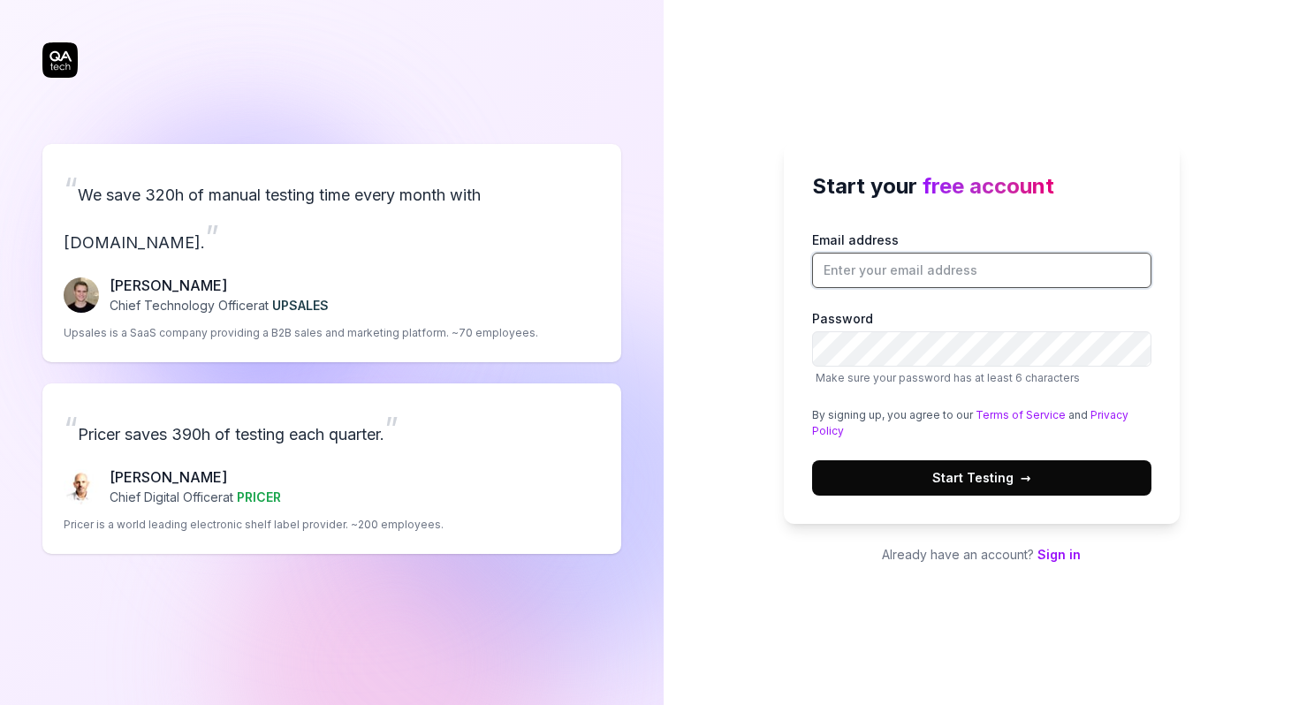
click at [935, 281] on input "Email address" at bounding box center [981, 270] width 339 height 35
click at [1001, 272] on input "[EMAIL_ADDRESS][DOMAIN_NAME]" at bounding box center [981, 270] width 339 height 35
type input "[EMAIL_ADDRESS][DOMAIN_NAME]"
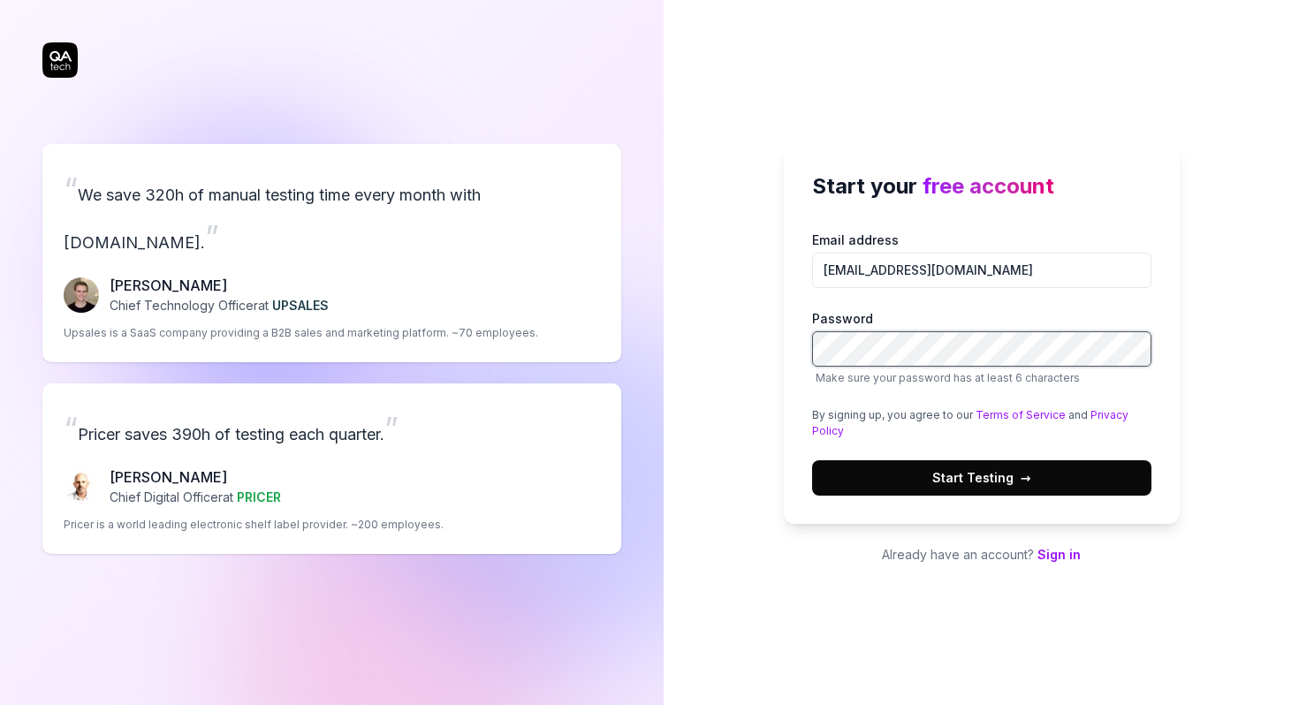
click at [812, 461] on button "Start Testing →" at bounding box center [981, 478] width 339 height 35
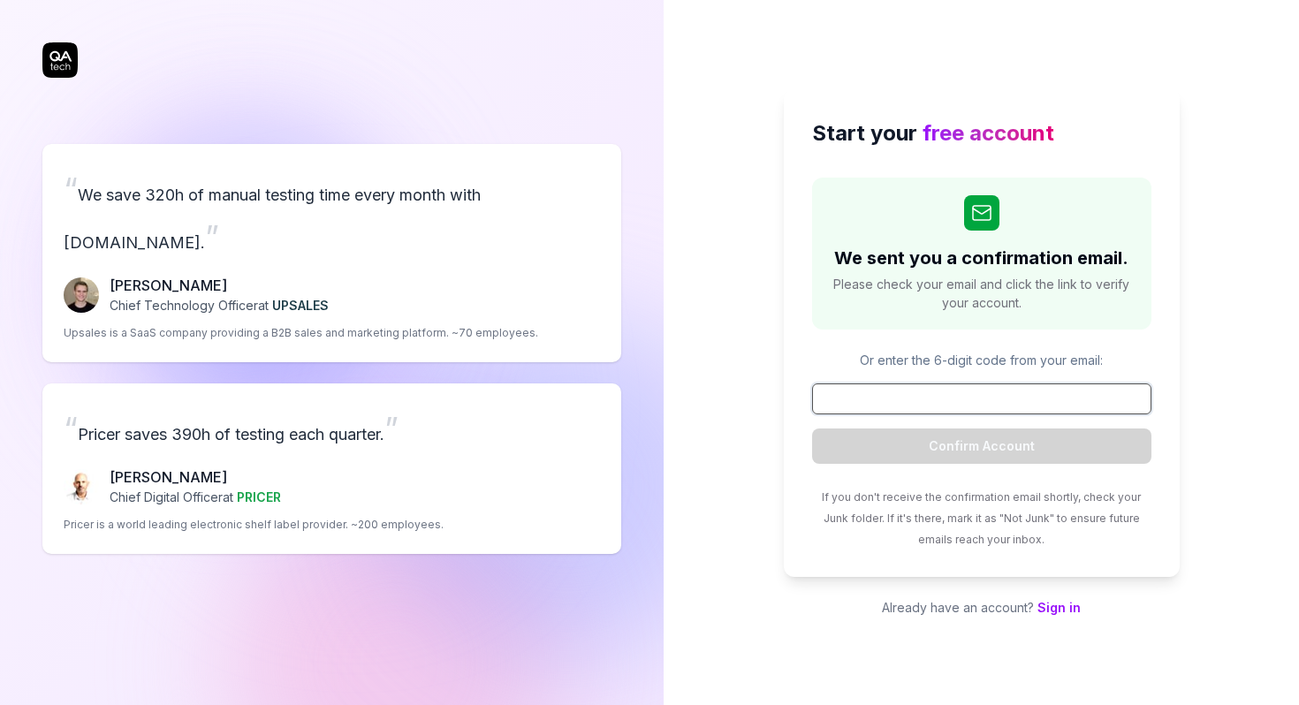
paste input "094164"
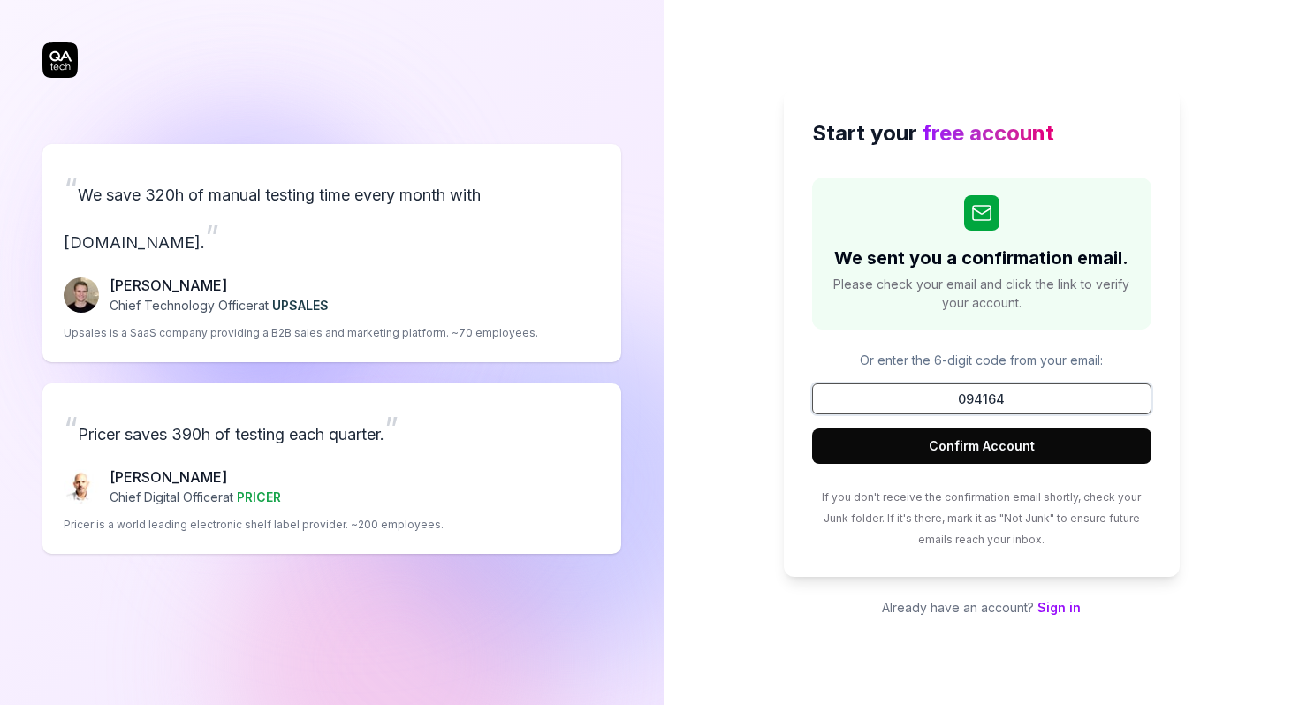
type input "094164"
click at [1009, 446] on button "Confirm Account" at bounding box center [981, 446] width 339 height 35
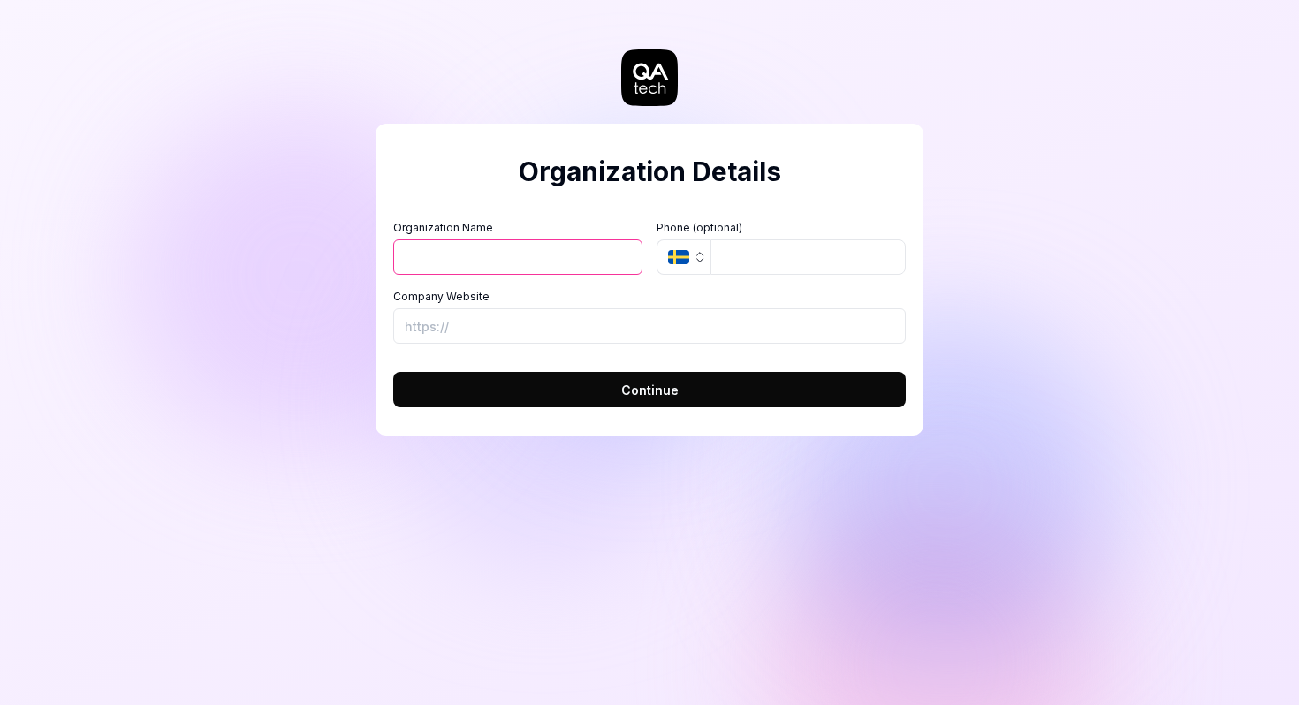
click at [567, 249] on input "Organization Name" at bounding box center [517, 257] width 249 height 35
type input "abcd"
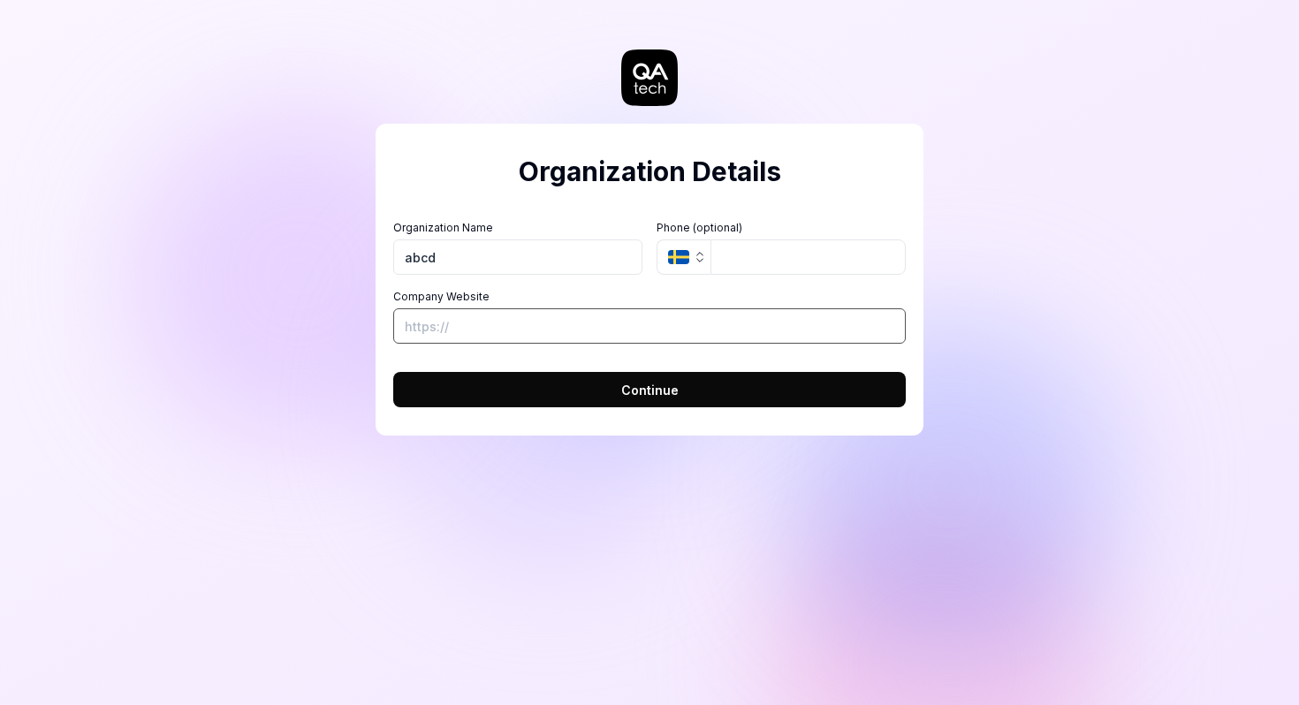
click at [491, 320] on input "Company Website" at bounding box center [649, 325] width 513 height 35
type input "[URL][DOMAIN_NAME]"
click at [697, 378] on button "Continue" at bounding box center [649, 389] width 513 height 35
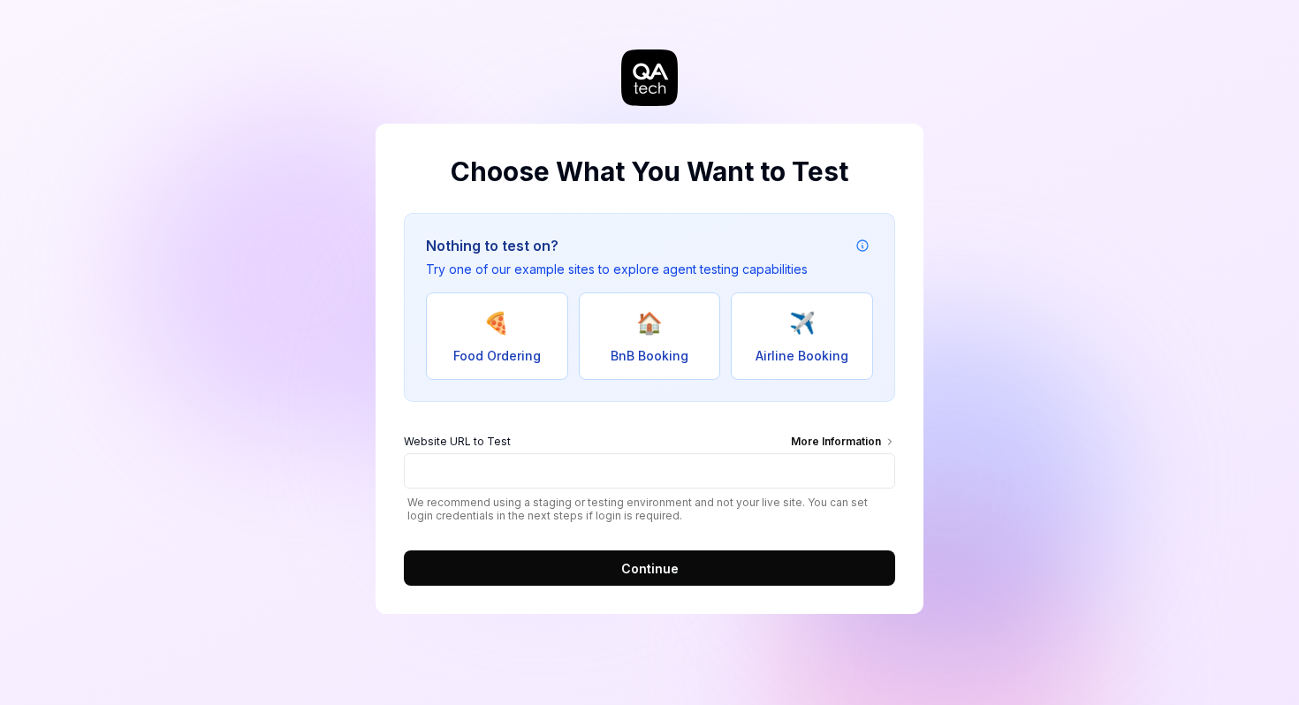
click at [552, 361] on button "🍕 Food Ordering" at bounding box center [497, 337] width 142 height 88
click at [603, 475] on input "[URL][DOMAIN_NAME]" at bounding box center [649, 470] width 491 height 35
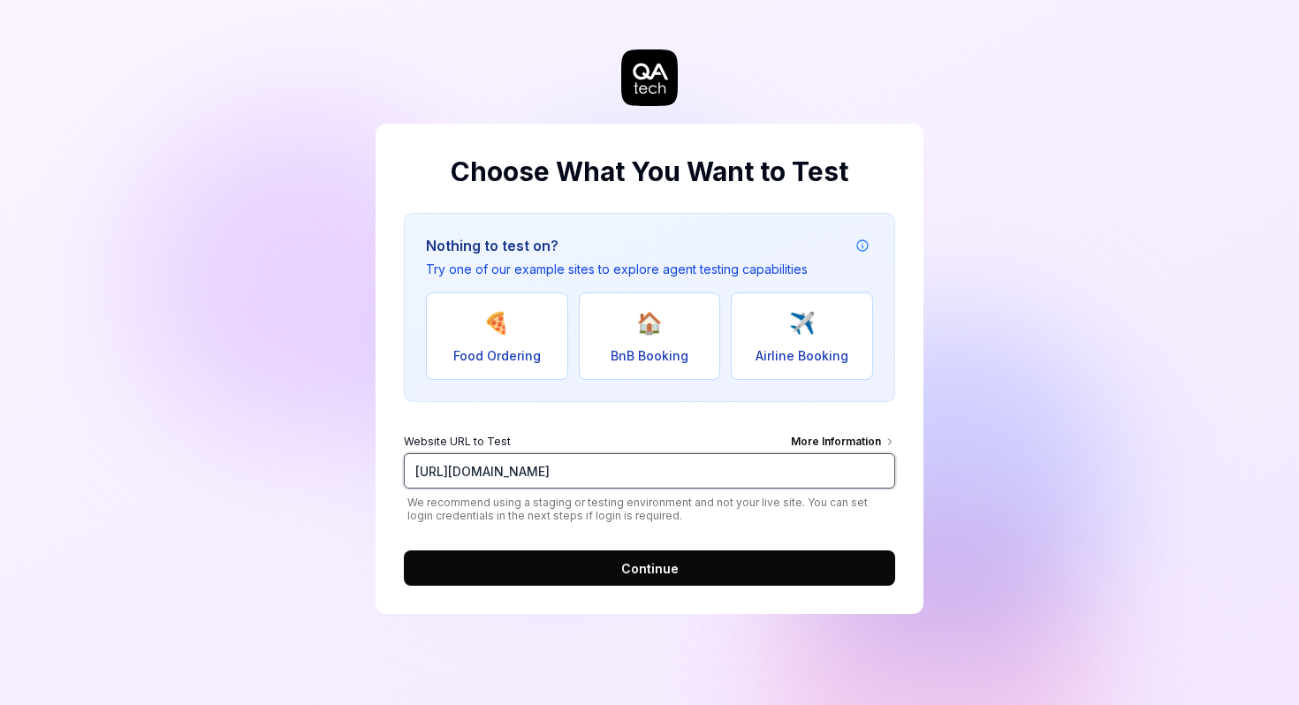
paste input "094164"
type input "094164"
click at [668, 565] on span "Continue" at bounding box center [649, 569] width 57 height 19
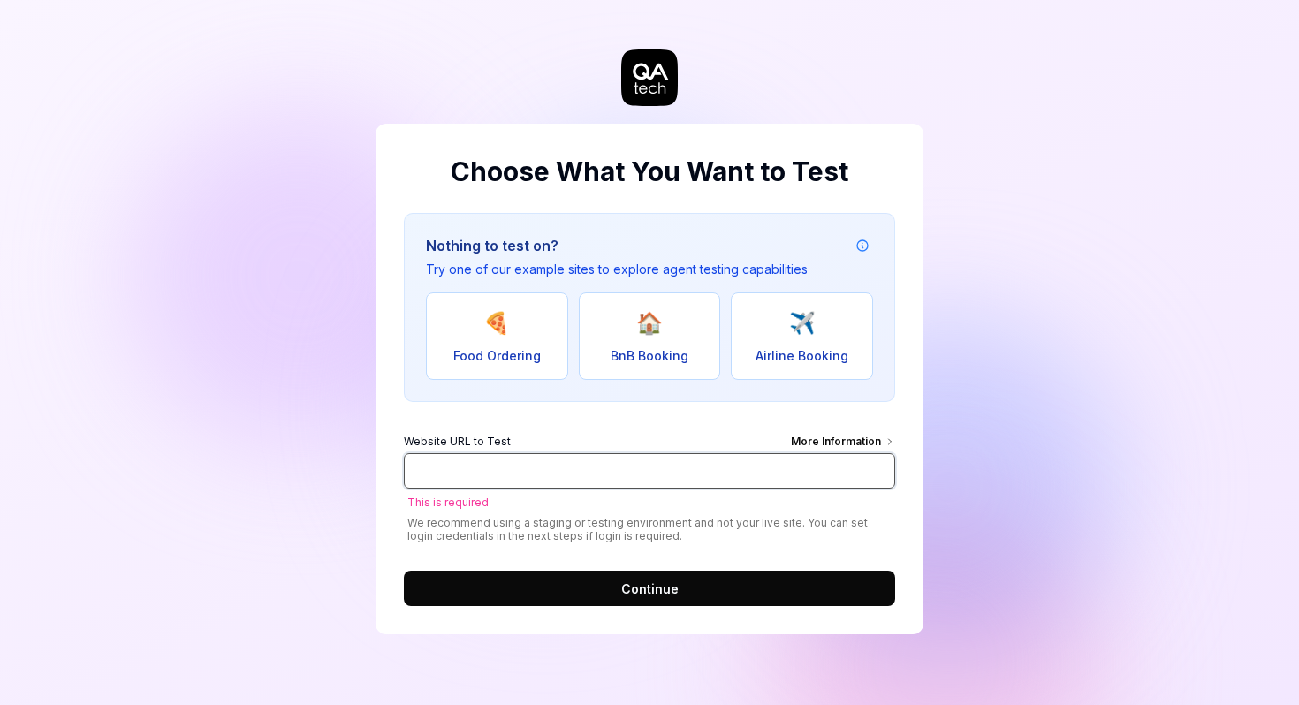
click at [535, 454] on input "Website URL to Test More Information" at bounding box center [649, 470] width 491 height 35
type input "[URL][DOMAIN_NAME]"
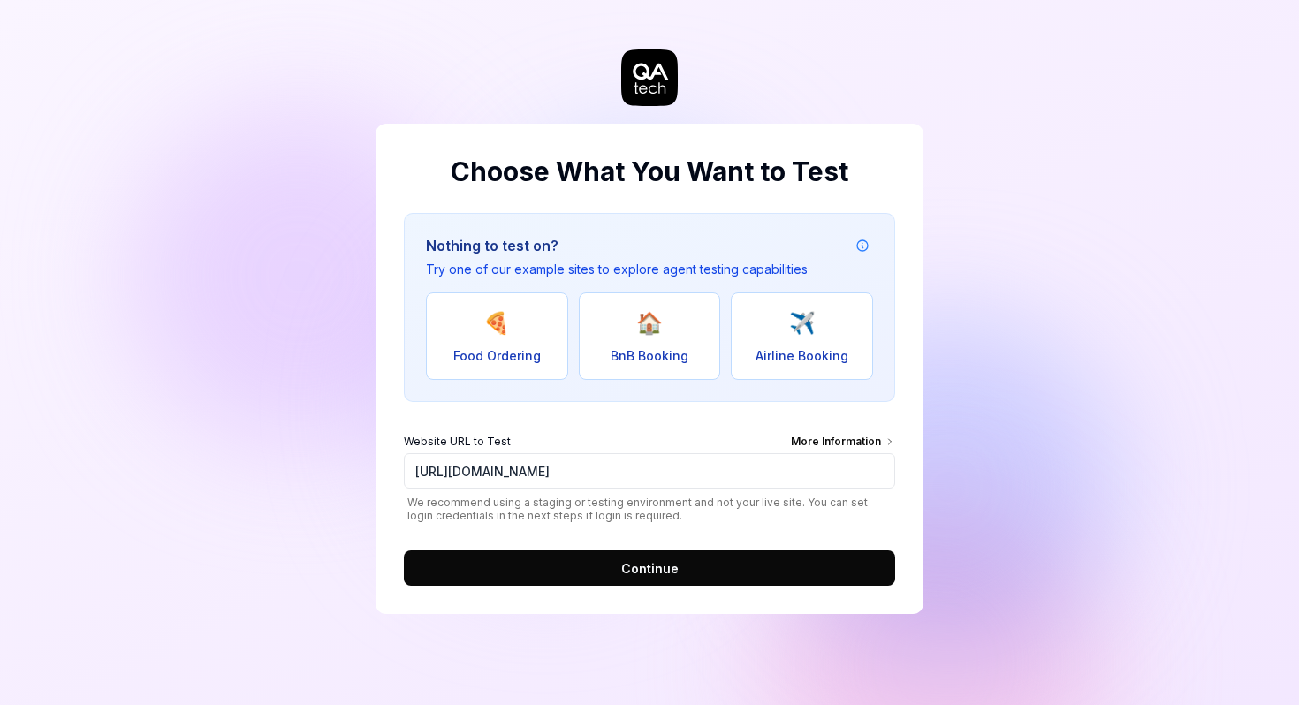
click at [651, 573] on span "Continue" at bounding box center [649, 569] width 57 height 19
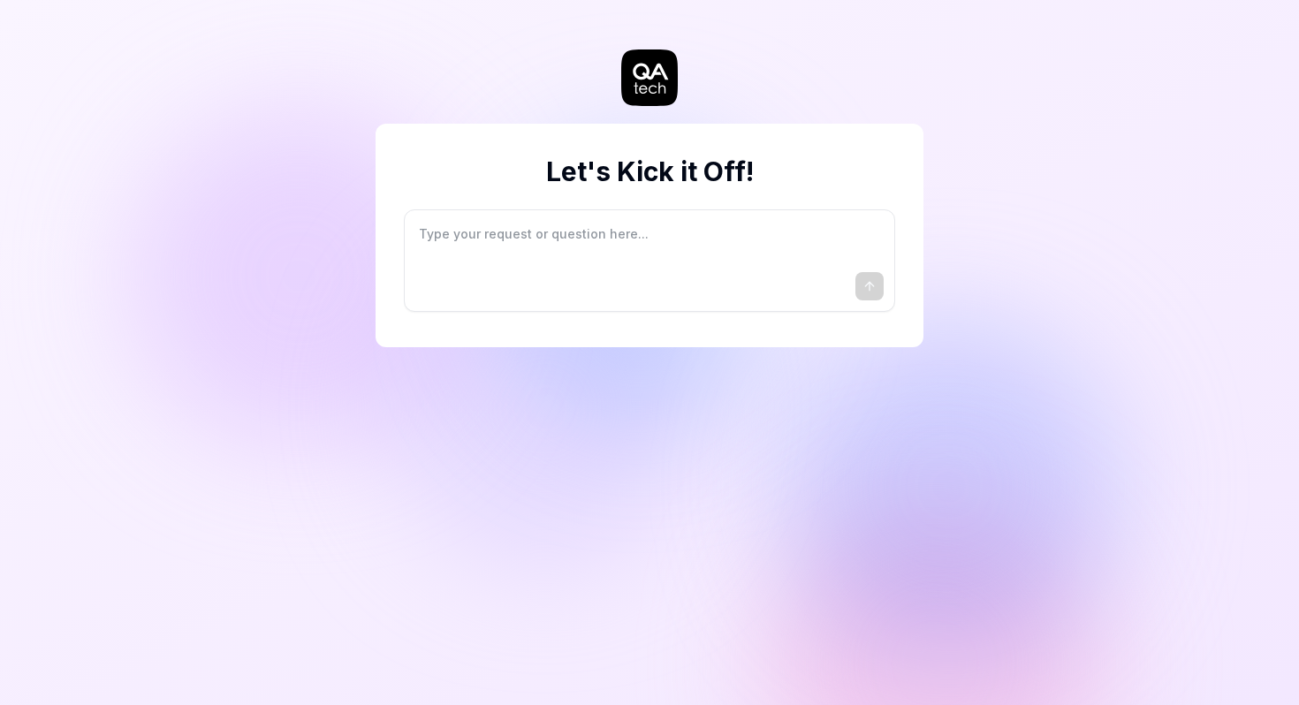
type textarea "*"
type textarea "I"
type textarea "*"
type textarea "I"
type textarea "*"
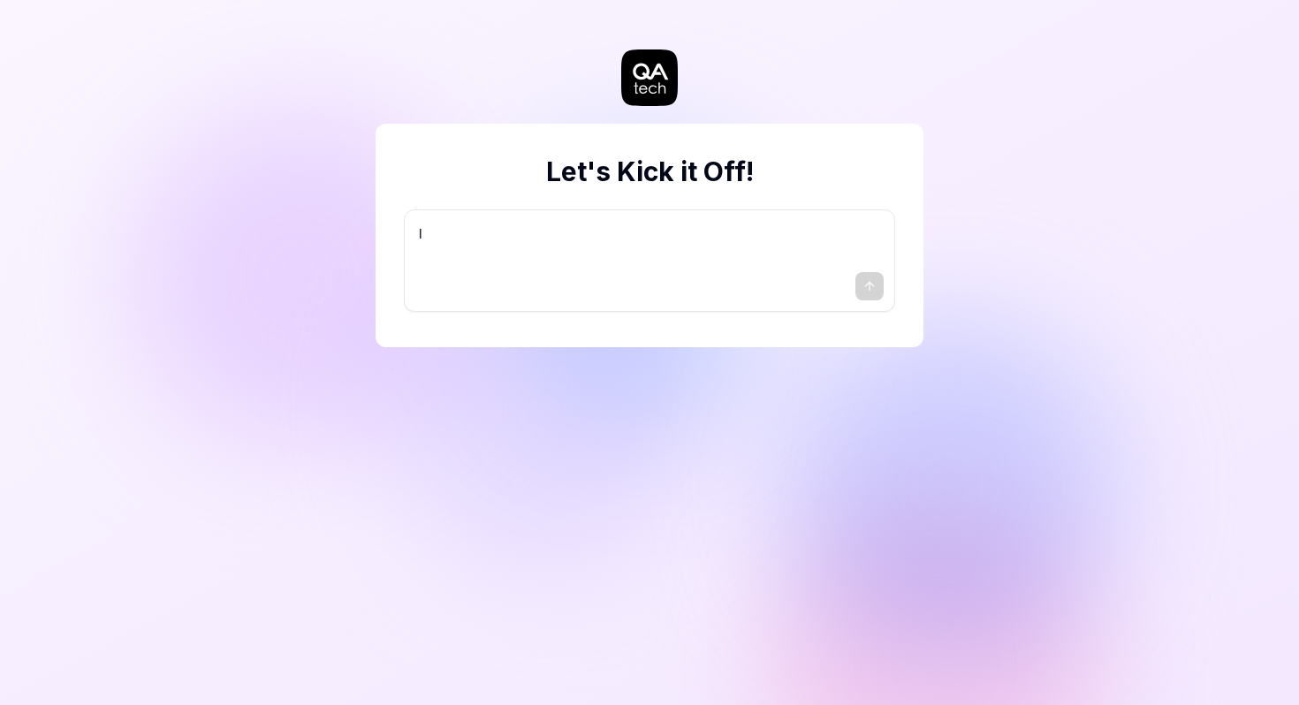
type textarea "I w"
type textarea "*"
type textarea "I wa"
type textarea "*"
type textarea "I wan"
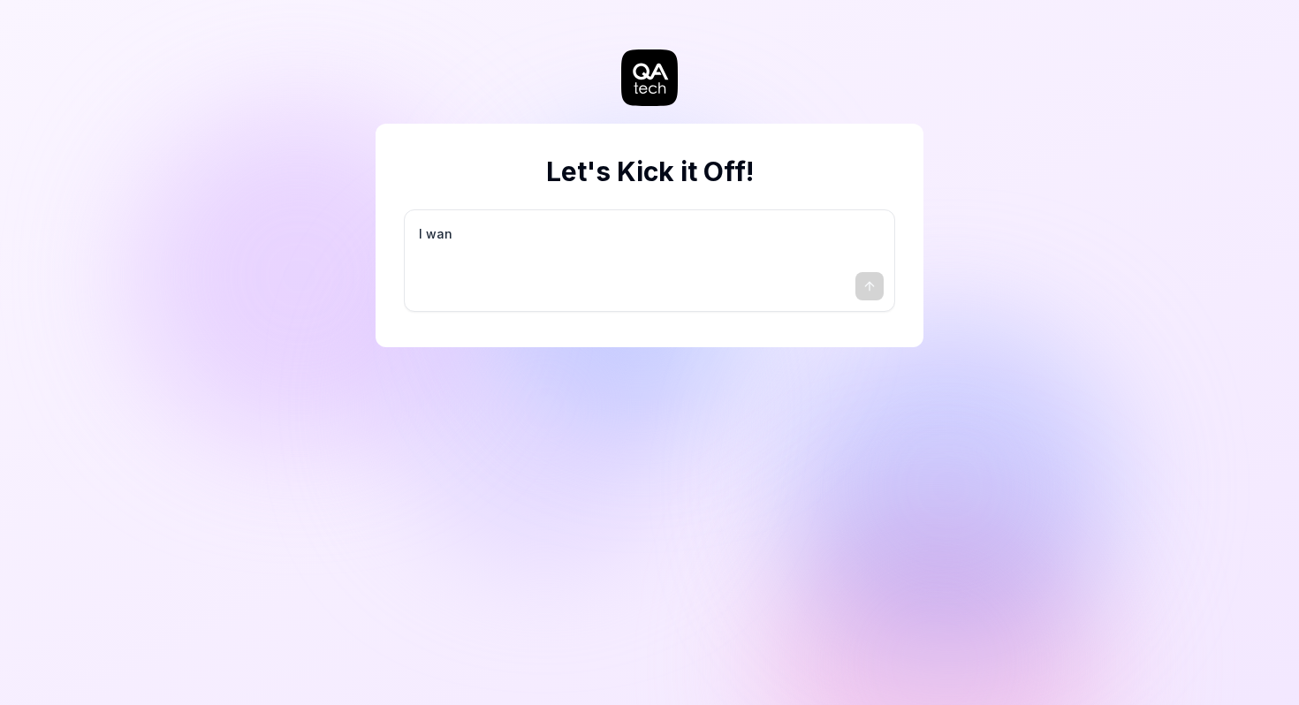
type textarea "*"
type textarea "I want"
type textarea "*"
type textarea "I want"
type textarea "*"
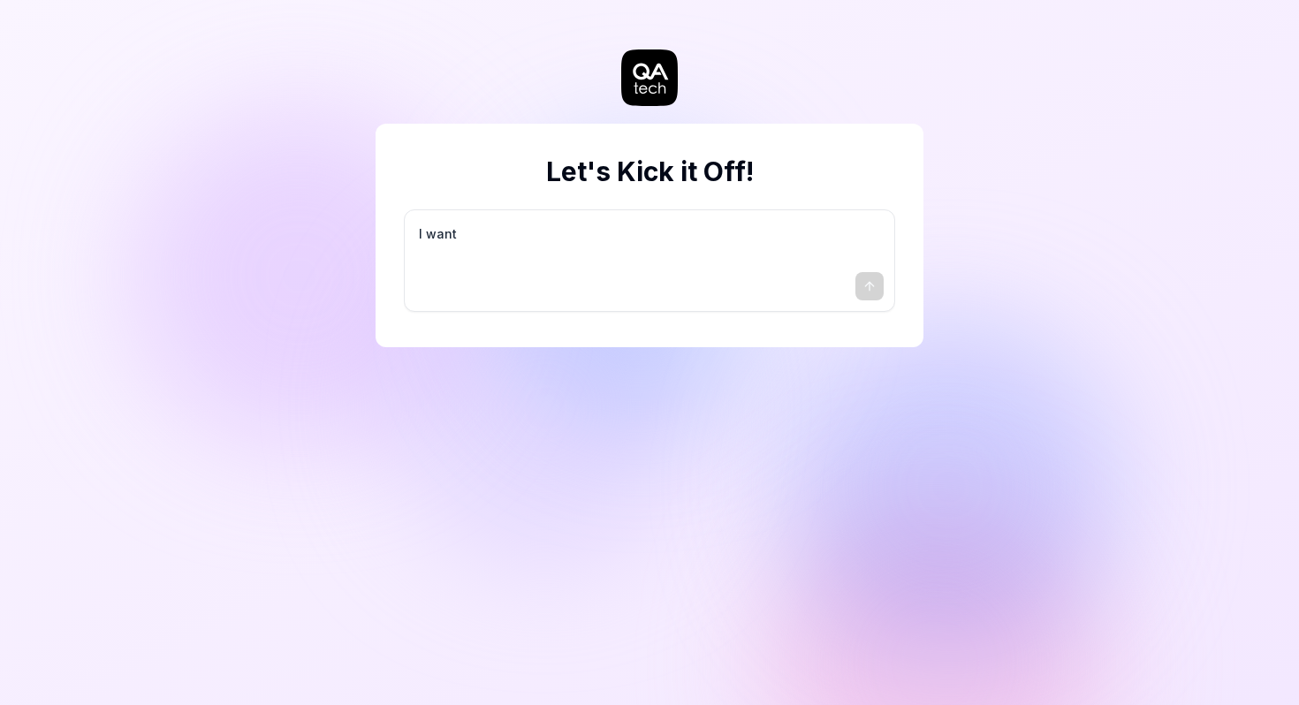
type textarea "I want a"
type textarea "*"
type textarea "I want a"
type textarea "*"
type textarea "I want a g"
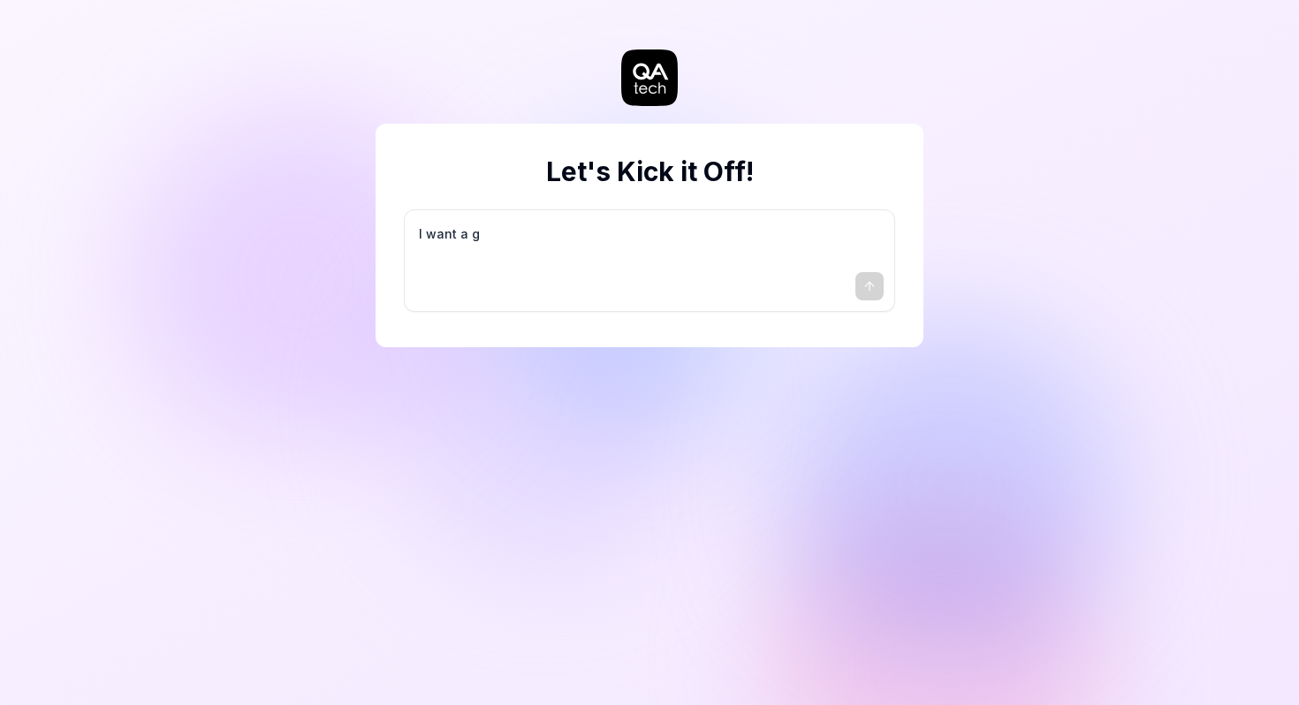
type textarea "*"
type textarea "I want a go"
type textarea "*"
type textarea "I want a goo"
type textarea "*"
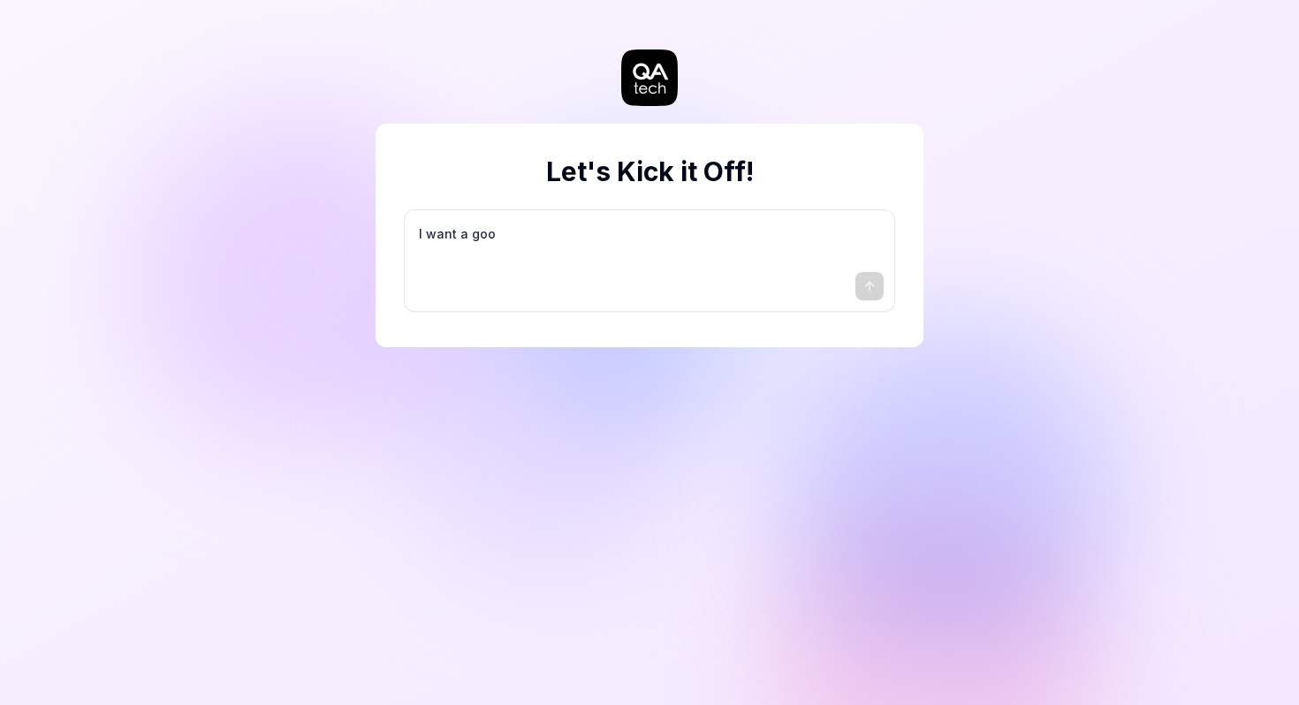
type textarea "I want a good"
type textarea "*"
type textarea "I want a good"
type textarea "*"
type textarea "I want a good t"
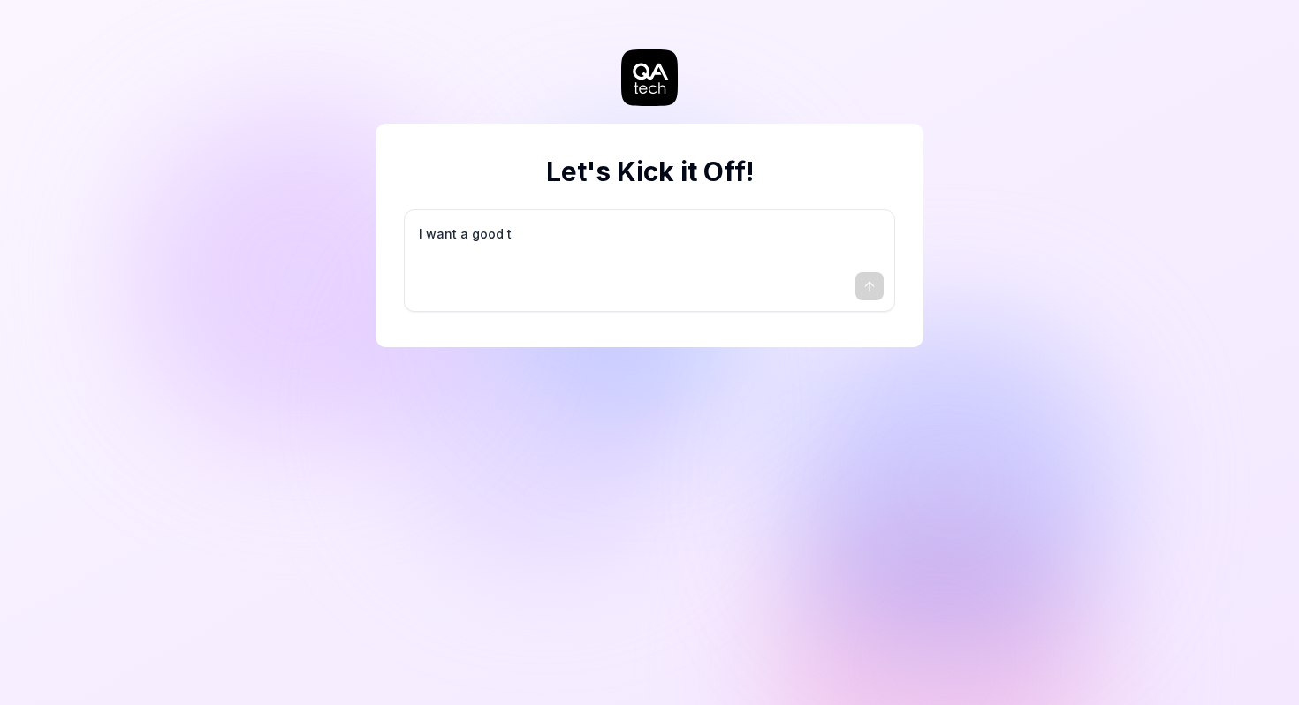
type textarea "*"
type textarea "I want a good te"
type textarea "*"
type textarea "I want a good tes"
click at [871, 290] on icon "submit" at bounding box center [870, 286] width 14 height 14
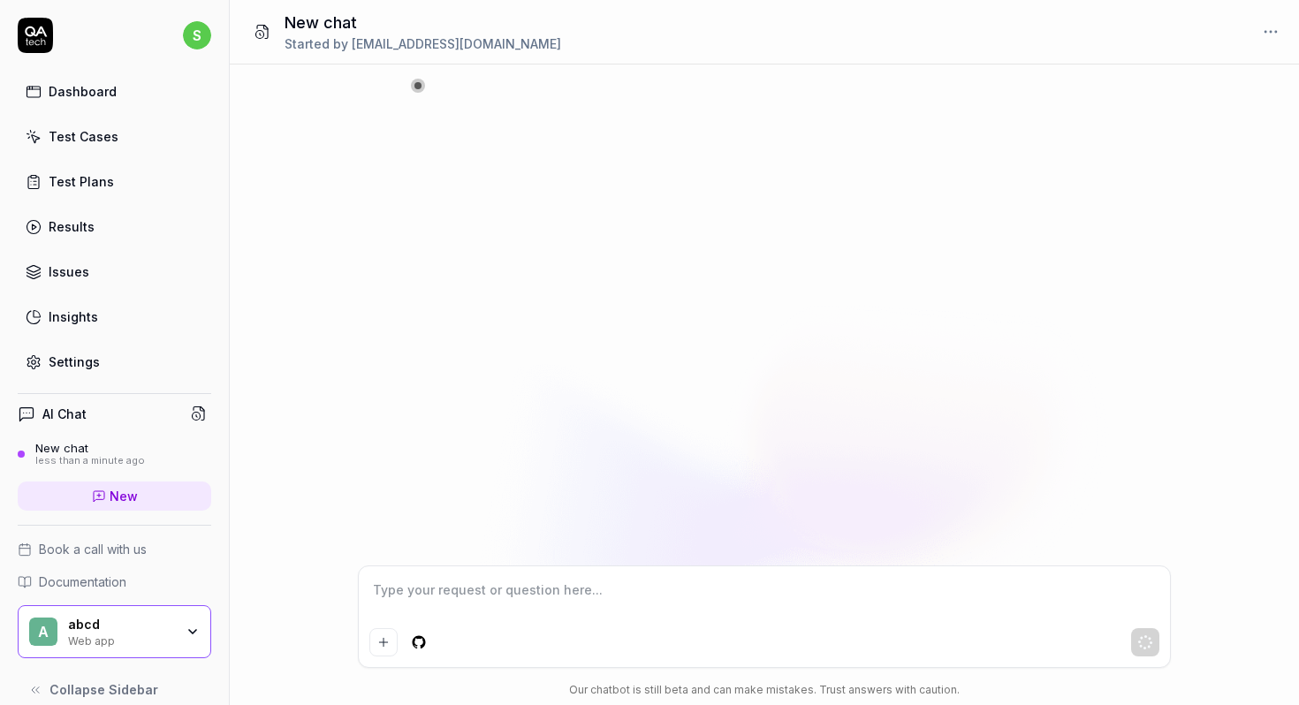
click at [478, 604] on textarea at bounding box center [764, 599] width 790 height 44
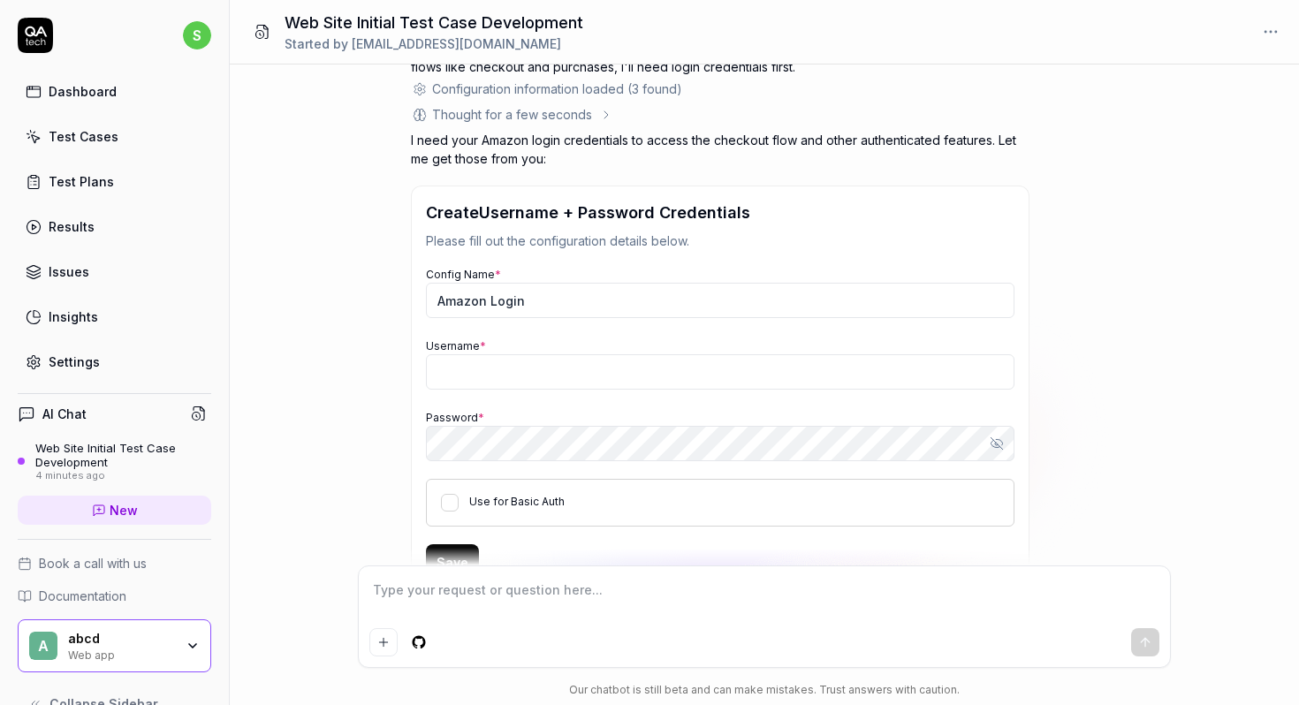
scroll to position [280, 0]
